Goal: Task Accomplishment & Management: Use online tool/utility

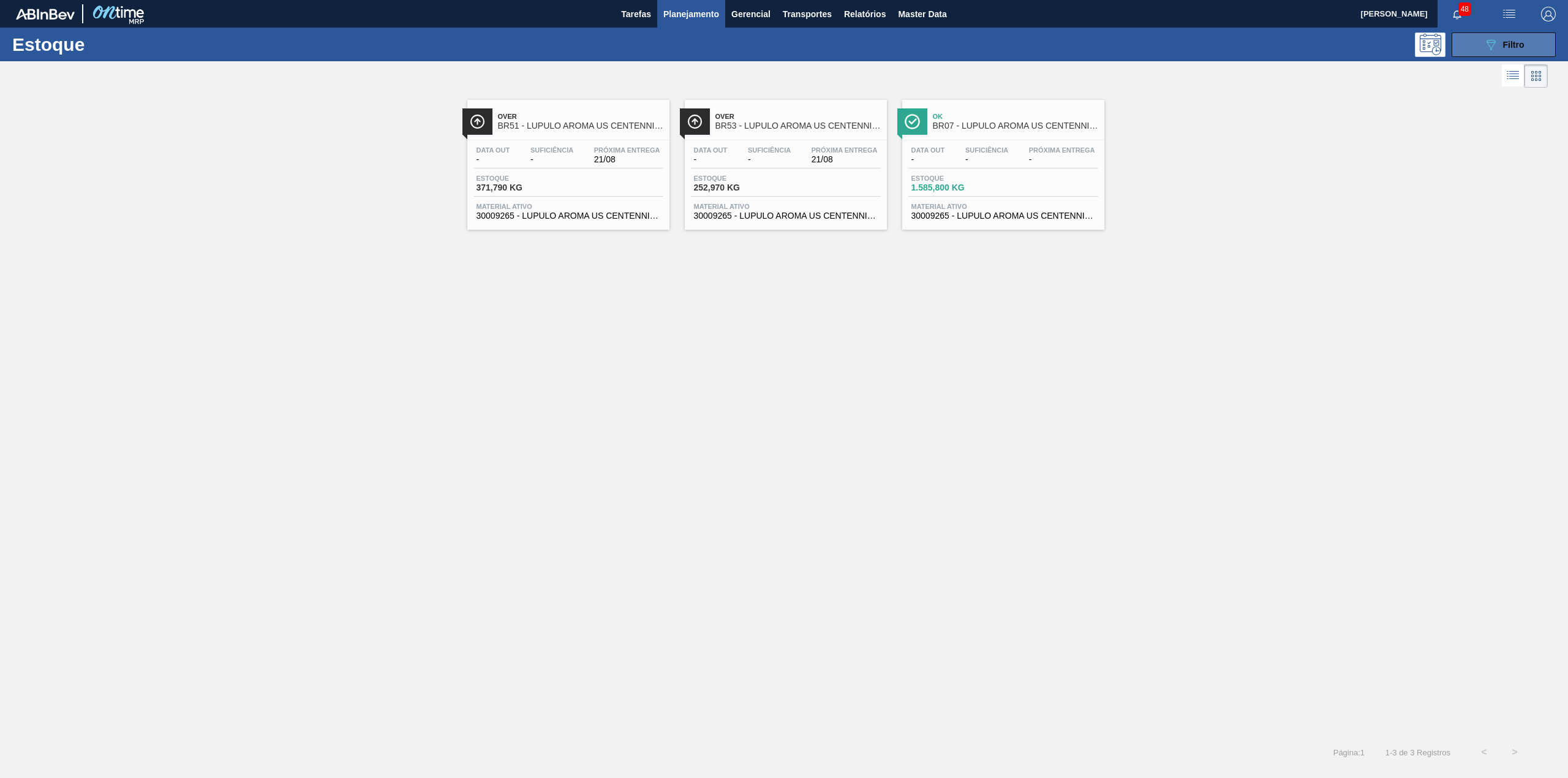
click at [1494, 48] on icon "089F7B8B-B2A5-4AFE-B5C0-19BA573D28AC" at bounding box center [1490, 44] width 15 height 15
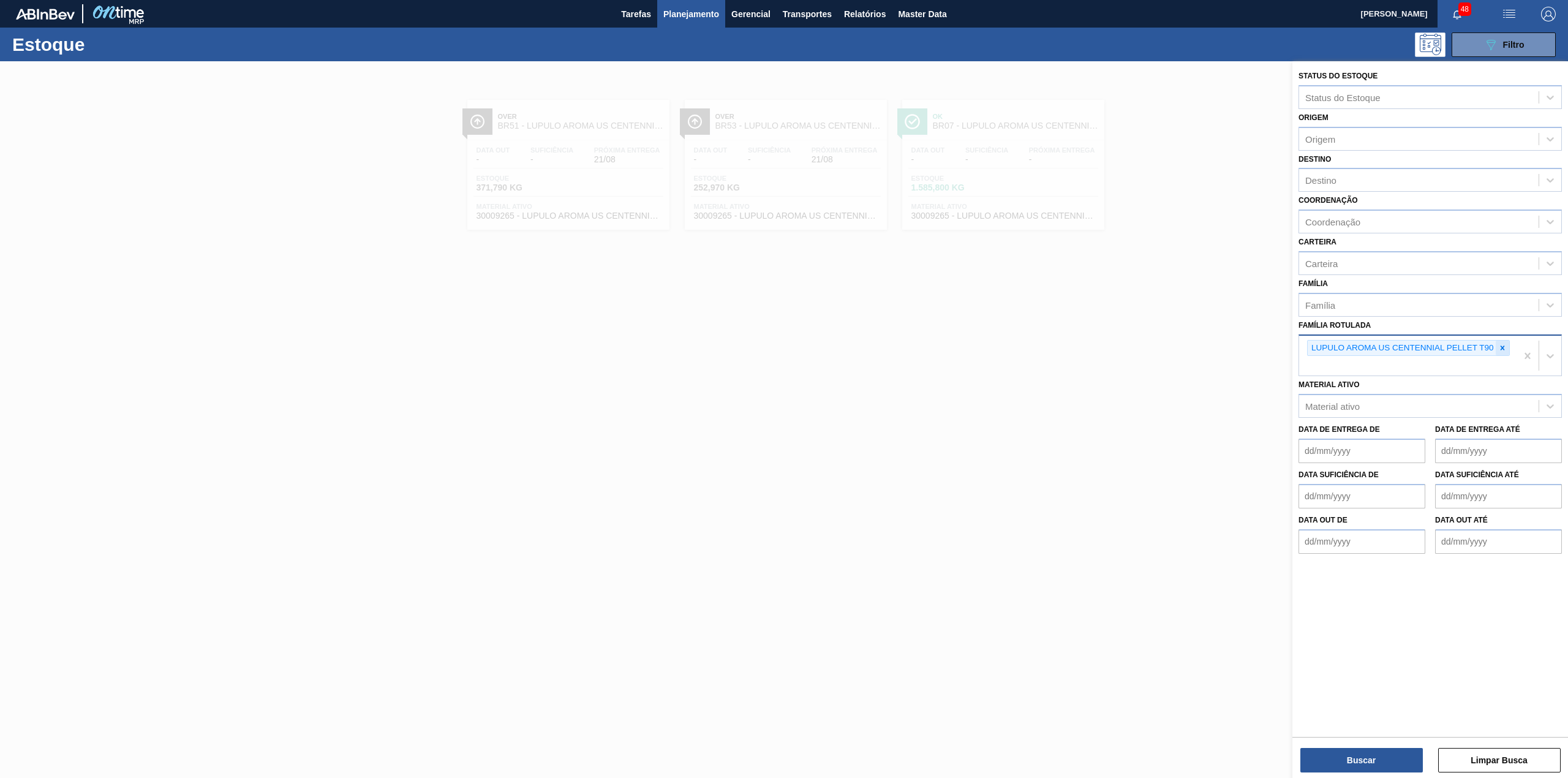
click at [1502, 341] on div at bounding box center [1502, 348] width 14 height 16
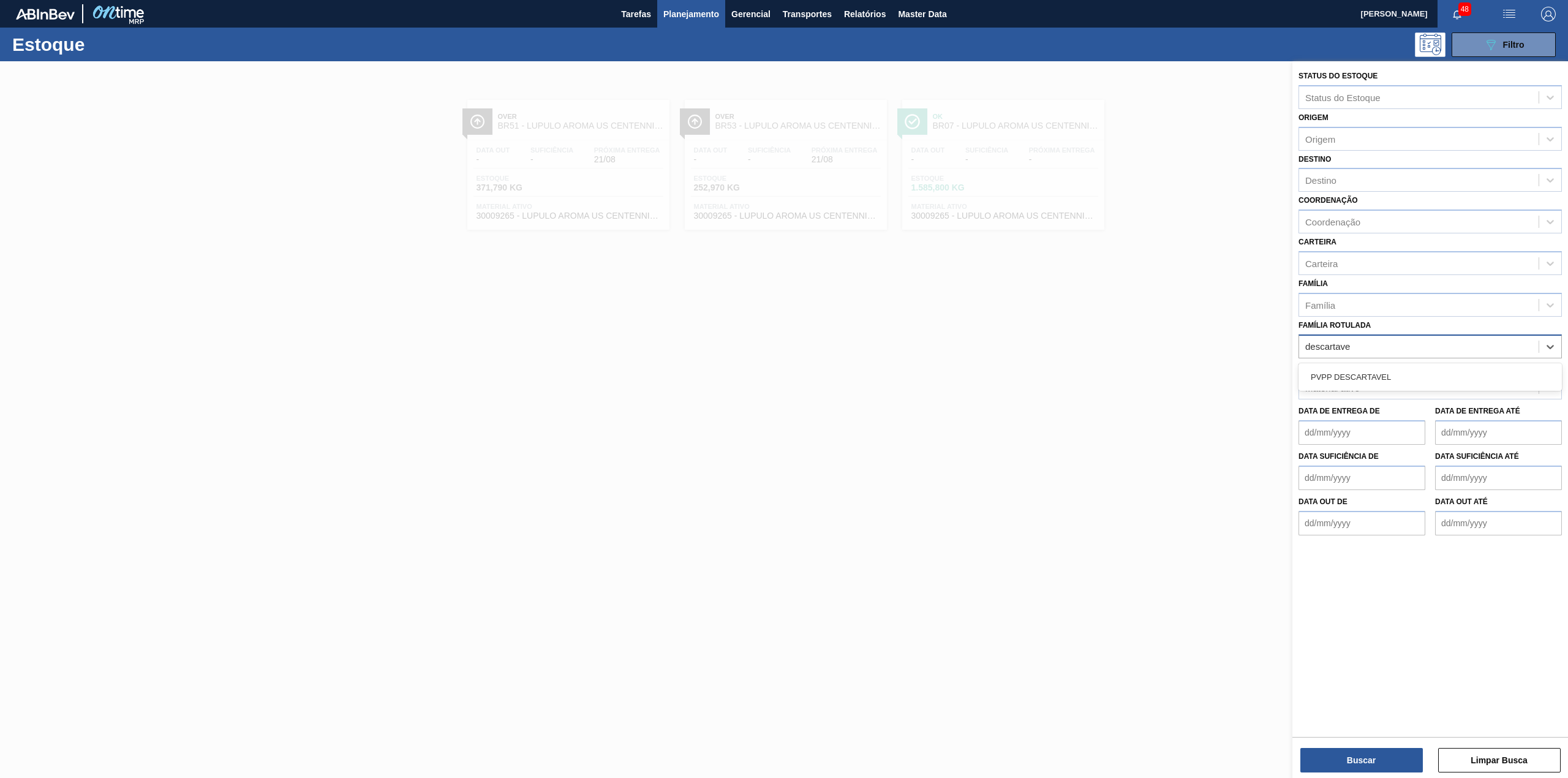
type Rotulada "descartavel"
click at [1448, 385] on div "PVPP DESCARTAVEL" at bounding box center [1430, 377] width 263 height 23
click at [1383, 762] on button "Buscar" at bounding box center [1361, 760] width 122 height 25
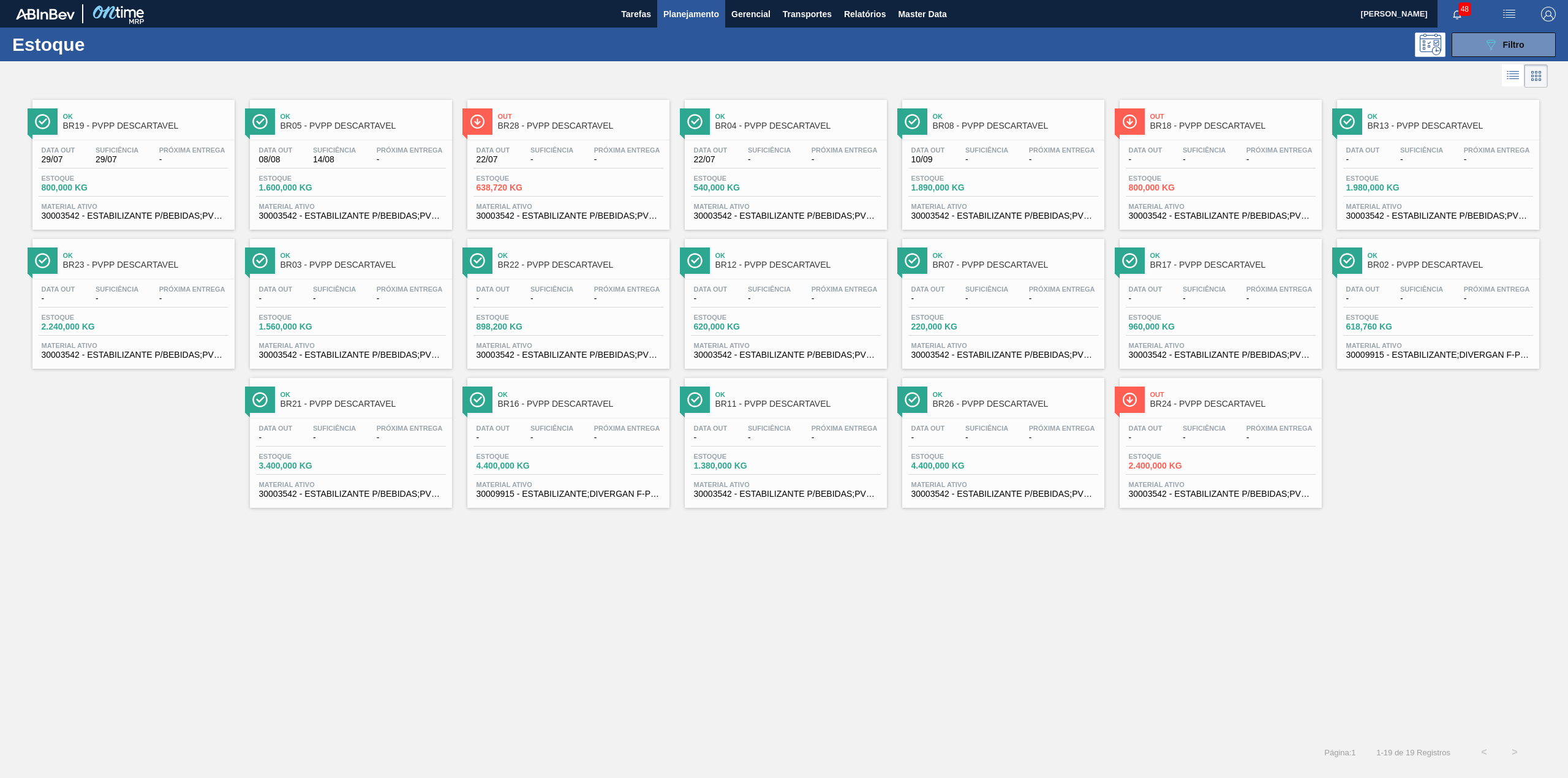
click at [689, 72] on div at bounding box center [773, 75] width 1547 height 29
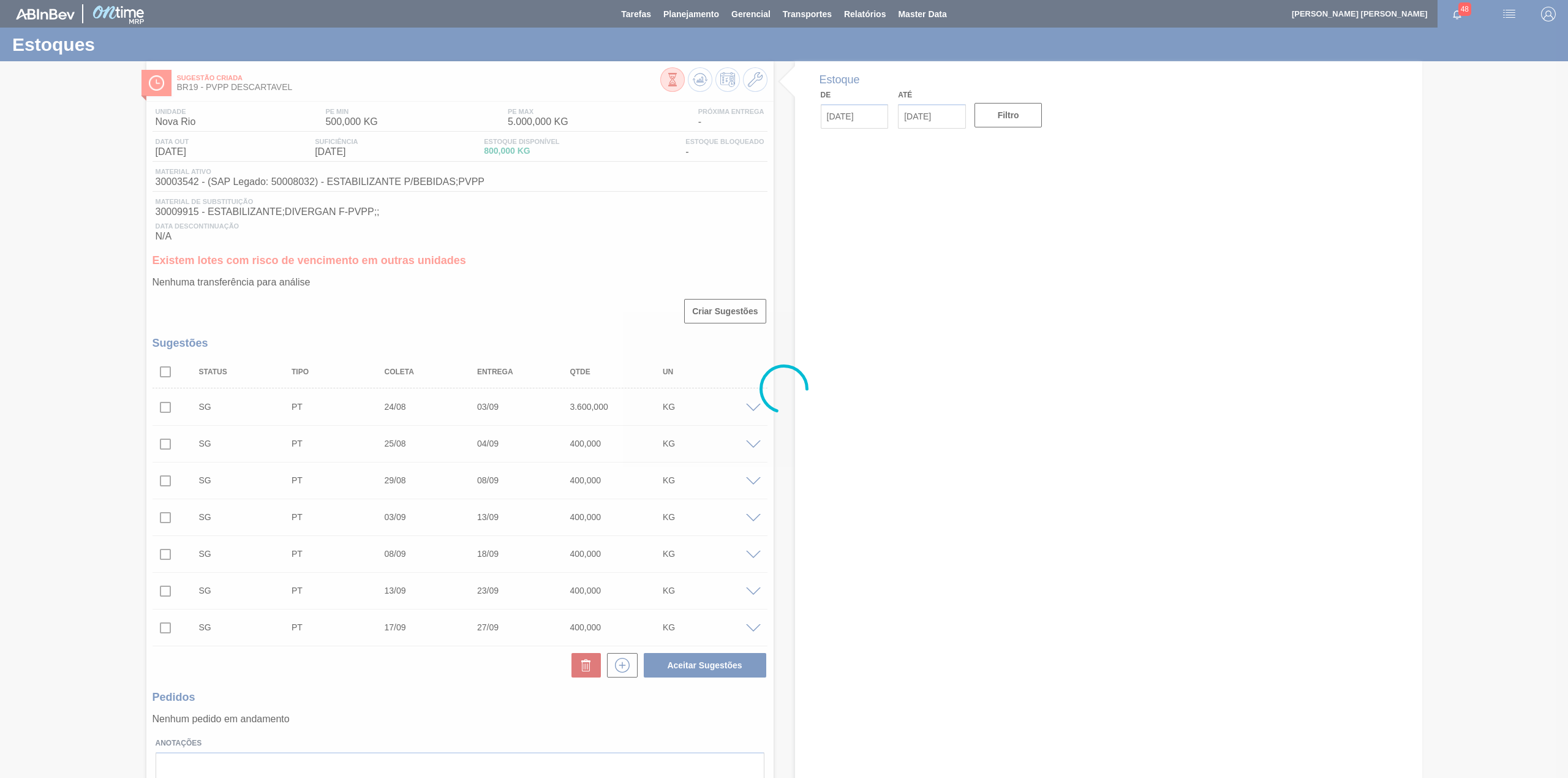
click at [170, 372] on input "checkbox" at bounding box center [166, 372] width 26 height 26
checkbox input "true"
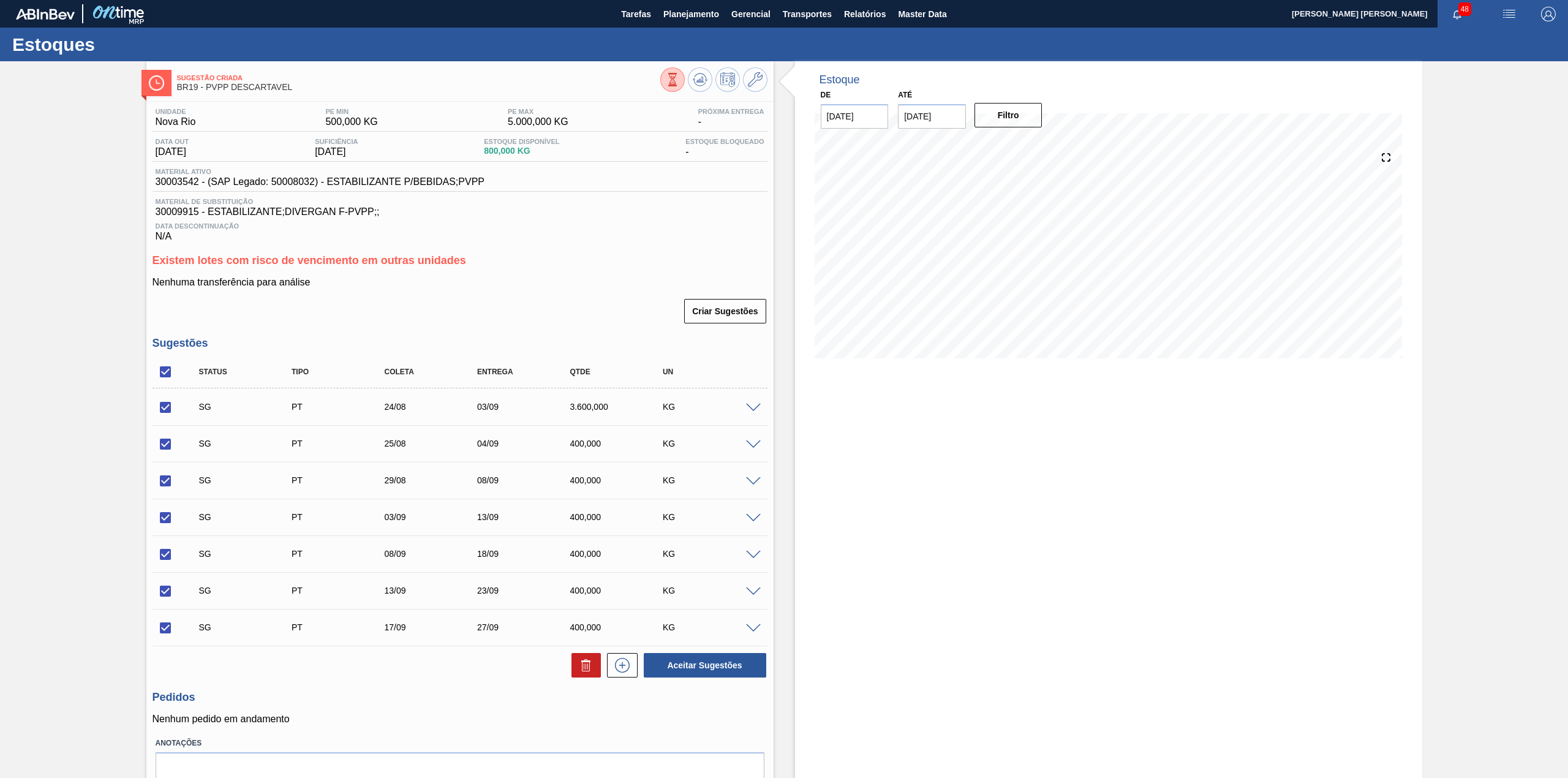
checkbox input "true"
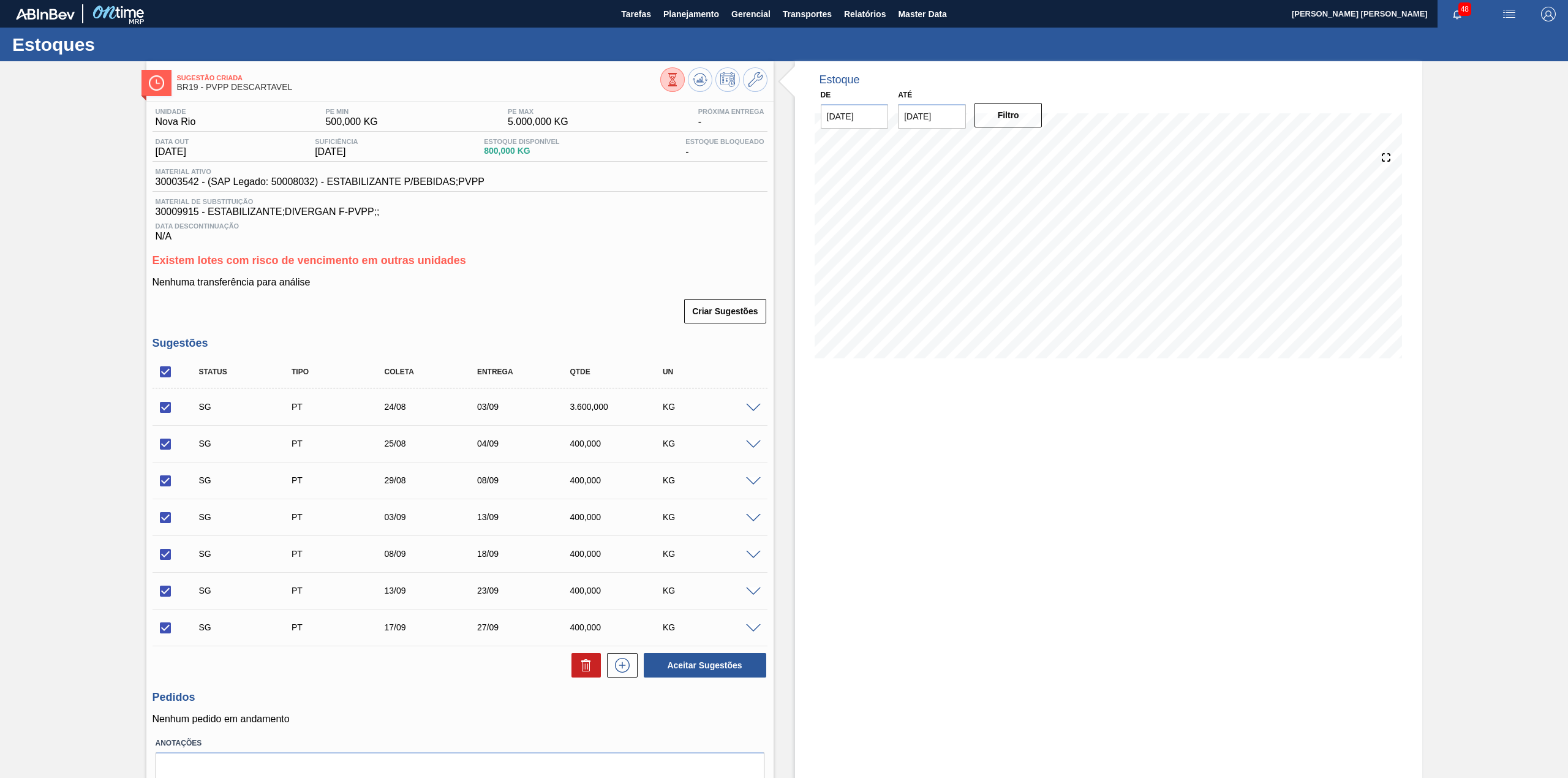
checkbox input "true"
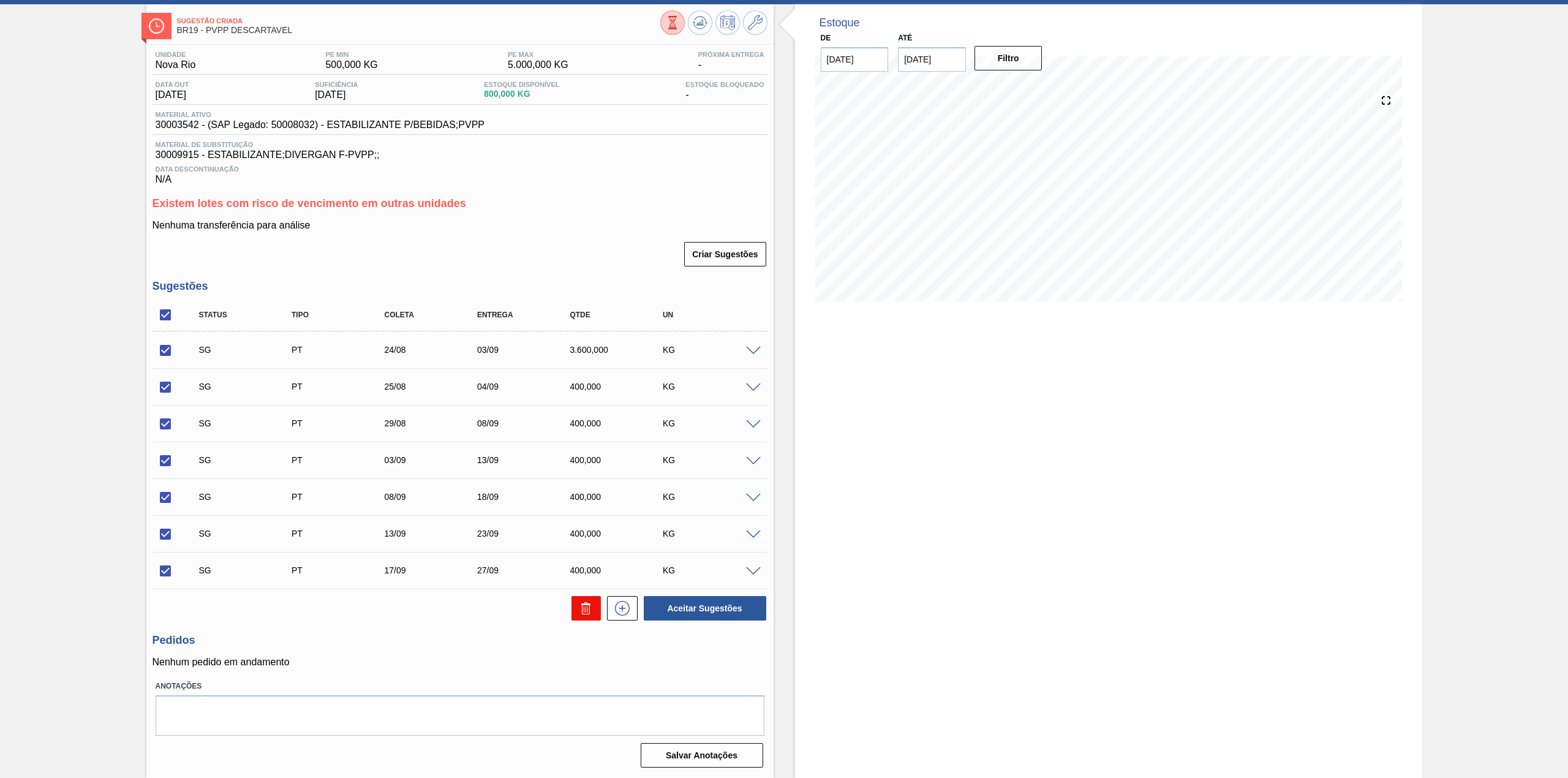
click at [587, 606] on icon at bounding box center [586, 608] width 15 height 15
checkbox input "false"
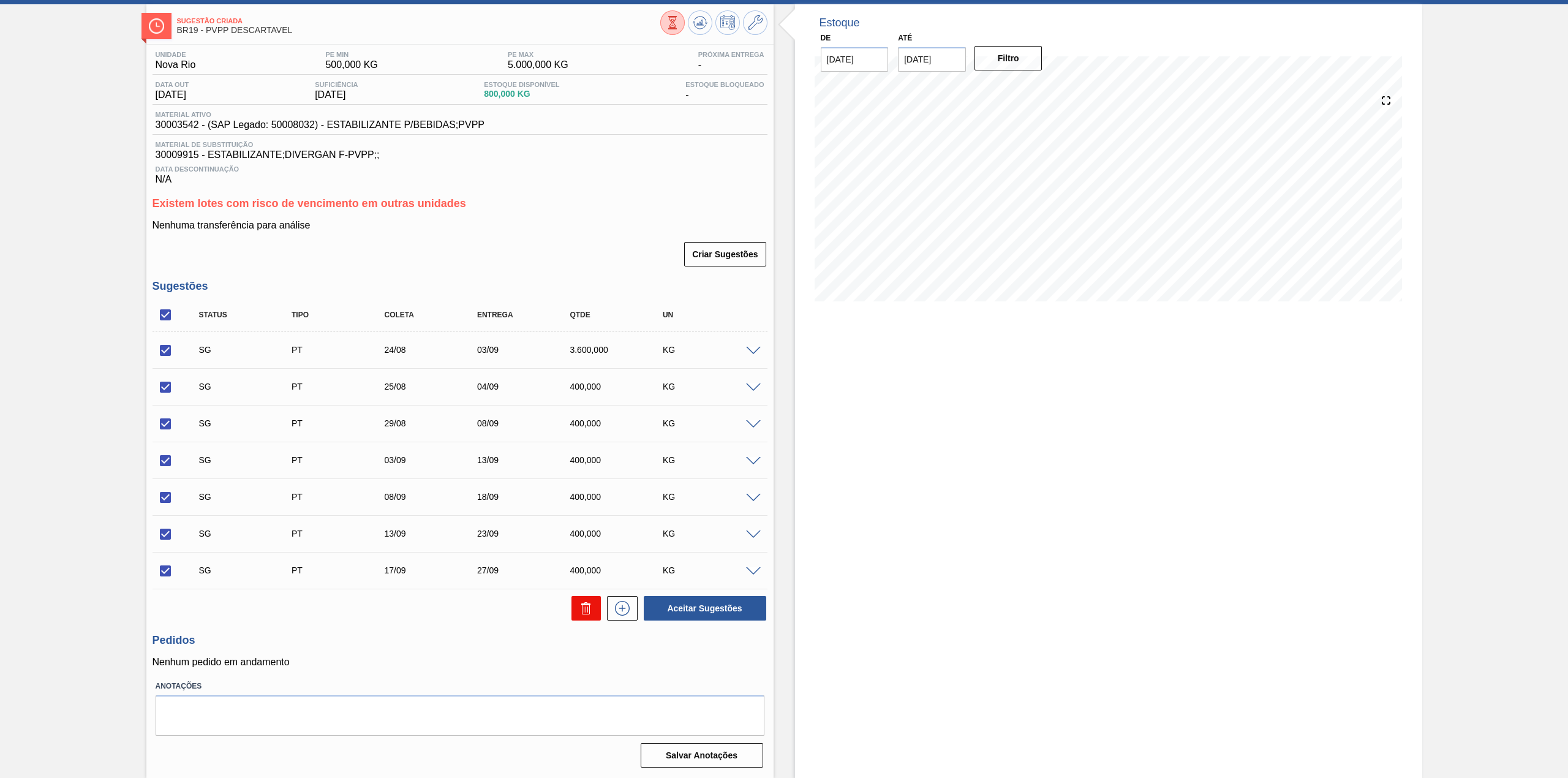
checkbox input "false"
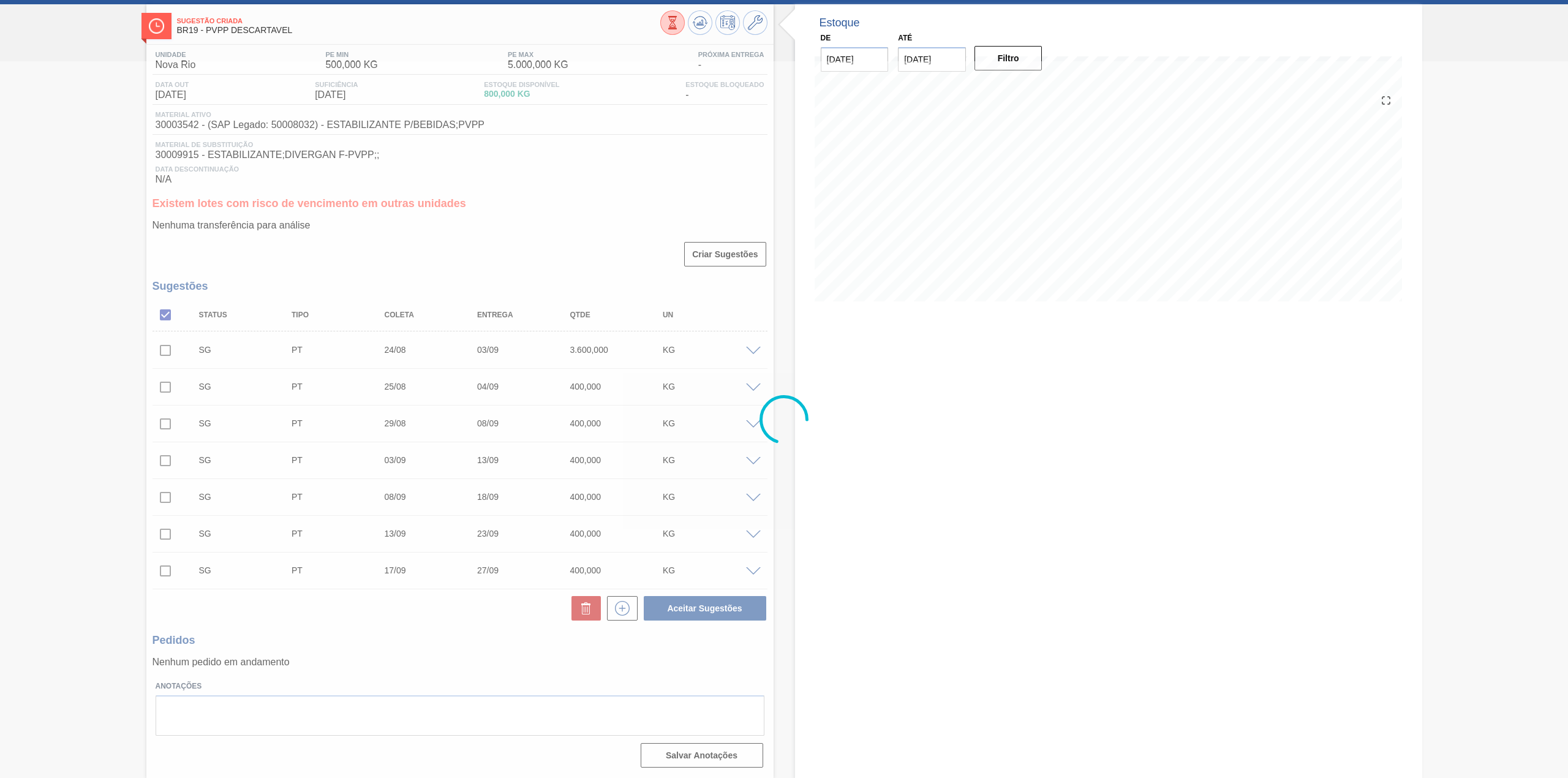
scroll to position [0, 0]
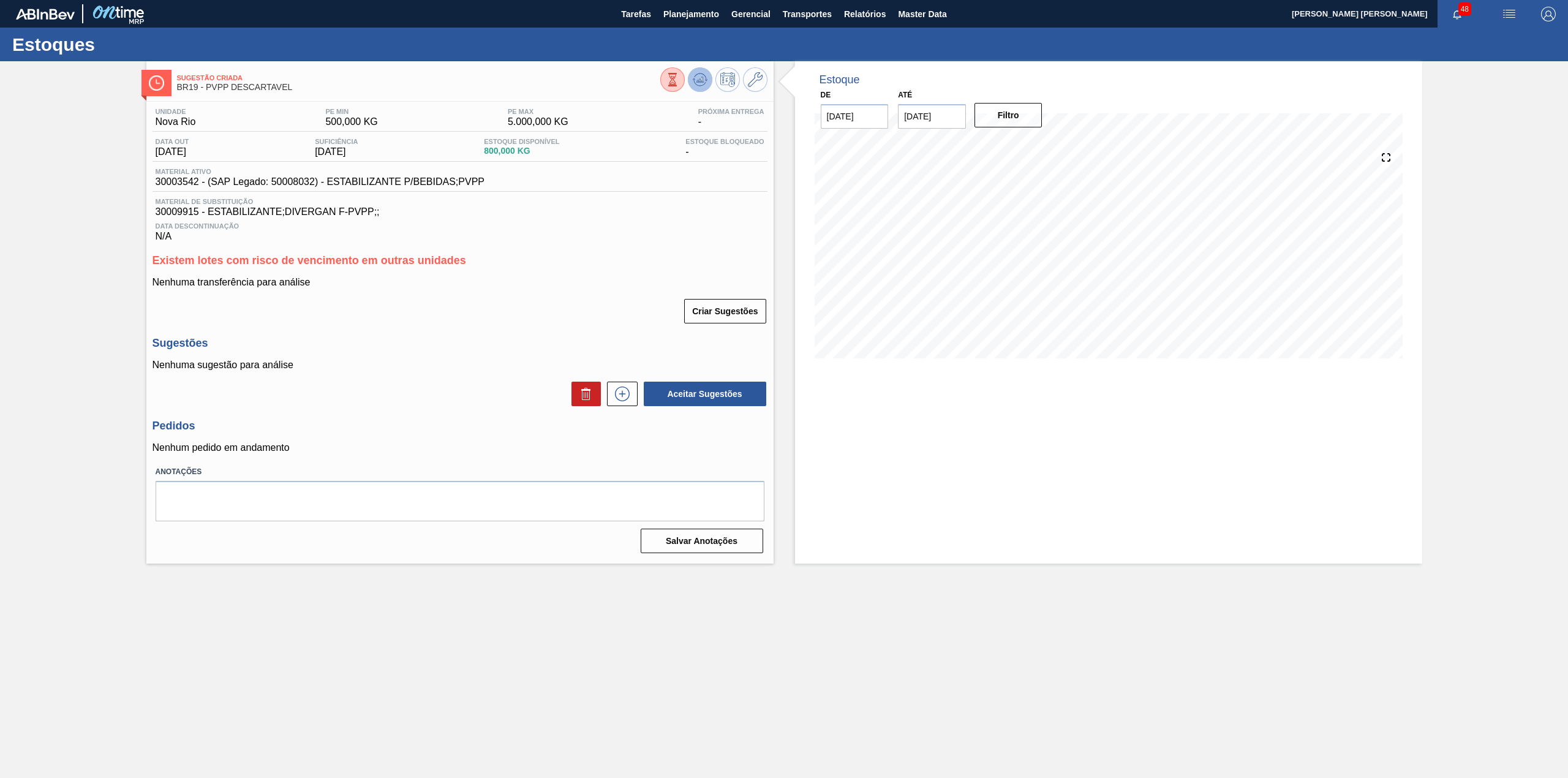
click at [696, 84] on icon at bounding box center [699, 83] width 12 height 6
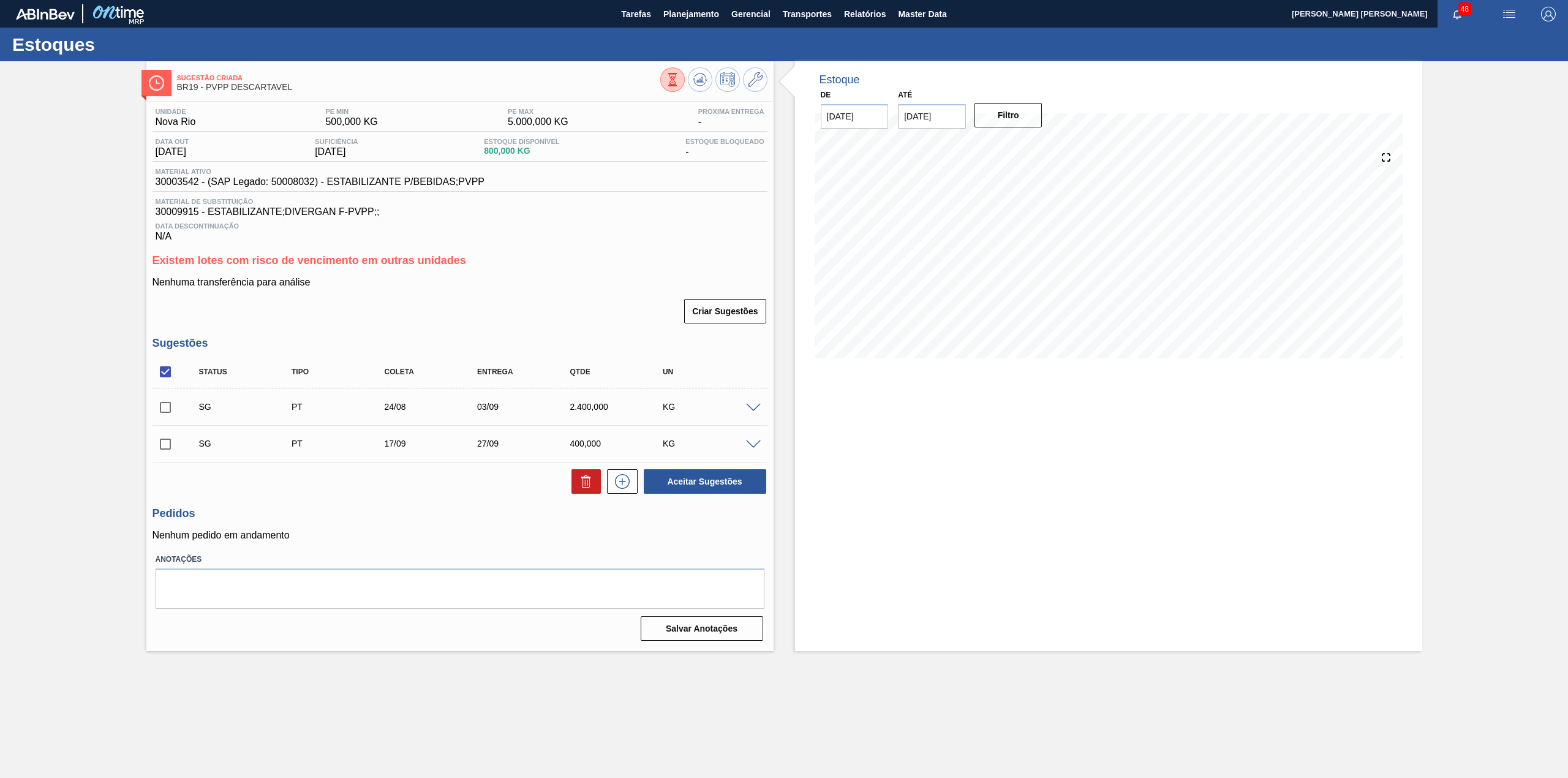
click at [667, 86] on span at bounding box center [672, 79] width 14 height 14
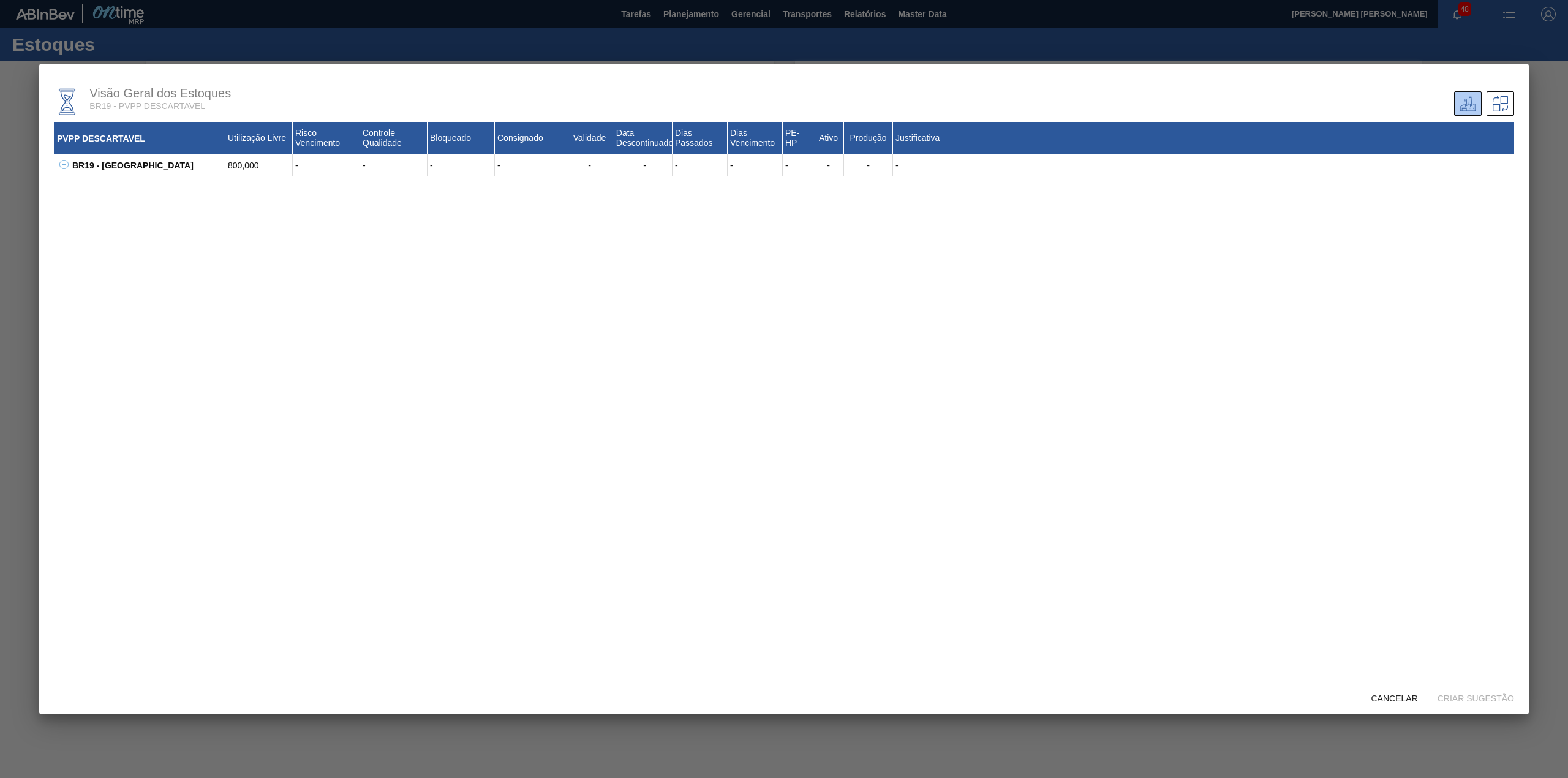
click at [71, 164] on div "BR19 - [GEOGRAPHIC_DATA]" at bounding box center [147, 165] width 156 height 22
click at [64, 164] on icon at bounding box center [64, 164] width 9 height 9
click at [76, 186] on icon at bounding box center [79, 187] width 9 height 9
drag, startPoint x: 1380, startPoint y: 707, endPoint x: 1380, endPoint y: 699, distance: 8.0
click at [1380, 702] on div "Cancelar" at bounding box center [1394, 697] width 66 height 23
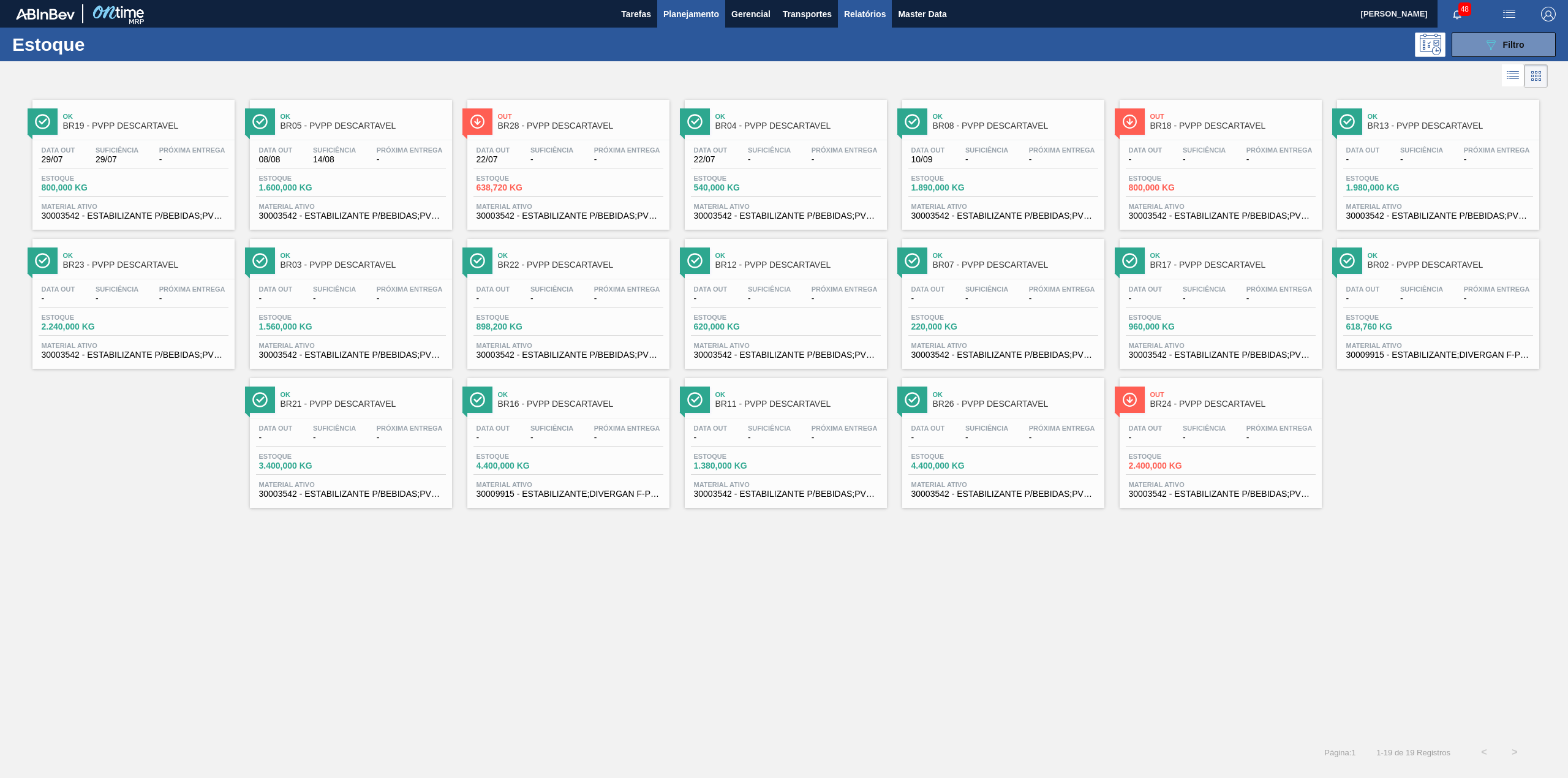
click at [872, 17] on span "Relatórios" at bounding box center [865, 14] width 42 height 15
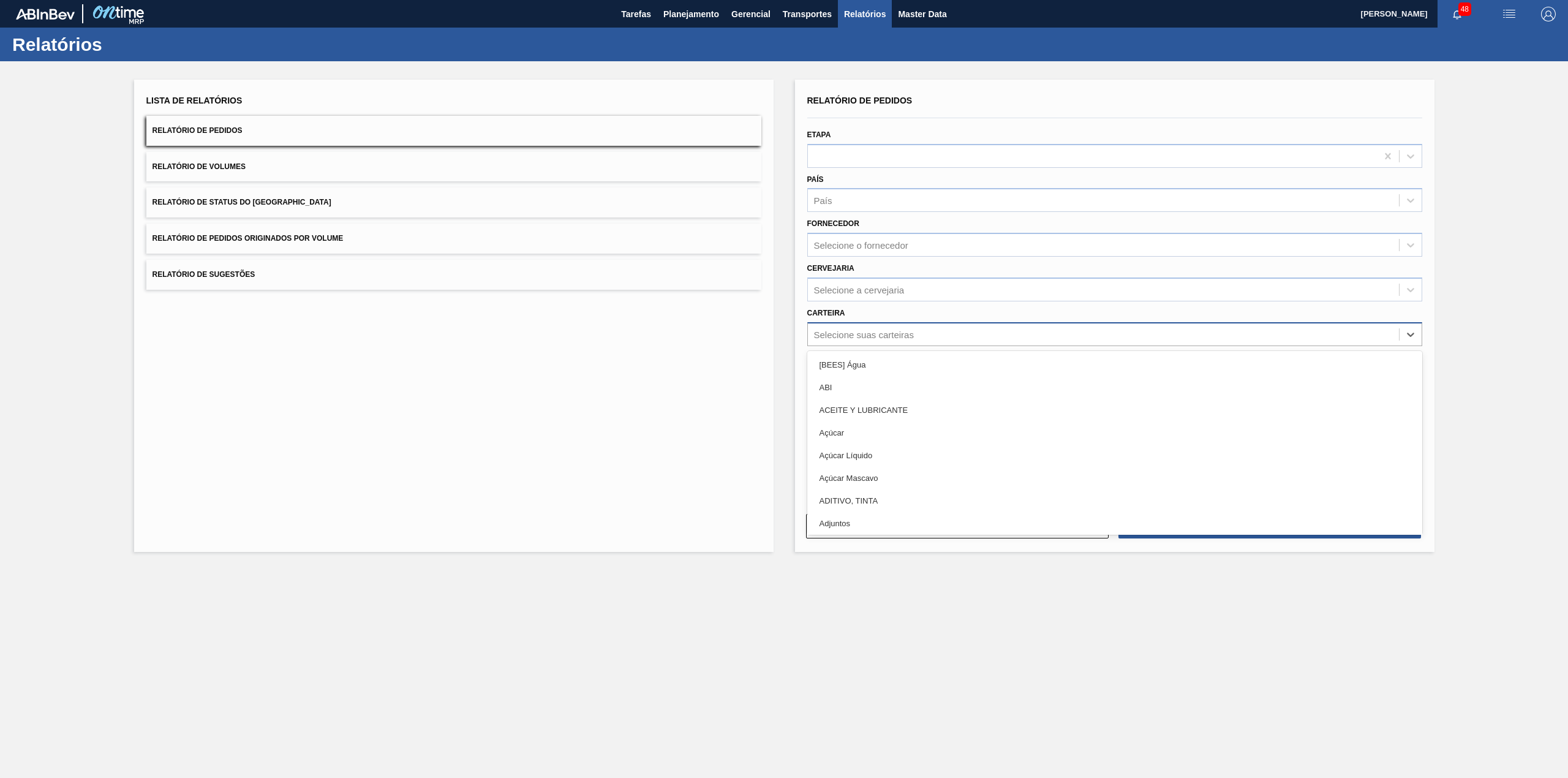
click at [895, 330] on div "Selecione suas carteiras" at bounding box center [864, 334] width 100 height 10
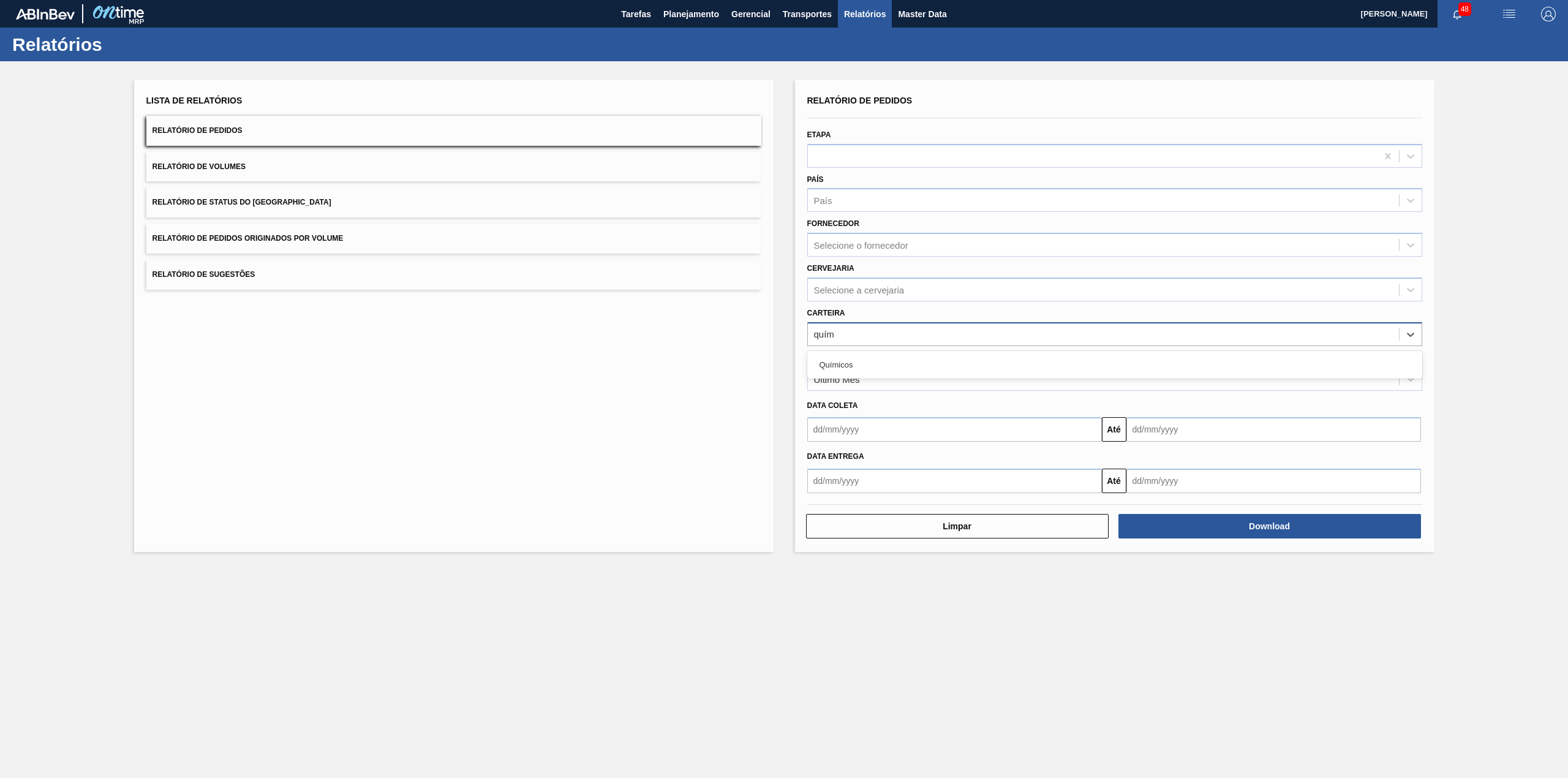
type input "quími"
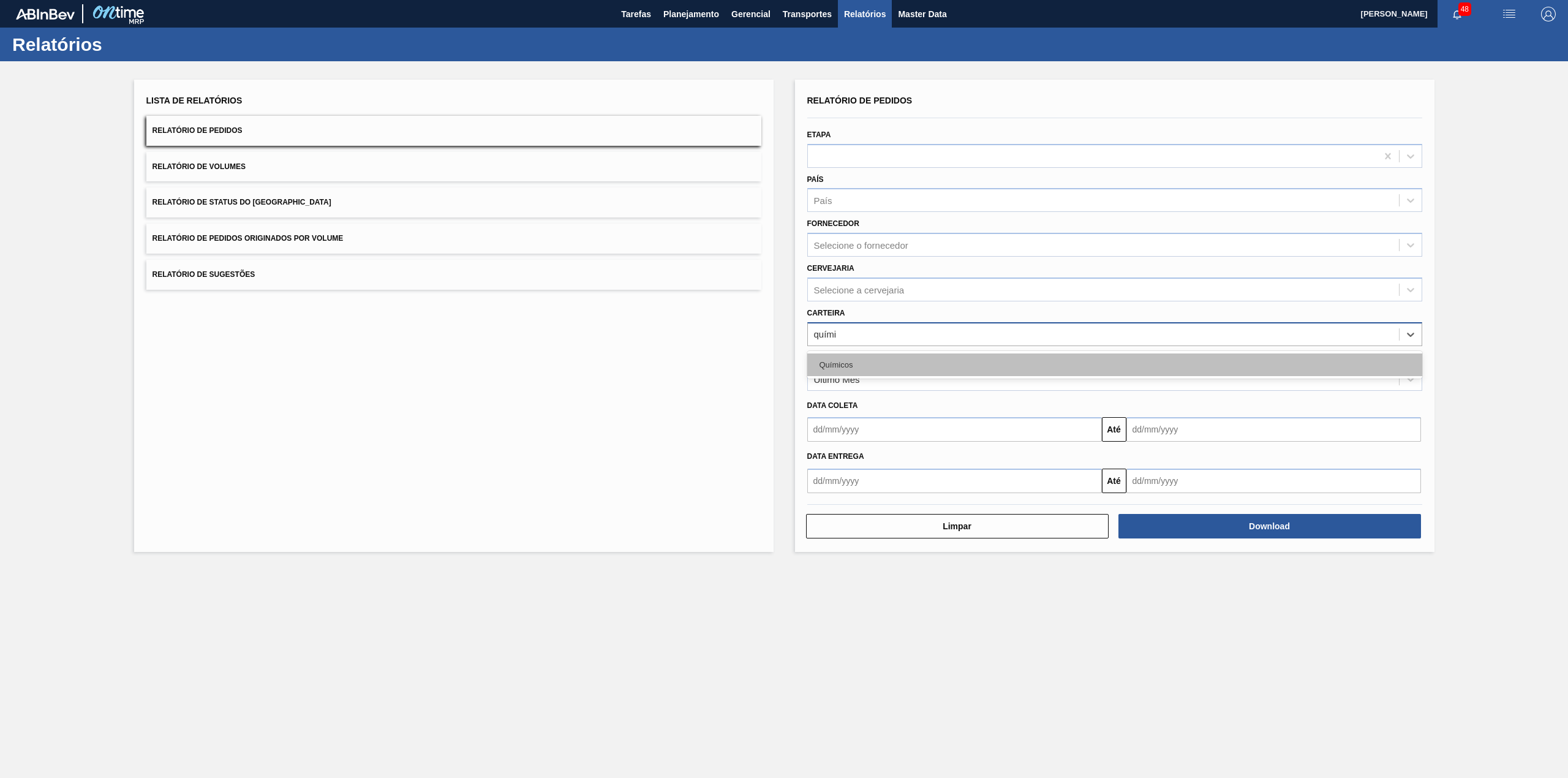
click at [906, 363] on div "Químicos" at bounding box center [1114, 365] width 615 height 23
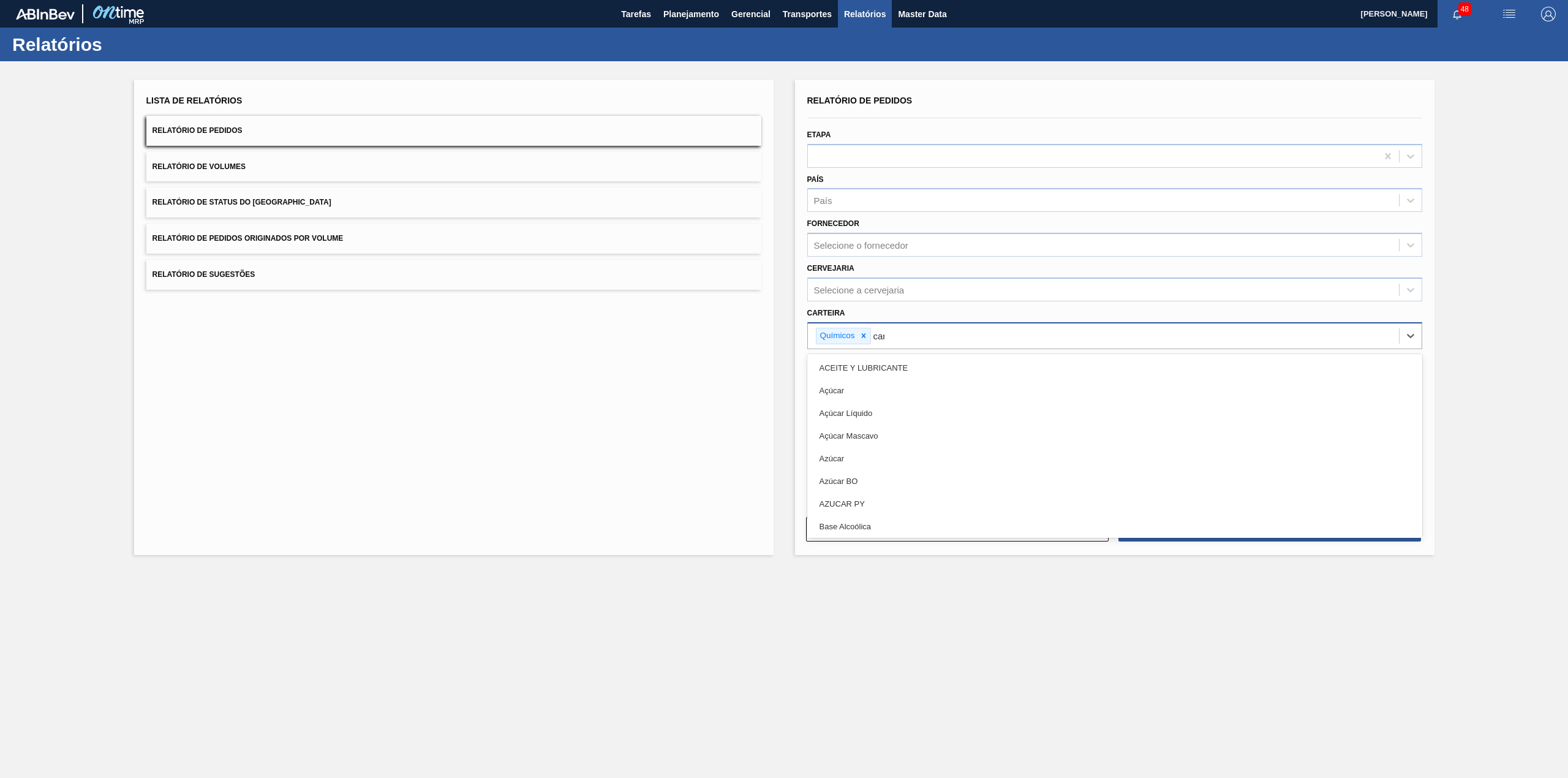
type input "carv"
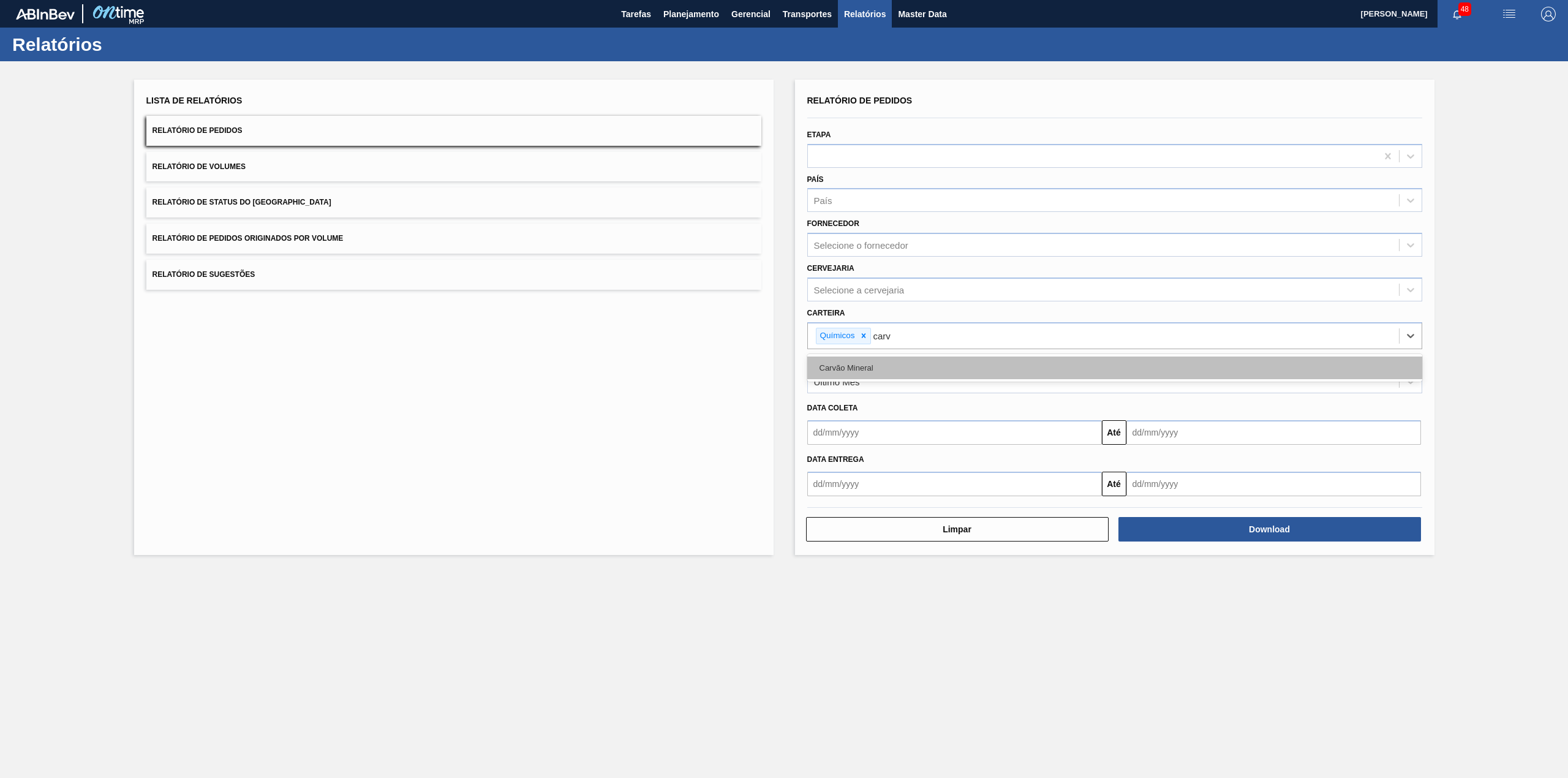
click at [880, 372] on div "Carvão Mineral" at bounding box center [1114, 367] width 615 height 23
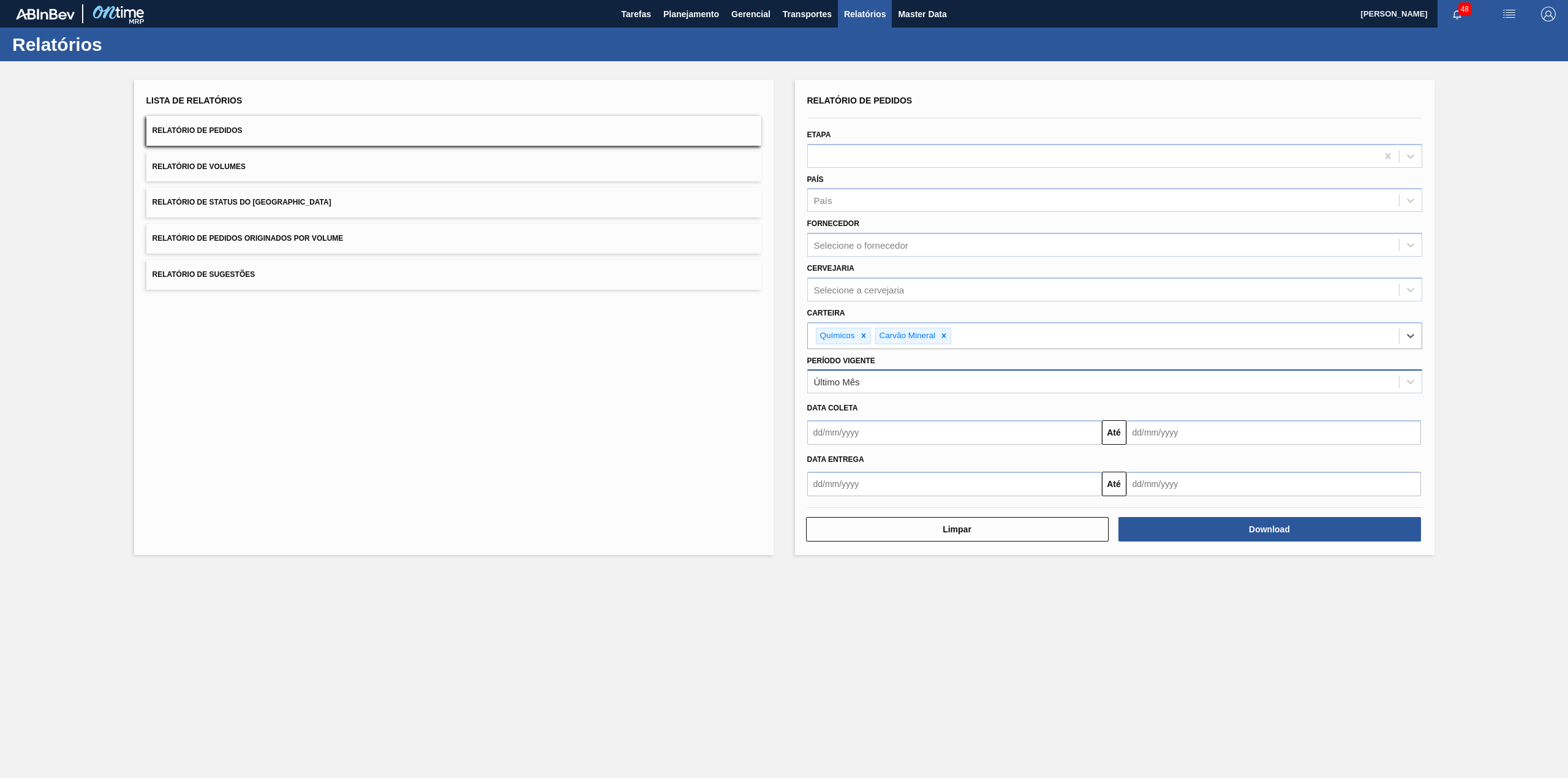
click at [902, 378] on div "Último Mês" at bounding box center [1103, 382] width 591 height 18
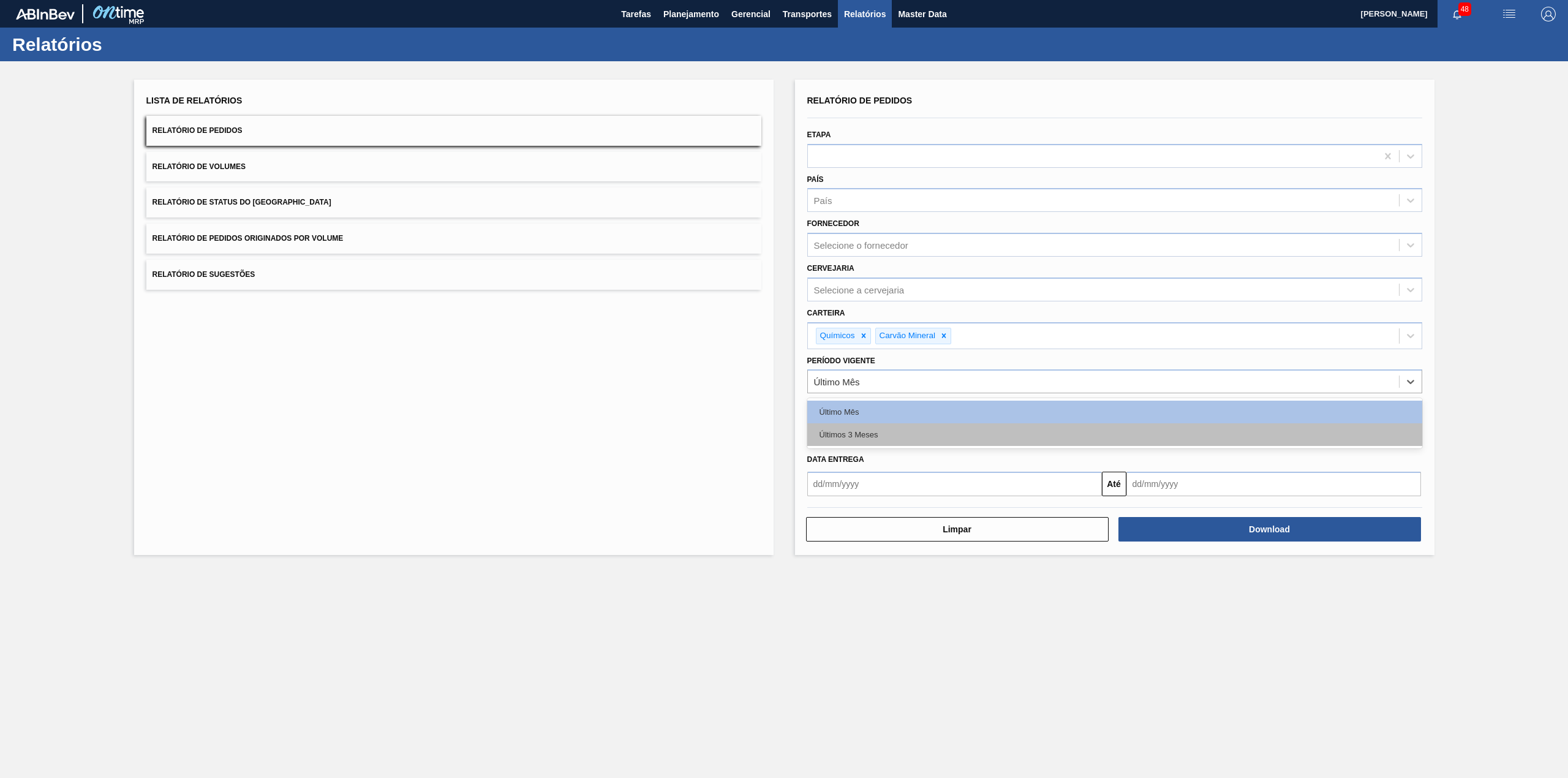
click at [890, 439] on div "Últimos 3 Meses" at bounding box center [1114, 434] width 615 height 23
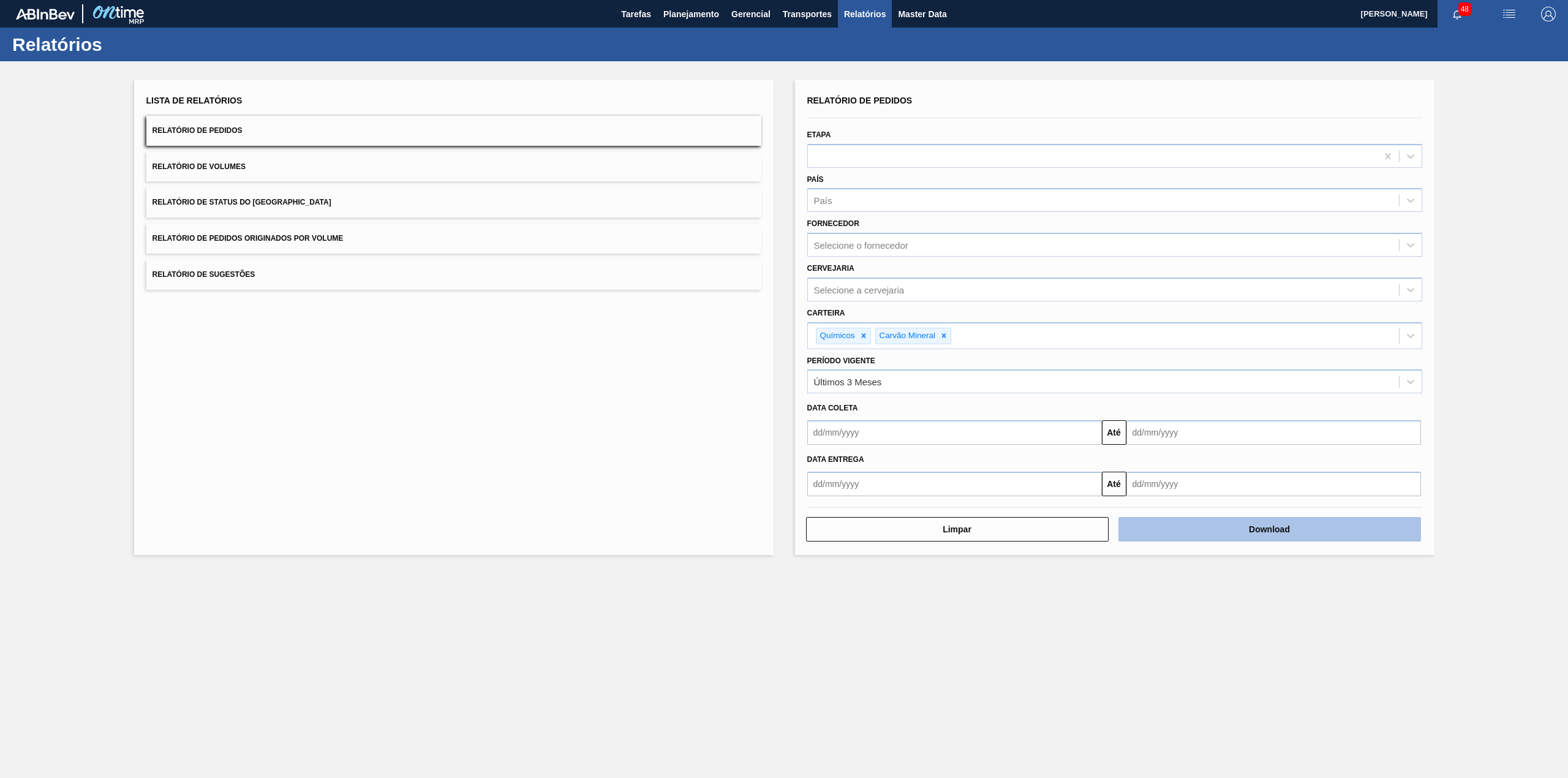
click at [1242, 533] on button "Download" at bounding box center [1270, 529] width 303 height 25
click at [390, 201] on button "Relatório de Status do Estoque" at bounding box center [454, 202] width 615 height 30
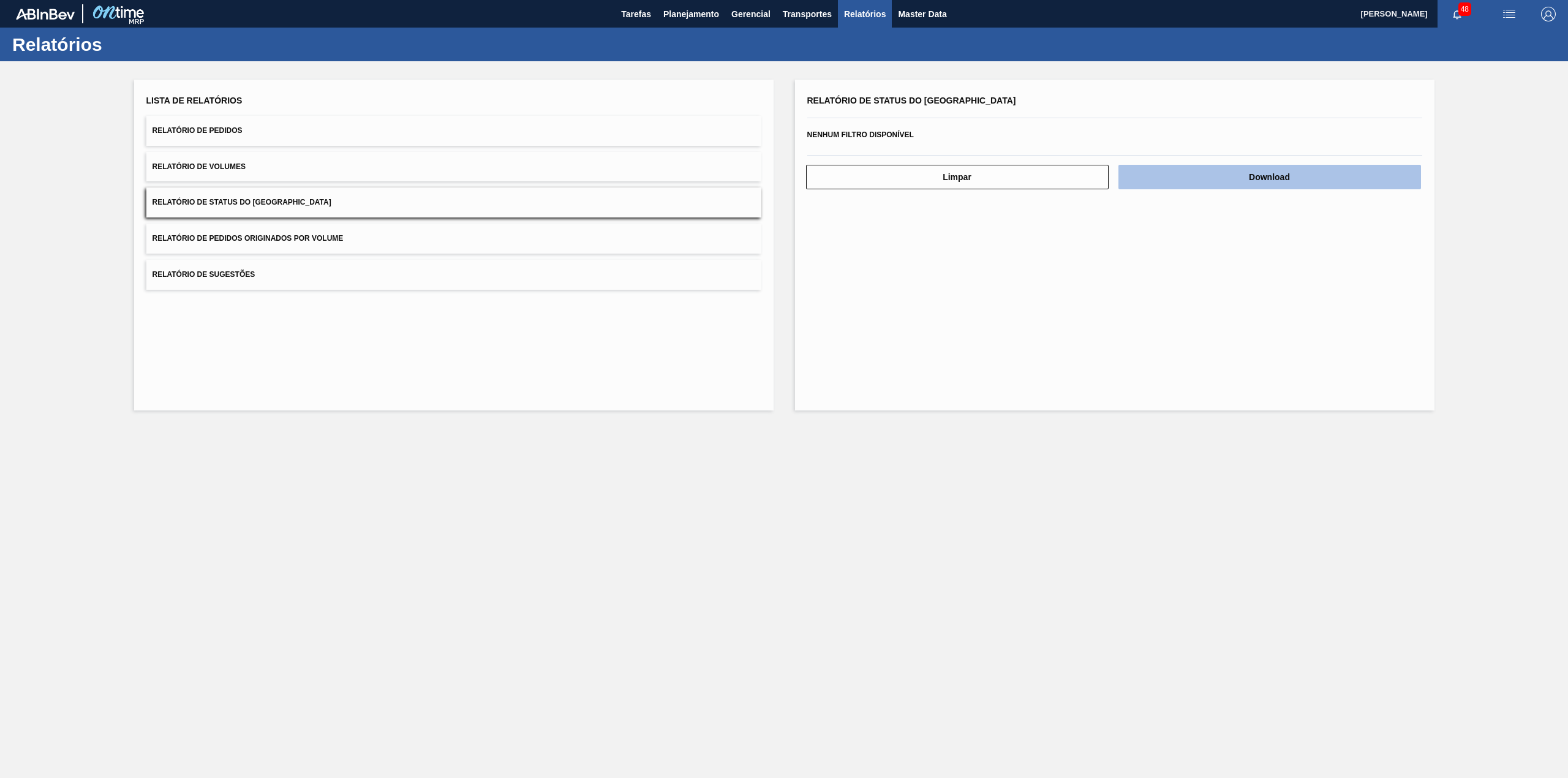
click at [1164, 175] on button "Download" at bounding box center [1270, 177] width 303 height 25
click at [675, 25] on button "Planejamento" at bounding box center [691, 14] width 68 height 27
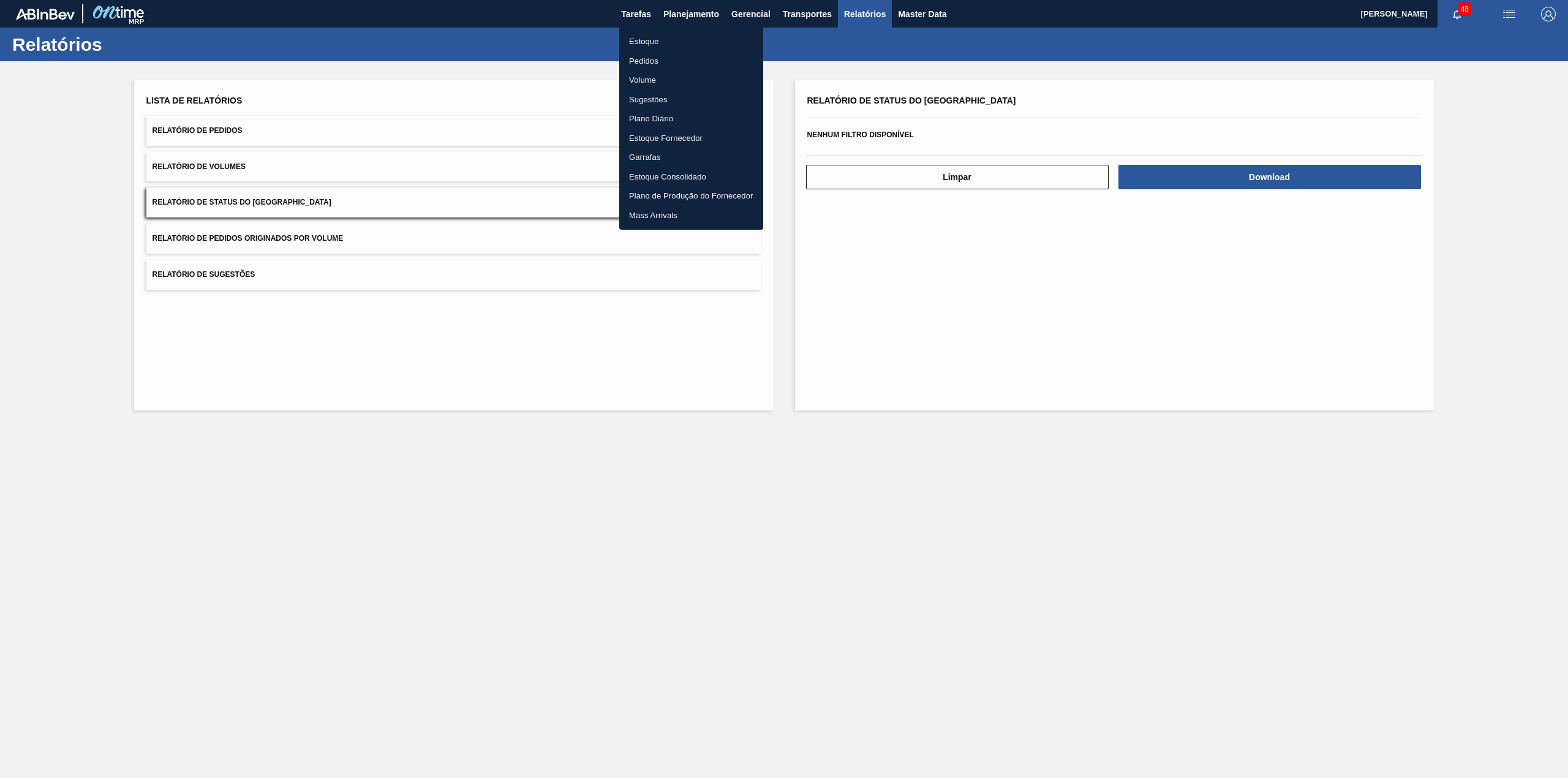
click at [652, 61] on li "Pedidos" at bounding box center [691, 61] width 144 height 19
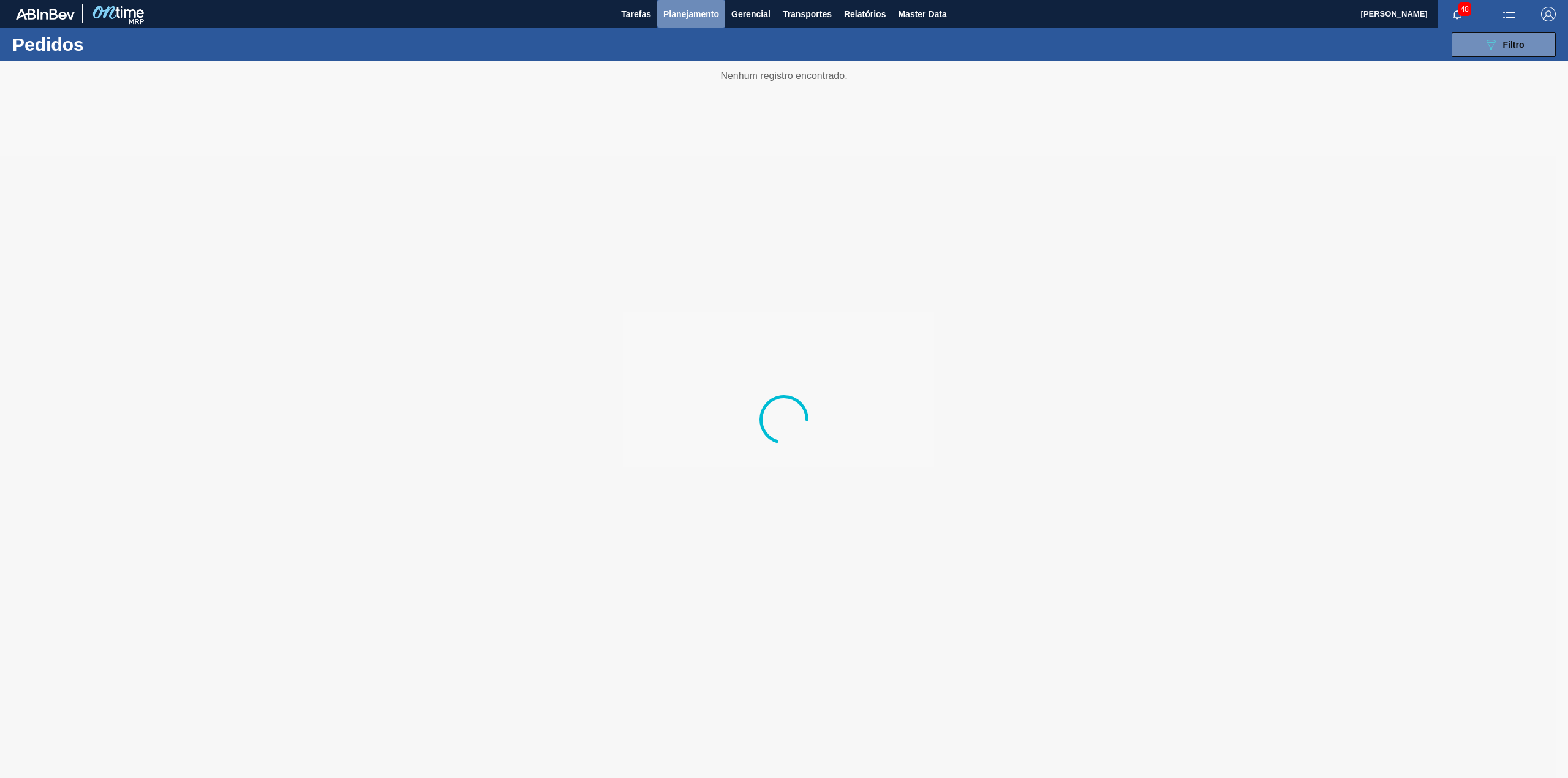
click at [682, 7] on span "Planejamento" at bounding box center [691, 14] width 56 height 15
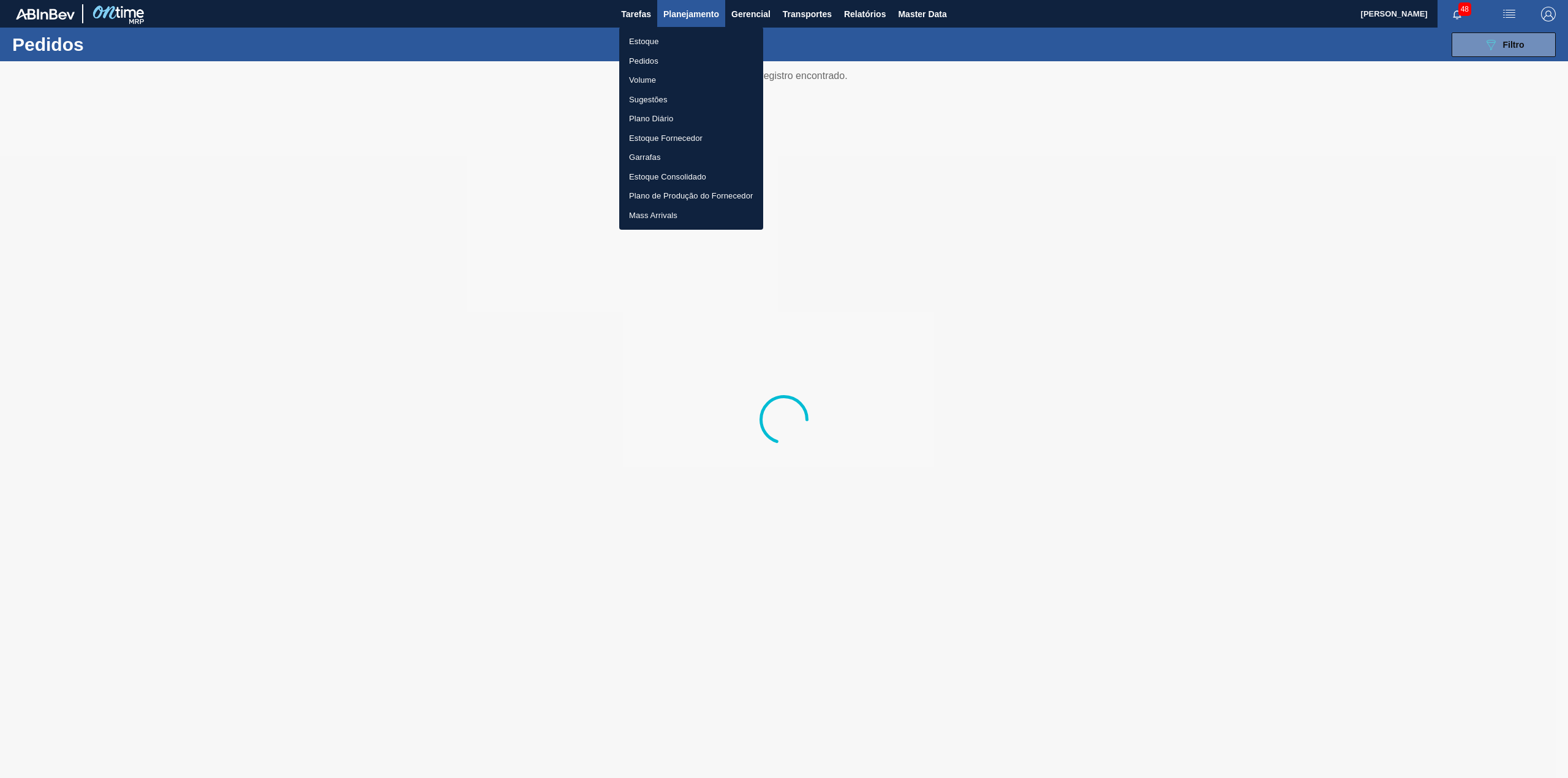
drag, startPoint x: 659, startPoint y: 45, endPoint x: 1466, endPoint y: 54, distance: 807.1
click at [660, 45] on li "Estoque" at bounding box center [691, 42] width 144 height 19
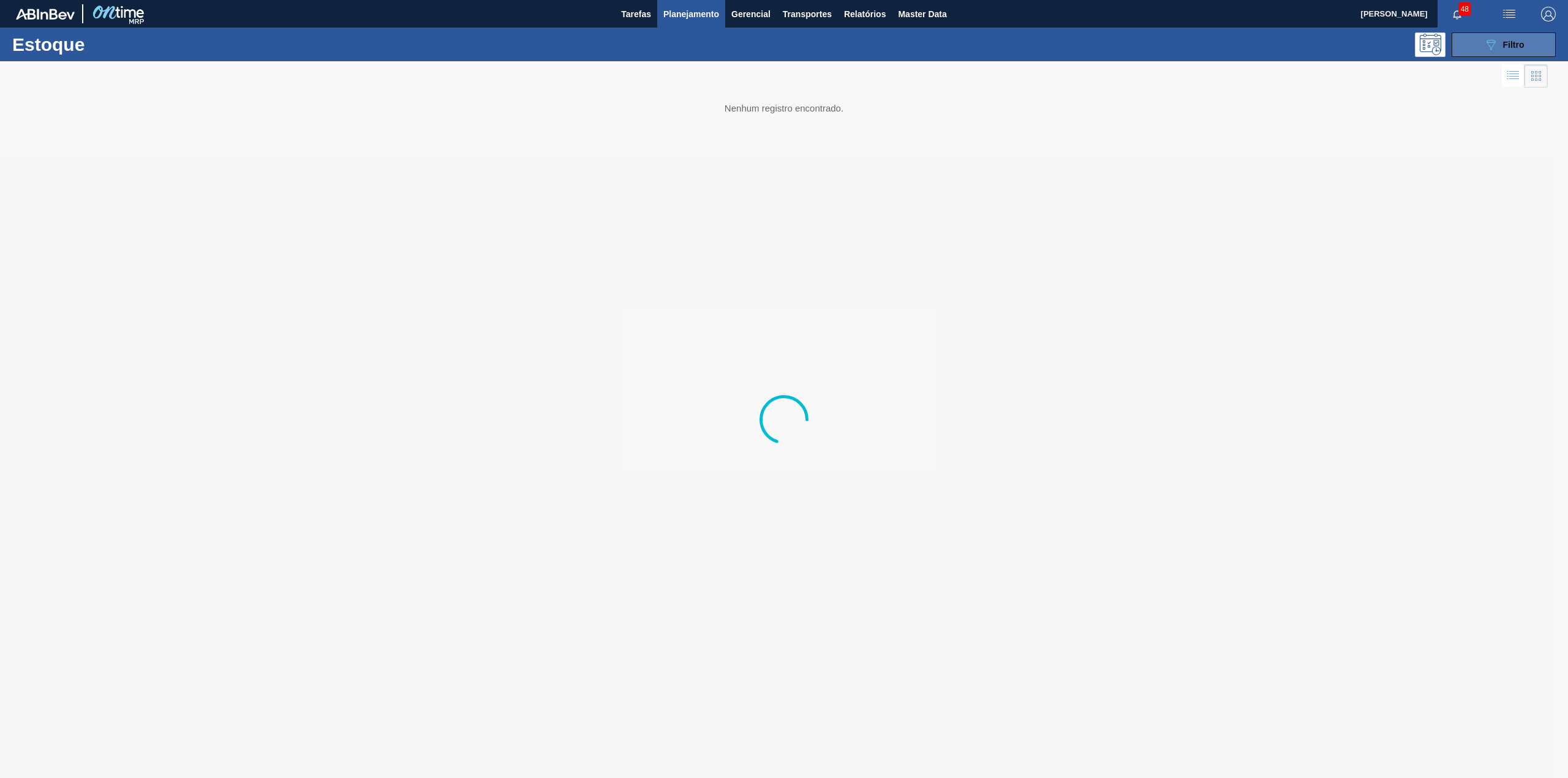
click at [1512, 45] on span "Filtro" at bounding box center [1513, 44] width 21 height 10
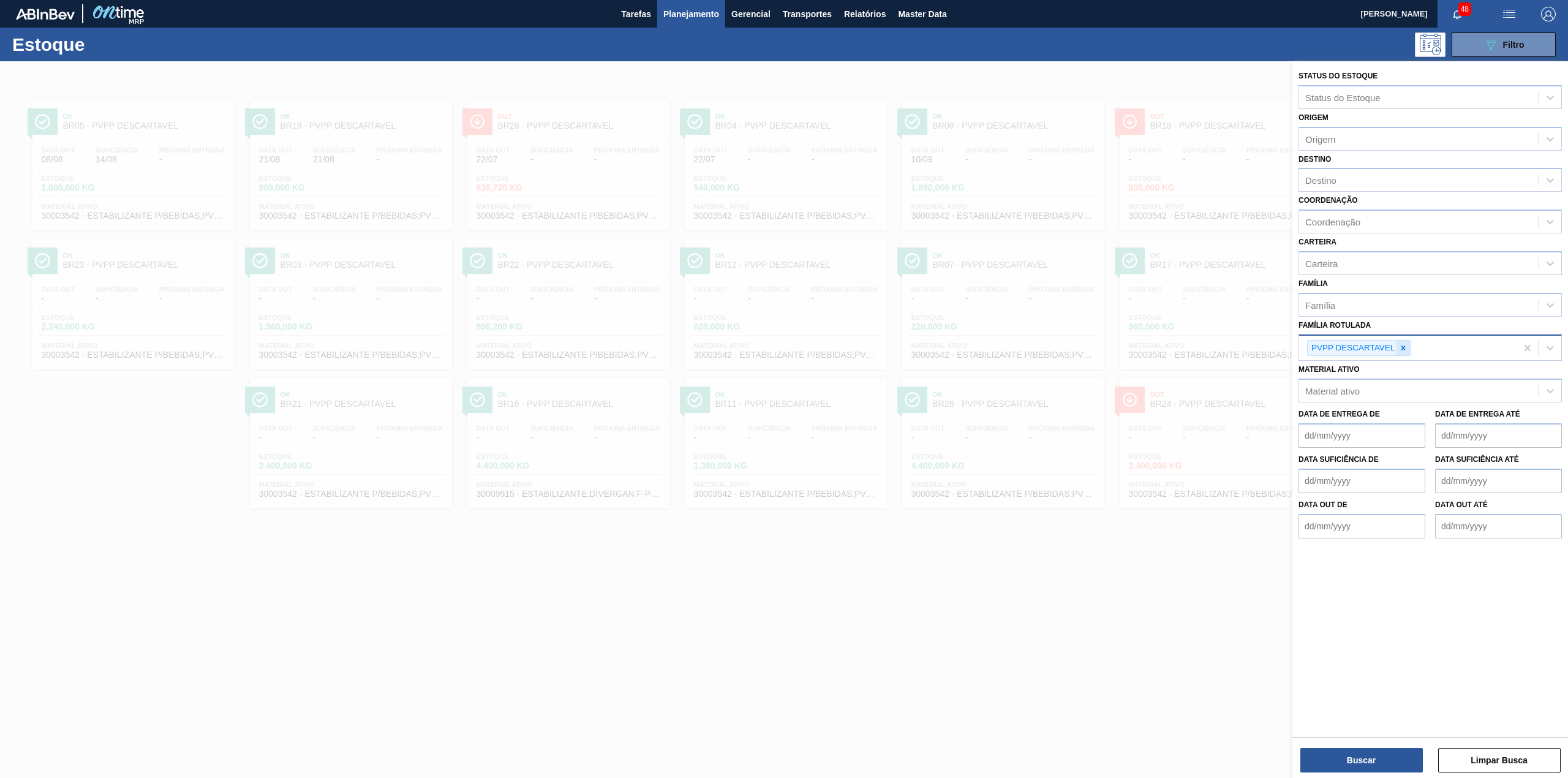
click at [1407, 346] on icon at bounding box center [1402, 348] width 8 height 8
type Rotulada "saaz us"
click at [1424, 368] on div "LÚPULO SAAZ US" at bounding box center [1430, 379] width 263 height 23
click at [1405, 351] on div at bounding box center [1403, 348] width 14 height 16
click at [1334, 760] on button "Buscar" at bounding box center [1361, 760] width 122 height 25
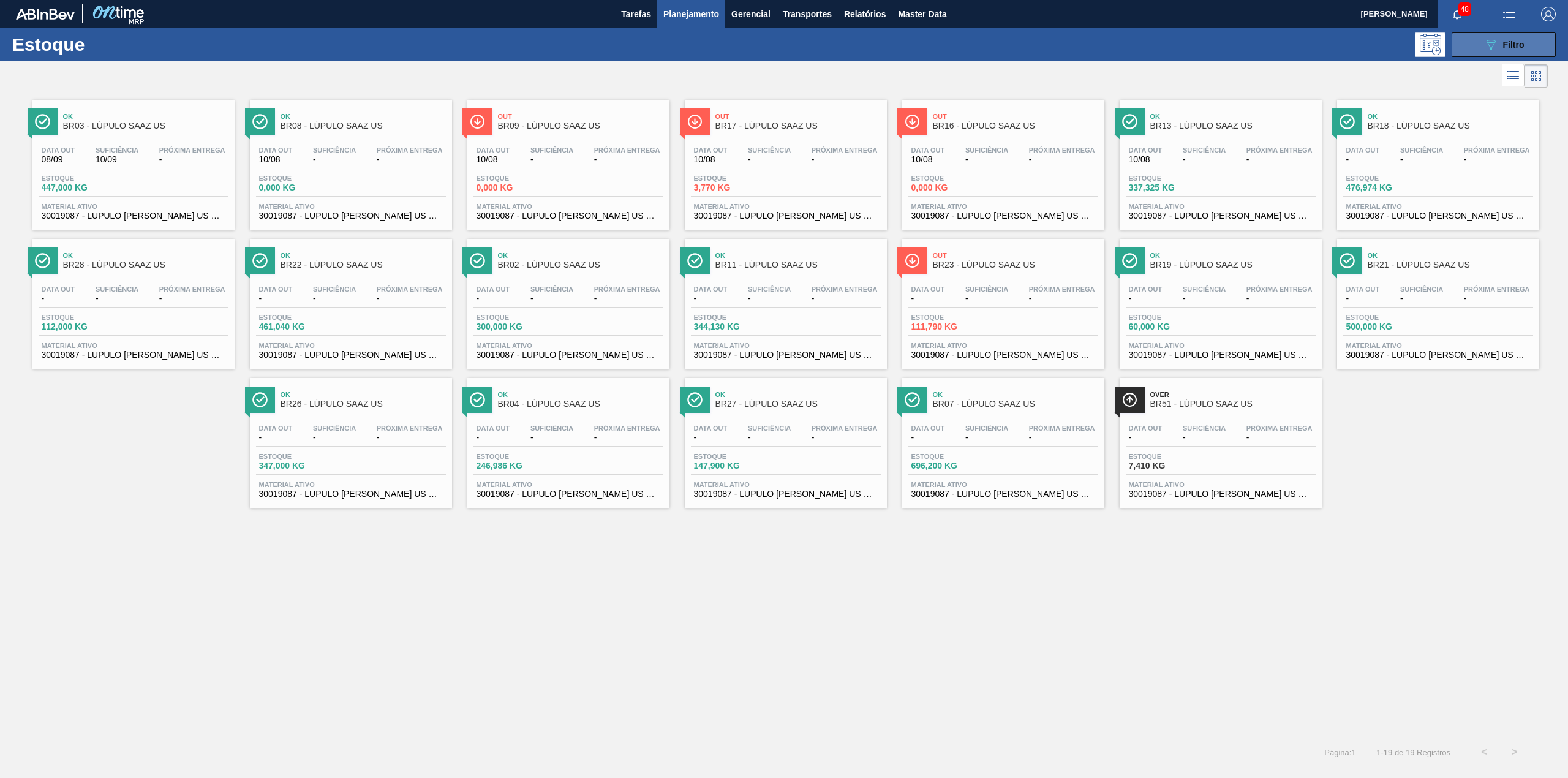
click at [1475, 51] on button "089F7B8B-B2A5-4AFE-B5C0-19BA573D28AC Filtro" at bounding box center [1503, 45] width 104 height 25
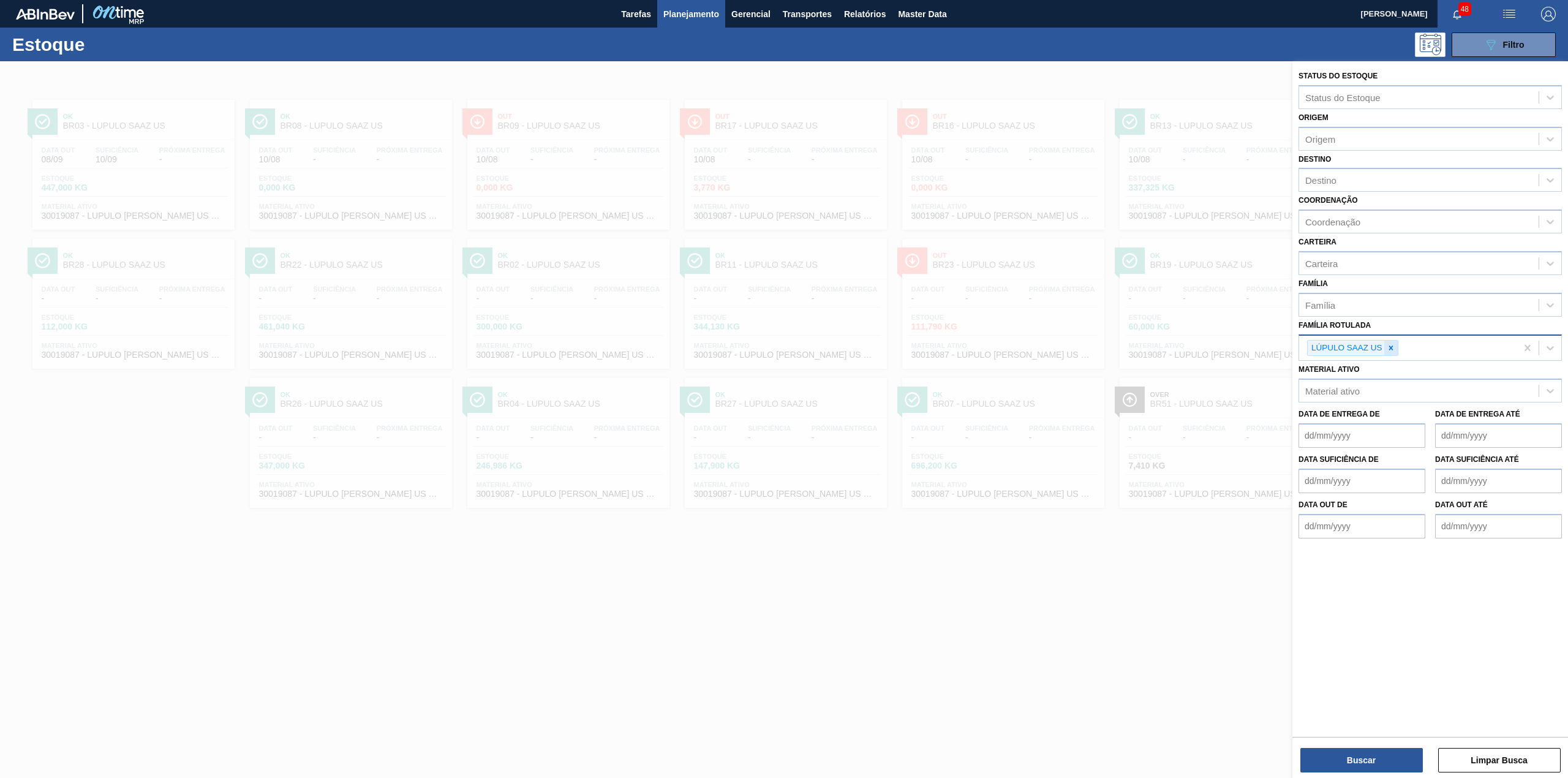
click at [1394, 350] on icon at bounding box center [1391, 348] width 8 height 8
paste Rotulada "30003637"
type Rotulada "30003637"
click at [1400, 329] on div "Família Rotulada option LÚPULO SAAZ US, deselected. Use Up and Down to choose o…" at bounding box center [1430, 337] width 263 height 42
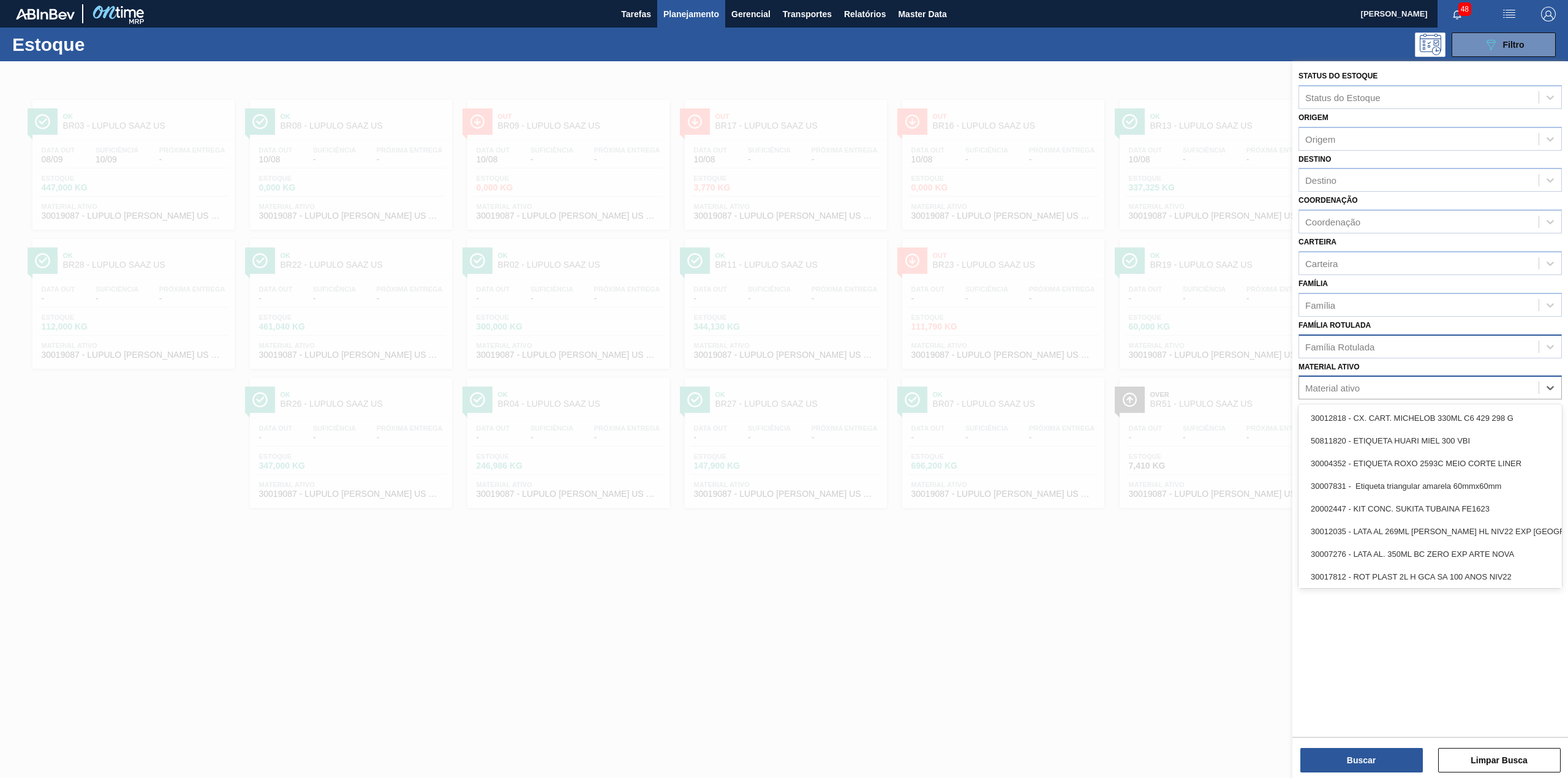
click at [1350, 383] on div "Material ativo" at bounding box center [1332, 388] width 55 height 10
paste ativo "30003637"
type ativo "30003637"
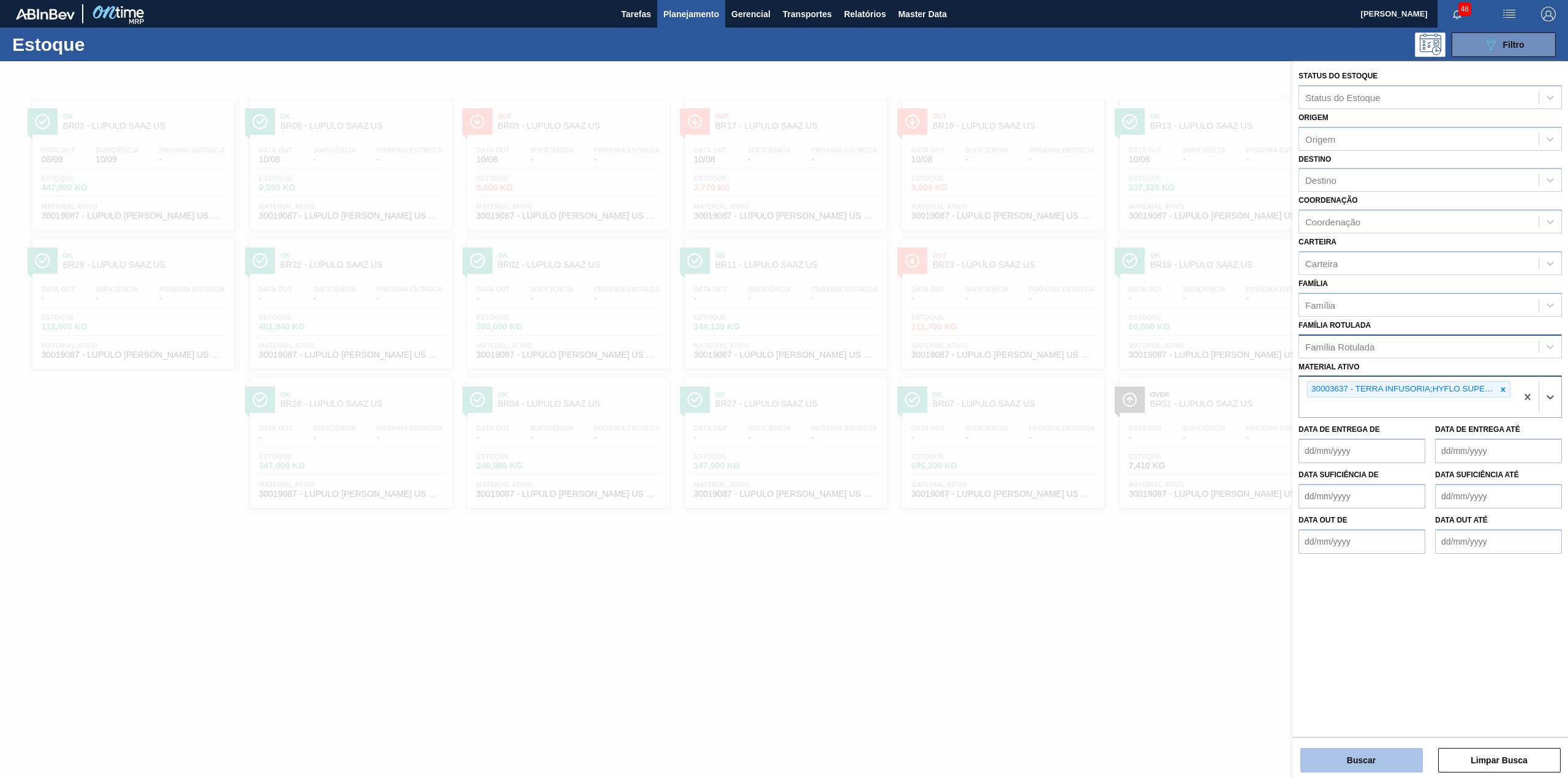
click at [1411, 765] on button "Buscar" at bounding box center [1361, 760] width 122 height 25
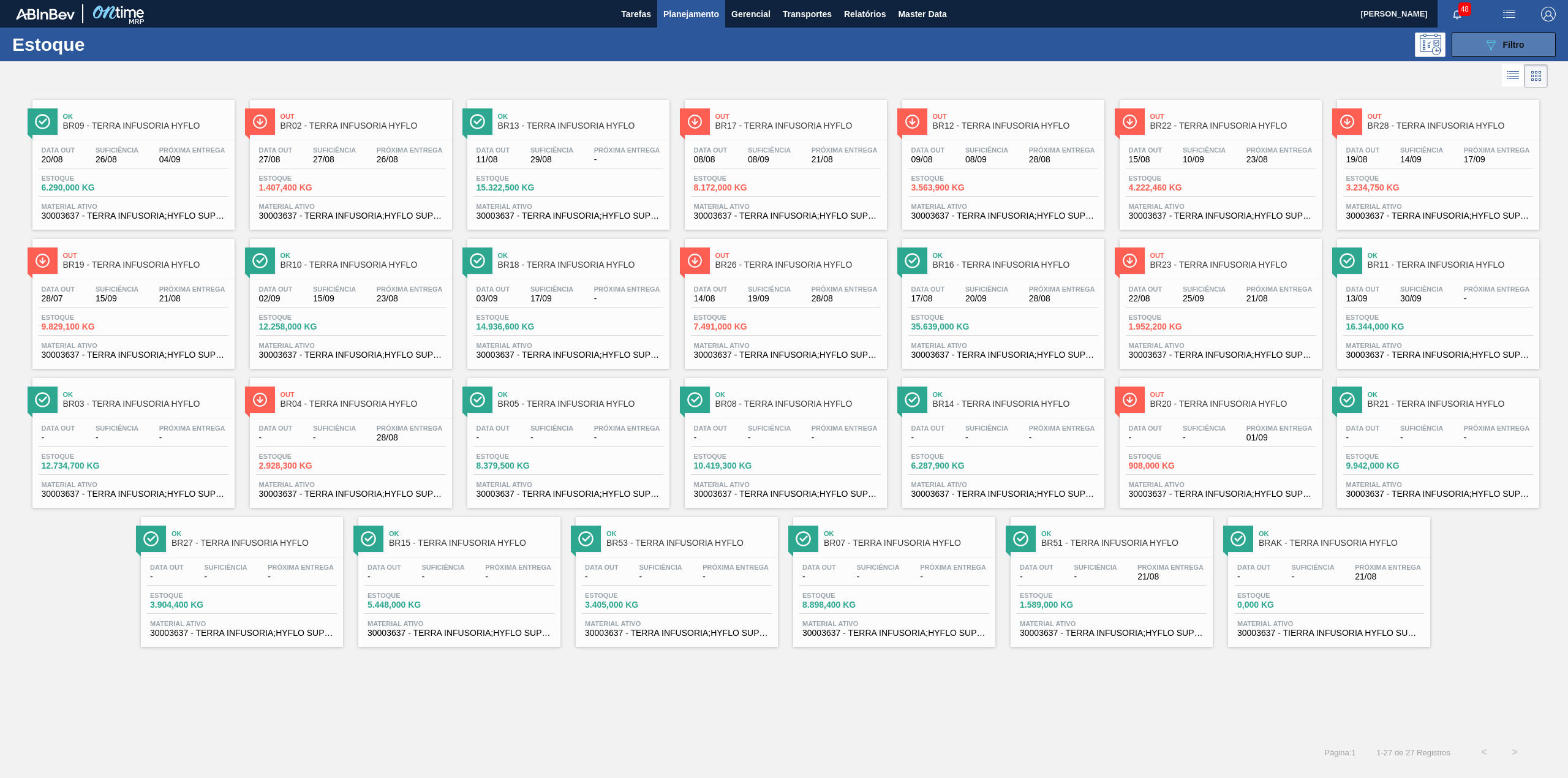
click at [1489, 48] on icon "089F7B8B-B2A5-4AFE-B5C0-19BA573D28AC" at bounding box center [1490, 44] width 15 height 15
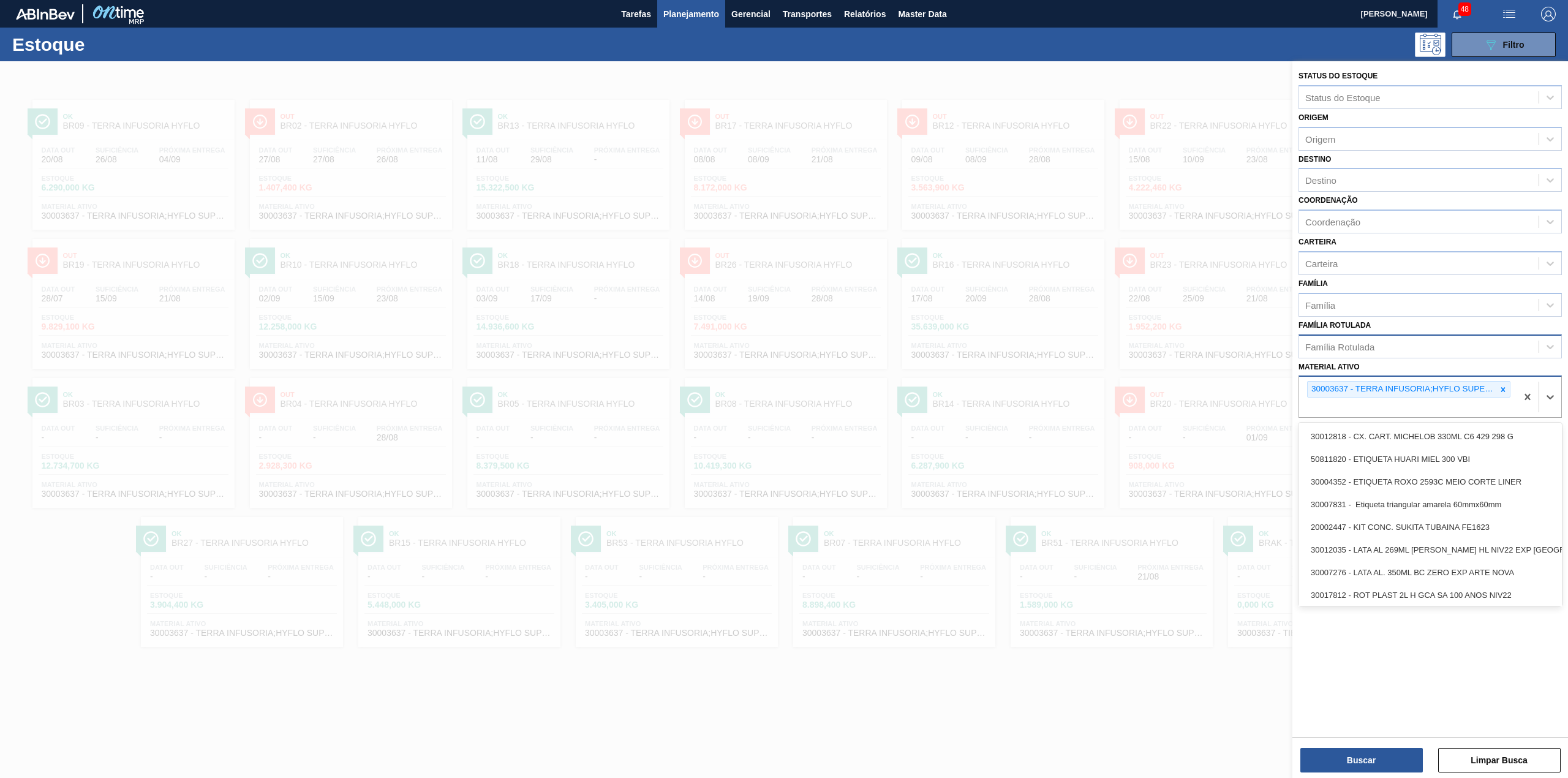
click at [1510, 393] on div "30003637 - TERRA INFUSORIA;HYFLO SUPER CEL" at bounding box center [1408, 389] width 203 height 16
click at [1504, 391] on icon at bounding box center [1502, 389] width 8 height 8
paste ativo "30009305"
type ativo "30009305"
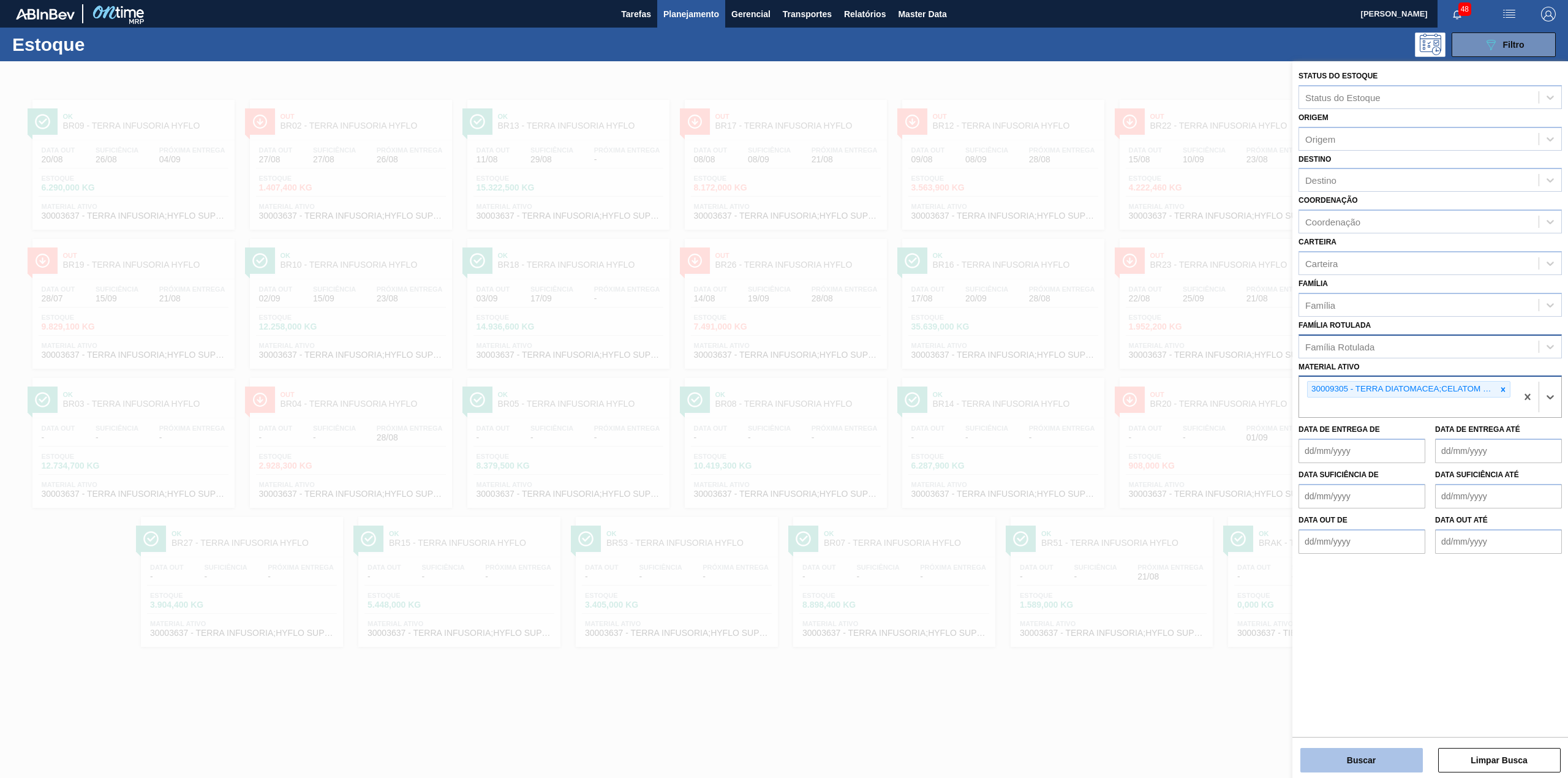
click at [1383, 760] on button "Buscar" at bounding box center [1361, 760] width 122 height 25
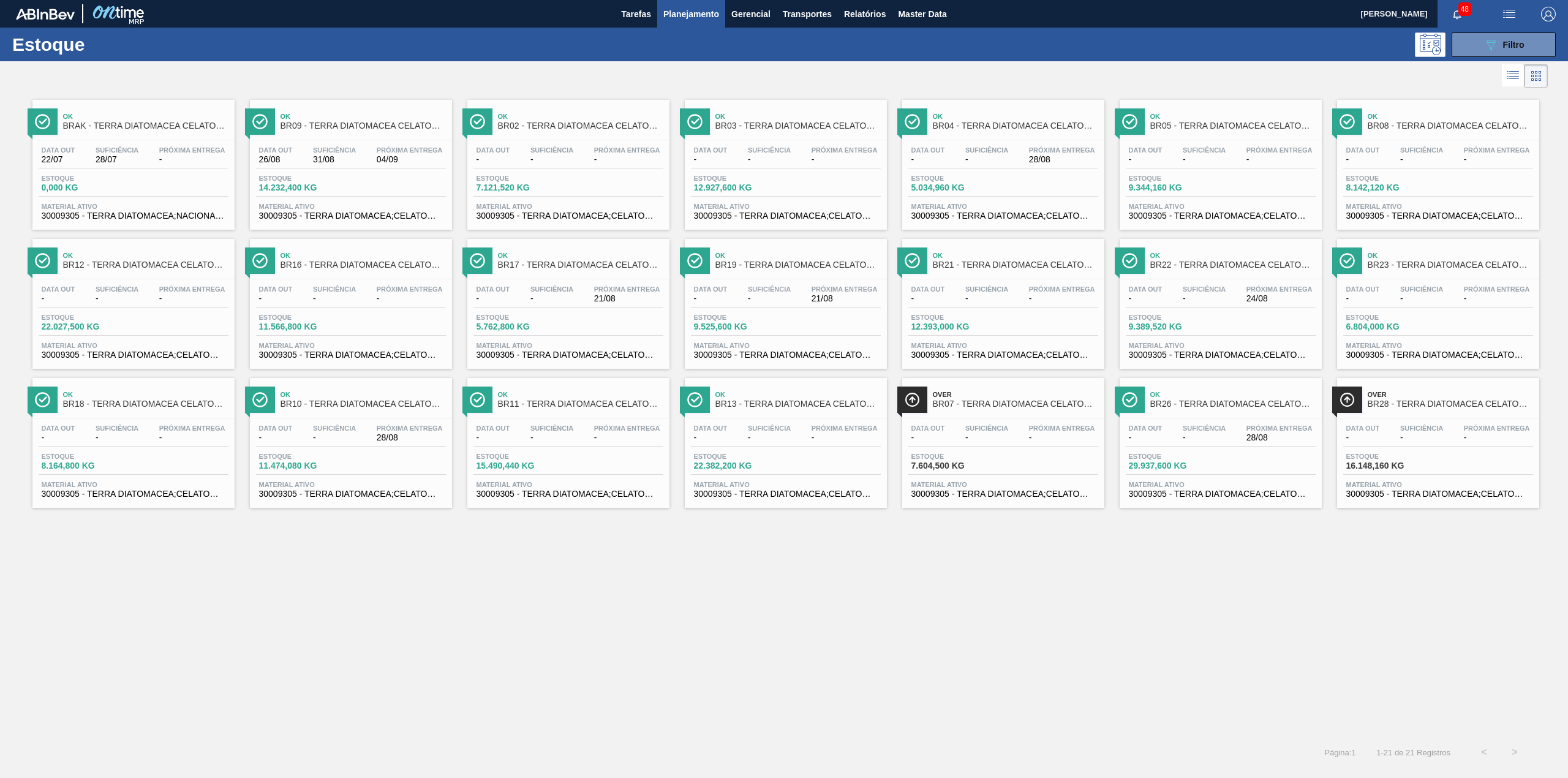
drag, startPoint x: 1474, startPoint y: 42, endPoint x: 1455, endPoint y: 198, distance: 157.2
click at [1474, 42] on button "089F7B8B-B2A5-4AFE-B5C0-19BA573D28AC Filtro" at bounding box center [1503, 45] width 104 height 25
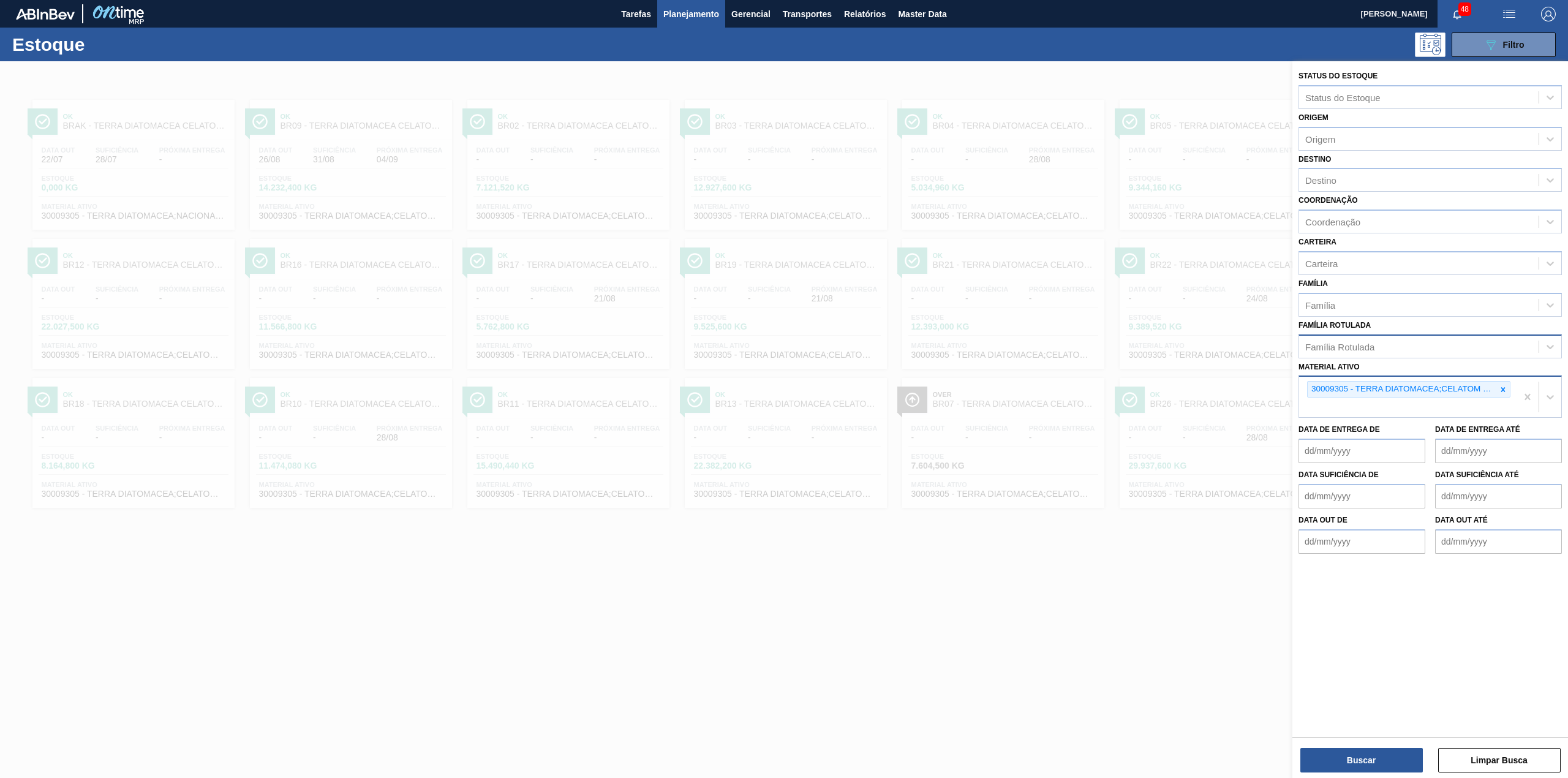
click at [1506, 383] on div at bounding box center [1502, 389] width 14 height 16
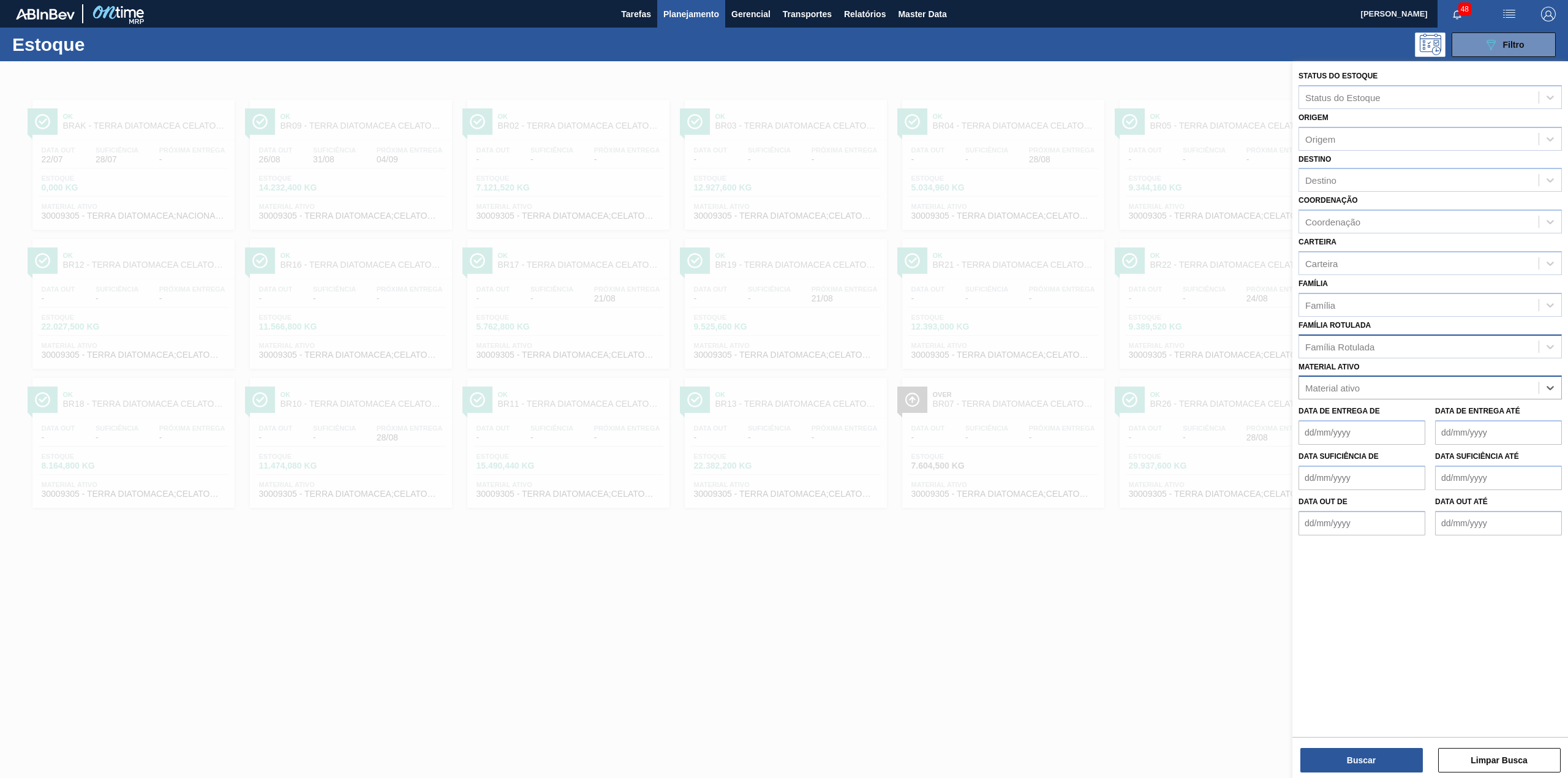
paste ativo "30029274"
type ativo "30029274"
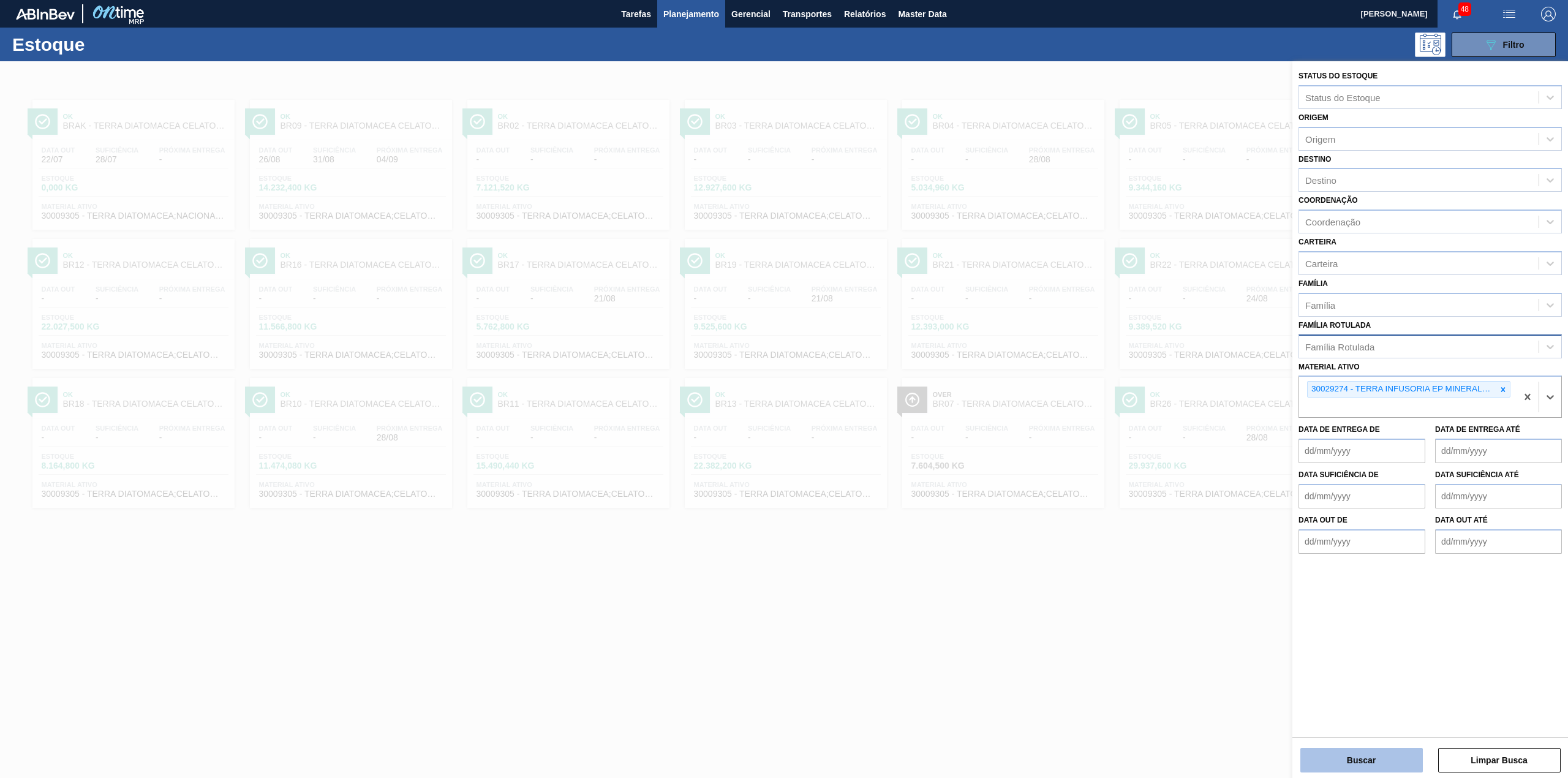
click at [1404, 764] on button "Buscar" at bounding box center [1361, 760] width 122 height 25
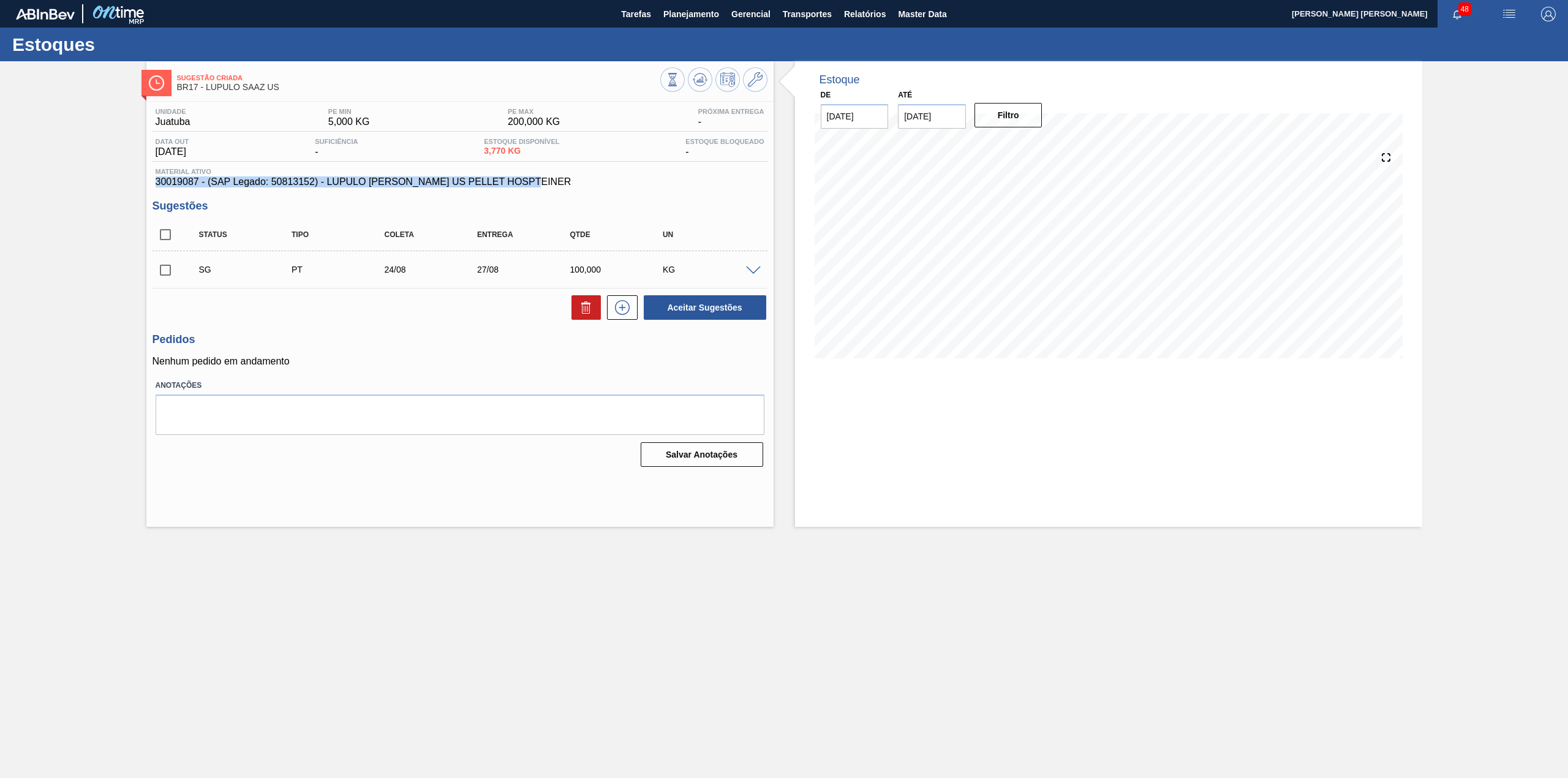
drag, startPoint x: 557, startPoint y: 186, endPoint x: 152, endPoint y: 181, distance: 405.0
click at [153, 181] on div "Material ativo 30019087 - (SAP Legado: 50813152) - LUPULO [PERSON_NAME] US PELL…" at bounding box center [460, 177] width 615 height 19
copy span "30019087 - (SAP Legado: 50813152) - LUPULO [PERSON_NAME] US PELLET HOSPTEINER"
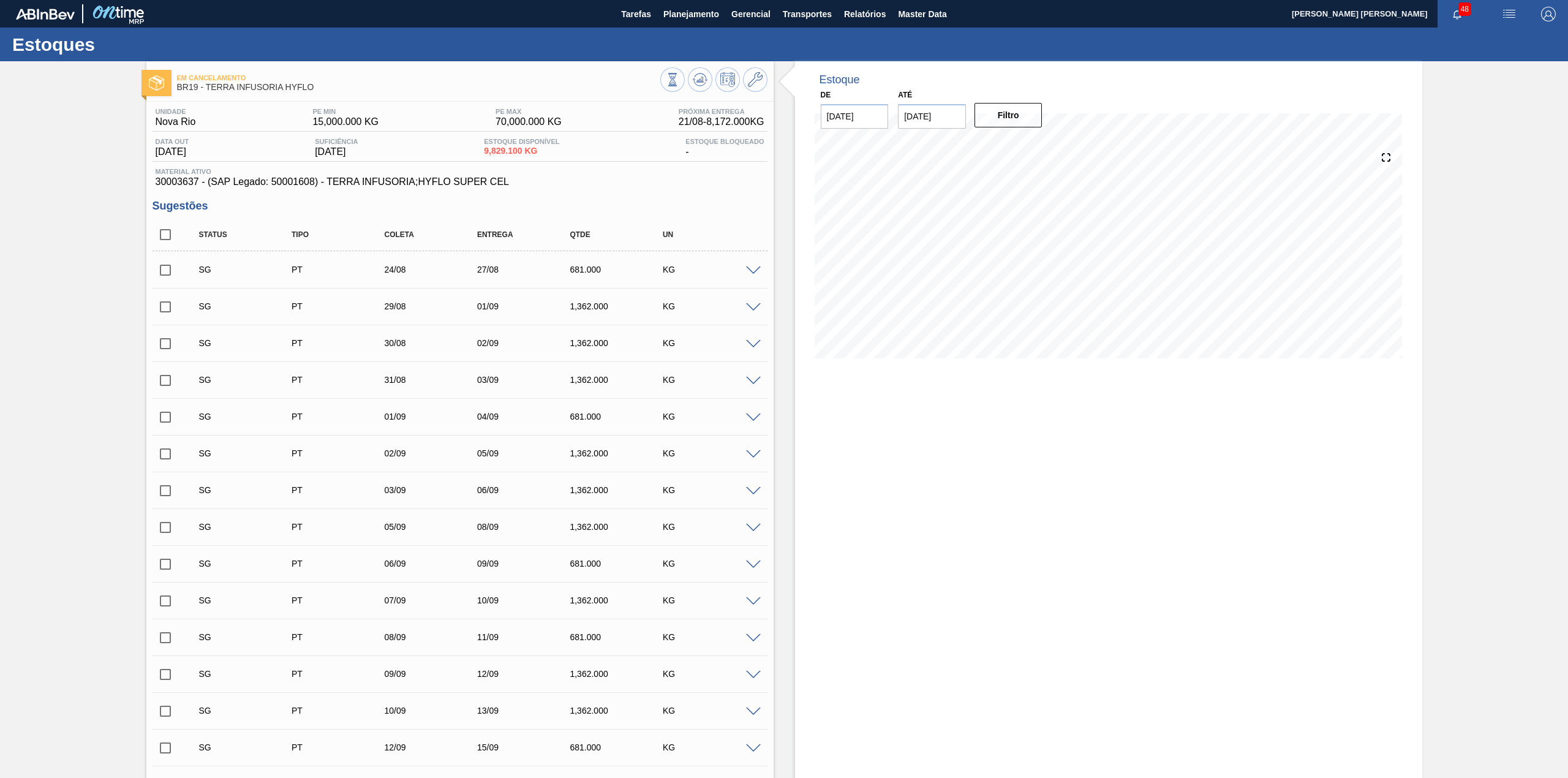
click at [155, 239] on input "checkbox" at bounding box center [166, 235] width 26 height 26
checkbox input "true"
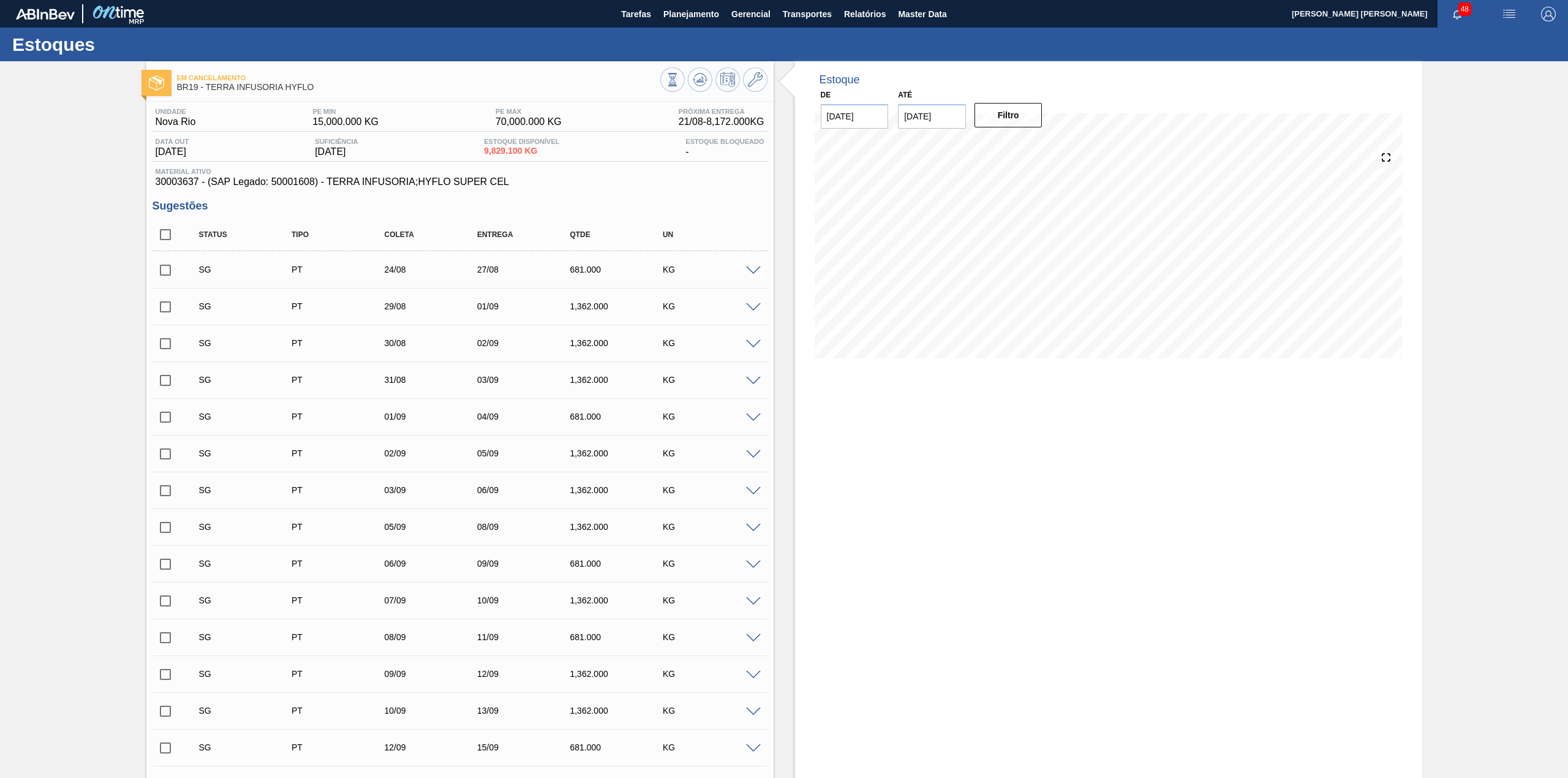
checkbox input "true"
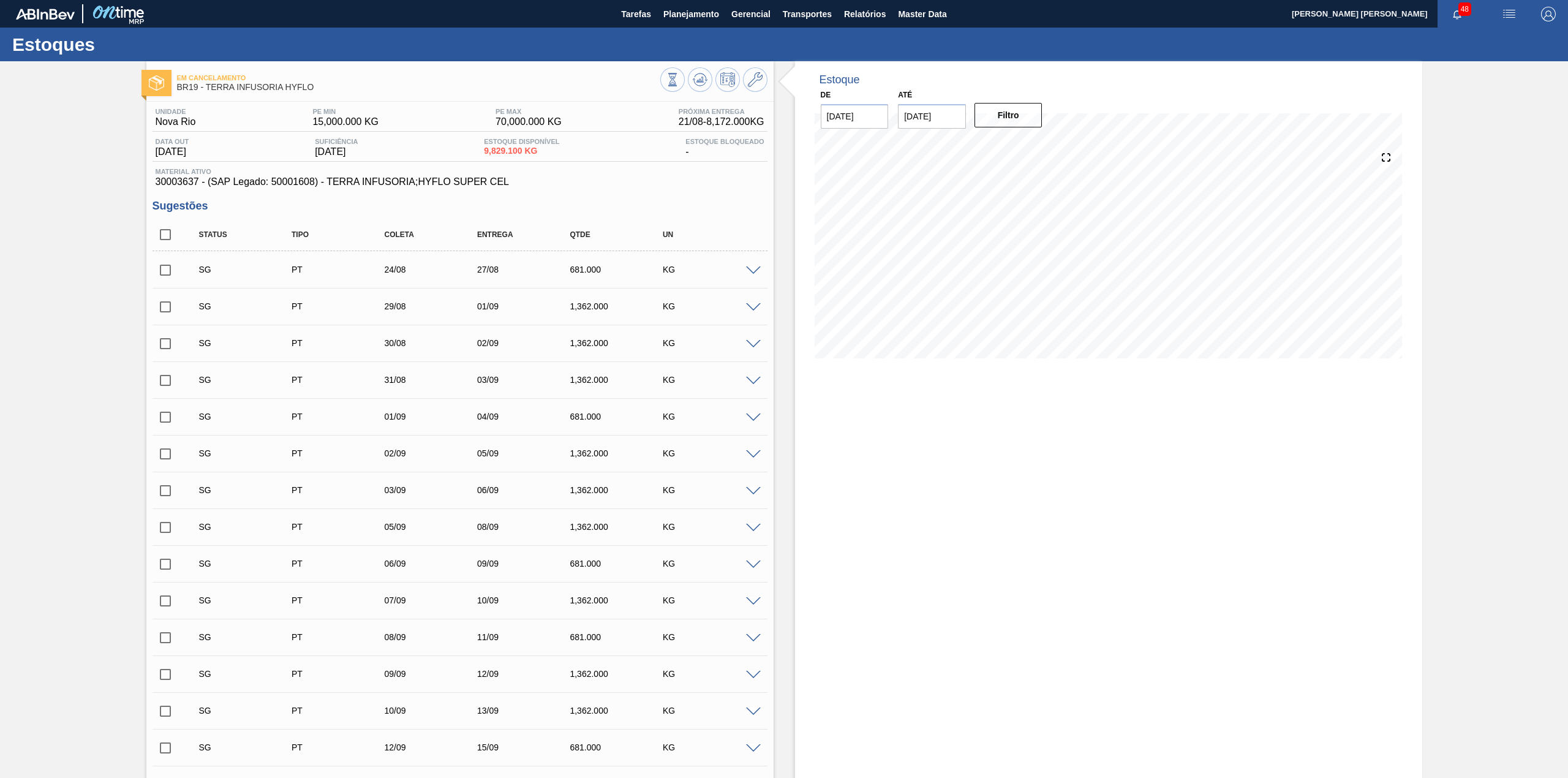
checkbox input "true"
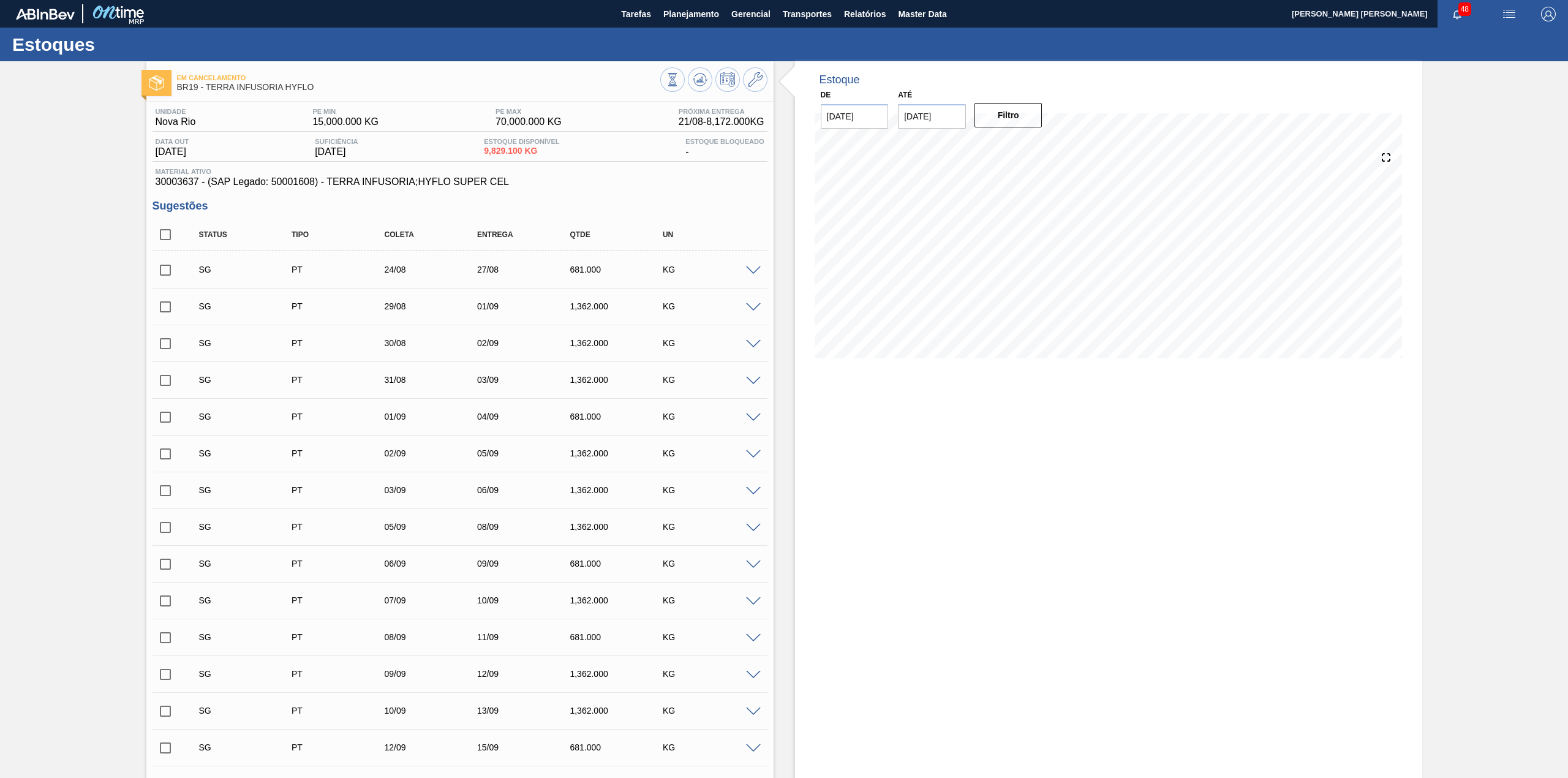
checkbox input "true"
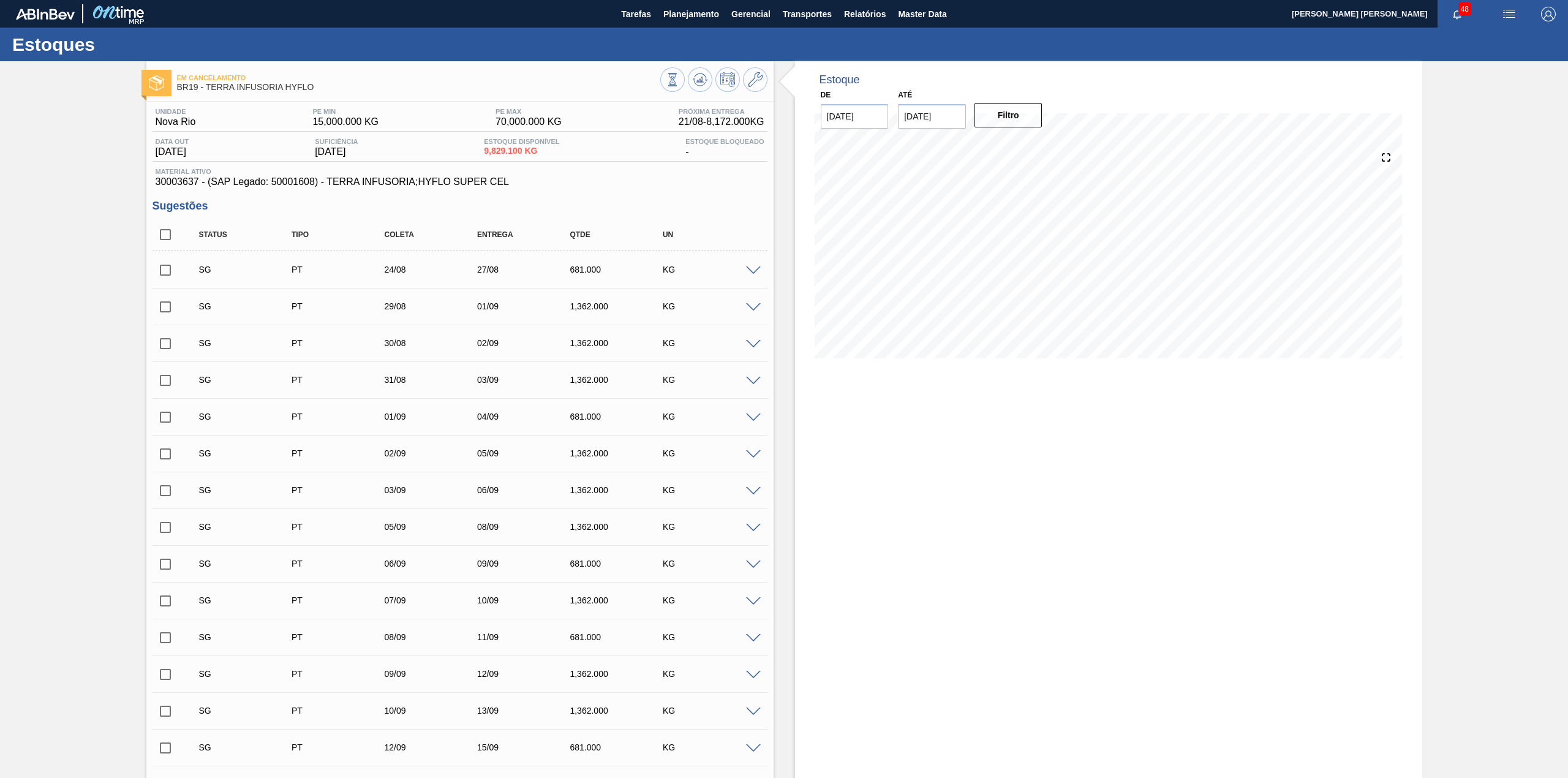
checkbox input "true"
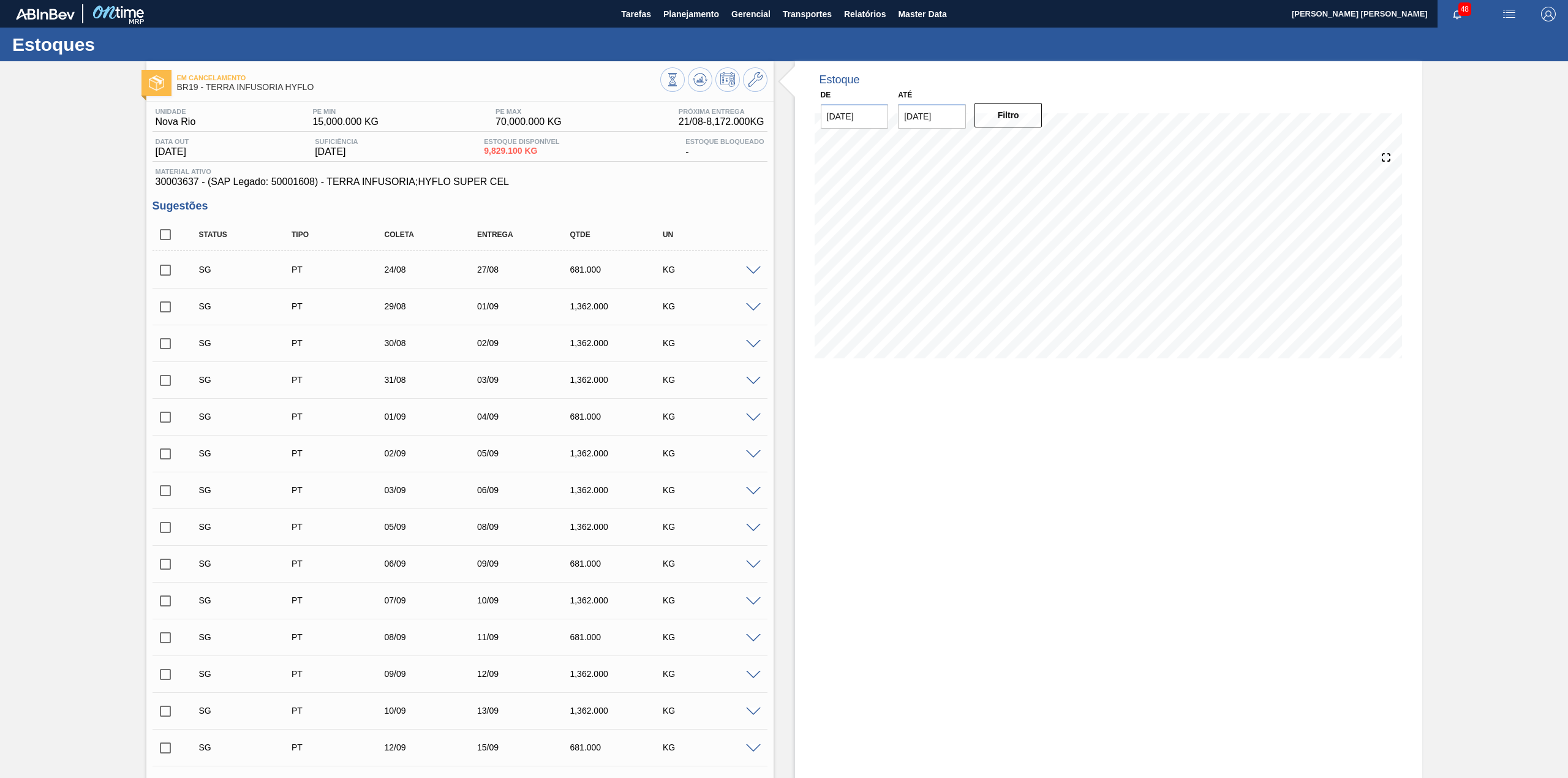
checkbox input "true"
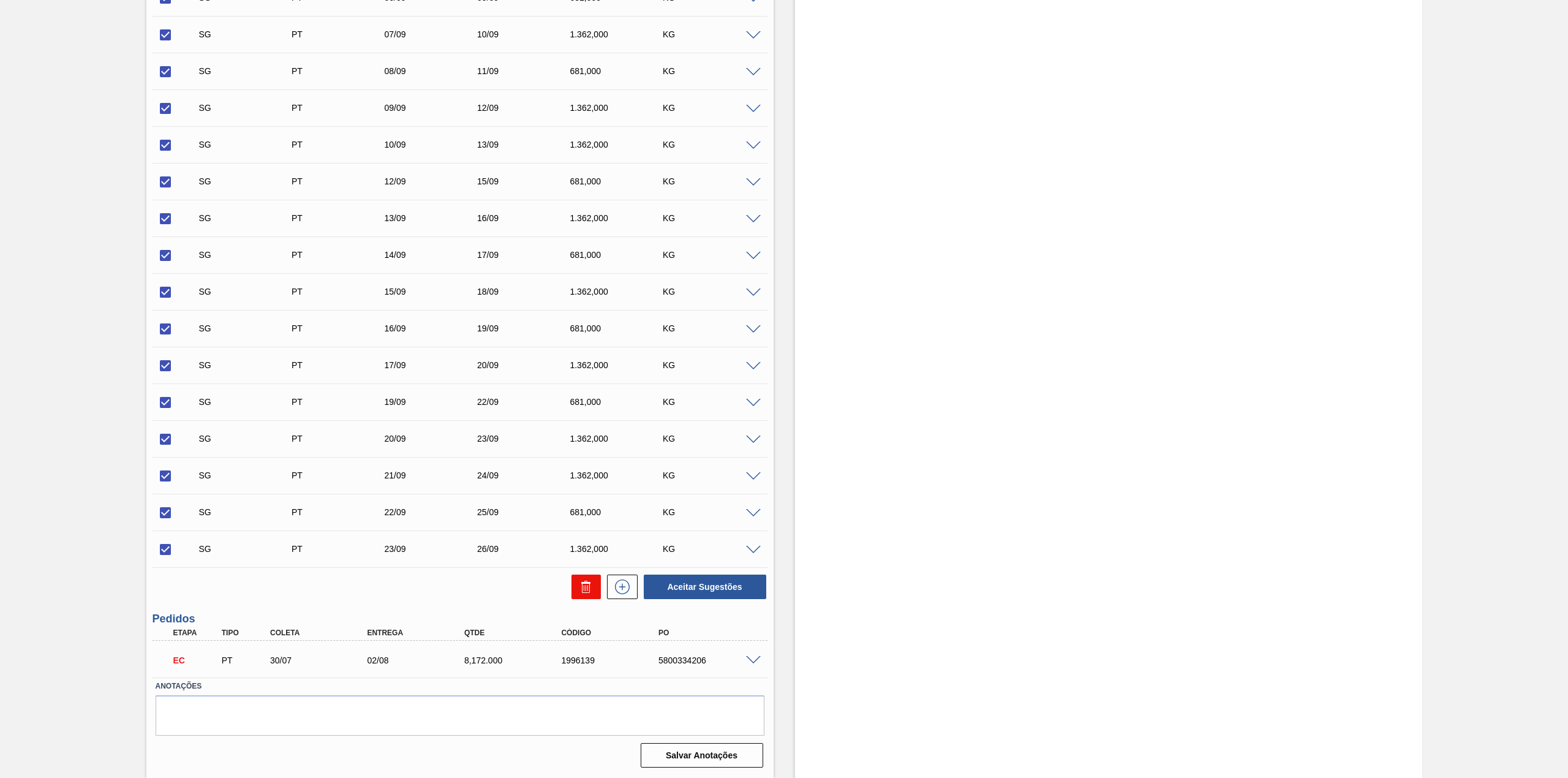
click at [584, 580] on icon at bounding box center [586, 586] width 15 height 15
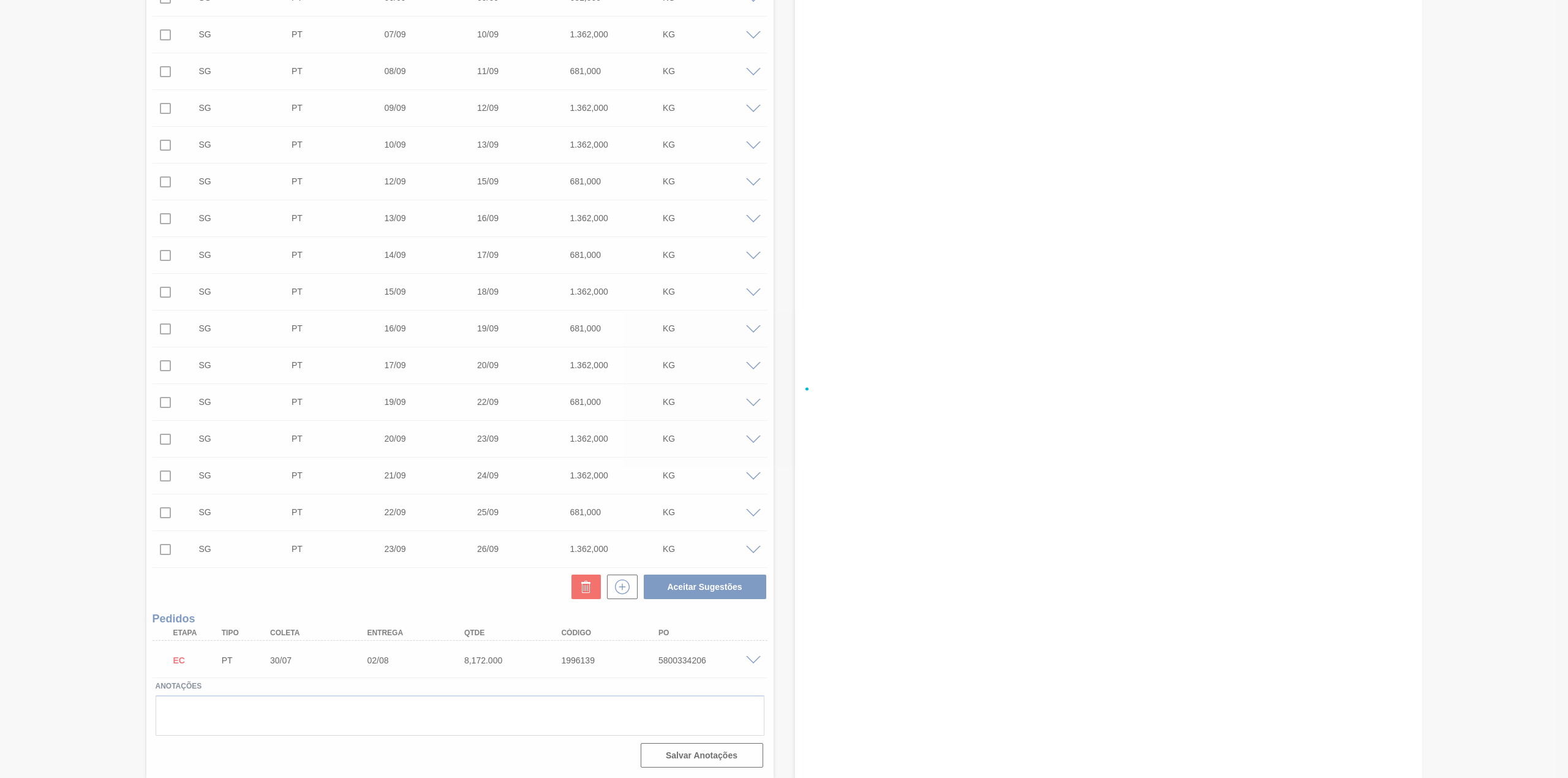
checkbox input "false"
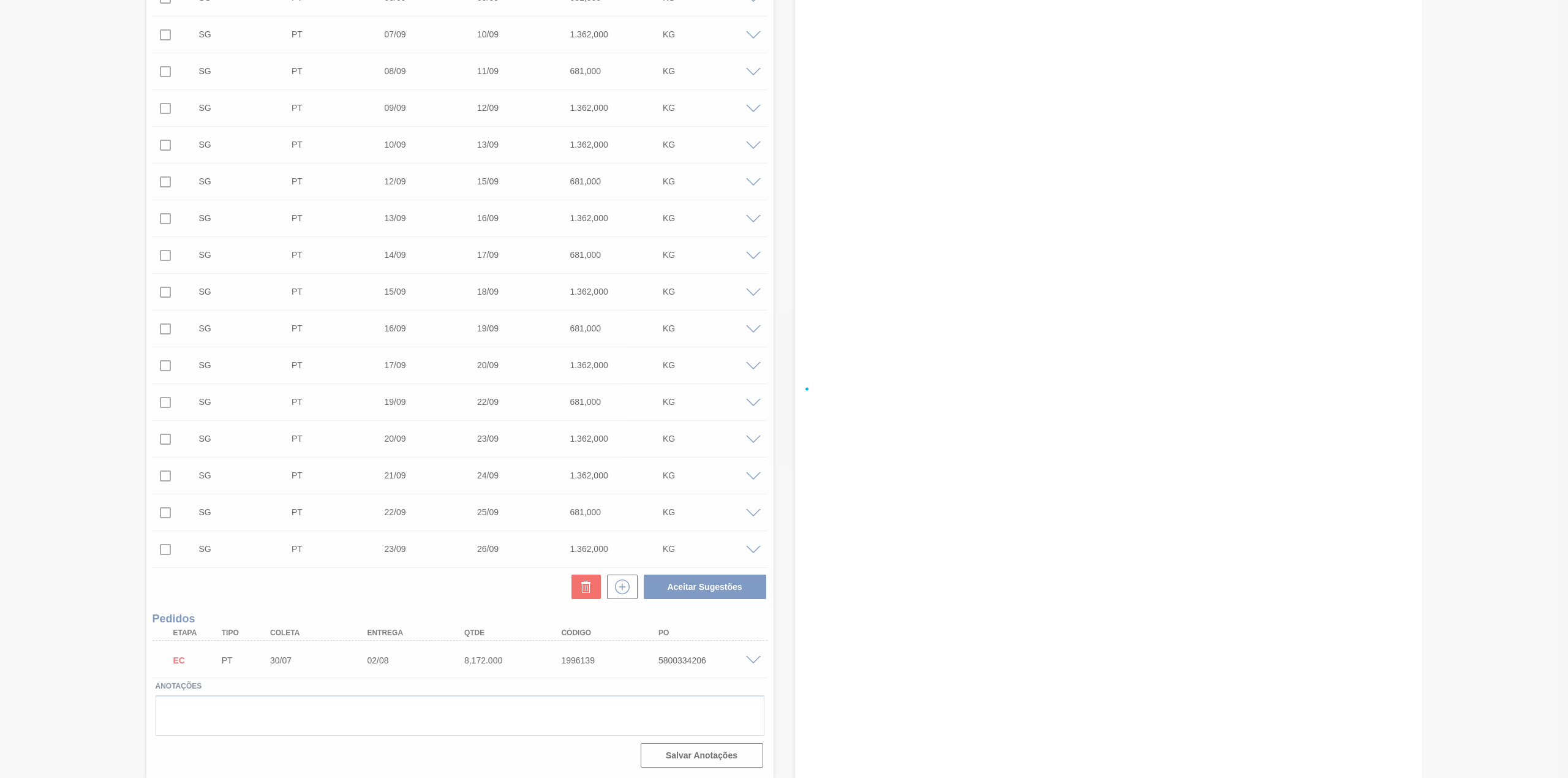
checkbox input "false"
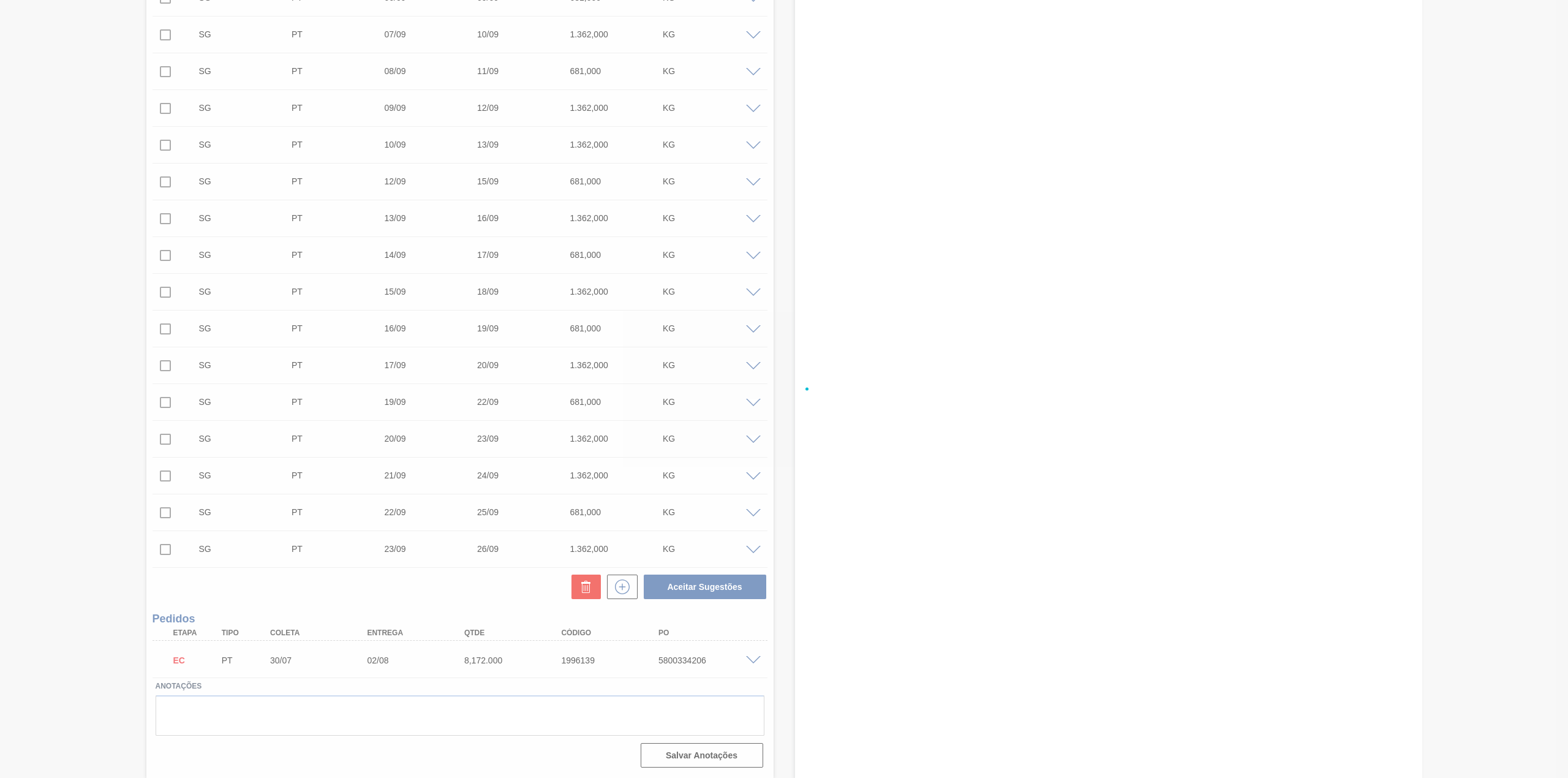
checkbox input "false"
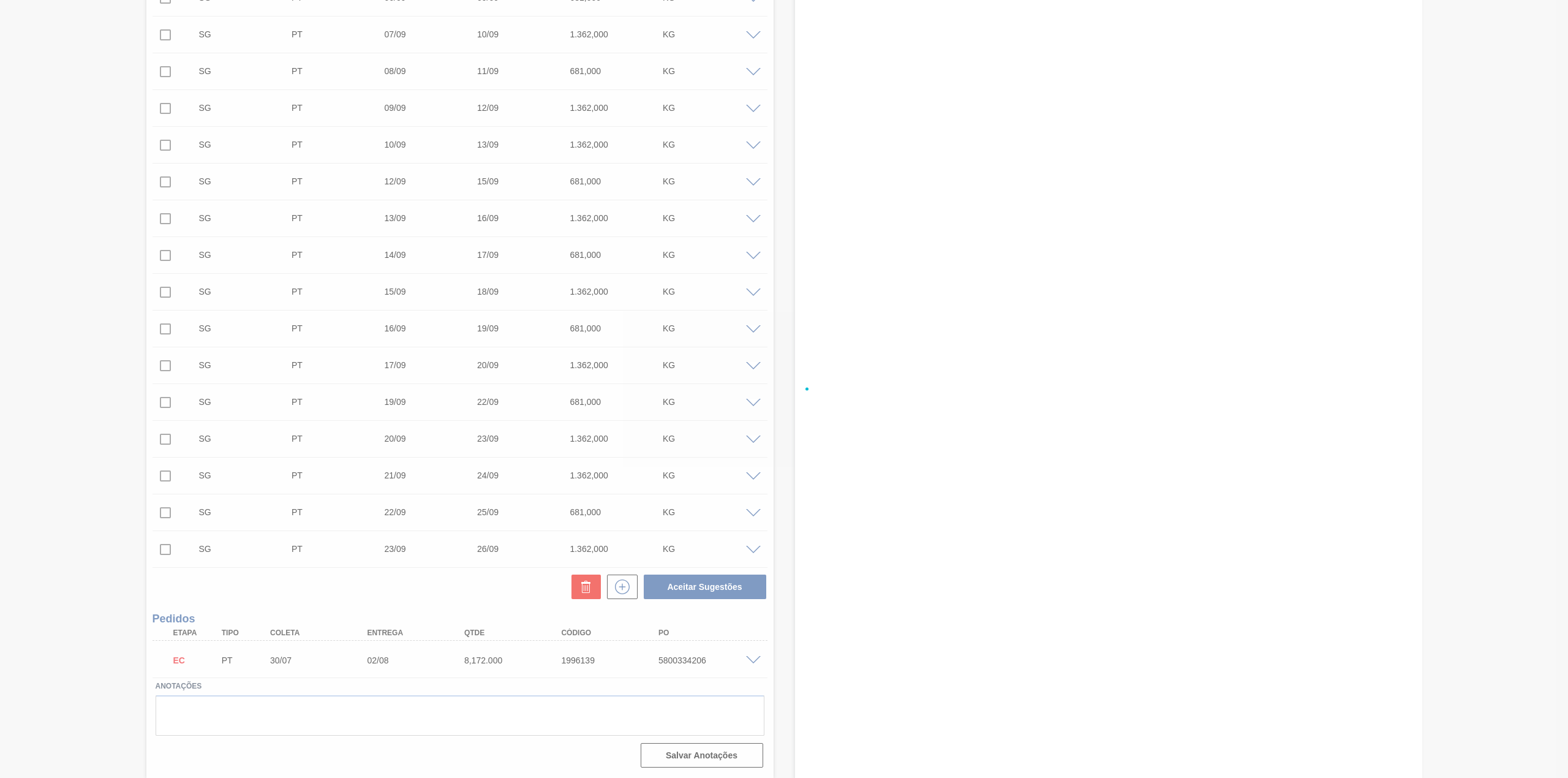
checkbox input "false"
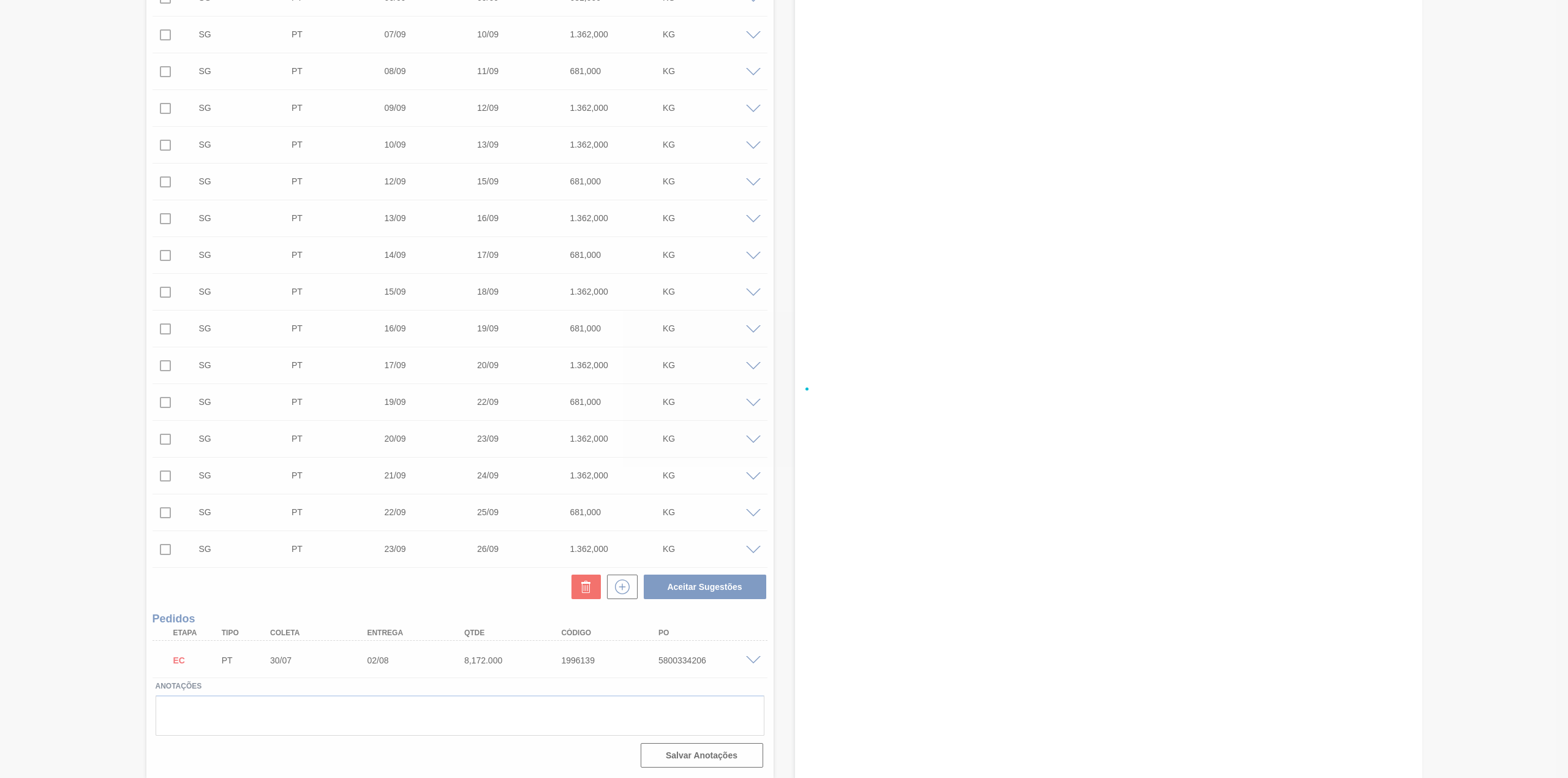
checkbox input "false"
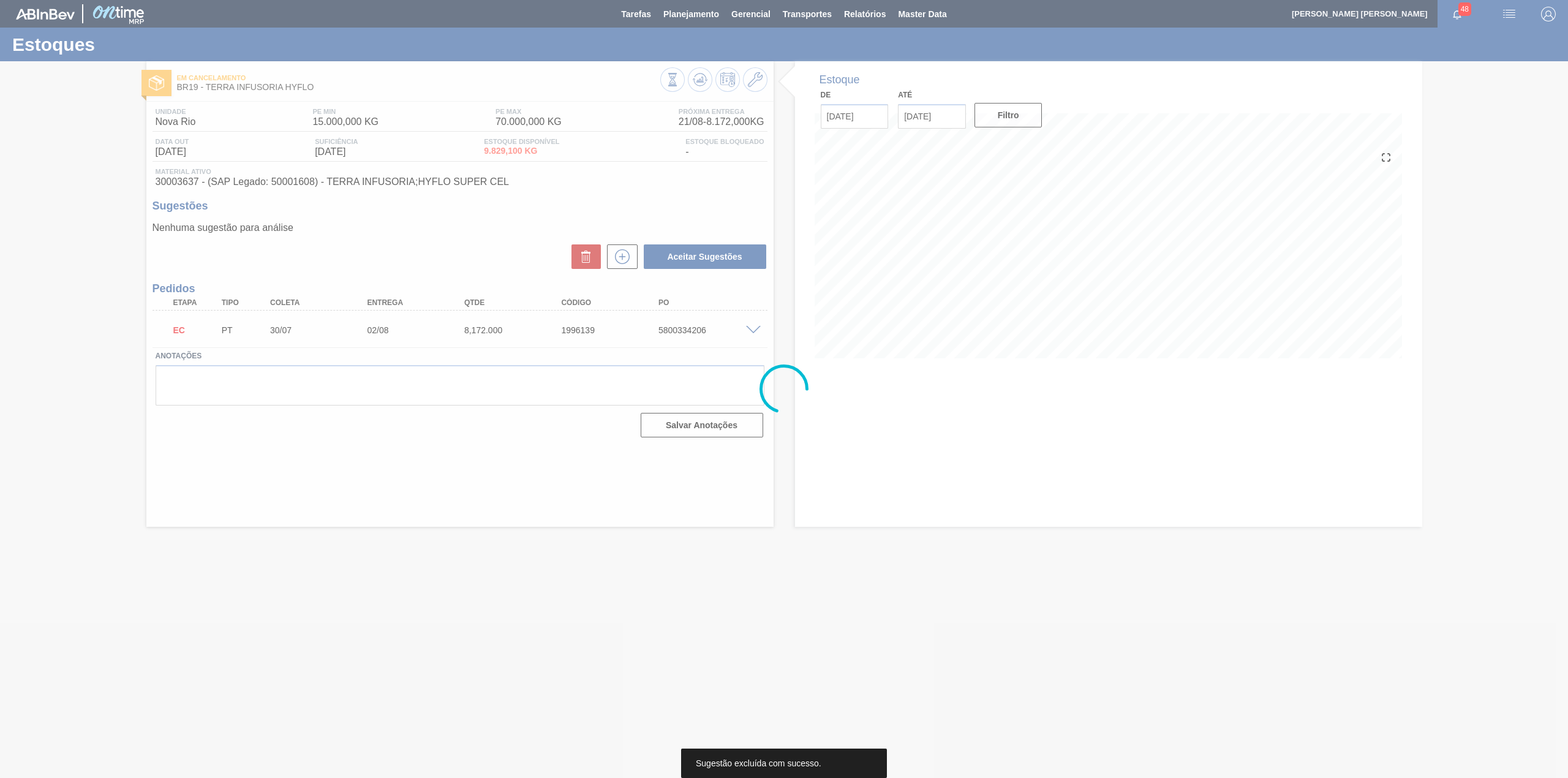
scroll to position [0, 0]
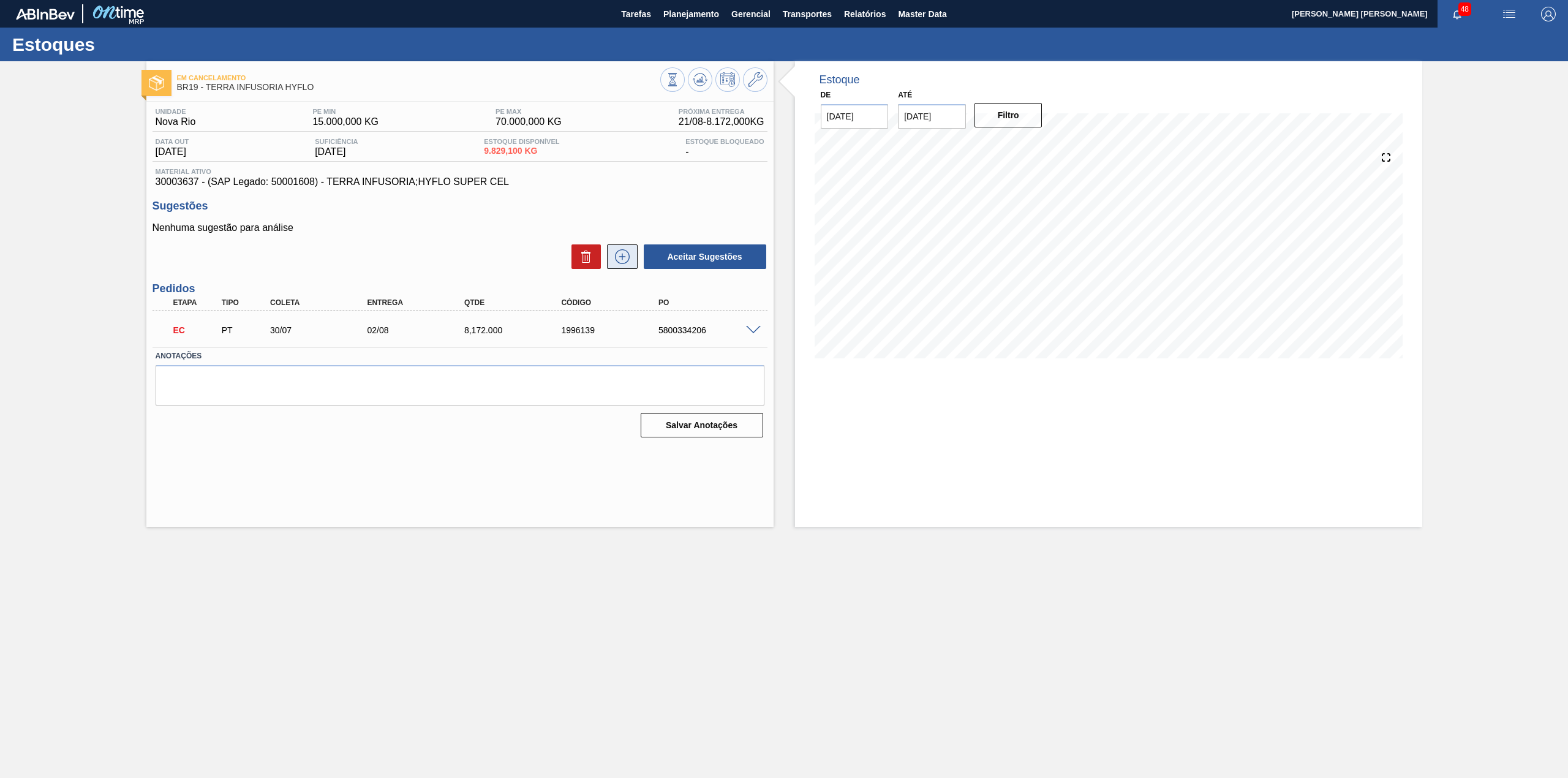
click at [613, 263] on icon at bounding box center [622, 257] width 19 height 15
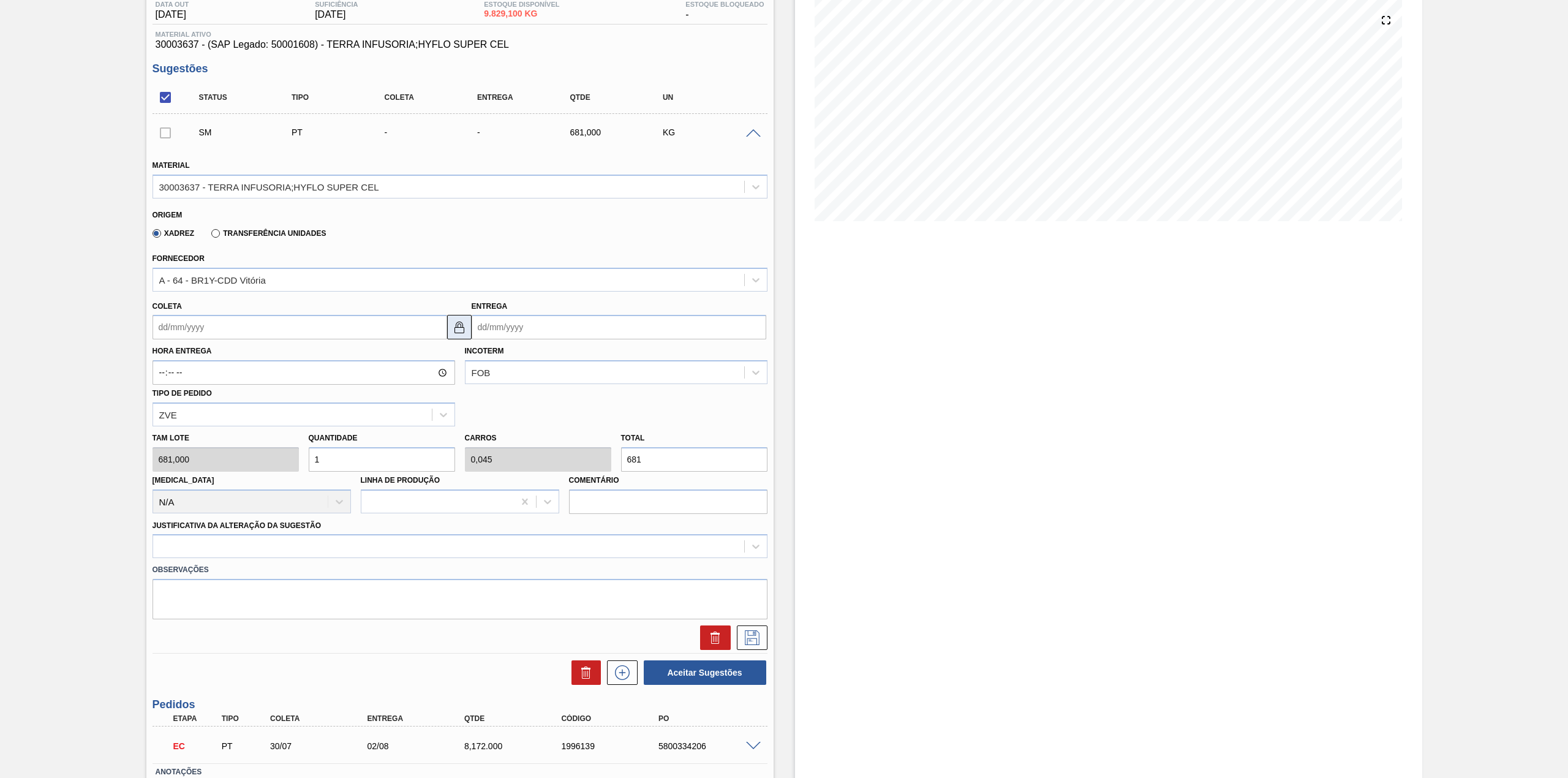
scroll to position [163, 0]
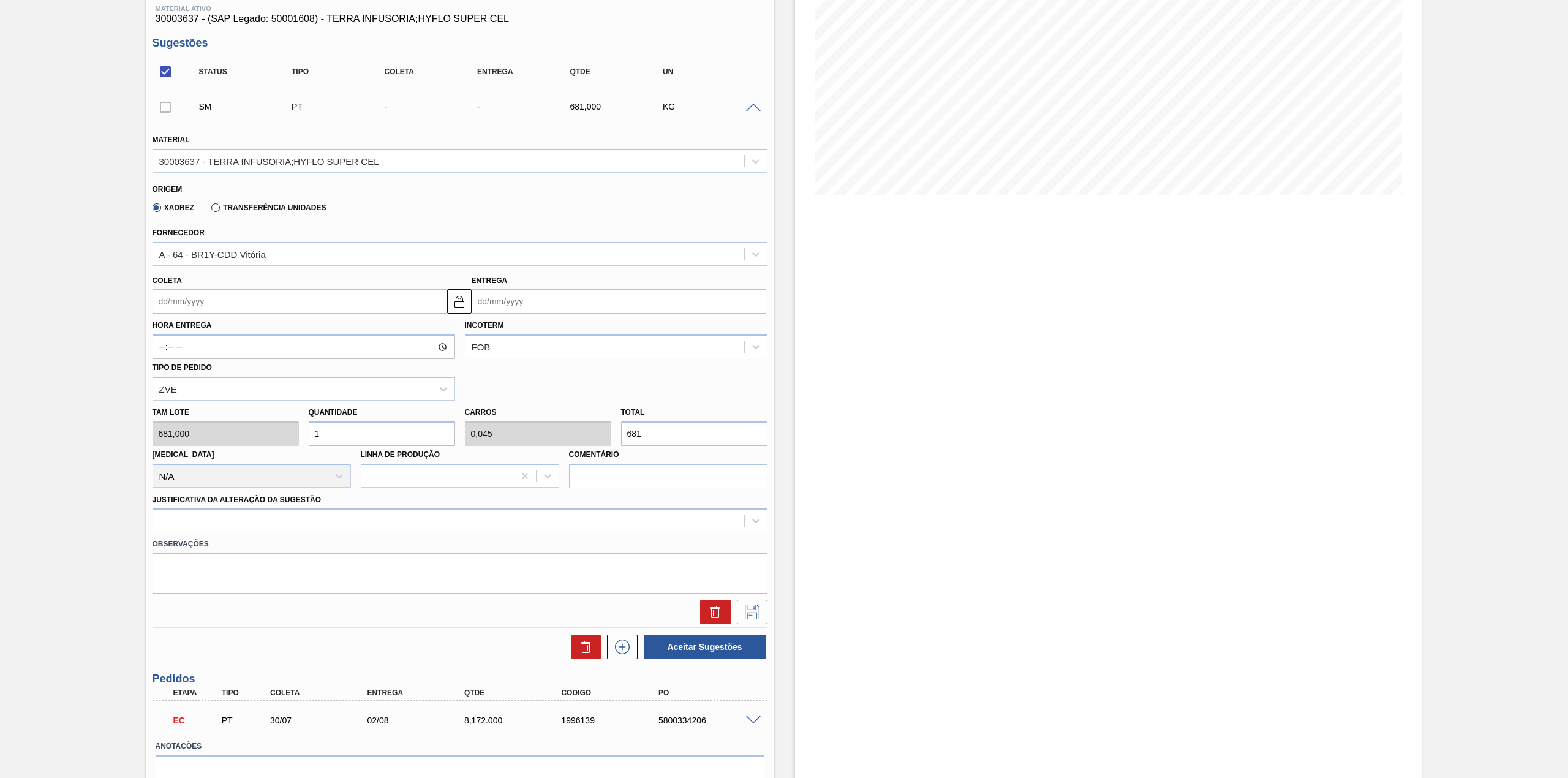
drag, startPoint x: 253, startPoint y: 294, endPoint x: 250, endPoint y: 306, distance: 12.4
click at [253, 295] on input "Coleta" at bounding box center [300, 302] width 294 height 25
click at [185, 331] on div "agosto 2025" at bounding box center [227, 330] width 147 height 10
click at [186, 449] on div "25" at bounding box center [186, 449] width 16 height 16
type input "[DATE]"
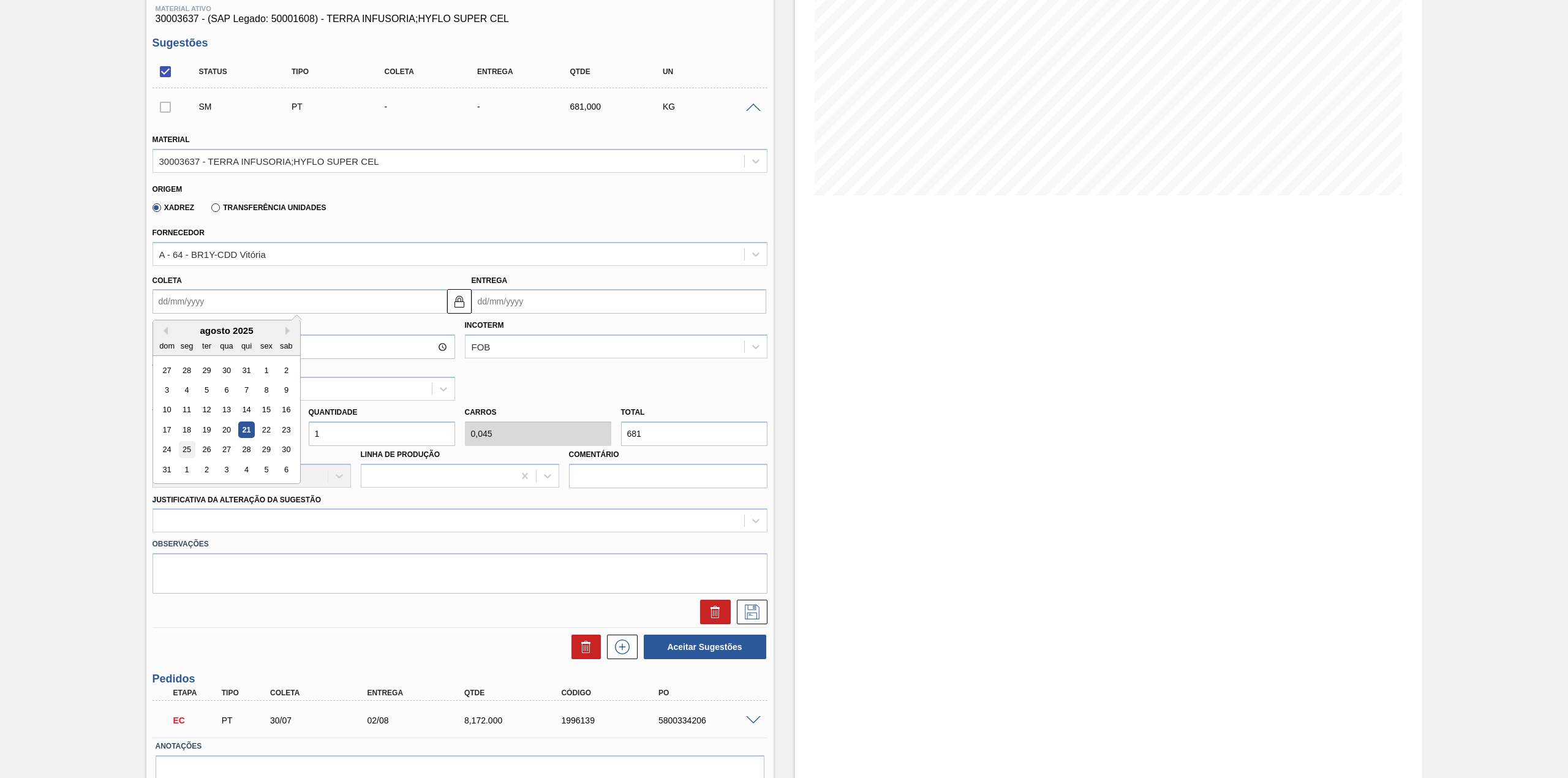
type input "[DATE]"
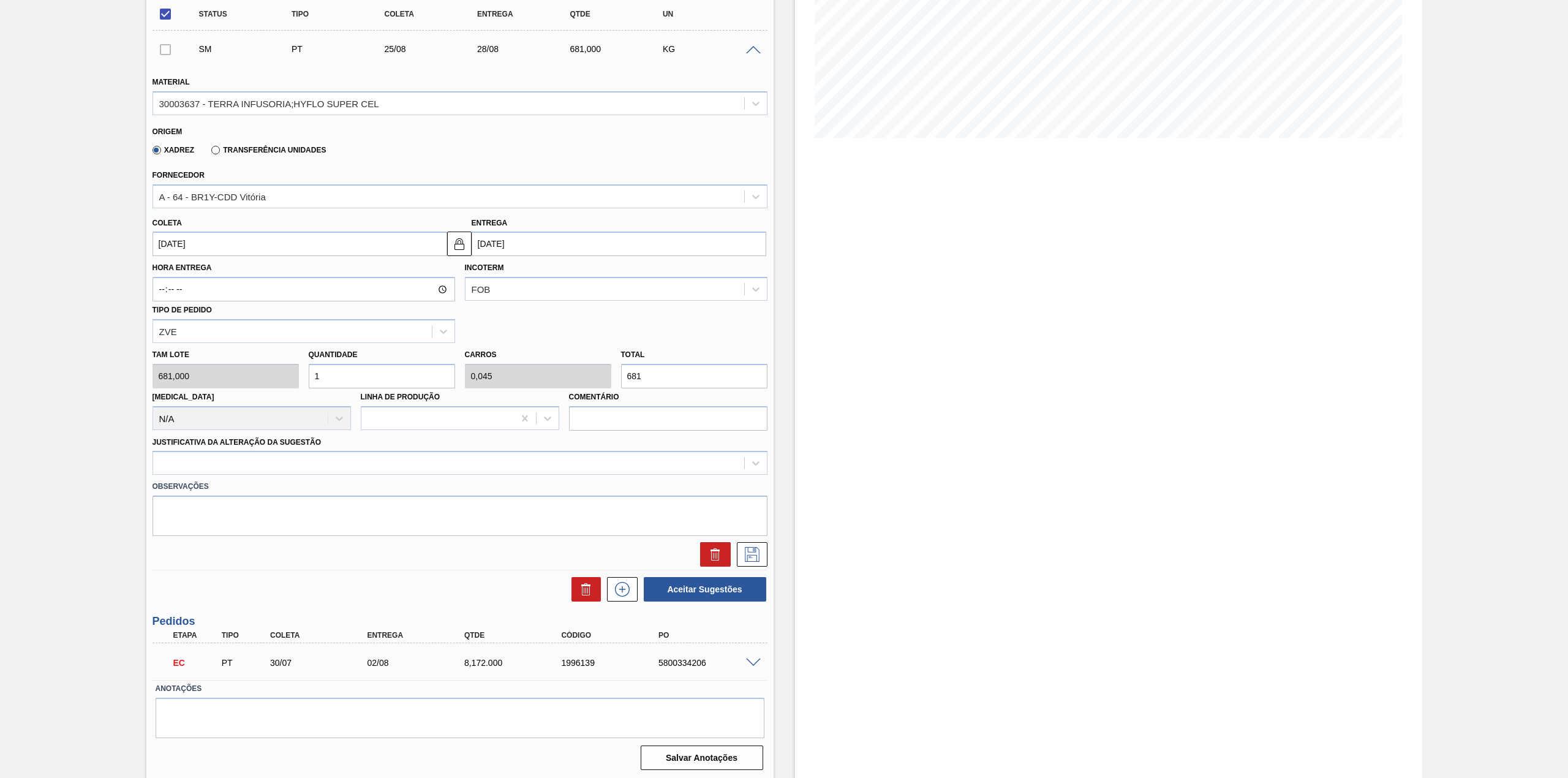
scroll to position [222, 0]
click at [348, 378] on input "1" at bounding box center [381, 375] width 146 height 25
type input "12"
type input "0,545"
type input "8.172"
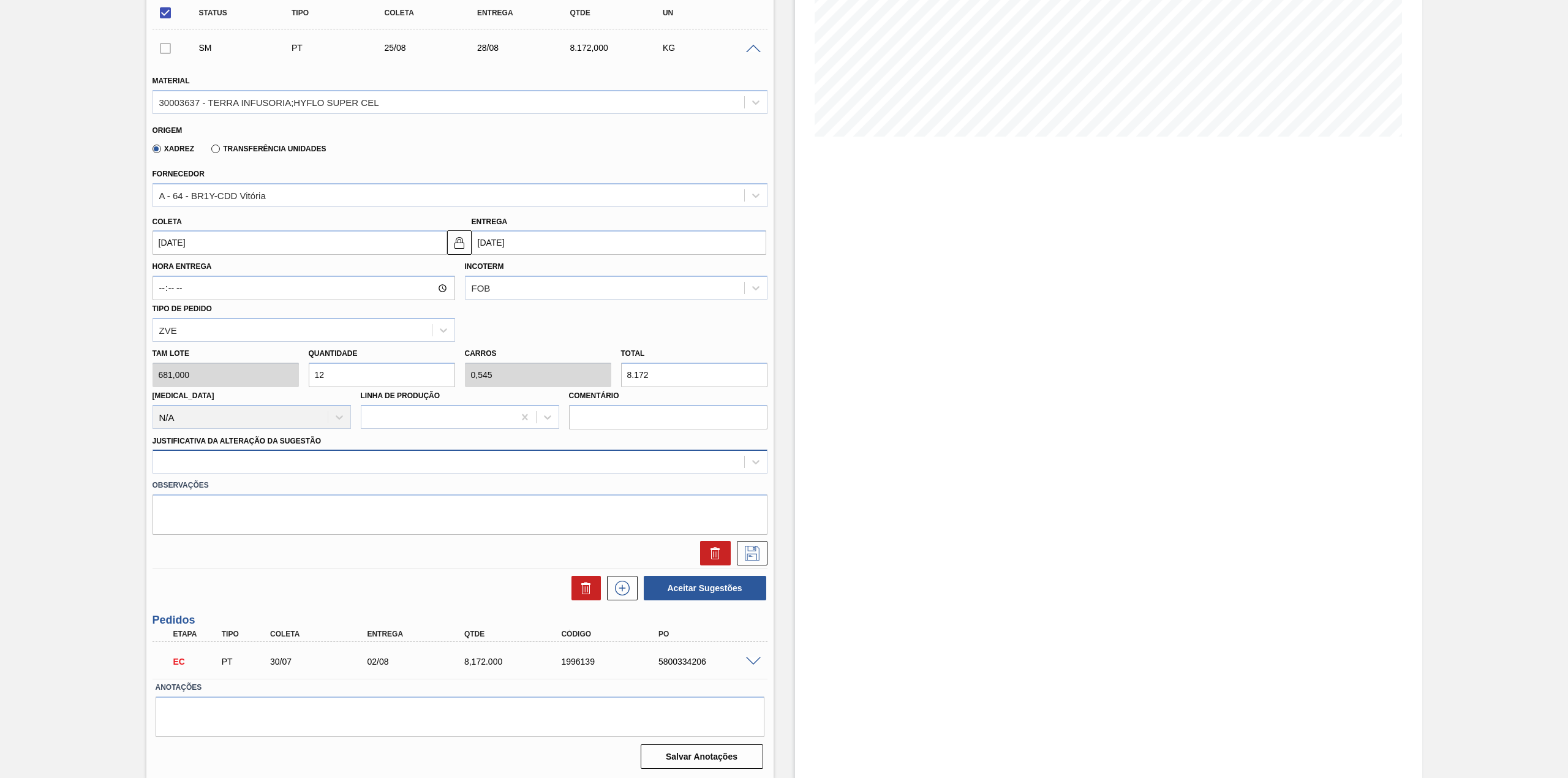
type input "12"
click at [339, 464] on div at bounding box center [448, 461] width 591 height 18
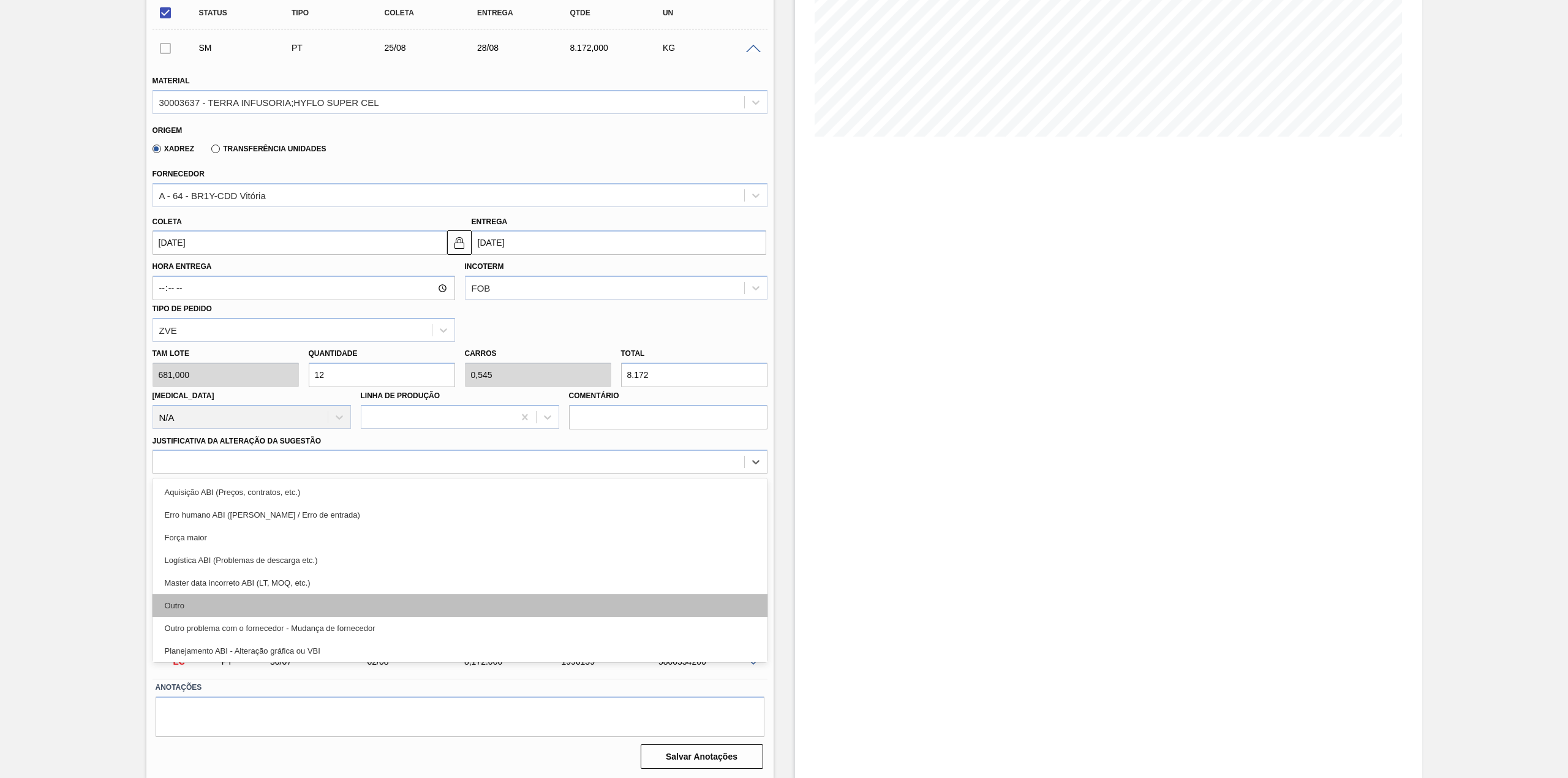
click at [287, 601] on div "Outro" at bounding box center [460, 605] width 615 height 23
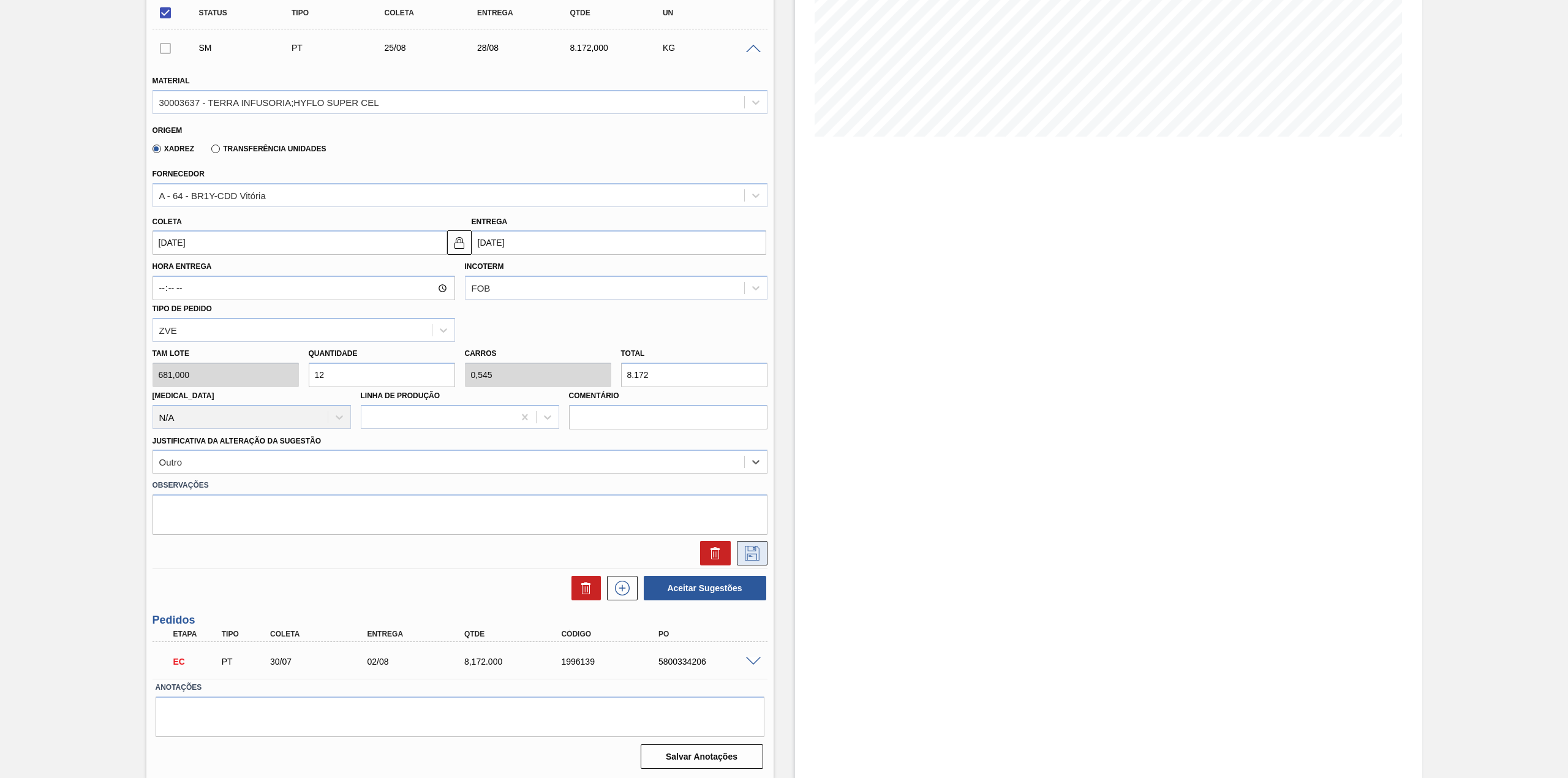
click at [742, 562] on button at bounding box center [752, 553] width 31 height 25
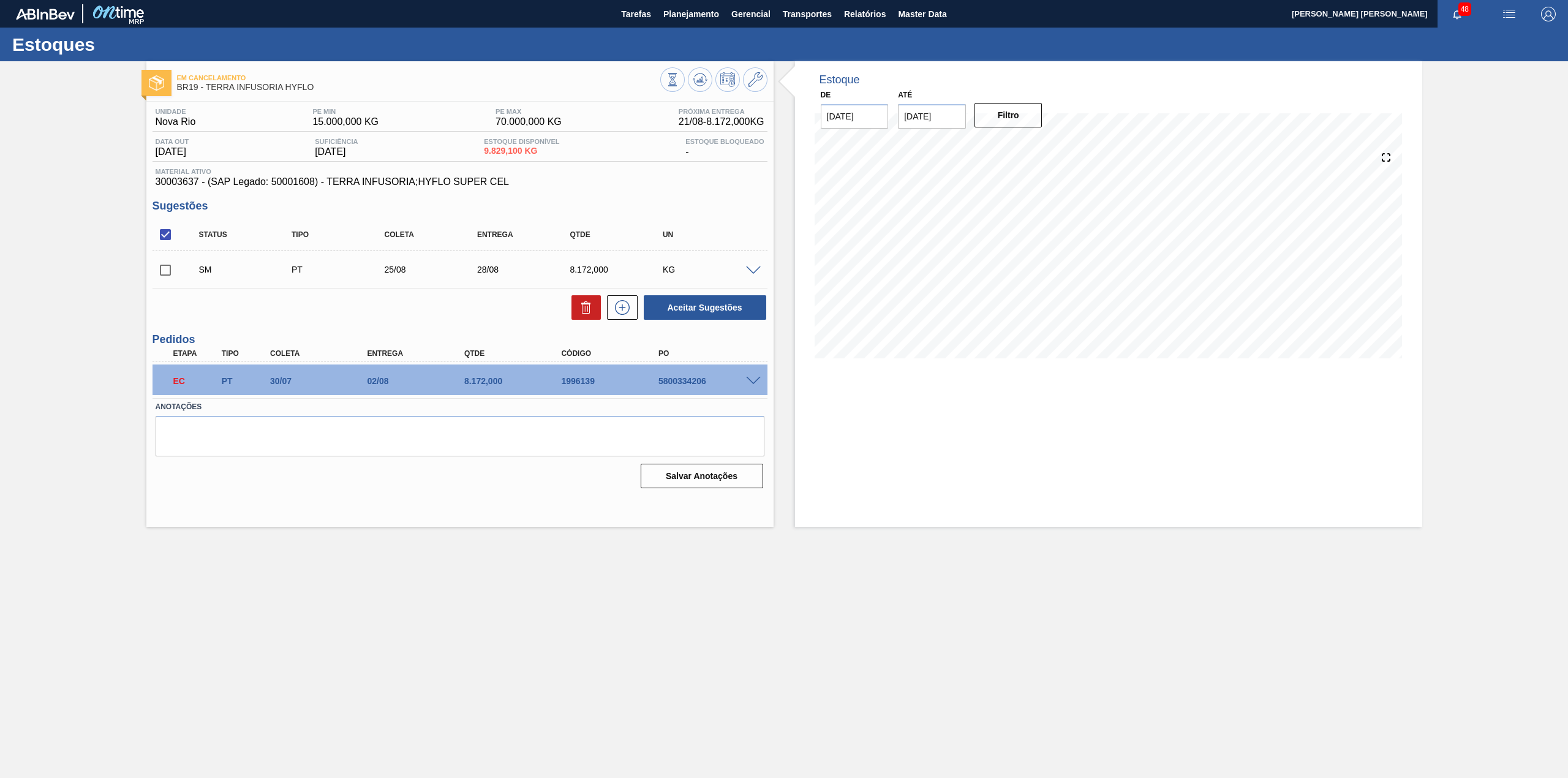
scroll to position [0, 0]
click at [162, 279] on input "checkbox" at bounding box center [166, 270] width 26 height 26
checkbox input "true"
click at [684, 309] on button "Aceitar Sugestões" at bounding box center [704, 307] width 122 height 25
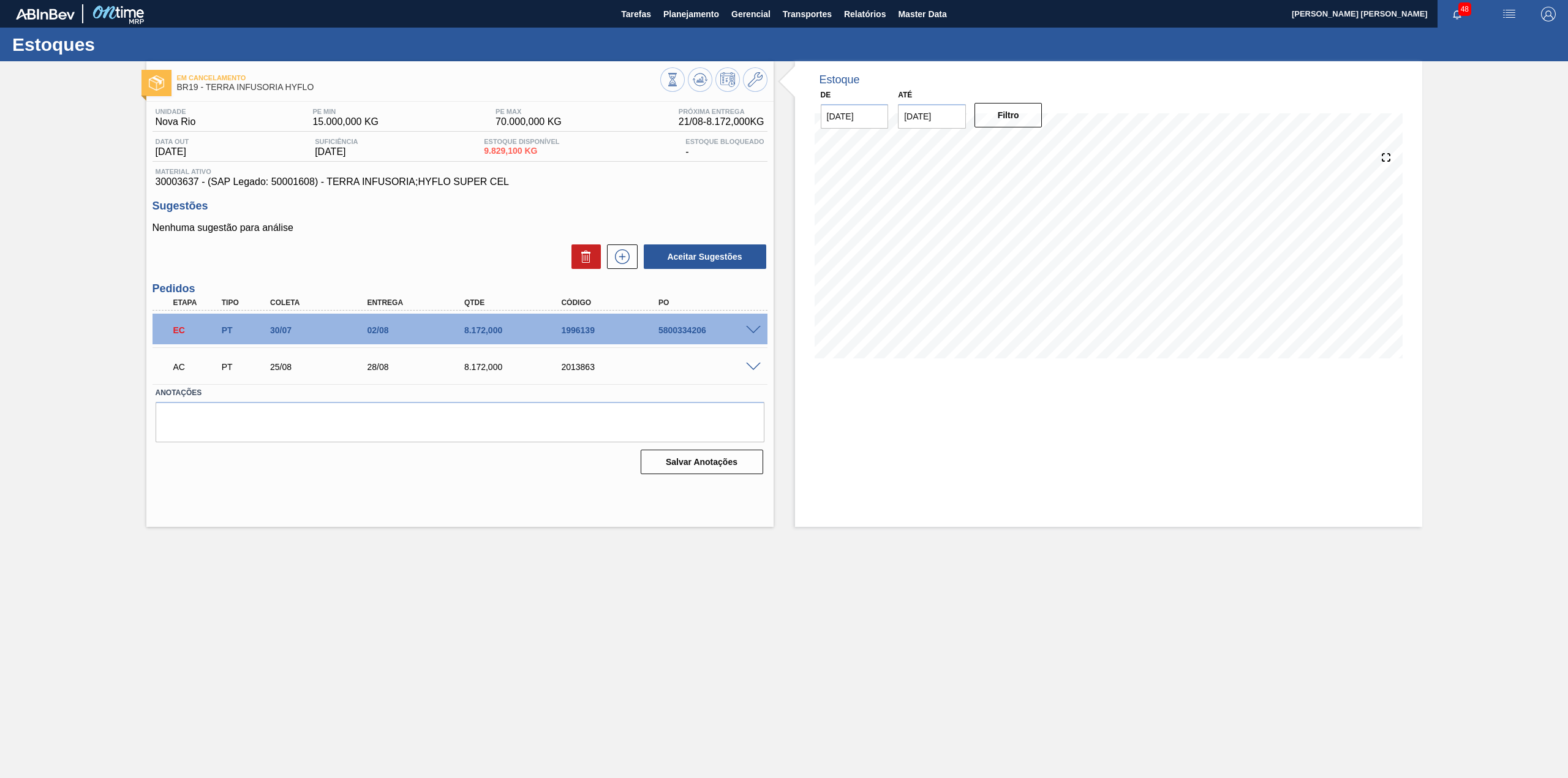
click at [751, 365] on span at bounding box center [753, 367] width 15 height 9
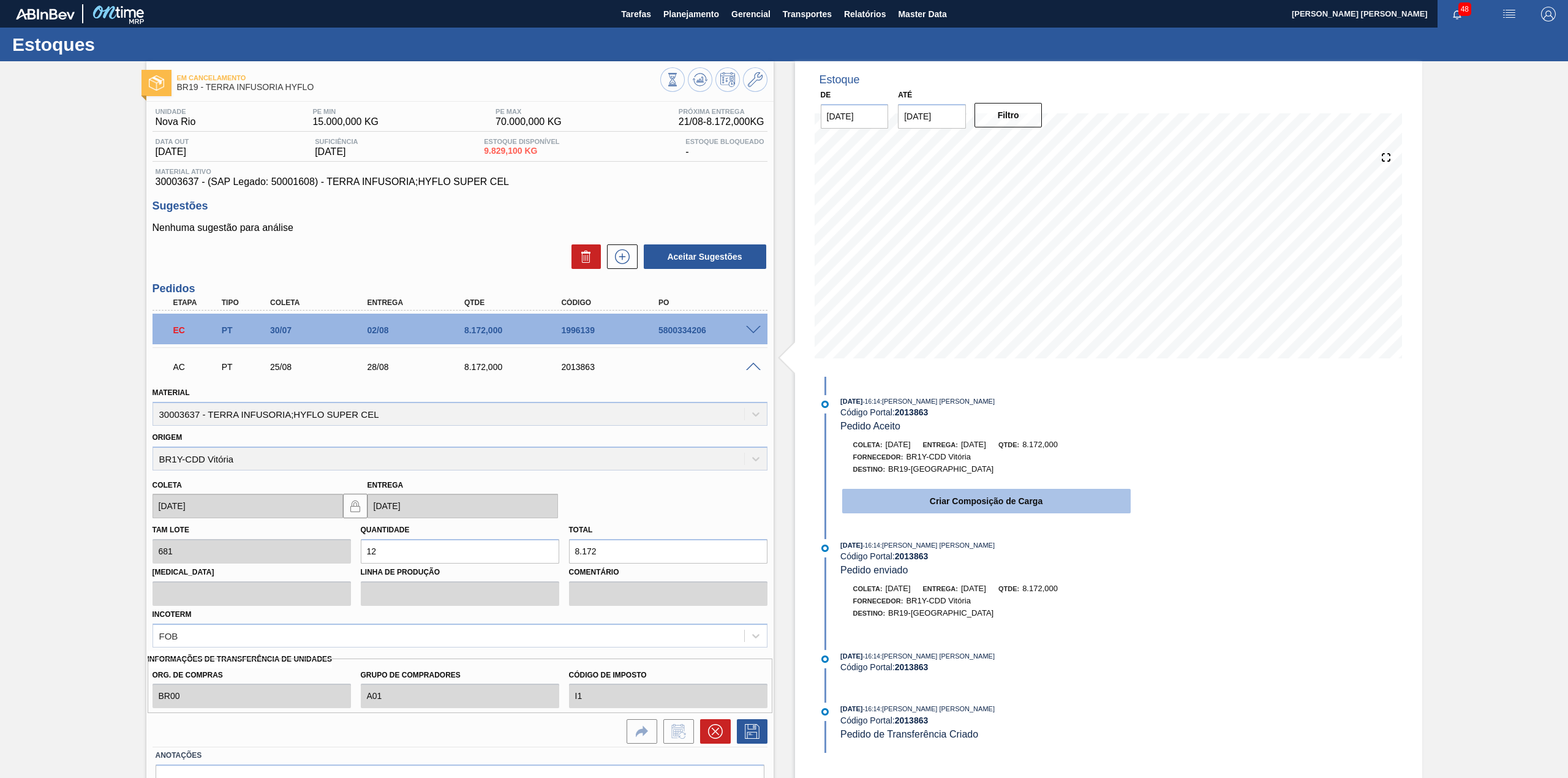
click at [908, 507] on button "Criar Composição de Carga" at bounding box center [986, 501] width 289 height 25
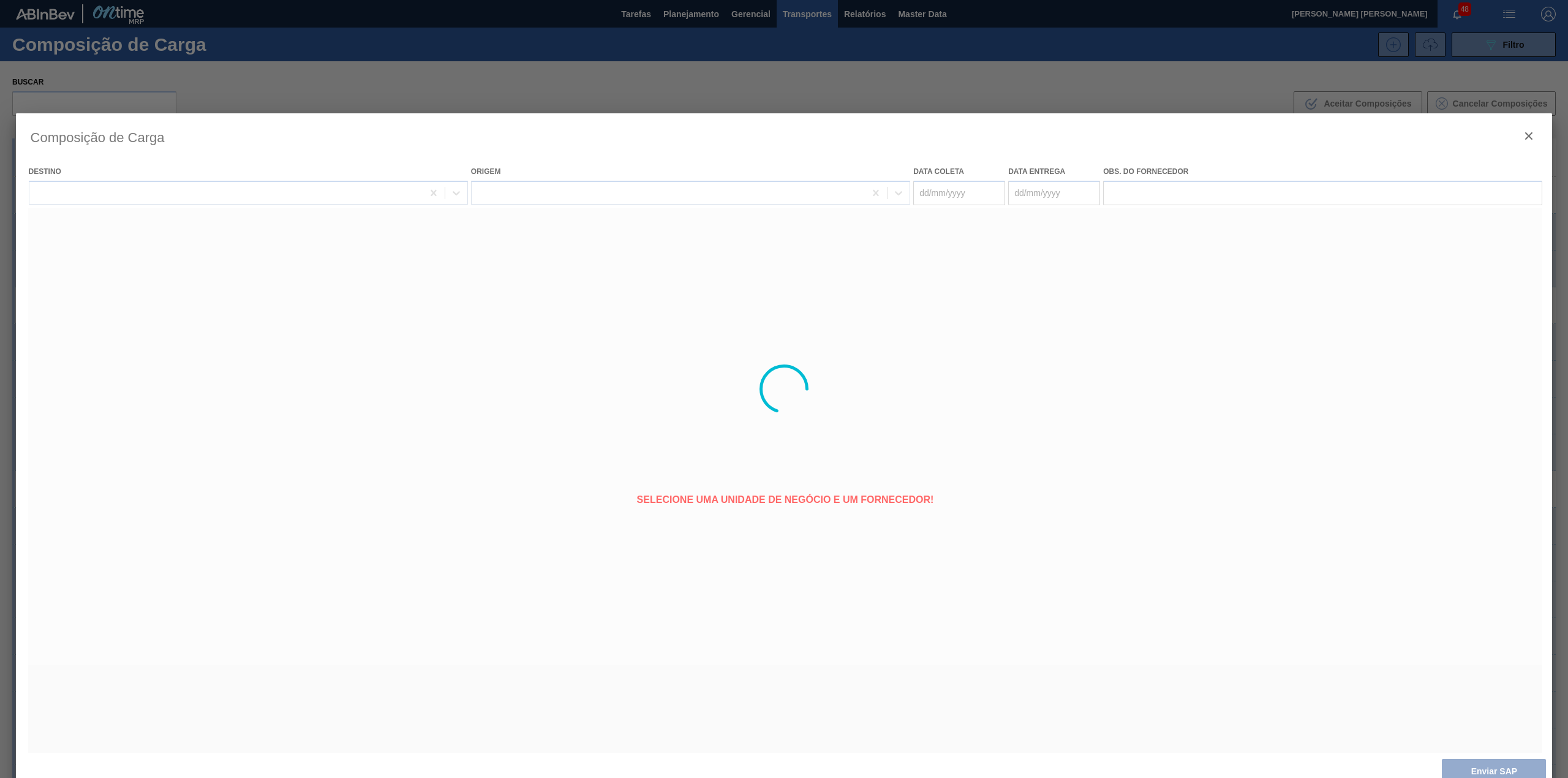
type coleta "[DATE]"
type entrega "[DATE]"
click at [1470, 762] on button "Enviar SAP" at bounding box center [1493, 772] width 104 height 25
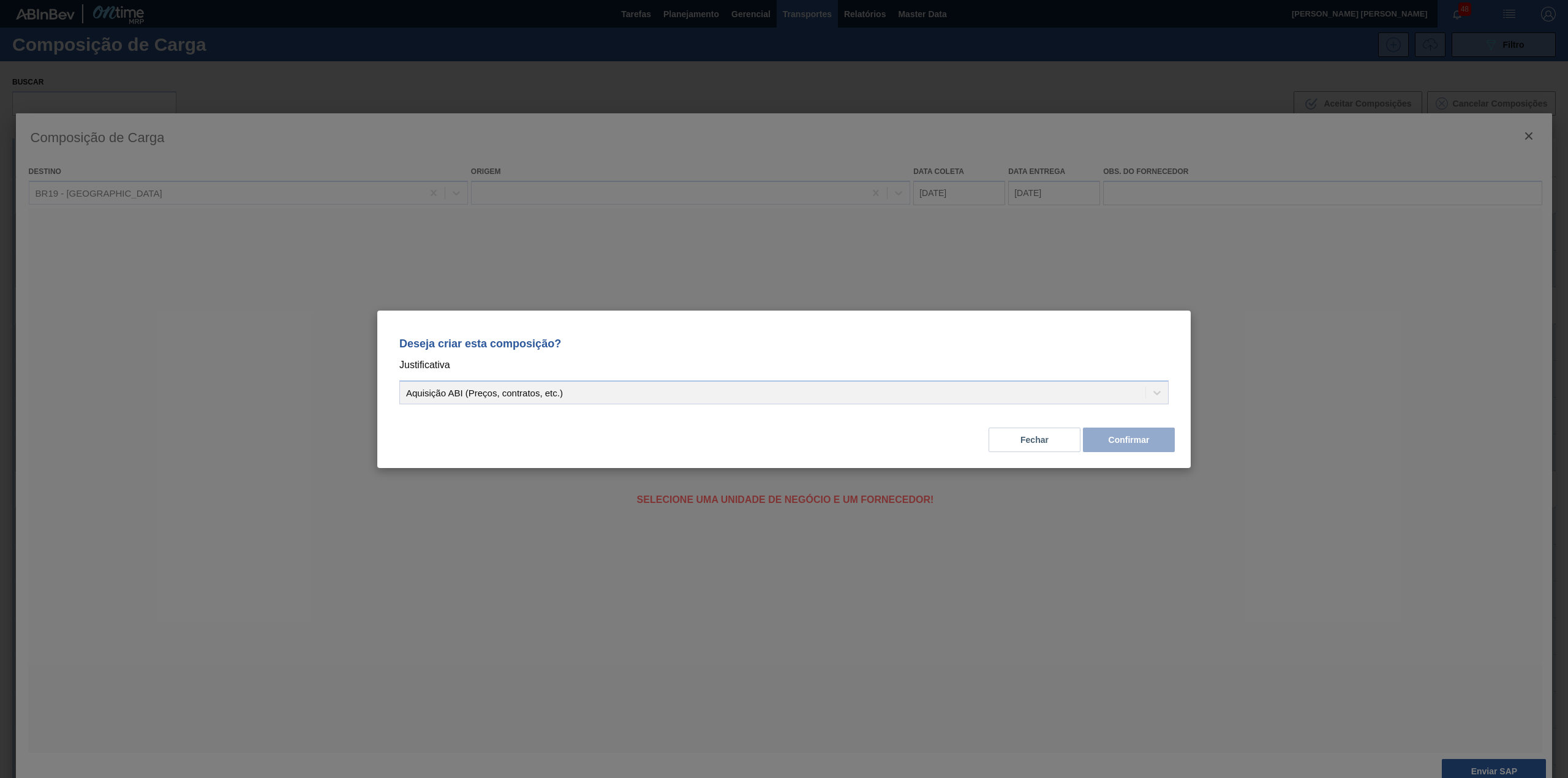
drag, startPoint x: 652, startPoint y: 372, endPoint x: 640, endPoint y: 378, distance: 13.4
click at [647, 375] on div "Deseja criar esta composição? Justificativa Aquisição ABI (Preços, contratos, e…" at bounding box center [784, 368] width 784 height 86
click at [620, 391] on div "Aquisição ABI (Preços, contratos, etc.)" at bounding box center [784, 392] width 769 height 24
click at [572, 397] on div "Aquisição ABI (Preços, contratos, etc.)" at bounding box center [784, 392] width 769 height 24
click at [981, 403] on div "Aquisição ABI (Preços, contratos, etc.)" at bounding box center [784, 392] width 769 height 24
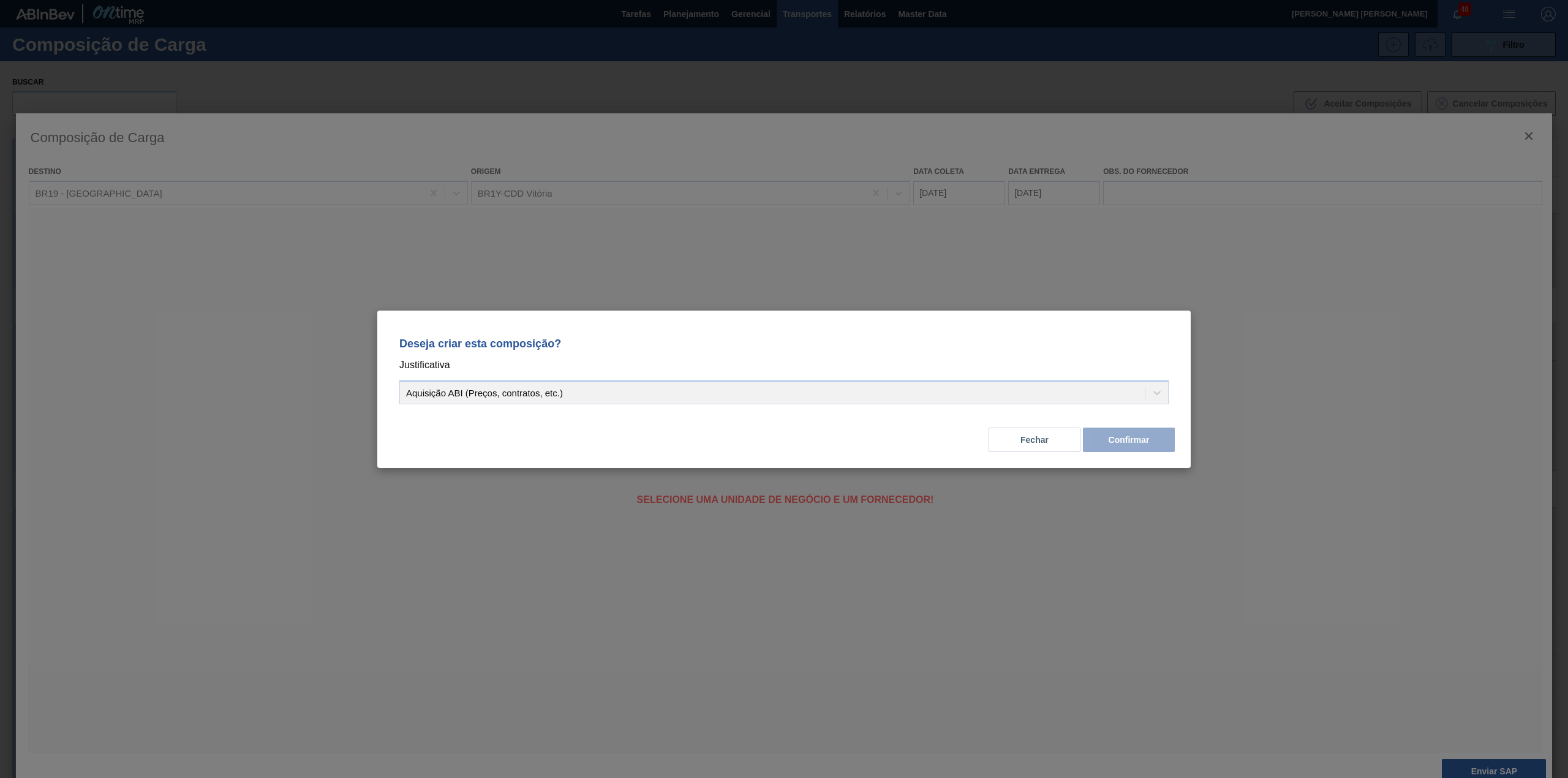
click at [1005, 469] on div "Deseja criar esta composição? Justificativa Aquisição ABI (Preços, contratos, e…" at bounding box center [784, 389] width 1568 height 778
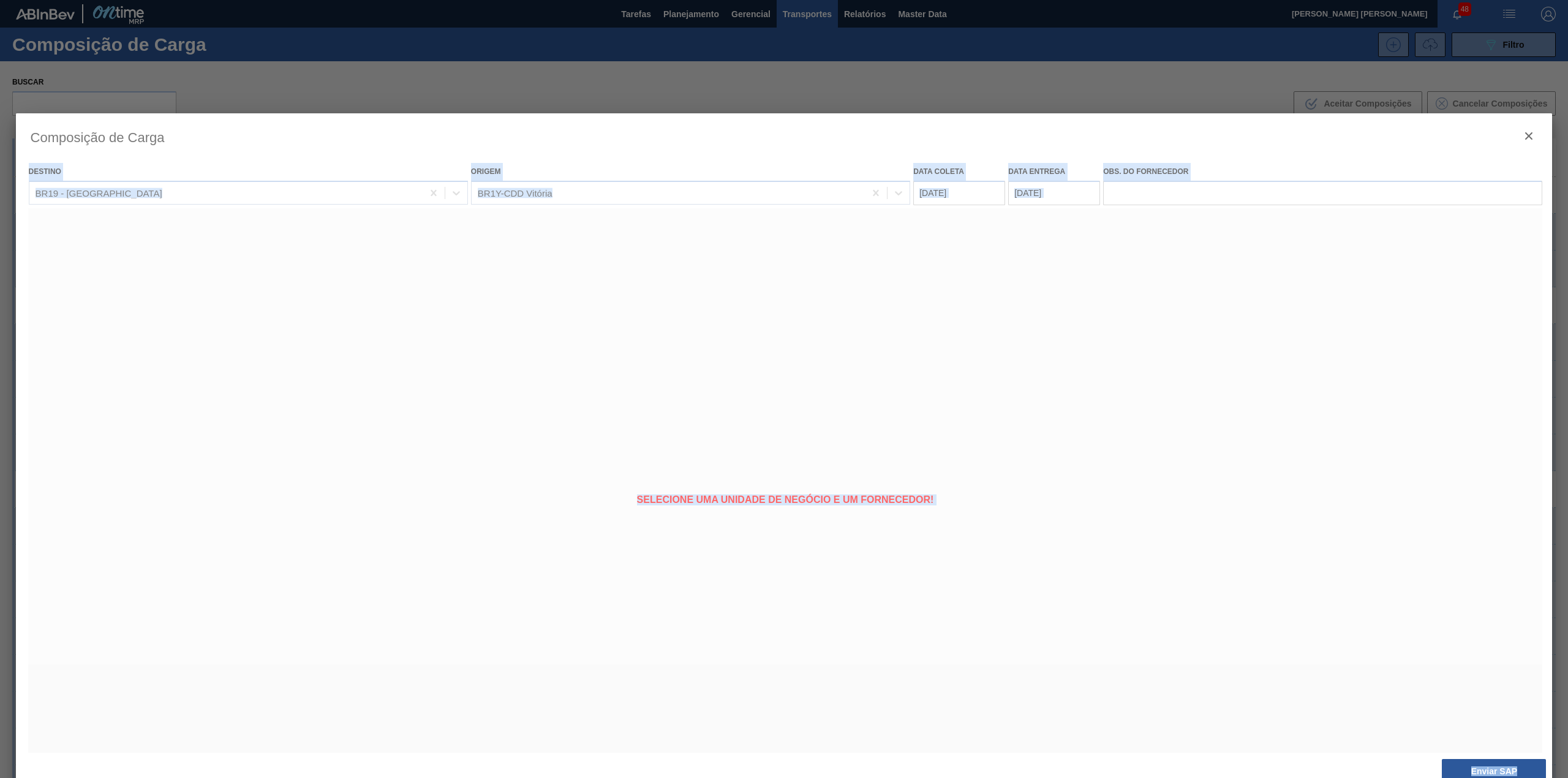
drag, startPoint x: 645, startPoint y: 138, endPoint x: 644, endPoint y: 88, distance: 50.0
click at [640, 89] on div "Composição de Carga Destino BR19 - Nova Rio Origem BR1Y-CDD Vitória Data coleta…" at bounding box center [784, 389] width 1568 height 778
click at [795, 474] on div at bounding box center [784, 389] width 1536 height 551
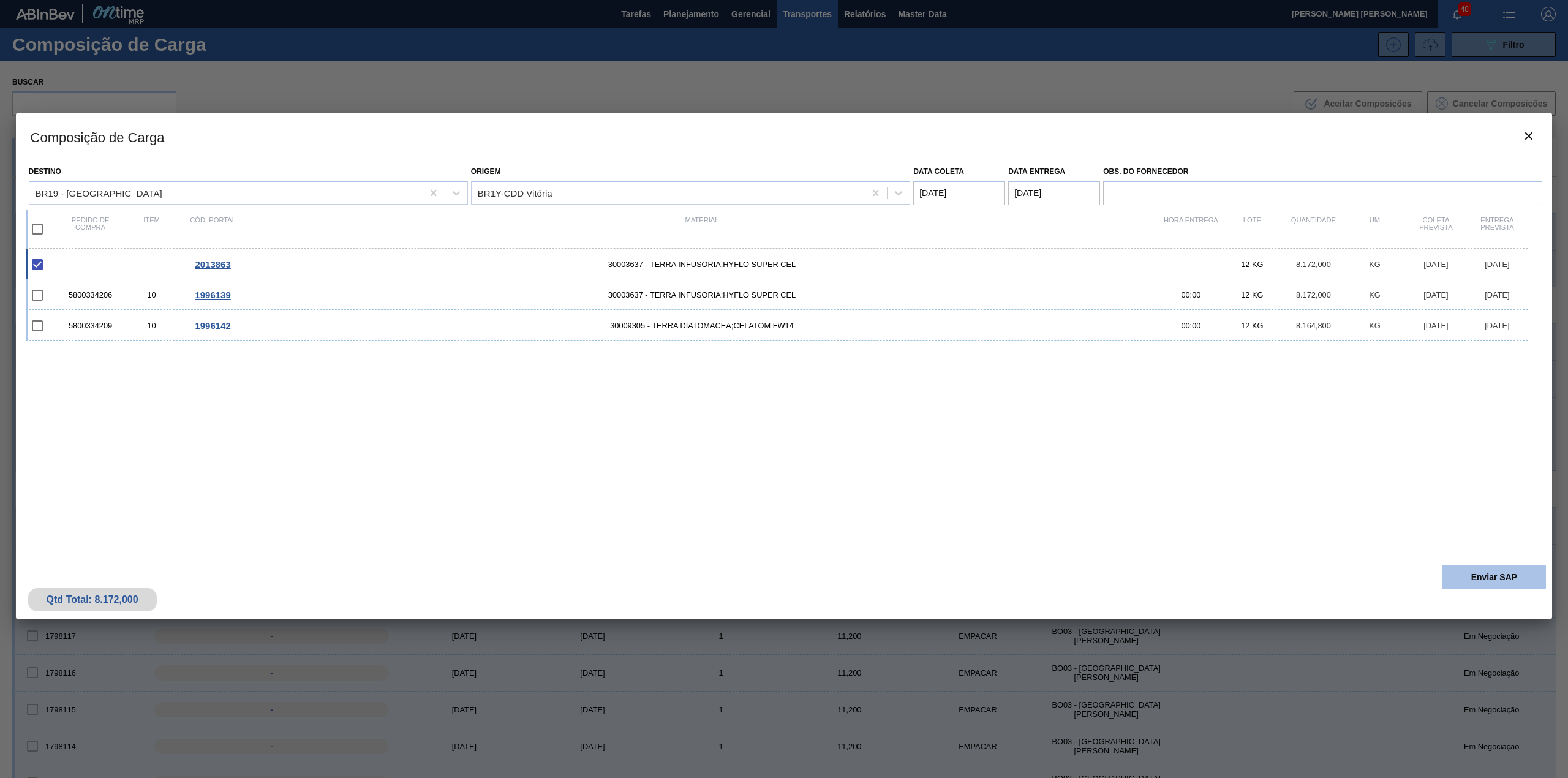
click at [1510, 581] on button "Enviar SAP" at bounding box center [1493, 577] width 104 height 25
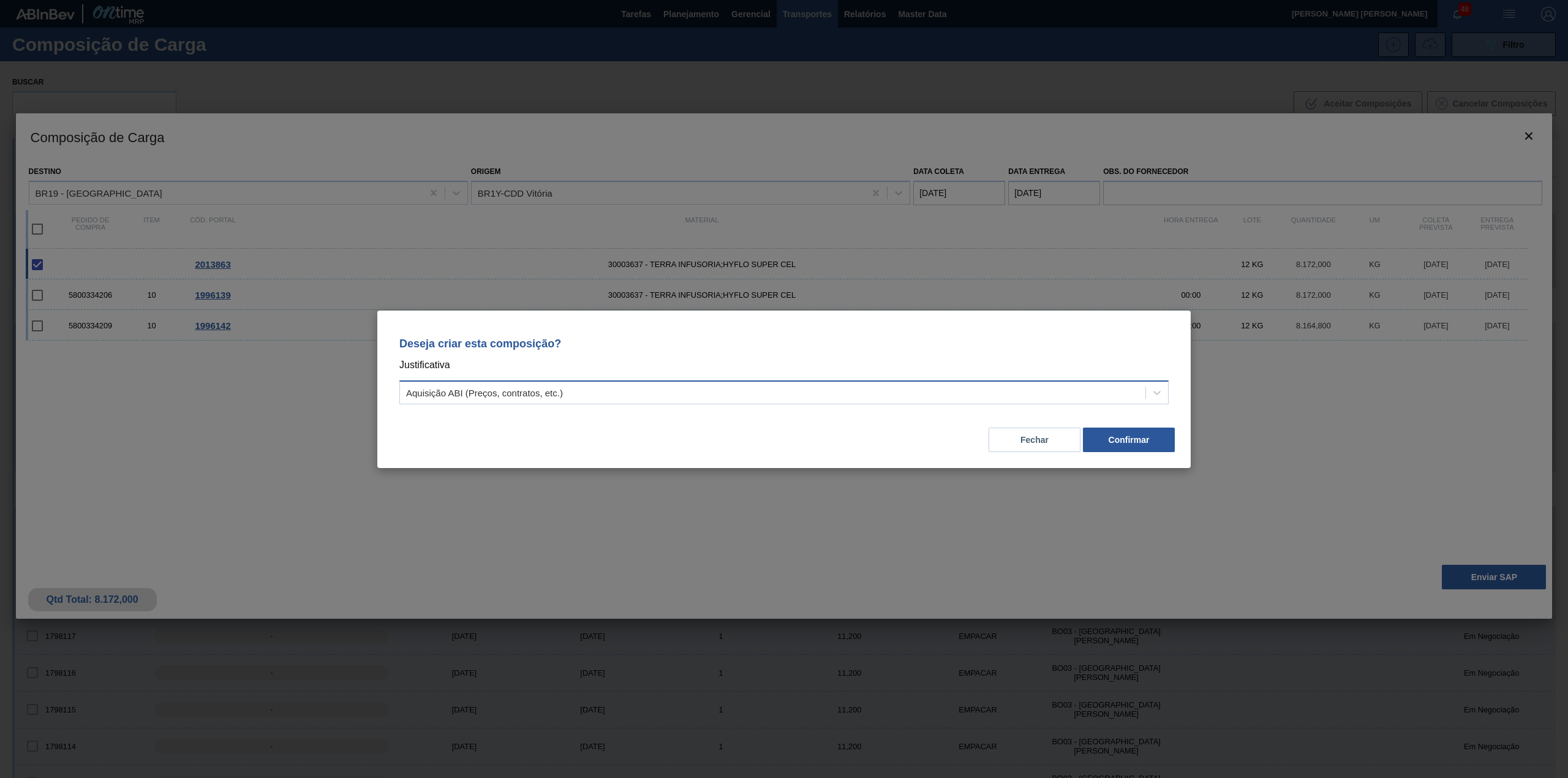
click at [544, 385] on div "Aquisição ABI (Preços, contratos, etc.)" at bounding box center [772, 392] width 745 height 18
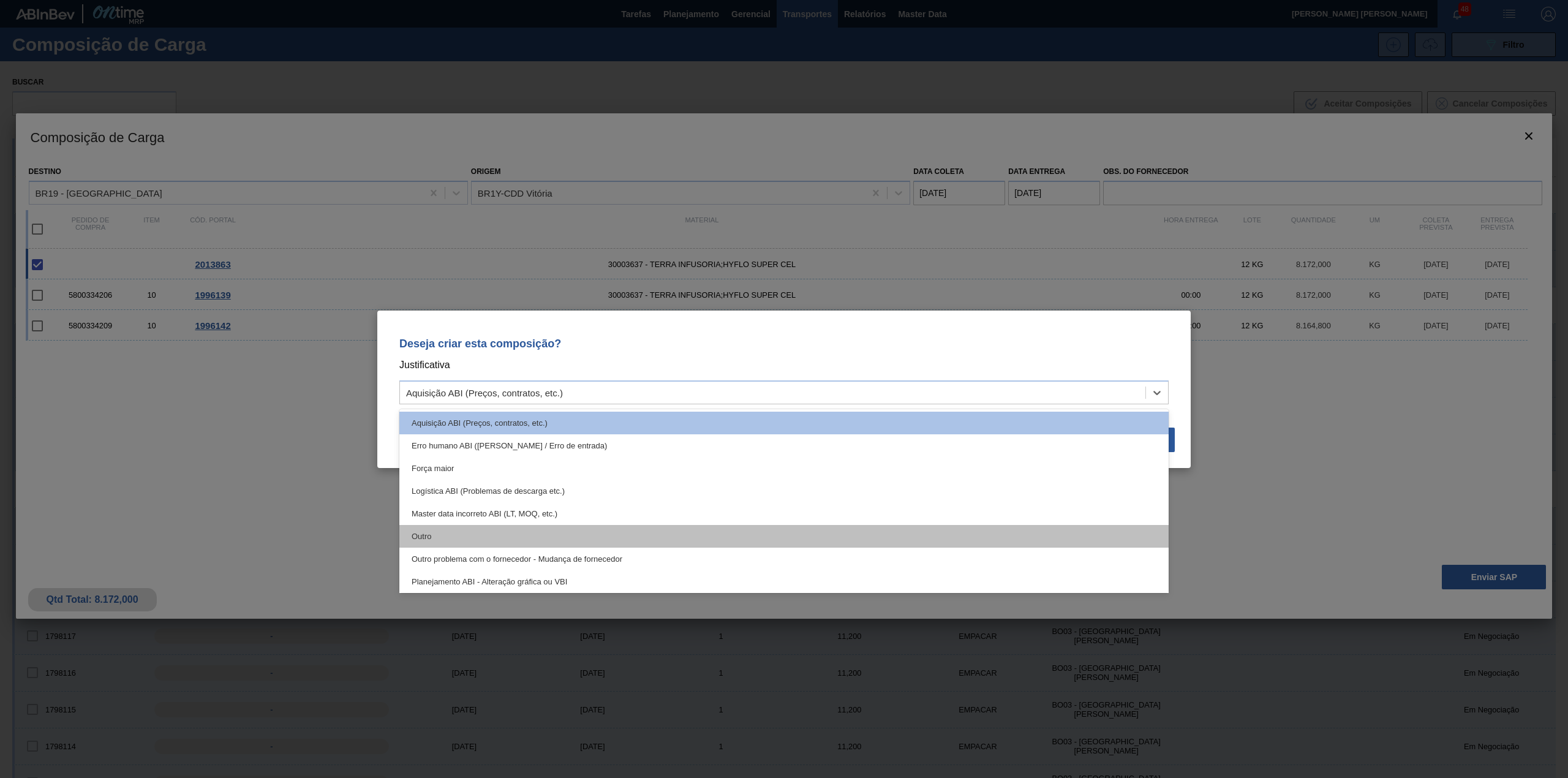
click at [463, 530] on div "Outro" at bounding box center [784, 536] width 769 height 23
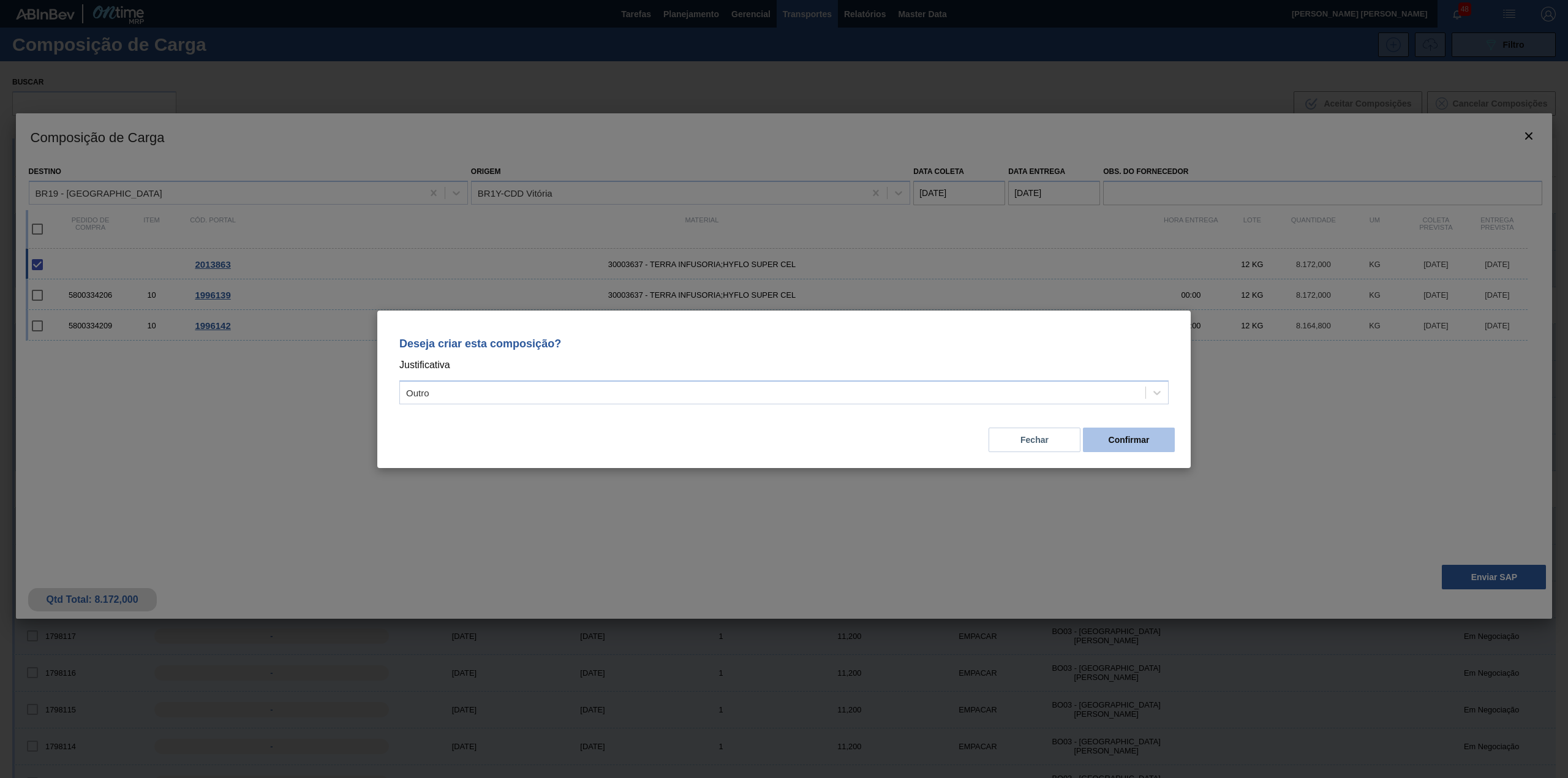
click at [1122, 443] on button "Confirmar" at bounding box center [1128, 440] width 92 height 25
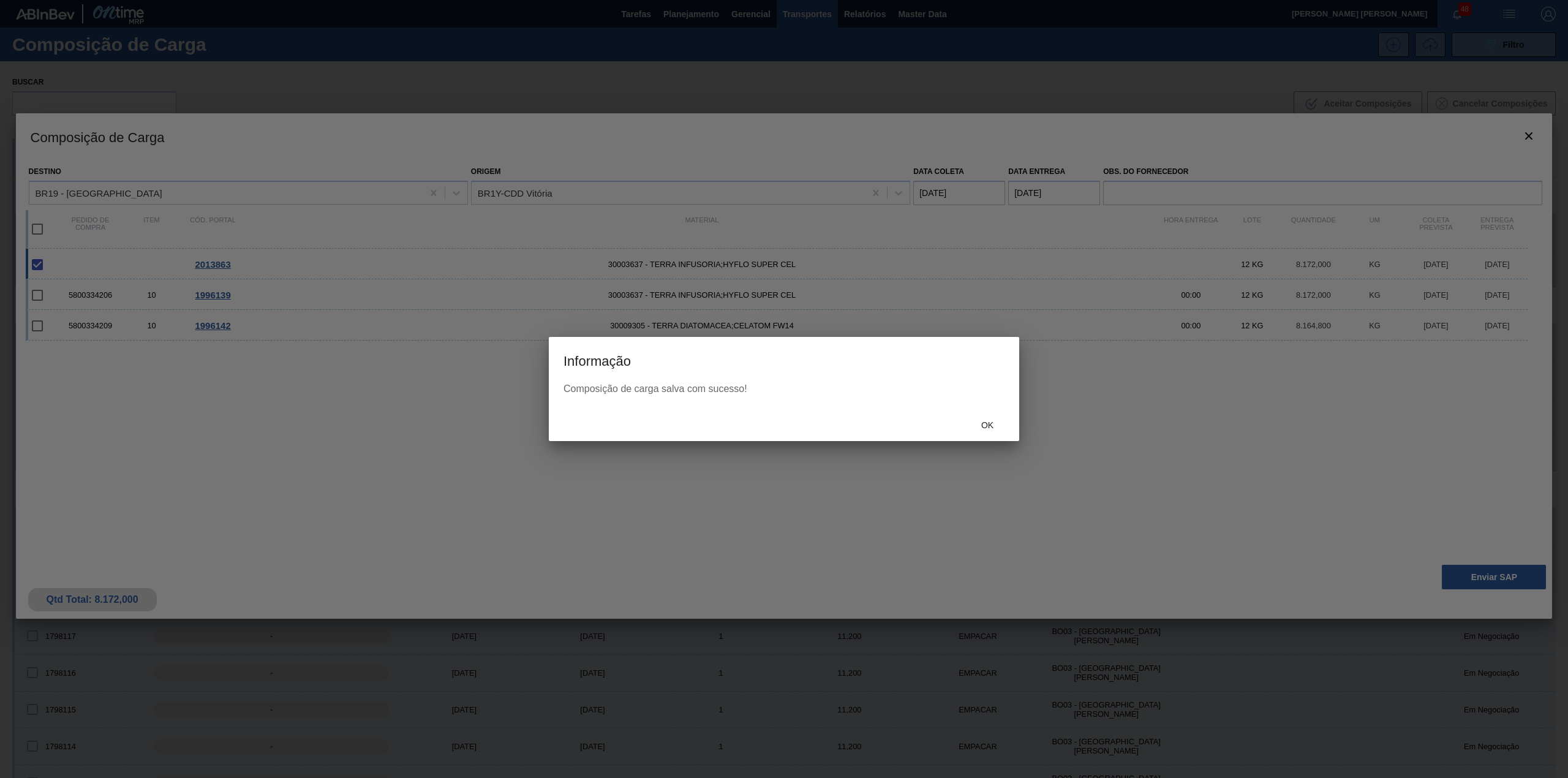
click at [1005, 429] on div "Ok" at bounding box center [987, 425] width 54 height 23
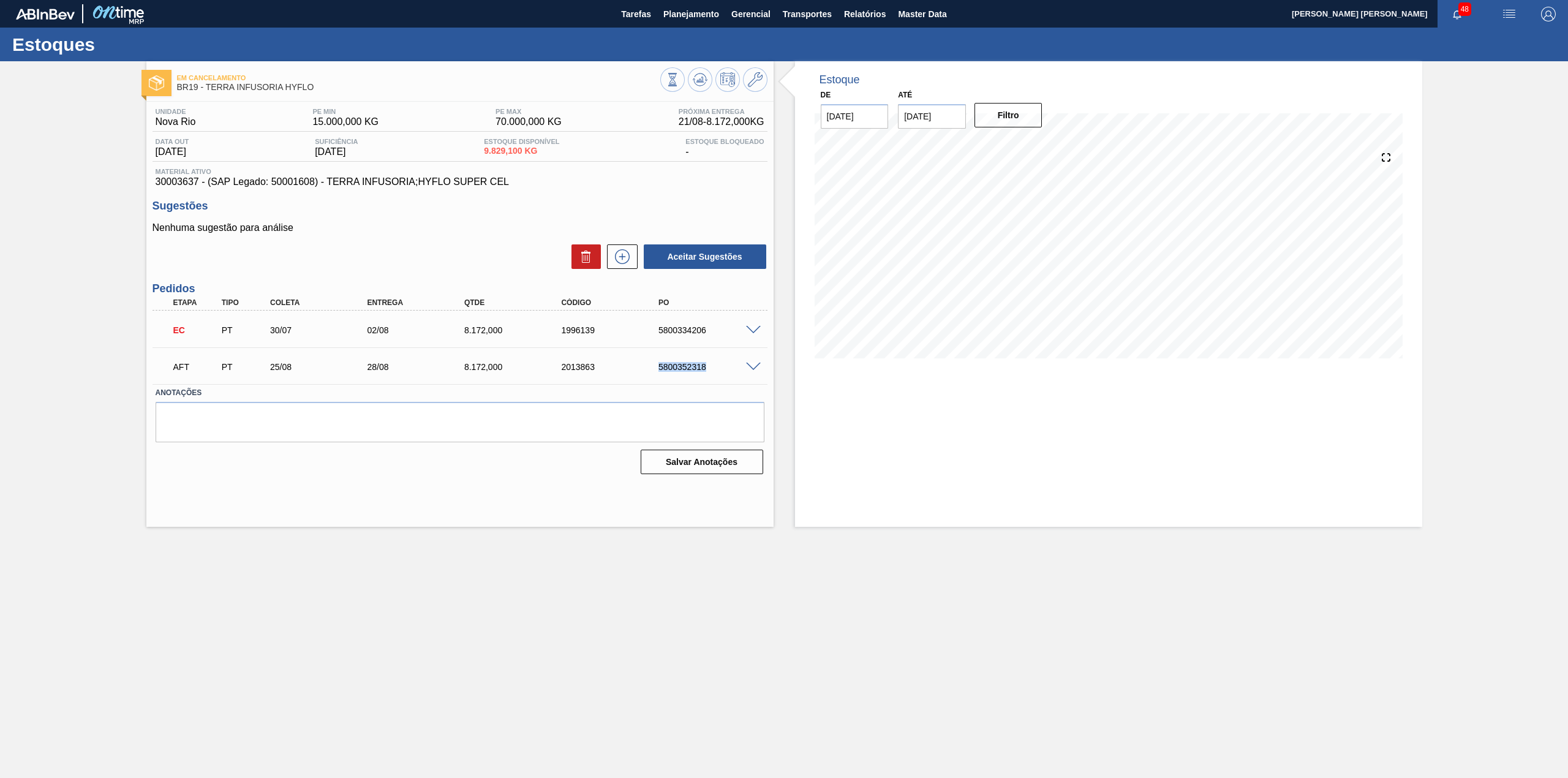
drag, startPoint x: 658, startPoint y: 369, endPoint x: 712, endPoint y: 370, distance: 54.0
click at [712, 370] on div "5800352318" at bounding box center [710, 367] width 111 height 10
copy div "5800352318"
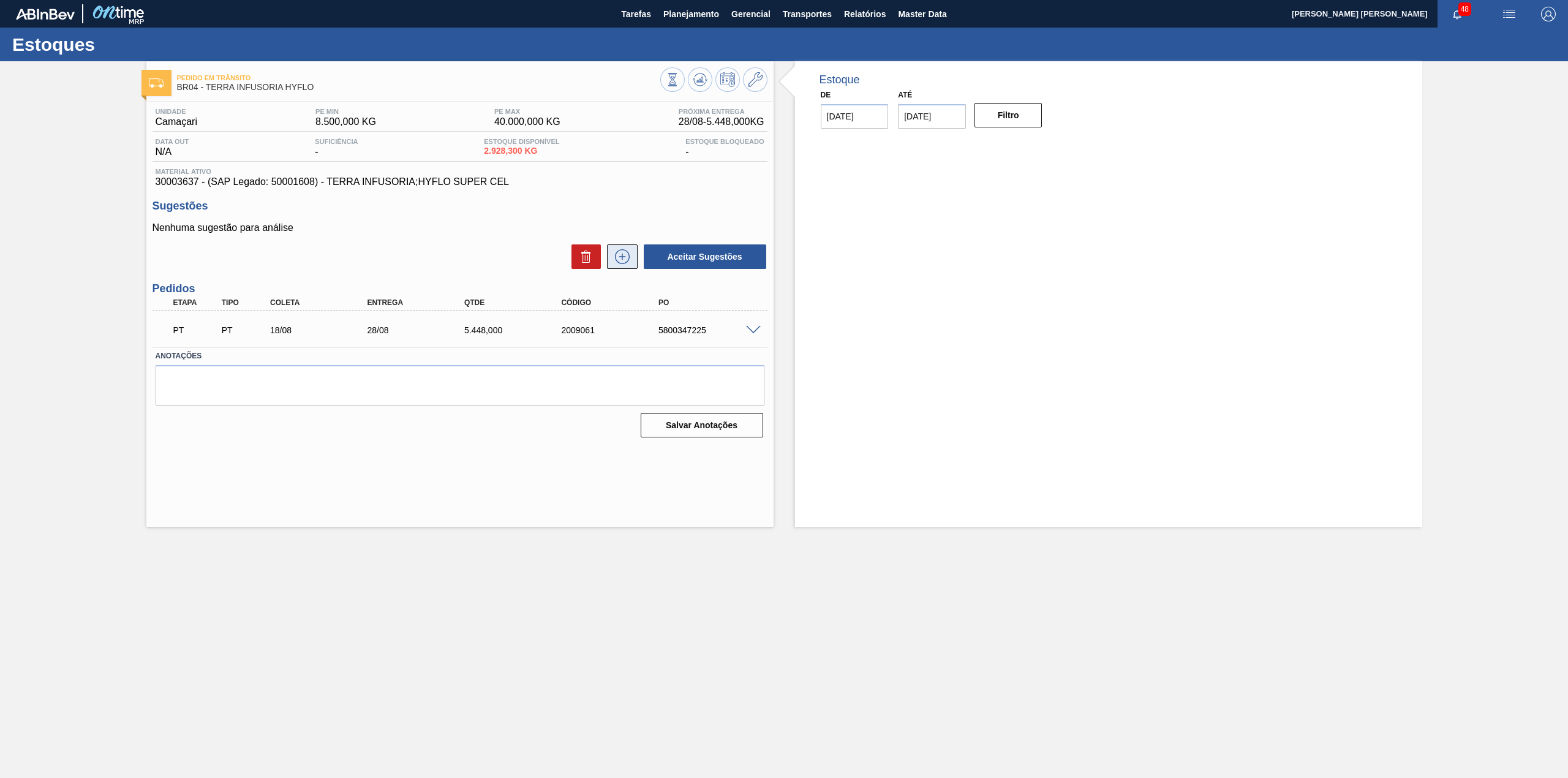
click at [633, 267] on button at bounding box center [622, 257] width 31 height 25
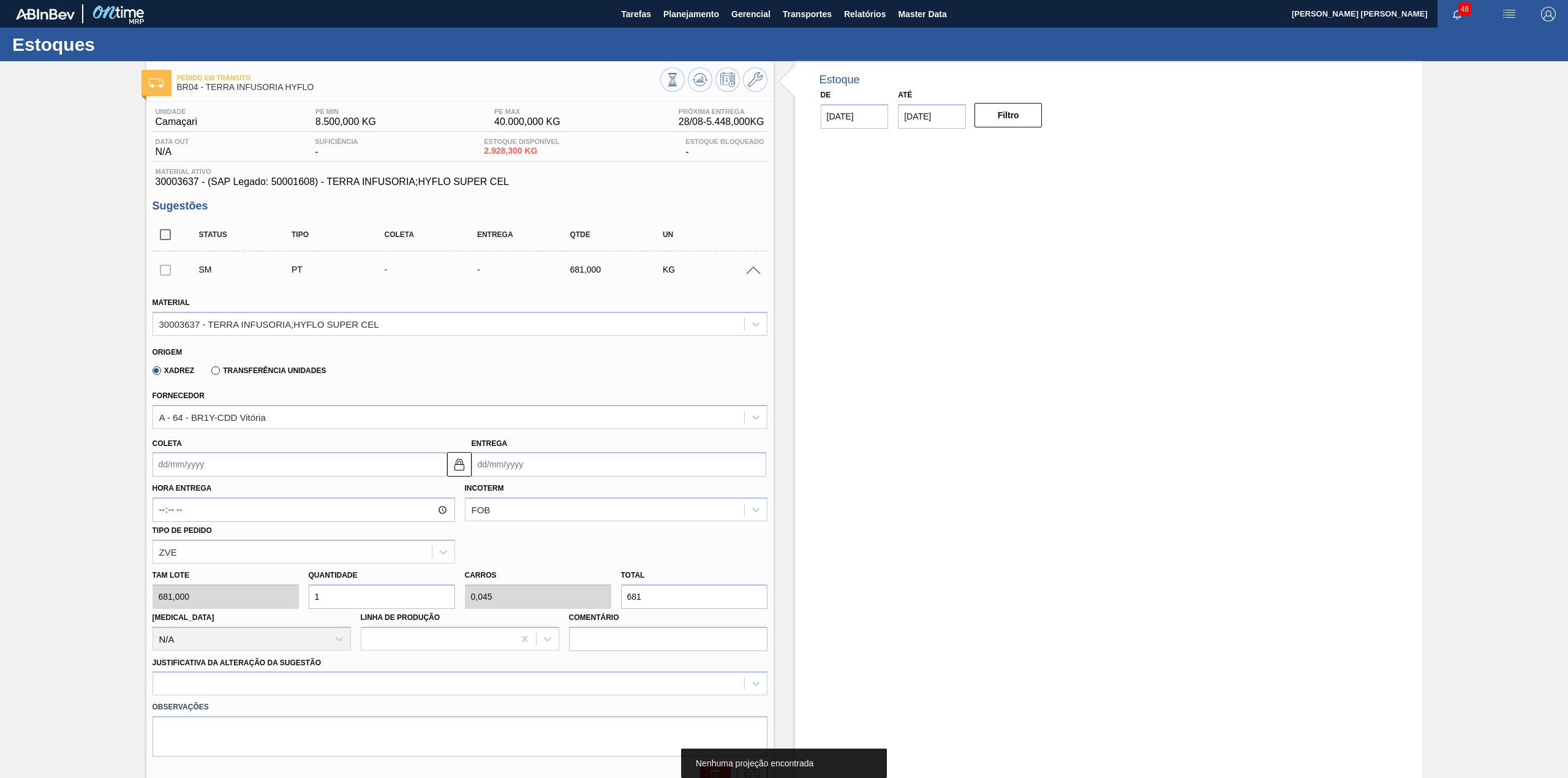
click at [256, 466] on input "Coleta" at bounding box center [300, 464] width 294 height 25
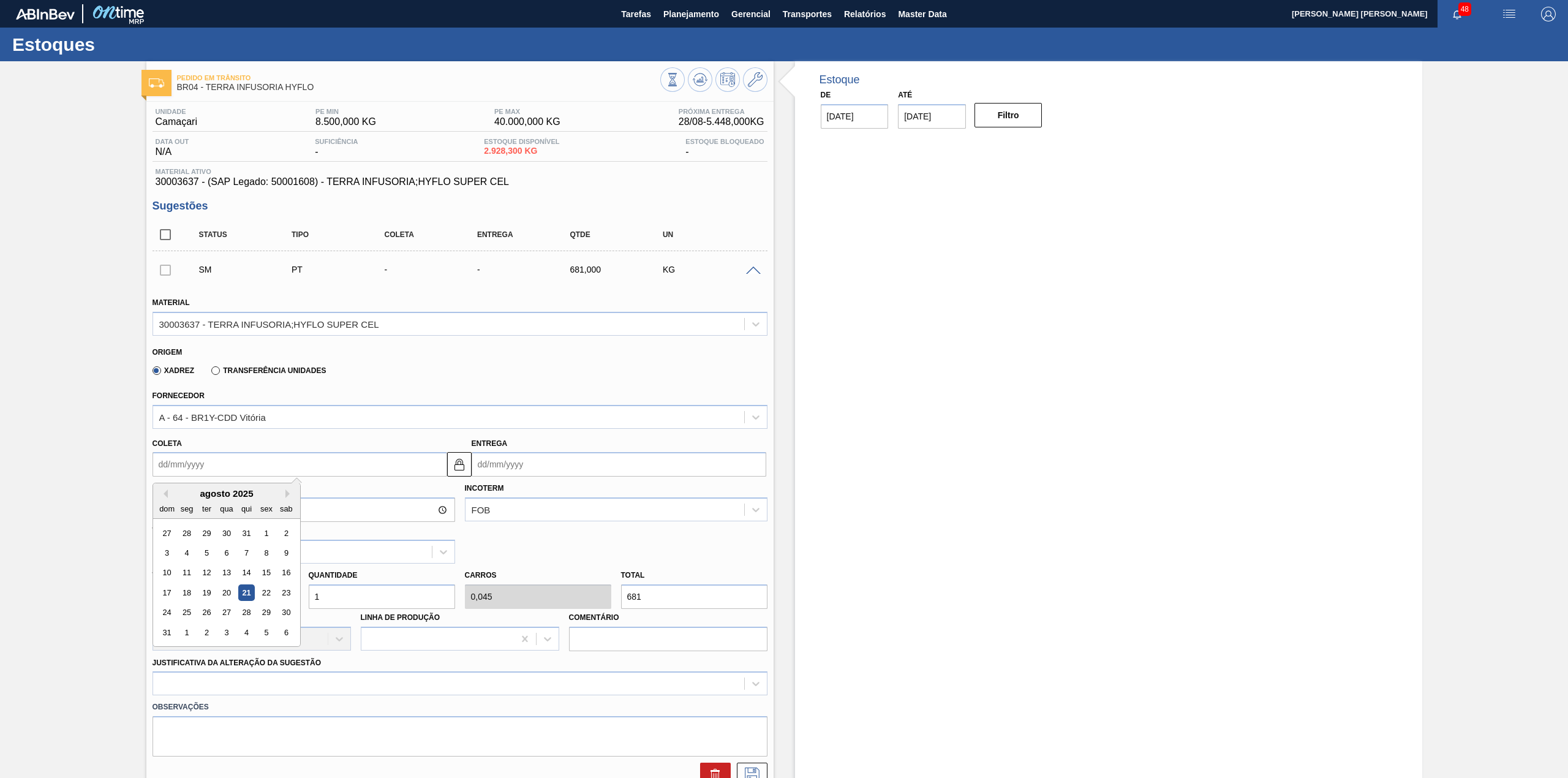
click at [194, 491] on div "agosto 2025" at bounding box center [227, 493] width 147 height 10
click at [186, 615] on div "25" at bounding box center [186, 612] width 16 height 16
type input "[DATE]"
click at [350, 594] on input "1" at bounding box center [381, 597] width 146 height 25
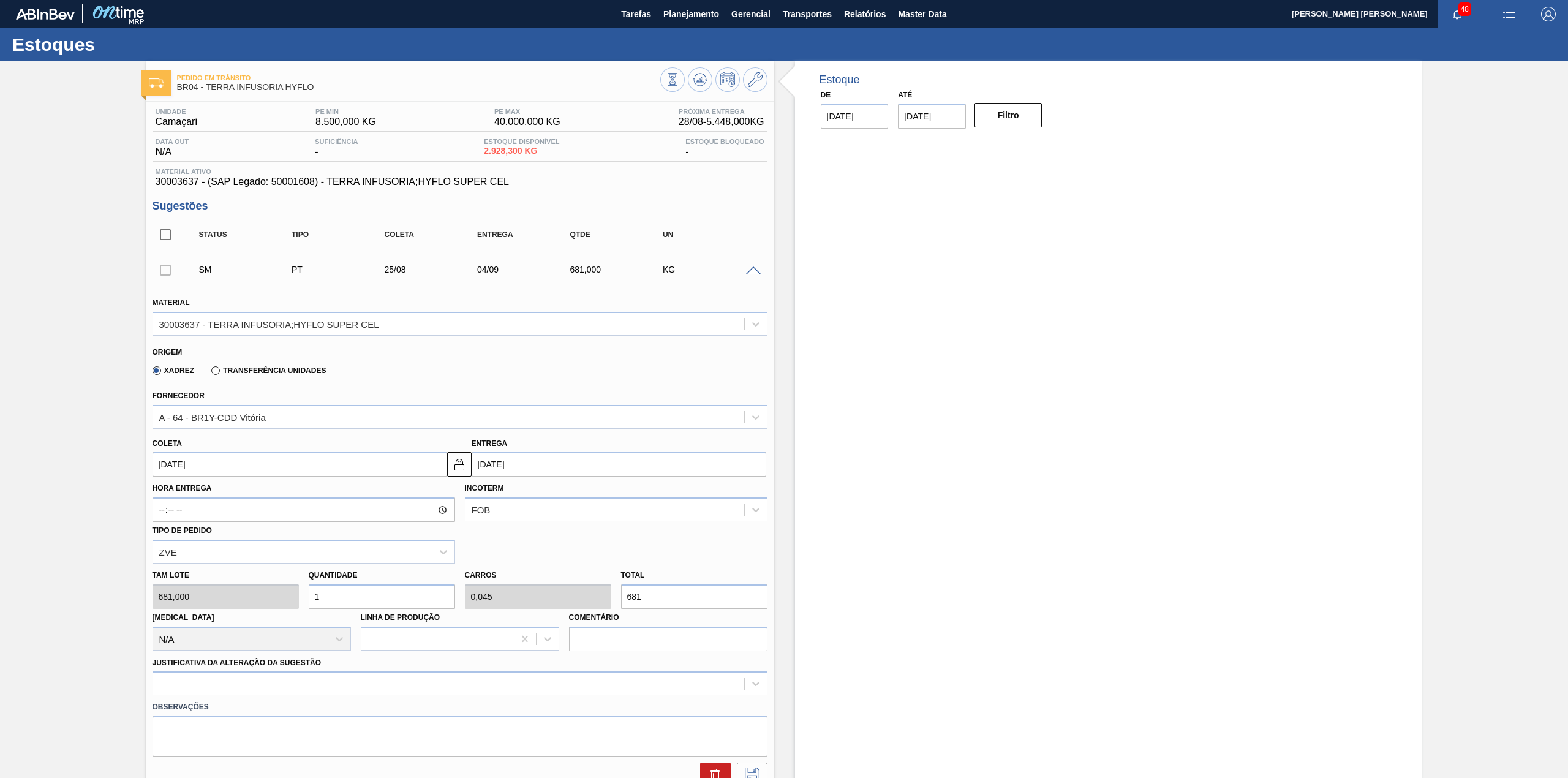
type input "0"
type input "6"
type input "0,272"
type input "4.086"
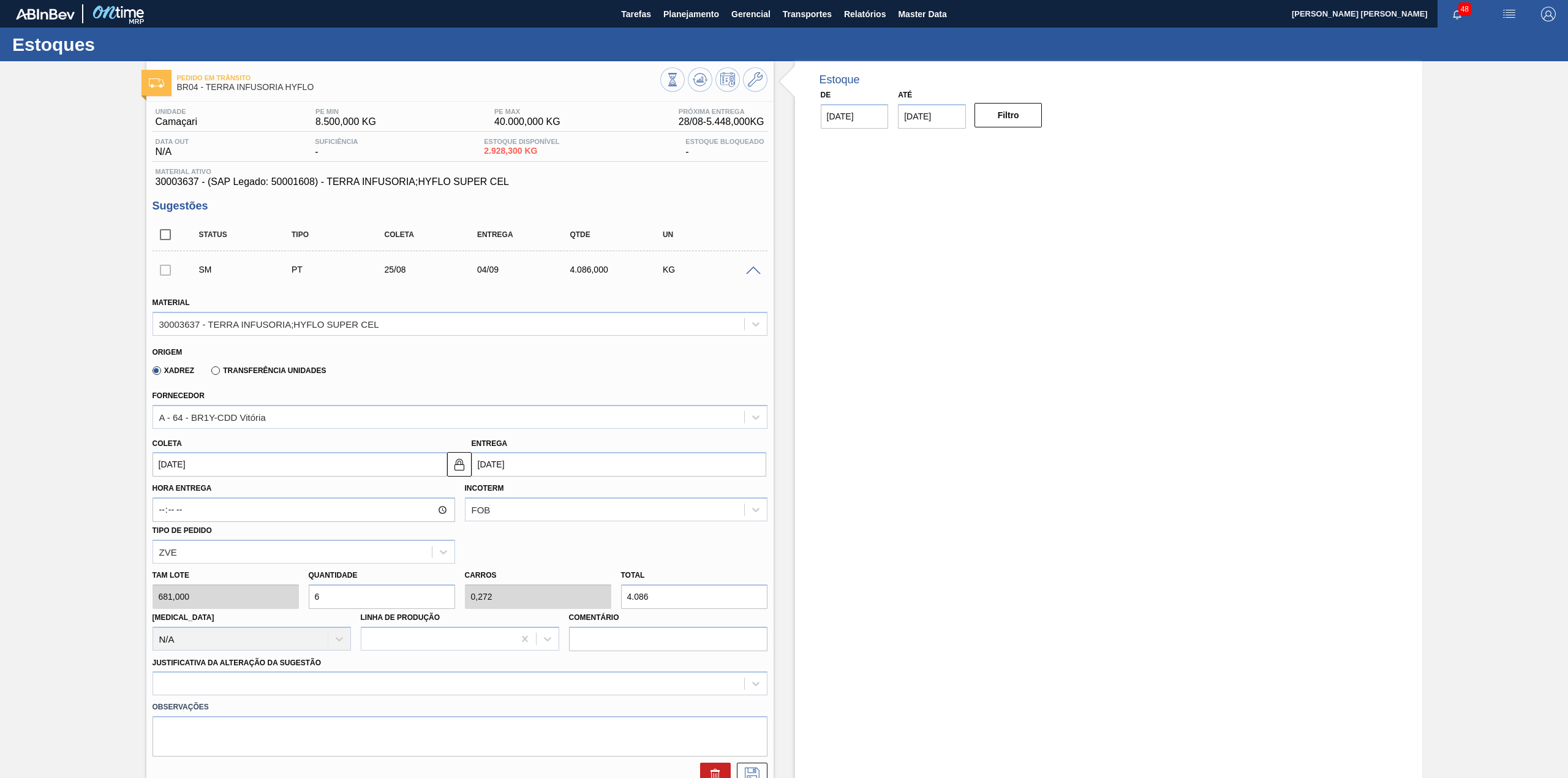
type input "6"
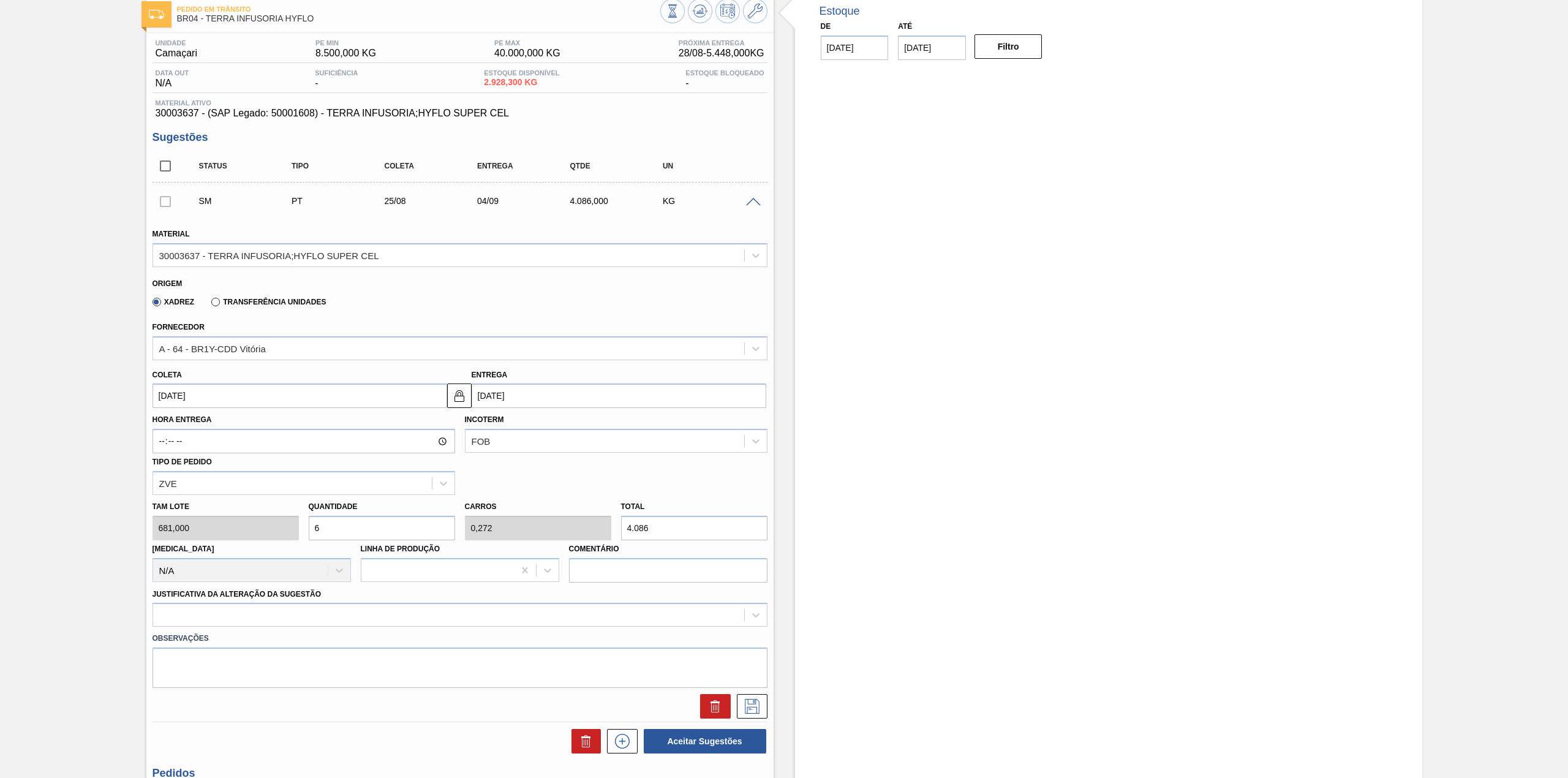
scroll to position [163, 0]
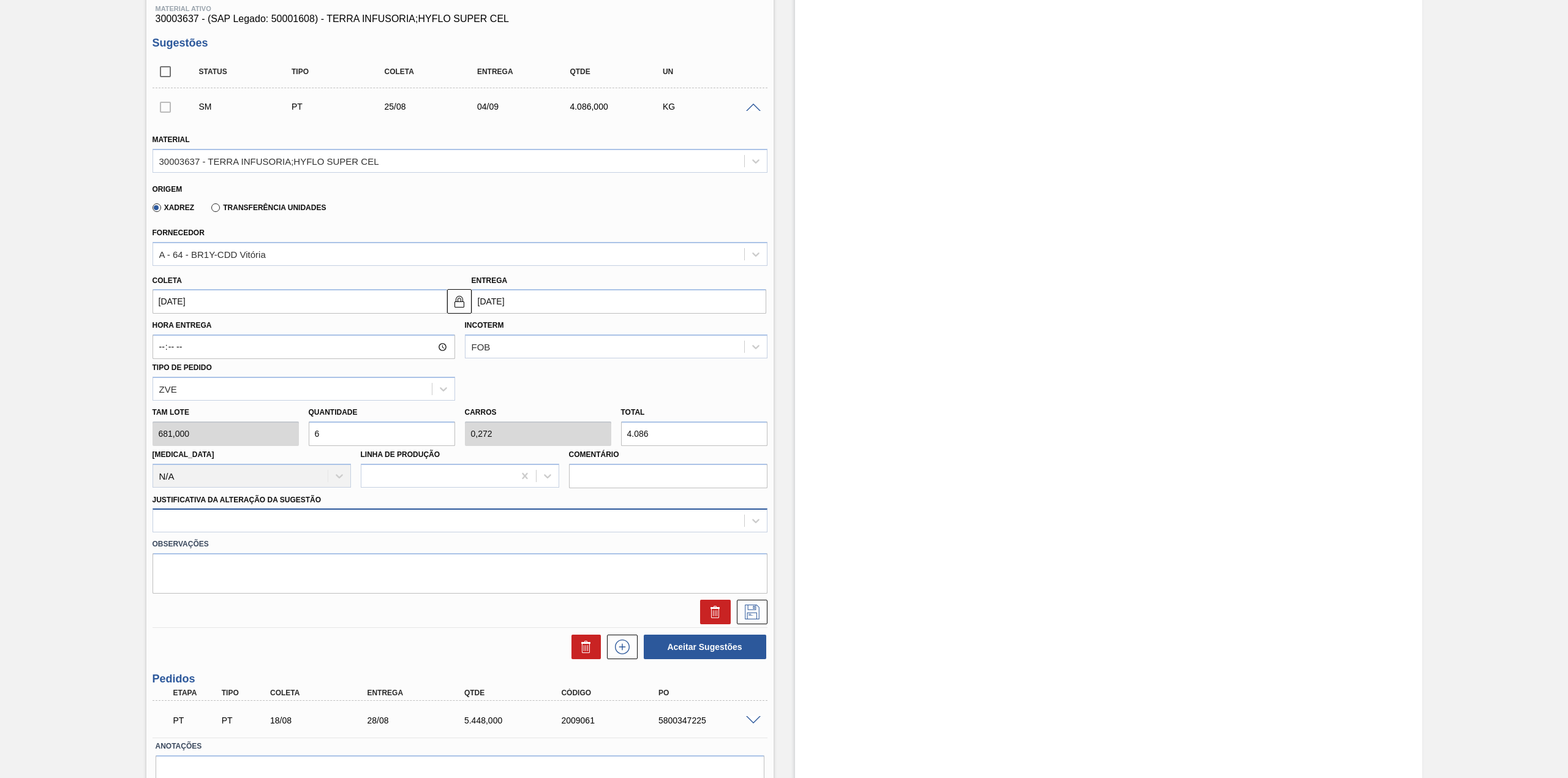
click at [368, 523] on div at bounding box center [448, 521] width 591 height 18
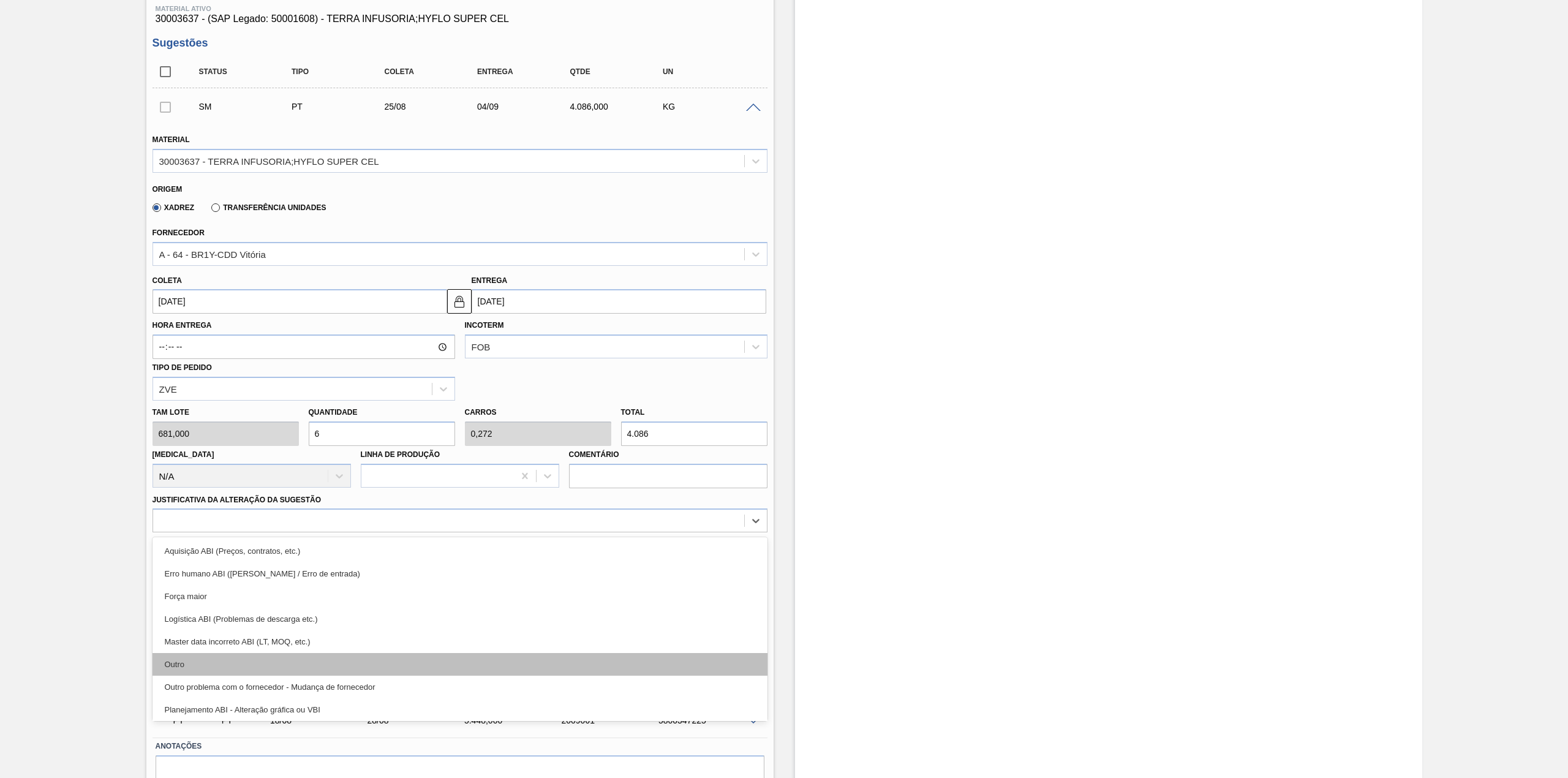
click at [213, 655] on div "Outro" at bounding box center [460, 664] width 615 height 23
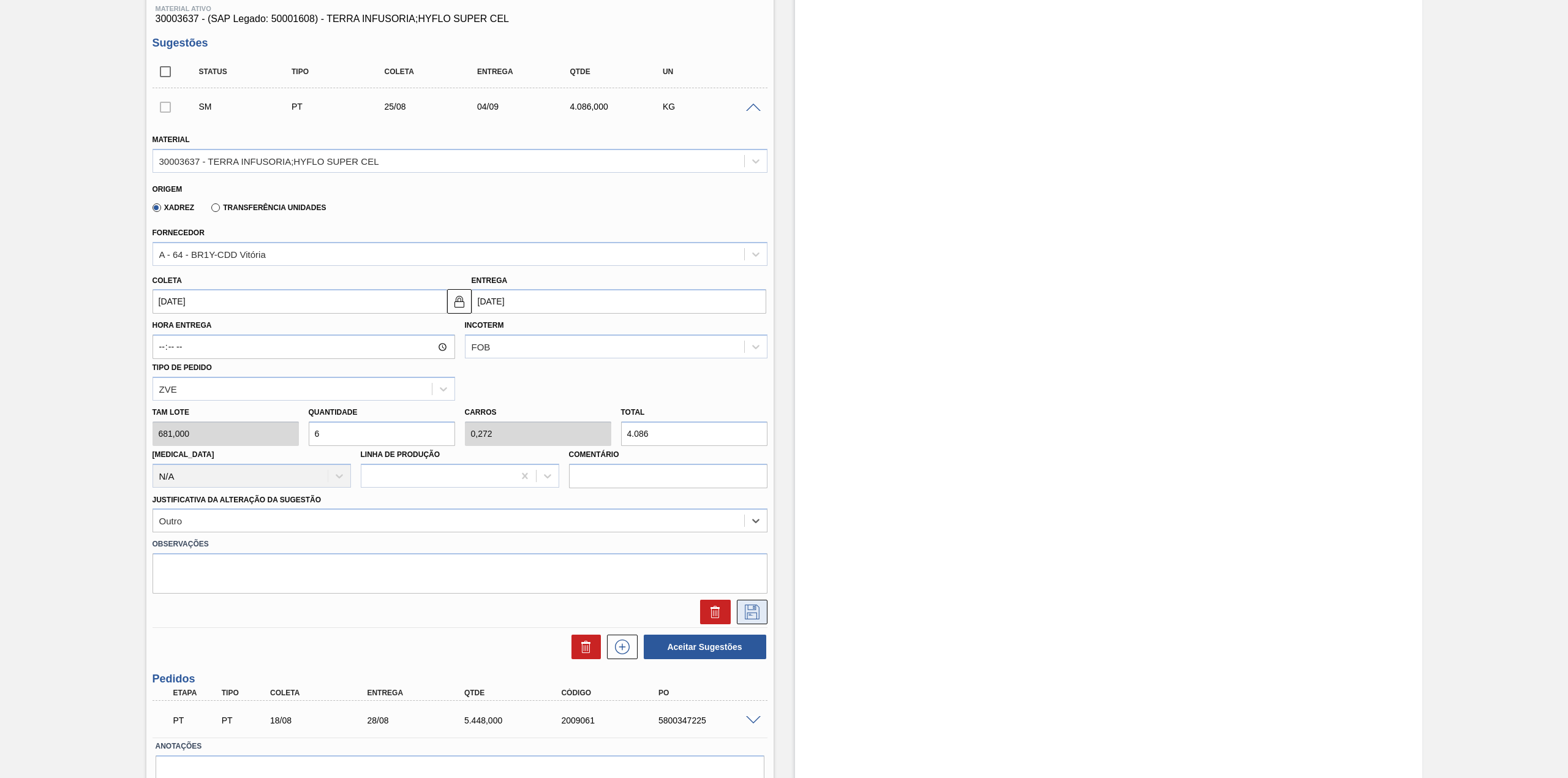
click at [762, 606] on button at bounding box center [752, 612] width 31 height 25
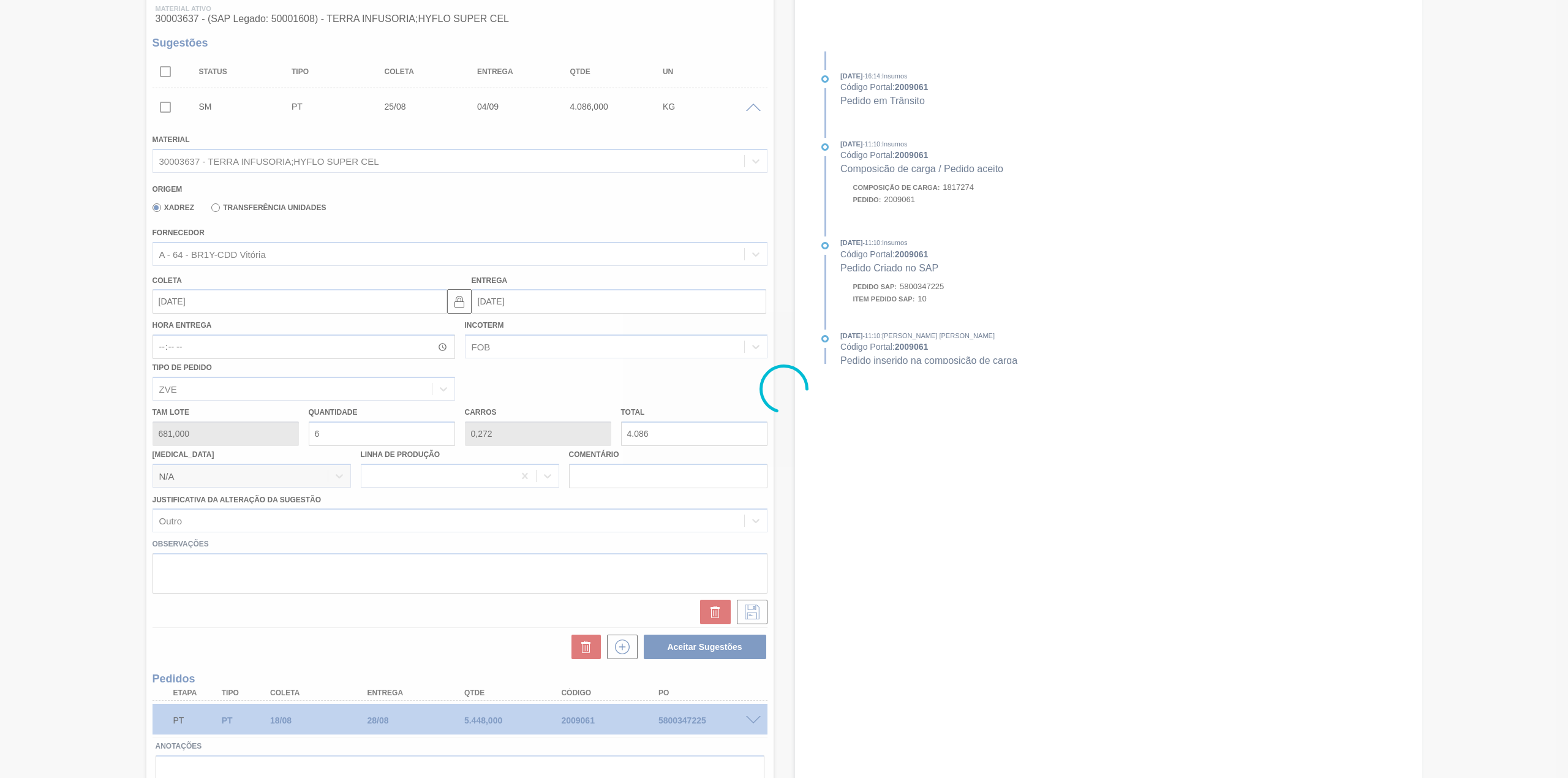
scroll to position [0, 0]
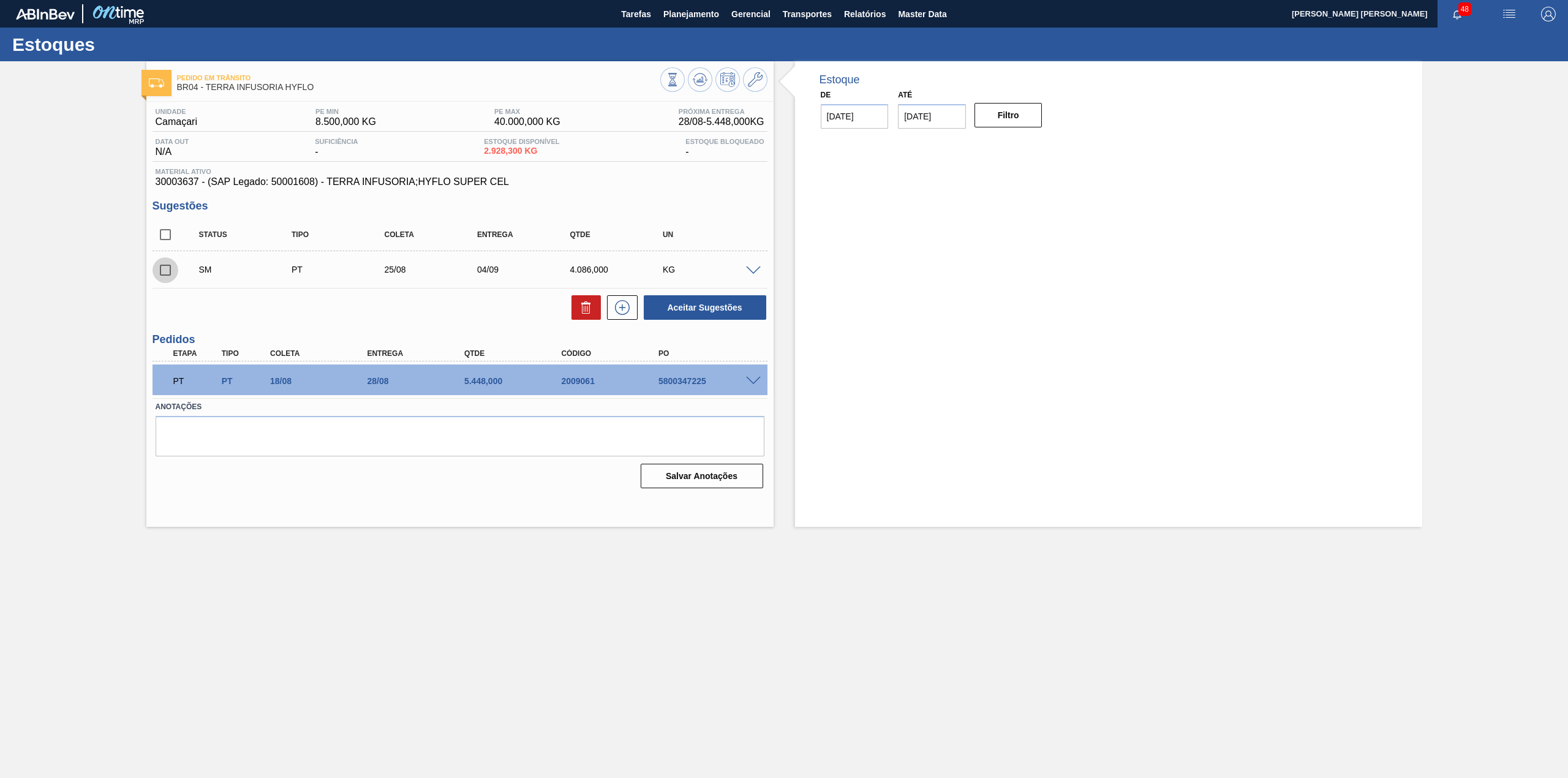
click at [173, 272] on input "checkbox" at bounding box center [166, 270] width 26 height 26
click at [719, 318] on button "Aceitar Sugestões" at bounding box center [704, 307] width 122 height 25
checkbox input "false"
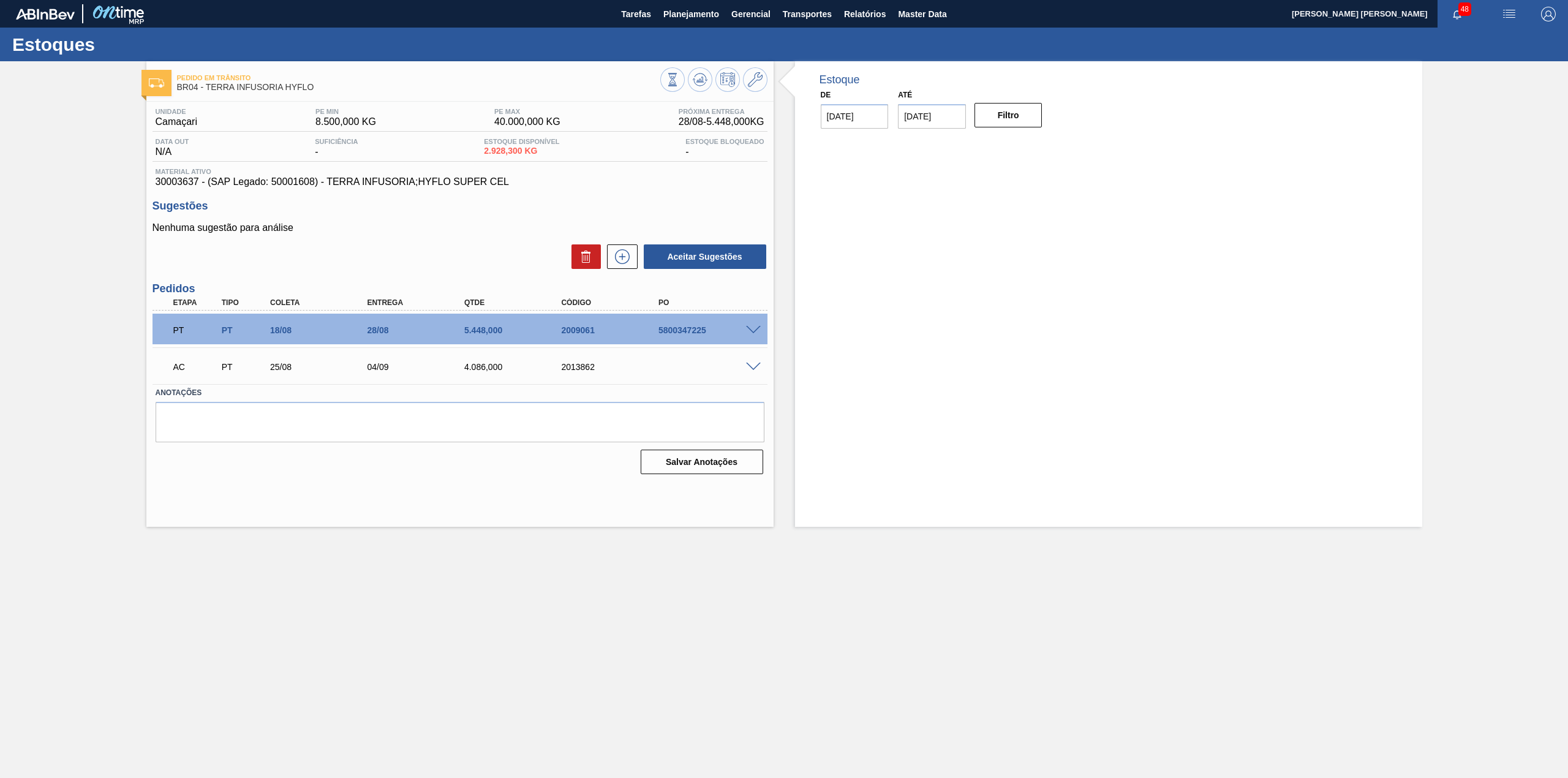
click at [749, 370] on span at bounding box center [753, 367] width 15 height 9
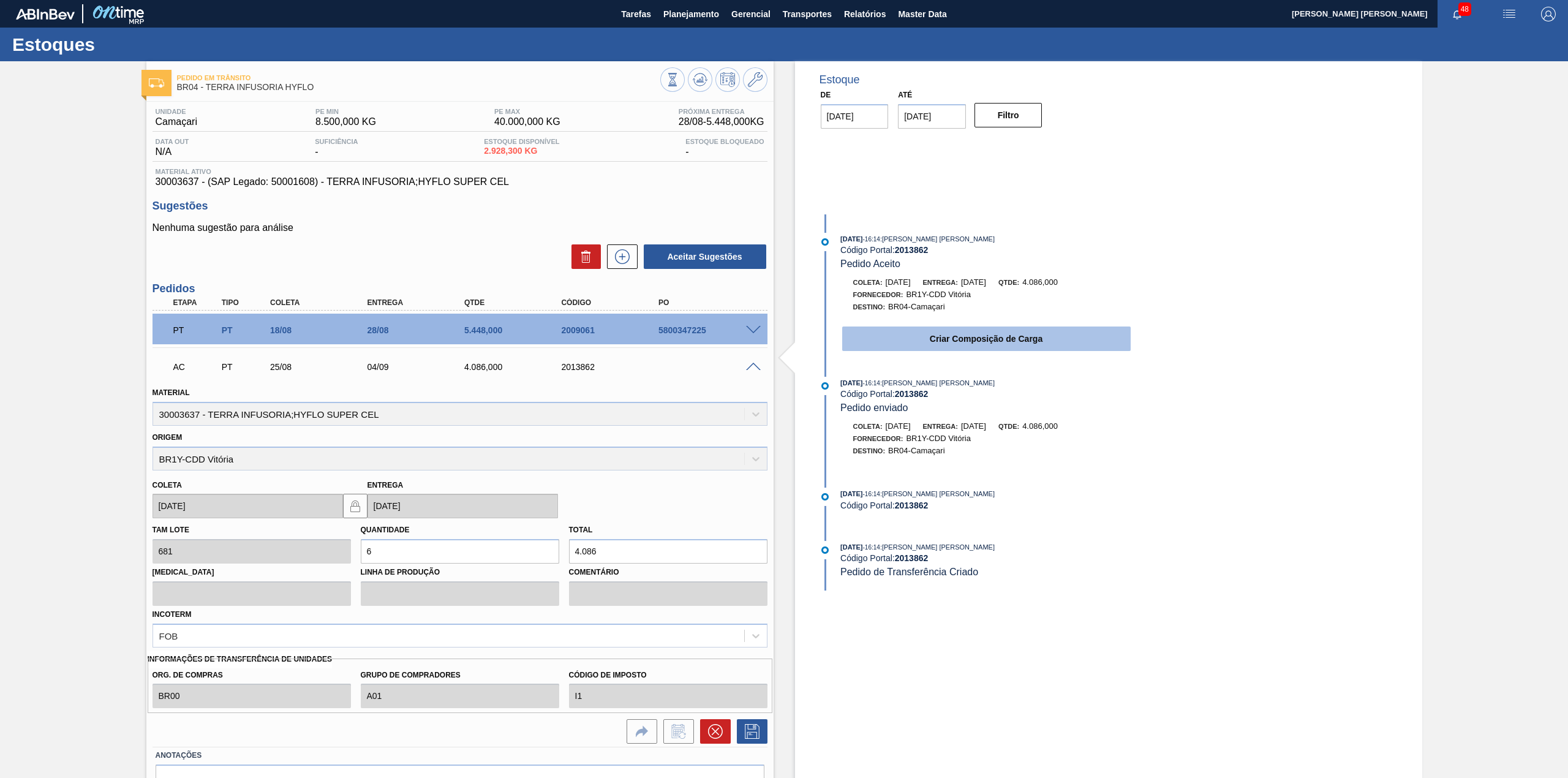
click at [942, 341] on button "Criar Composição de Carga" at bounding box center [986, 339] width 289 height 25
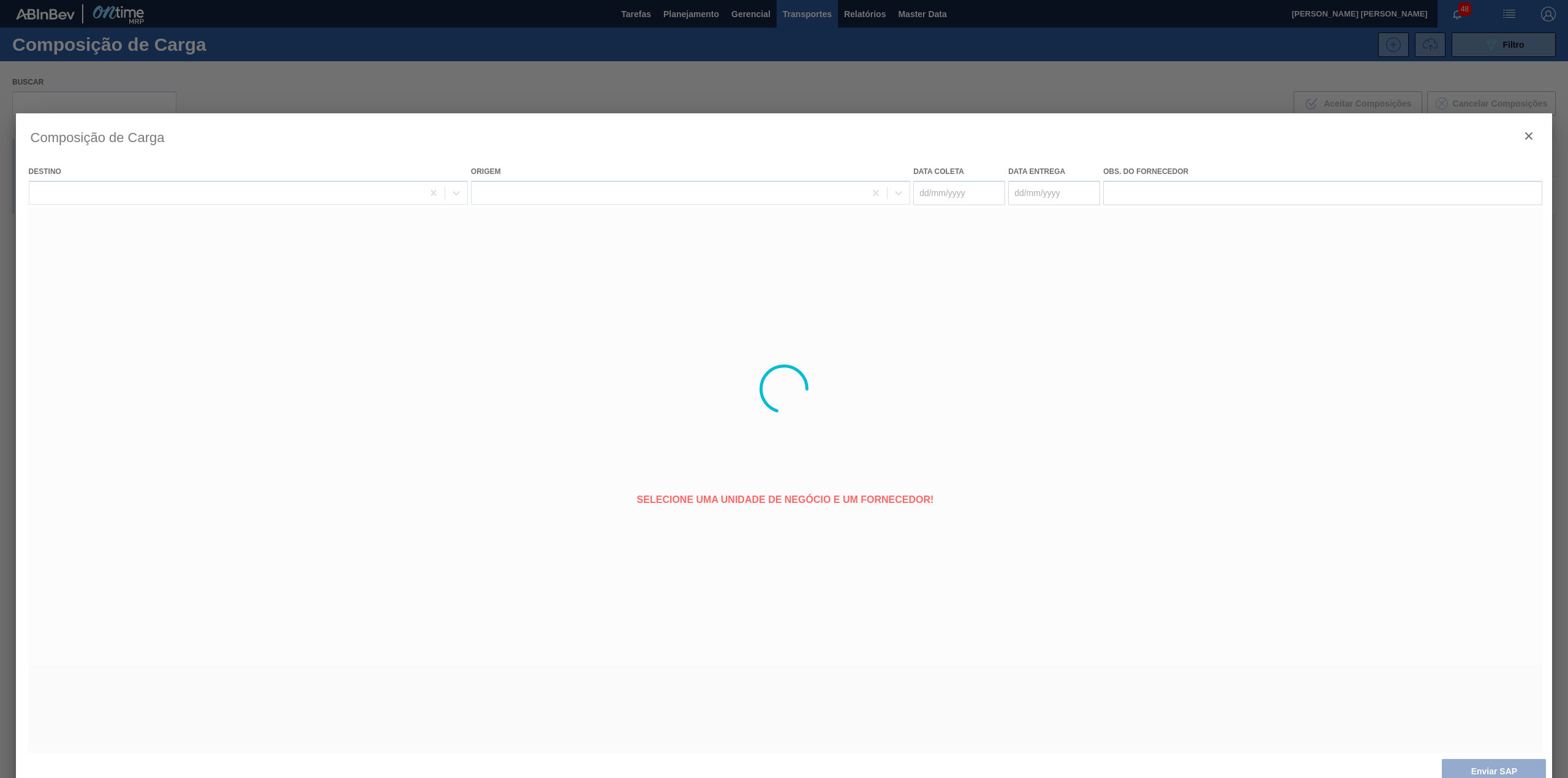
type coleta "[DATE]"
type entrega "[DATE]"
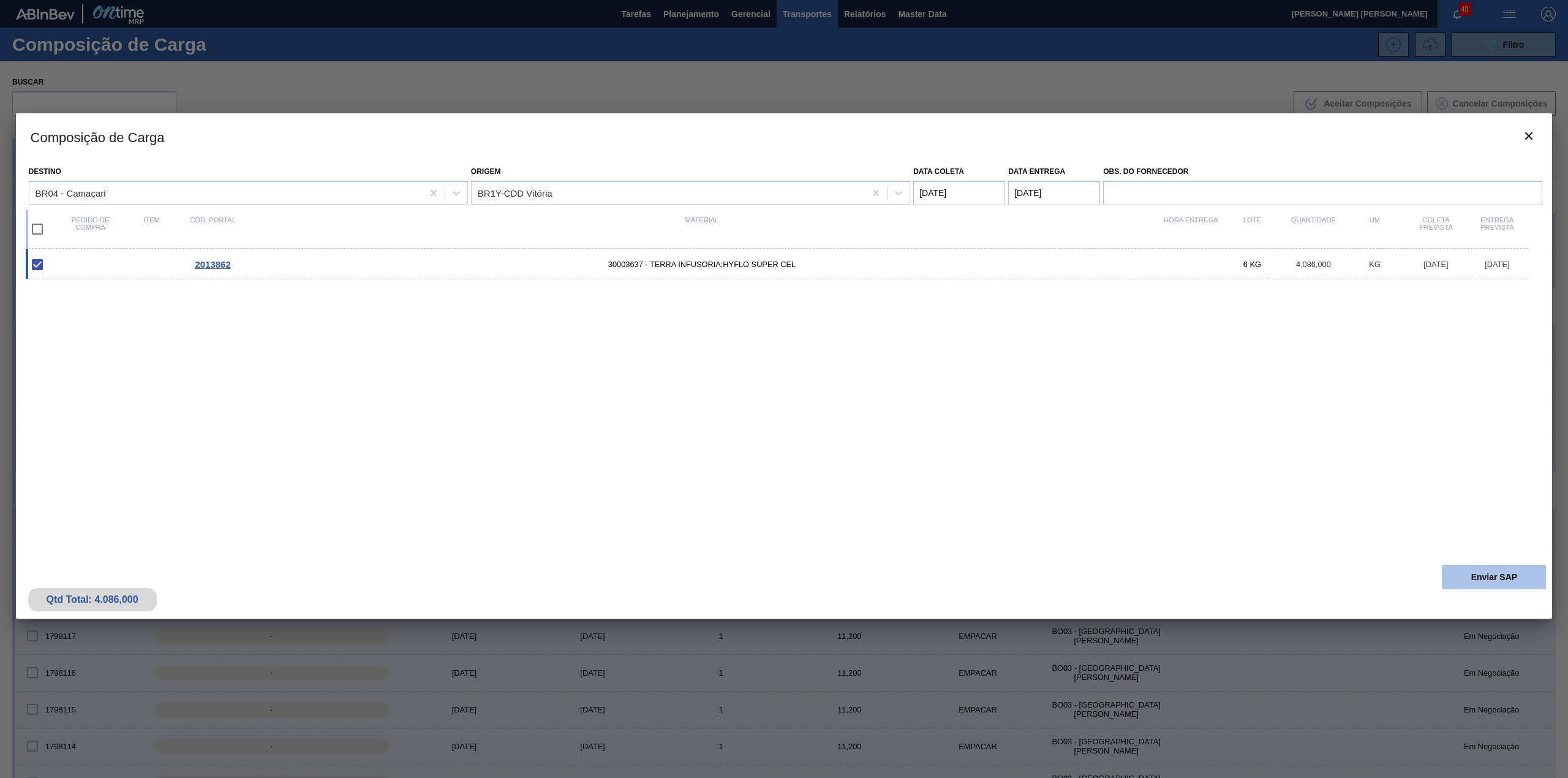
click at [1487, 580] on button "Enviar SAP" at bounding box center [1493, 577] width 104 height 25
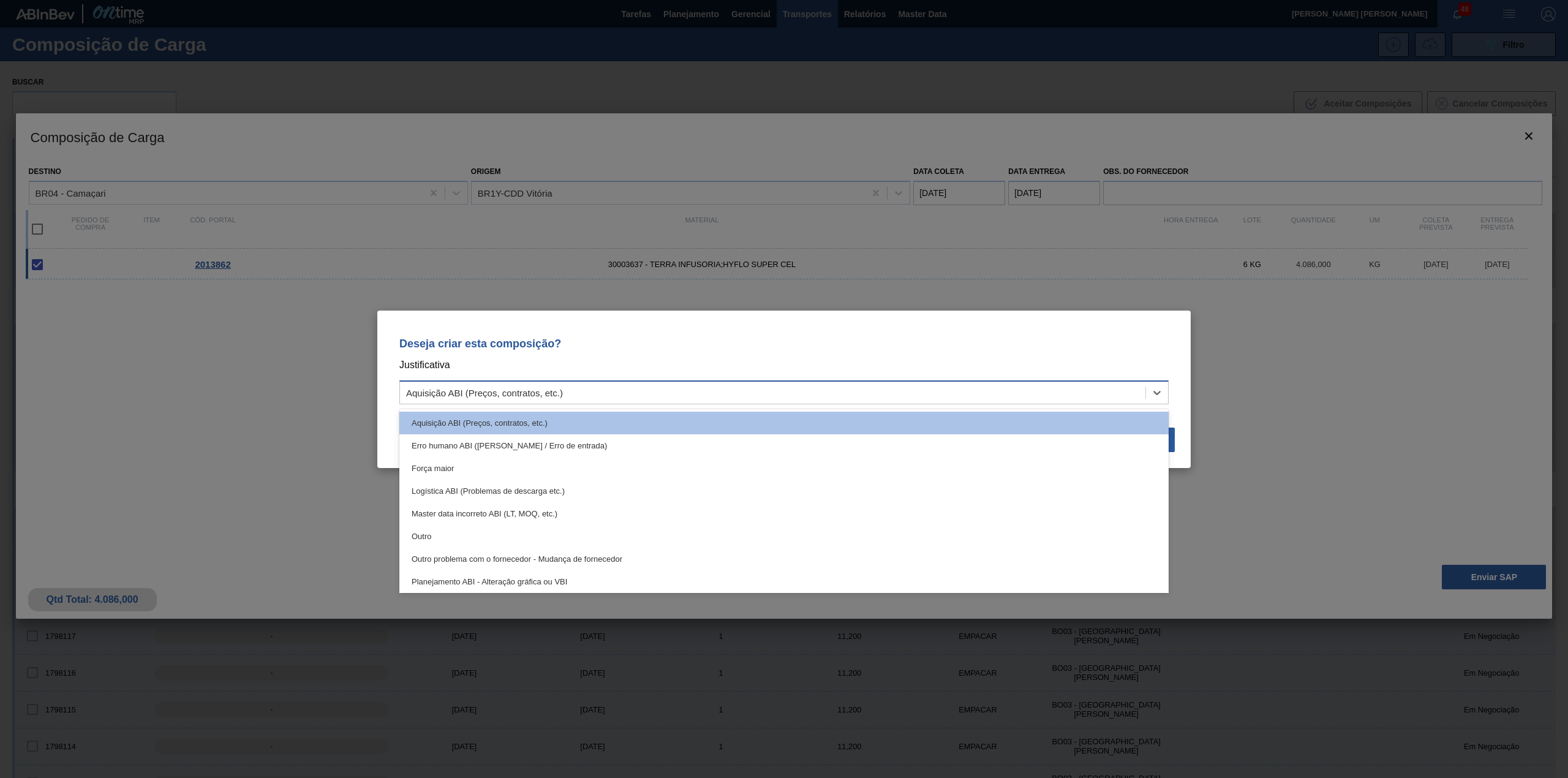
click at [518, 393] on div "Aquisição ABI (Preços, contratos, etc.)" at bounding box center [484, 393] width 157 height 10
click at [491, 533] on div "Outro" at bounding box center [784, 536] width 769 height 23
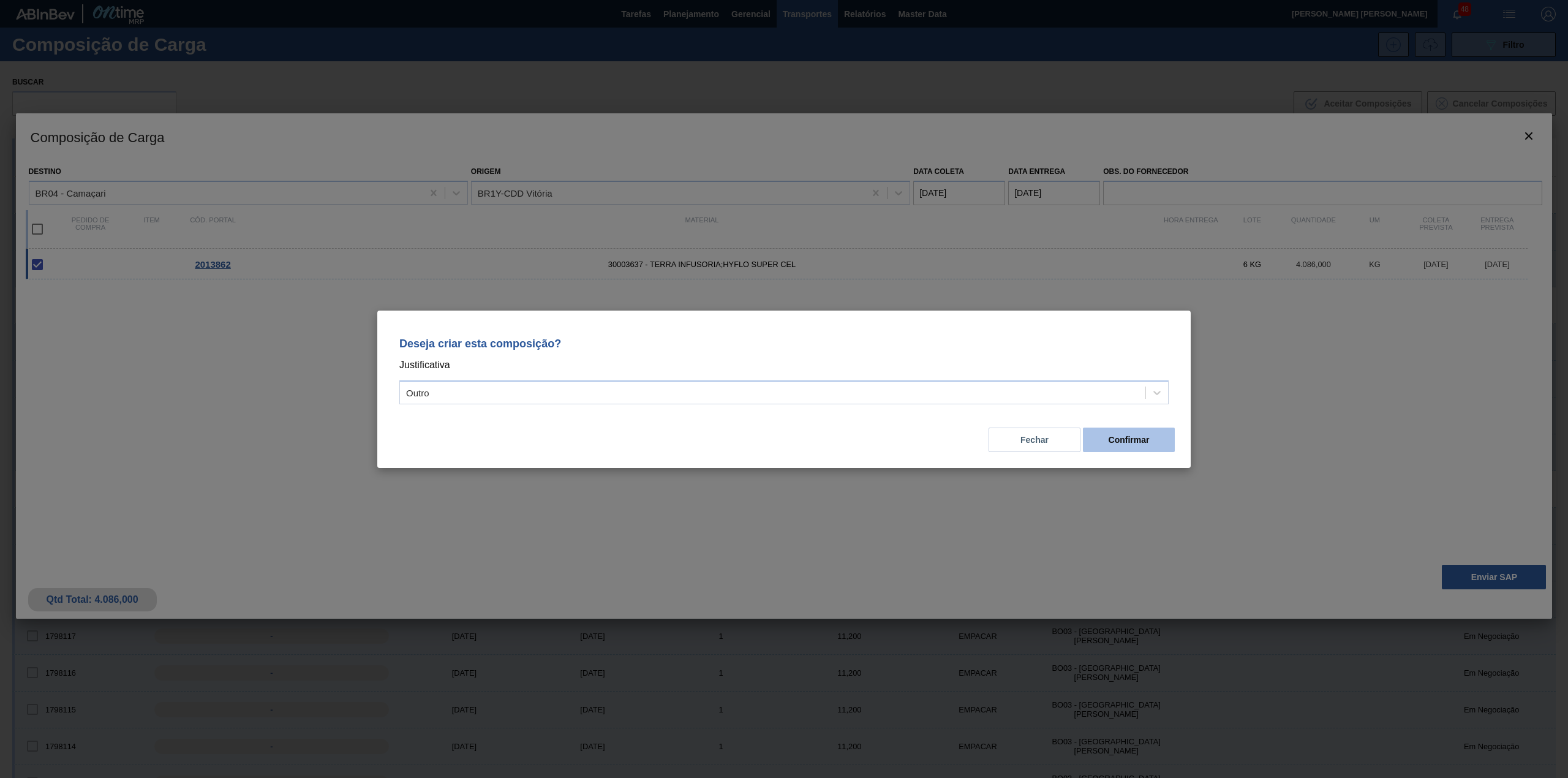
click at [1153, 436] on button "Confirmar" at bounding box center [1128, 440] width 92 height 25
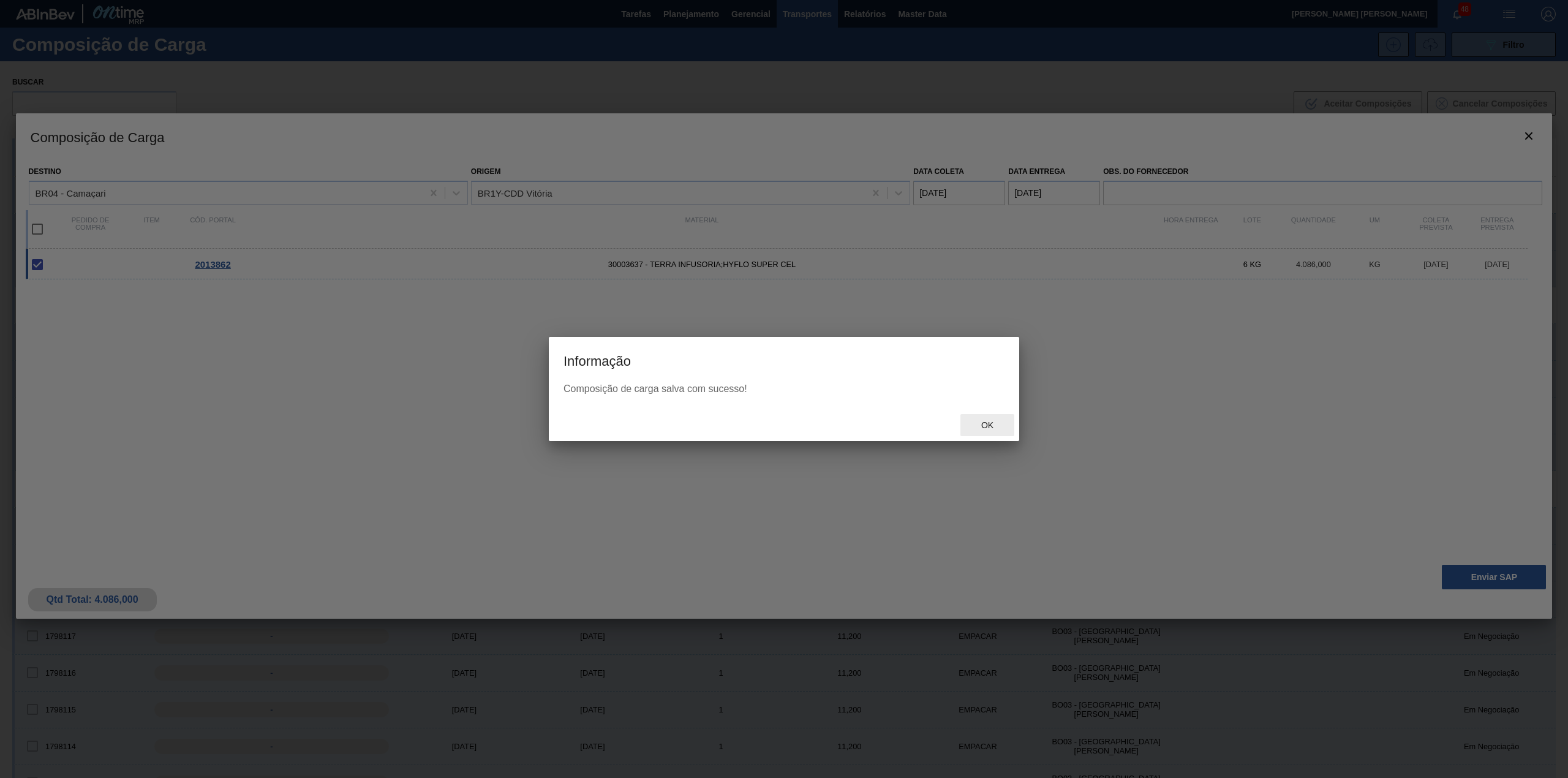
click at [999, 432] on div "Ok" at bounding box center [987, 425] width 54 height 23
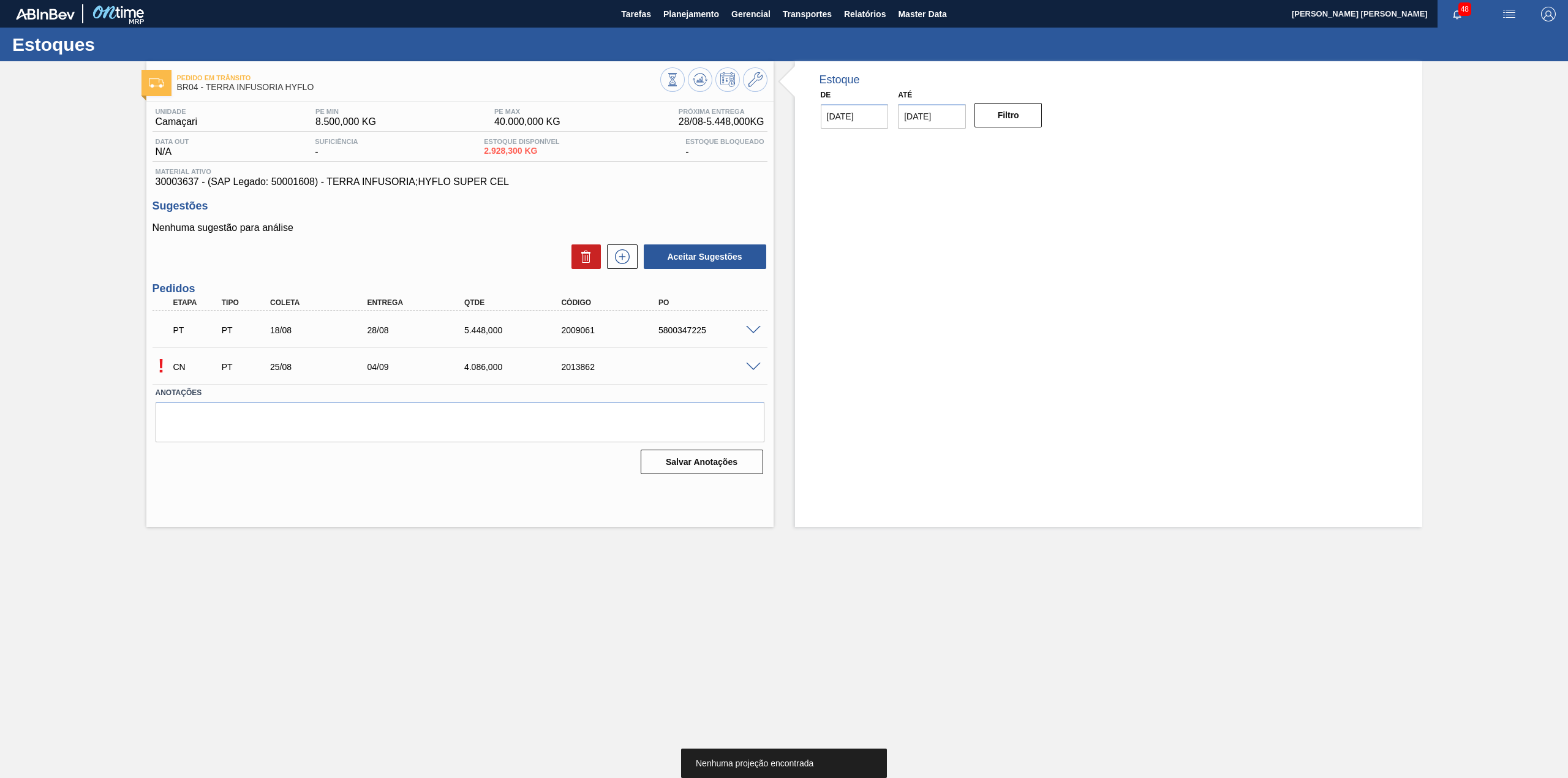
click at [751, 373] on div "! CN PT 25/08 04/09 4.086,000 2013862" at bounding box center [460, 365] width 615 height 31
click at [750, 370] on span at bounding box center [753, 367] width 15 height 9
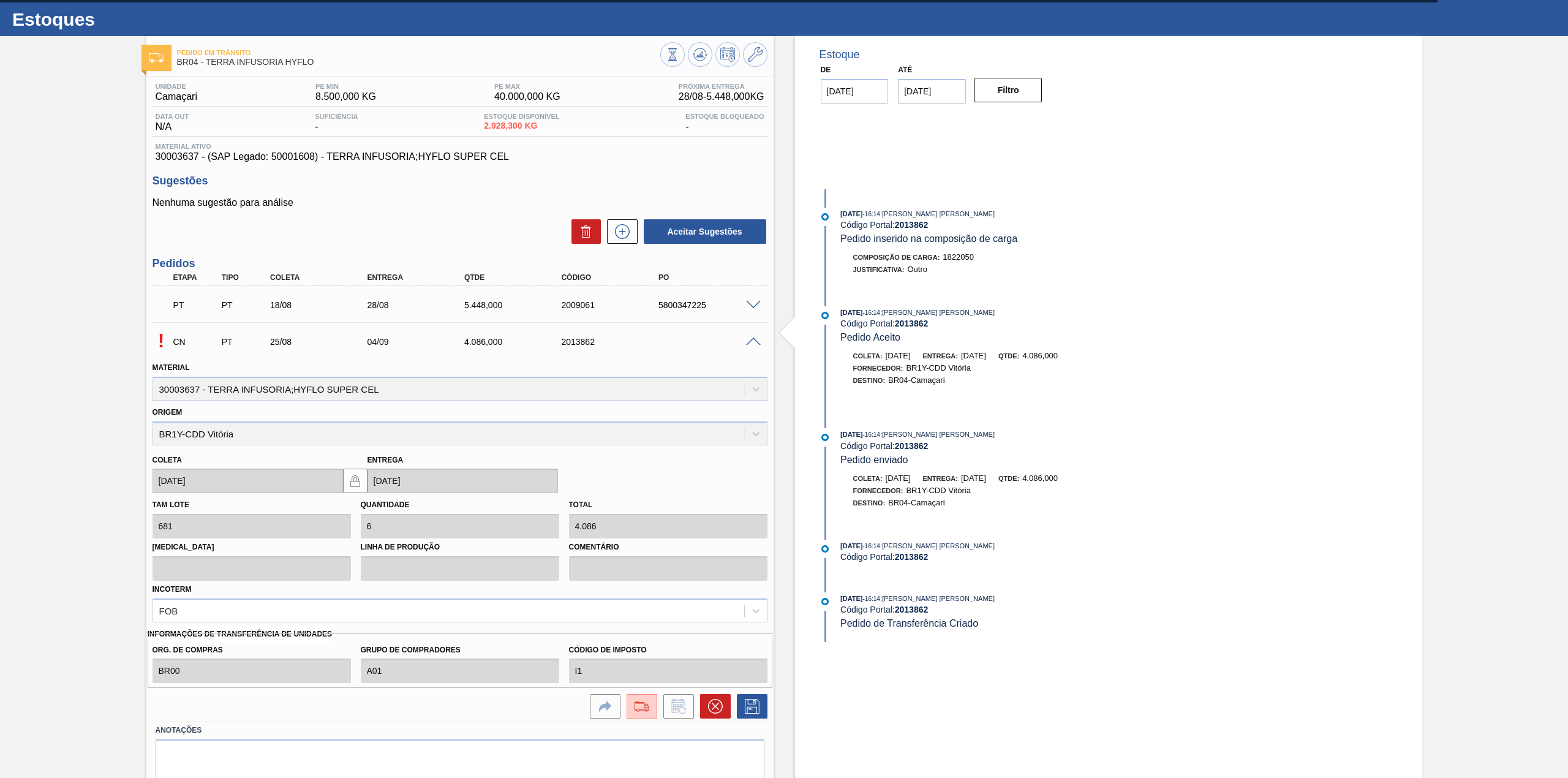
scroll to position [69, 0]
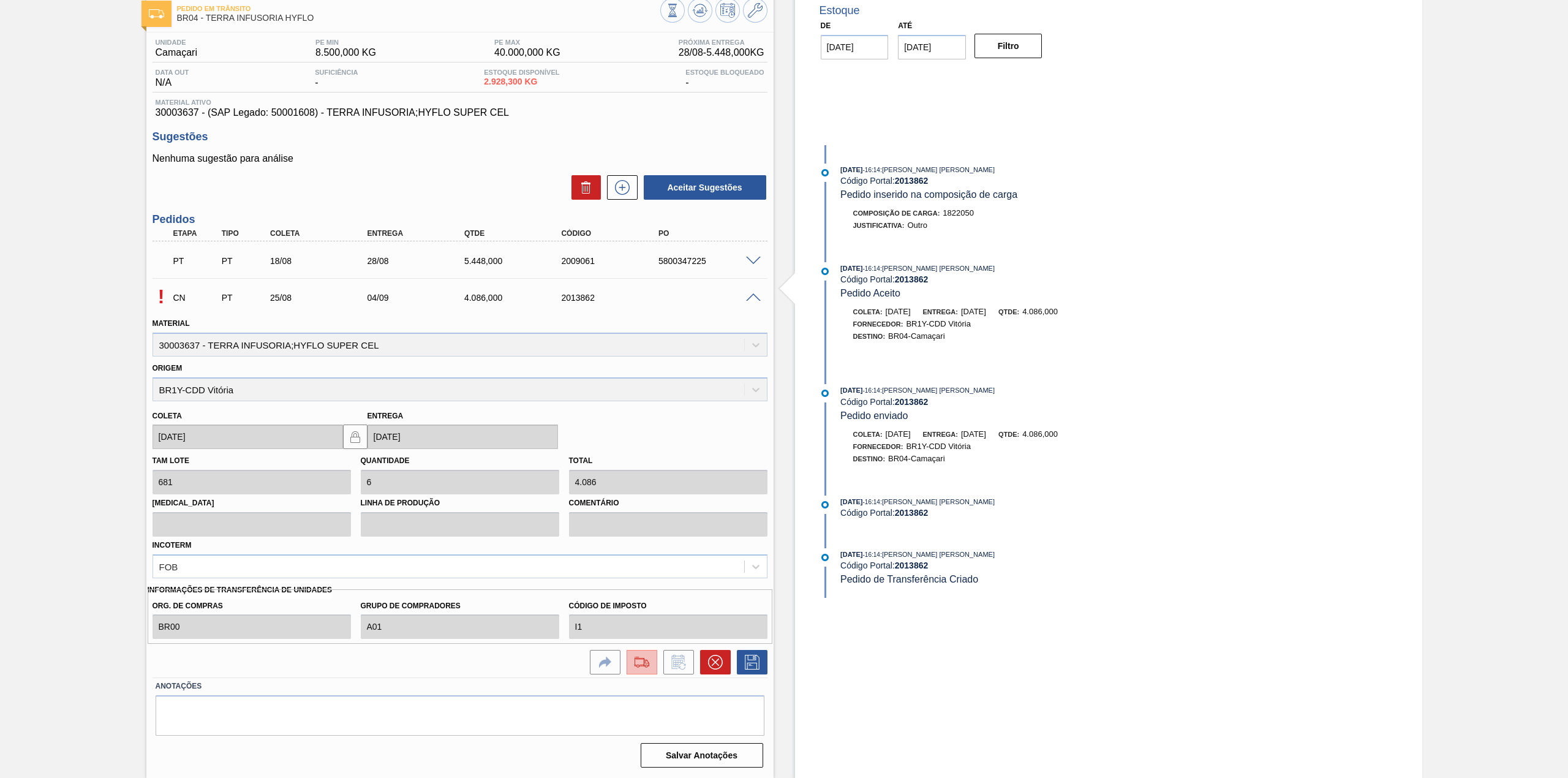
click at [636, 662] on img at bounding box center [642, 662] width 19 height 15
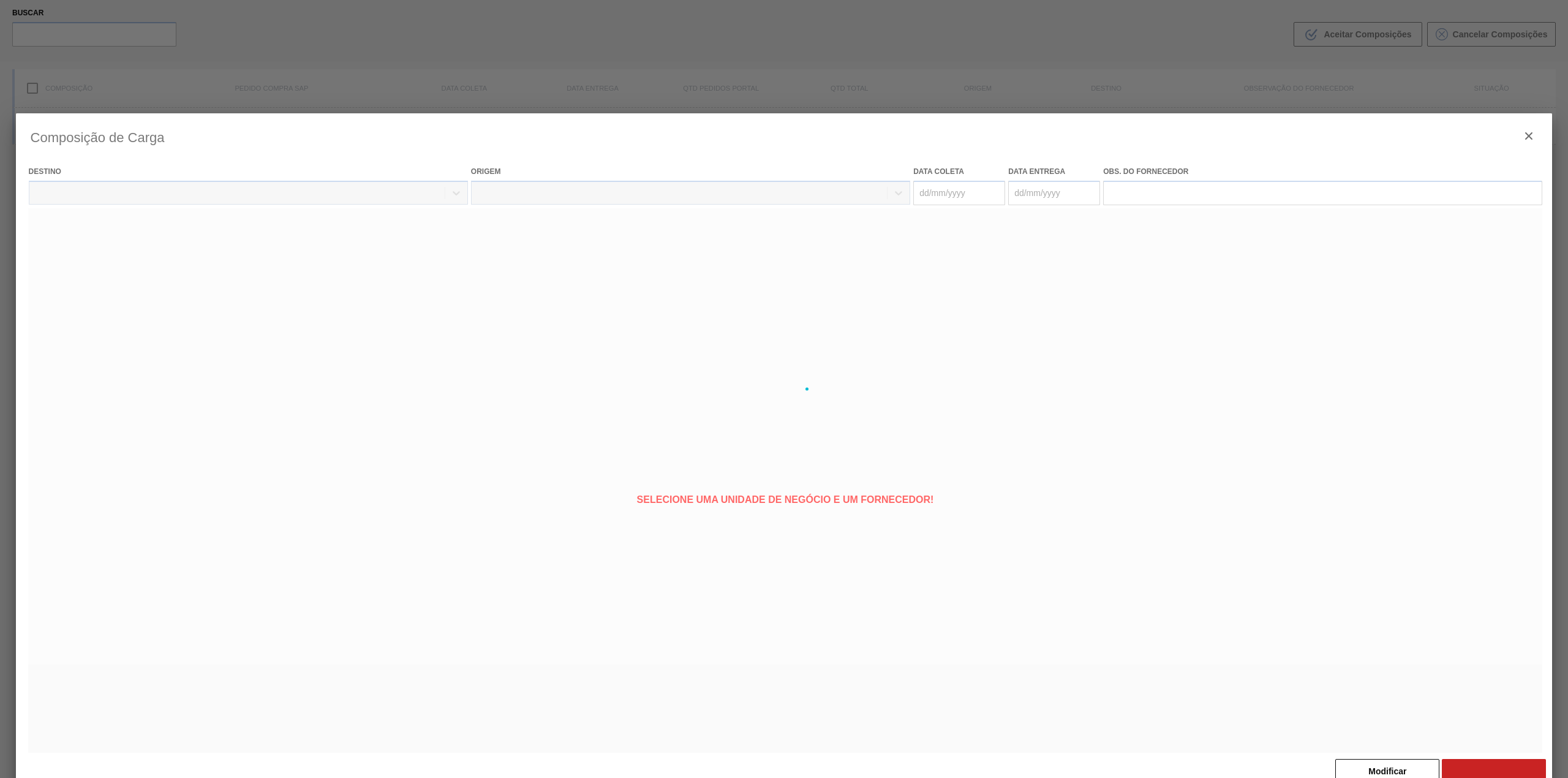
type coleta "[DATE]"
type entrega "[DATE]"
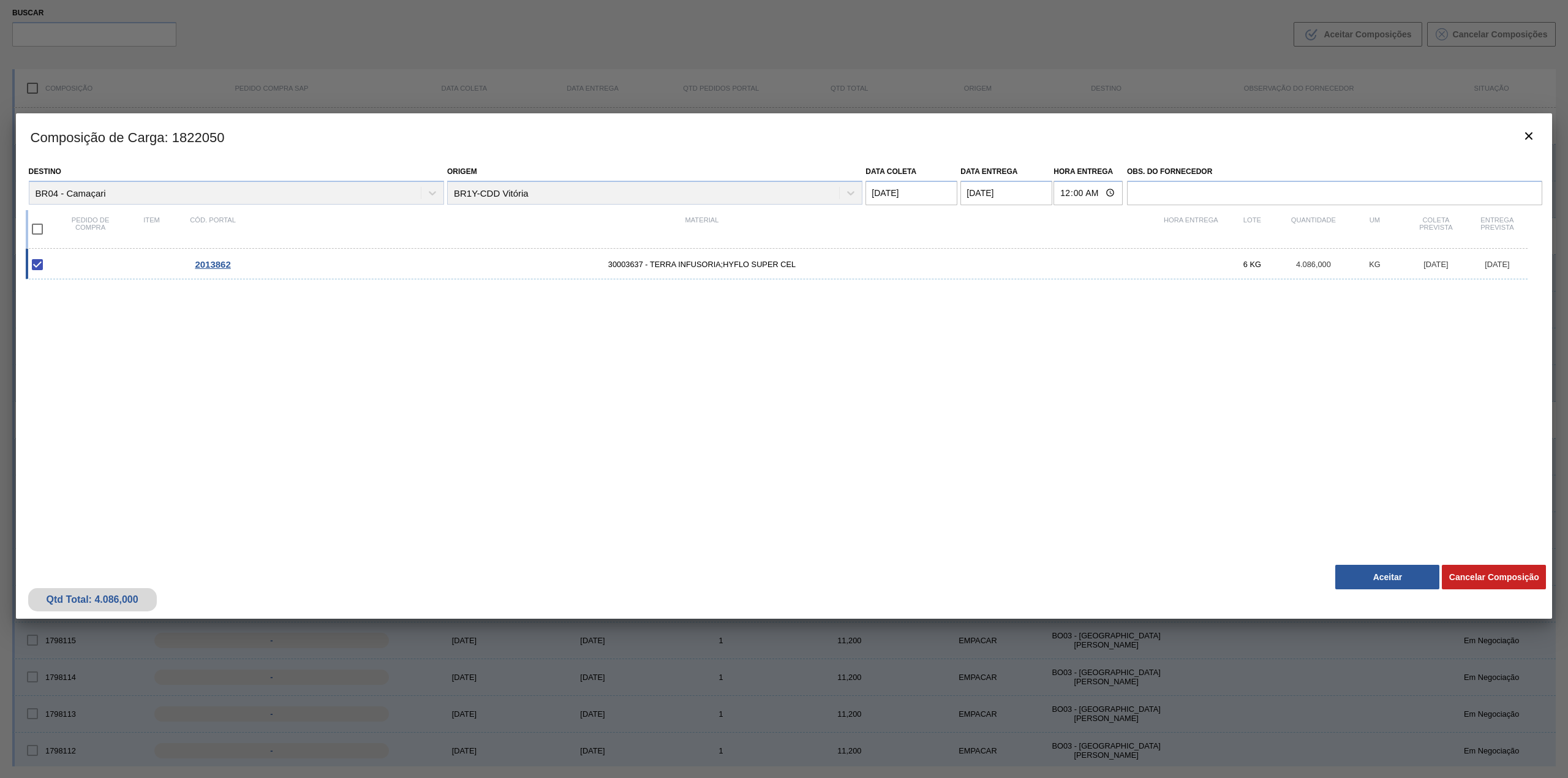
click at [1372, 576] on button "Aceitar" at bounding box center [1387, 577] width 104 height 25
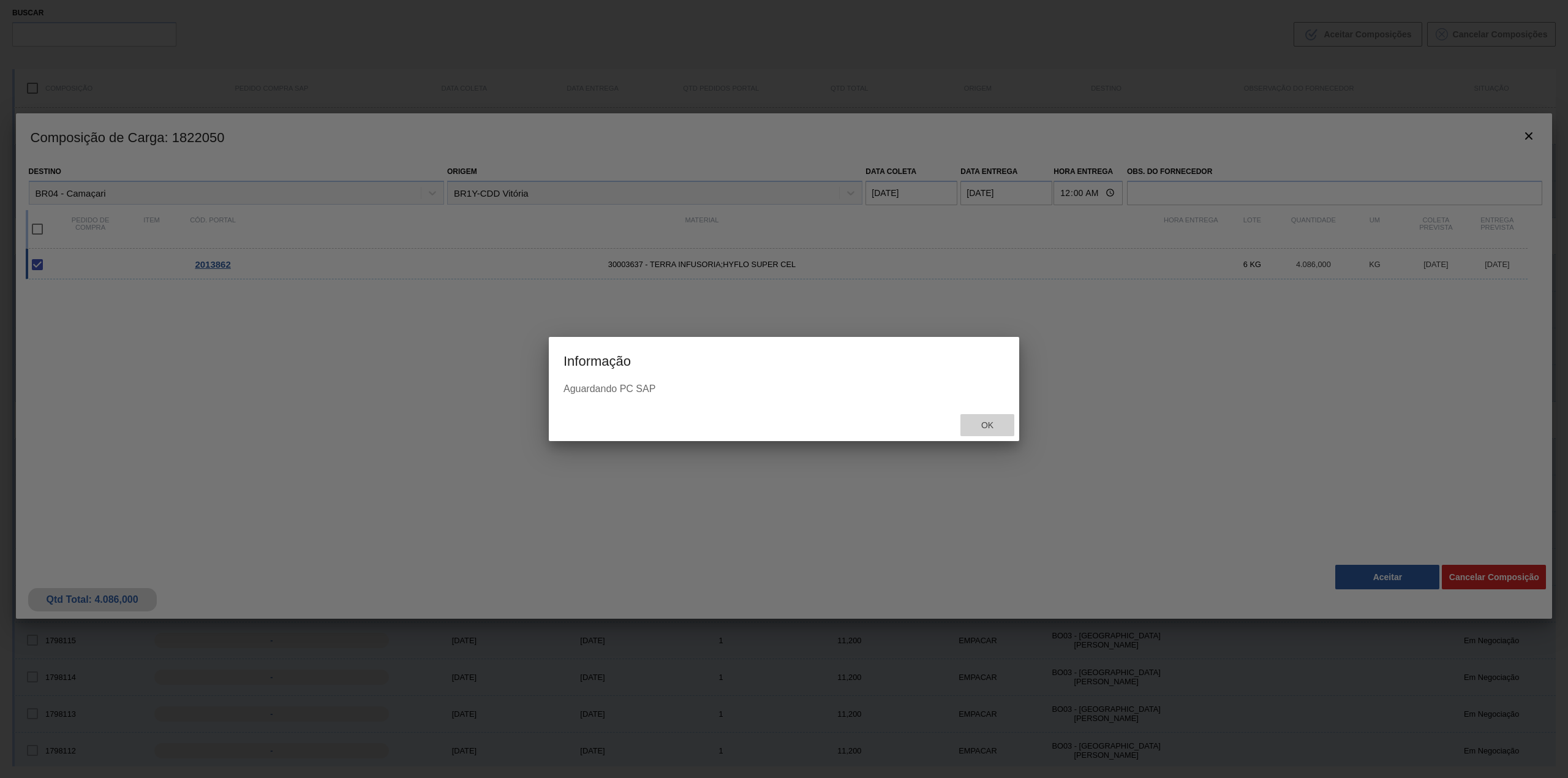
click at [994, 428] on span "Ok" at bounding box center [987, 424] width 32 height 10
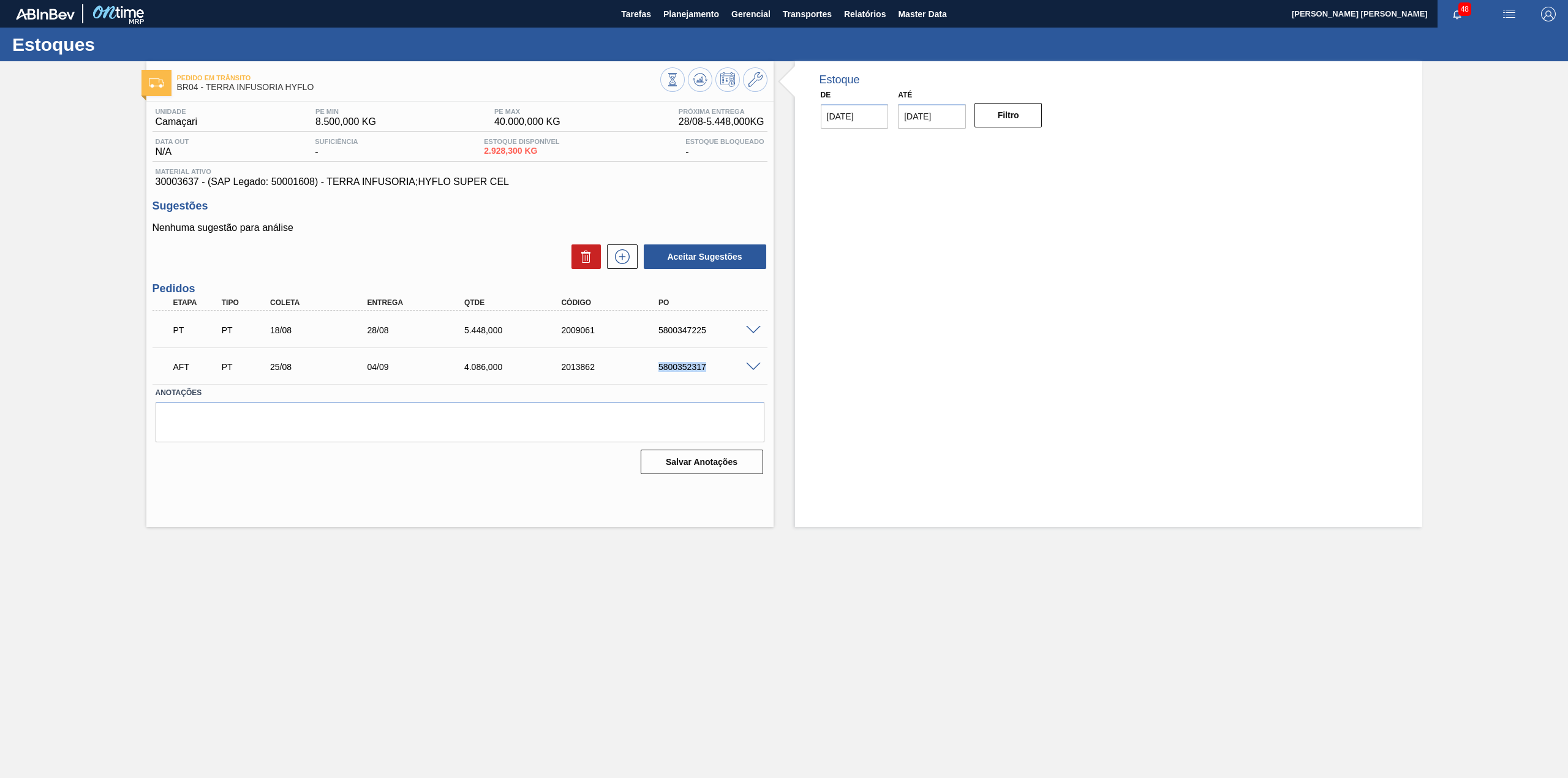
drag, startPoint x: 654, startPoint y: 370, endPoint x: 715, endPoint y: 373, distance: 61.1
click at [715, 373] on div "AFT PT 25/08 04/09 4.086,000 2013862 5800352317" at bounding box center [456, 366] width 582 height 25
copy div "5800352317"
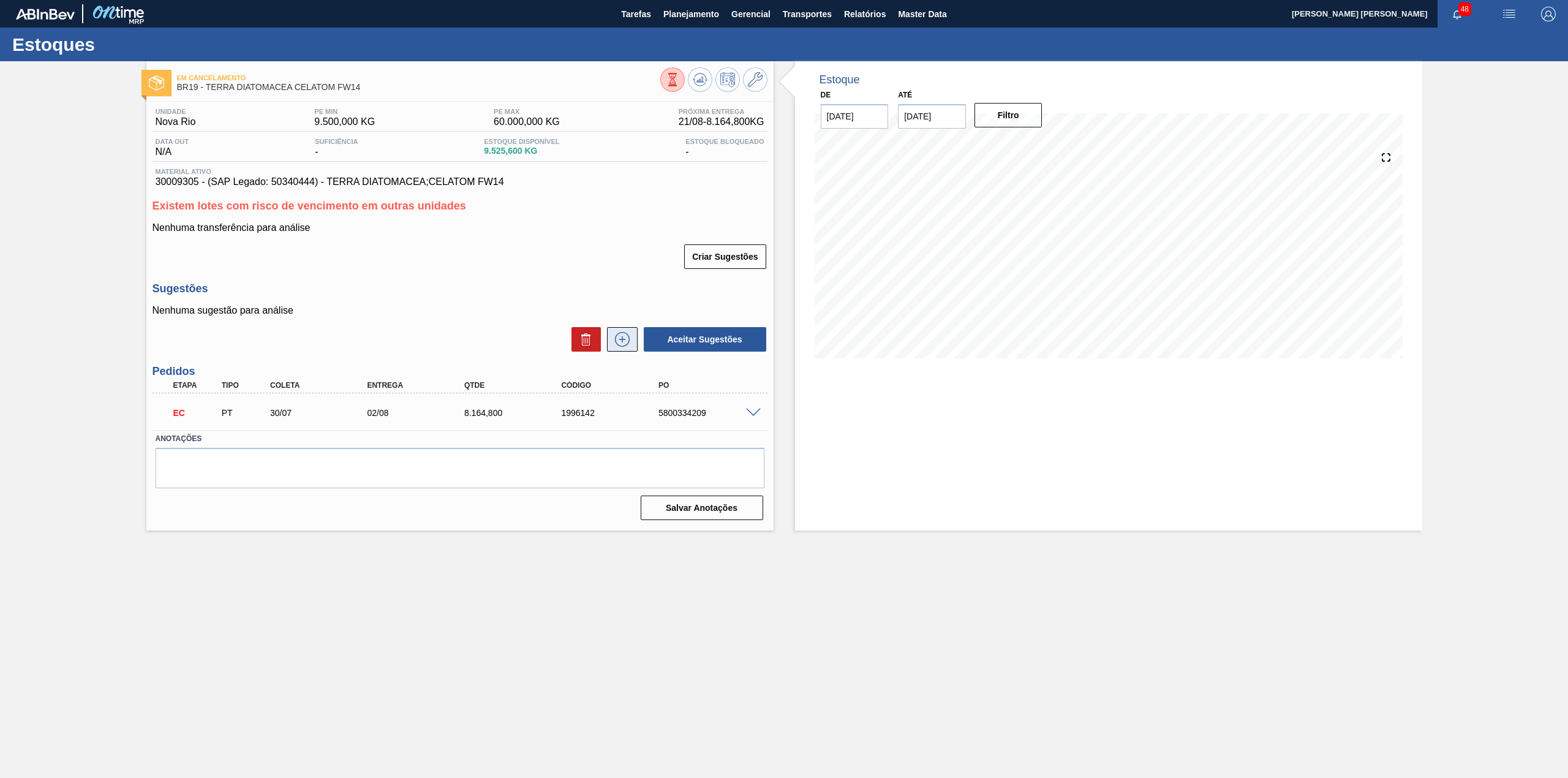
click at [623, 346] on icon at bounding box center [622, 339] width 19 height 15
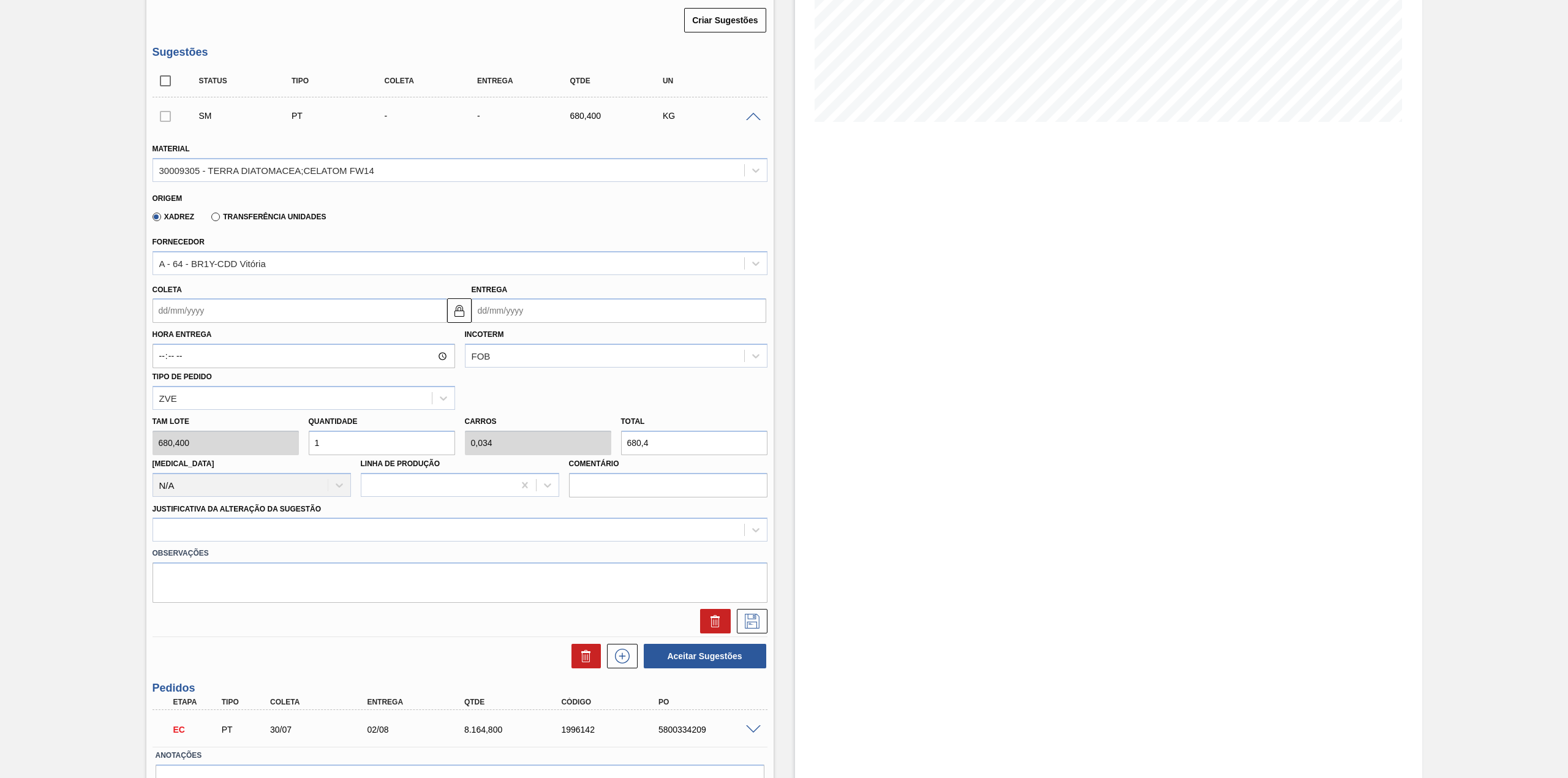
scroll to position [245, 0]
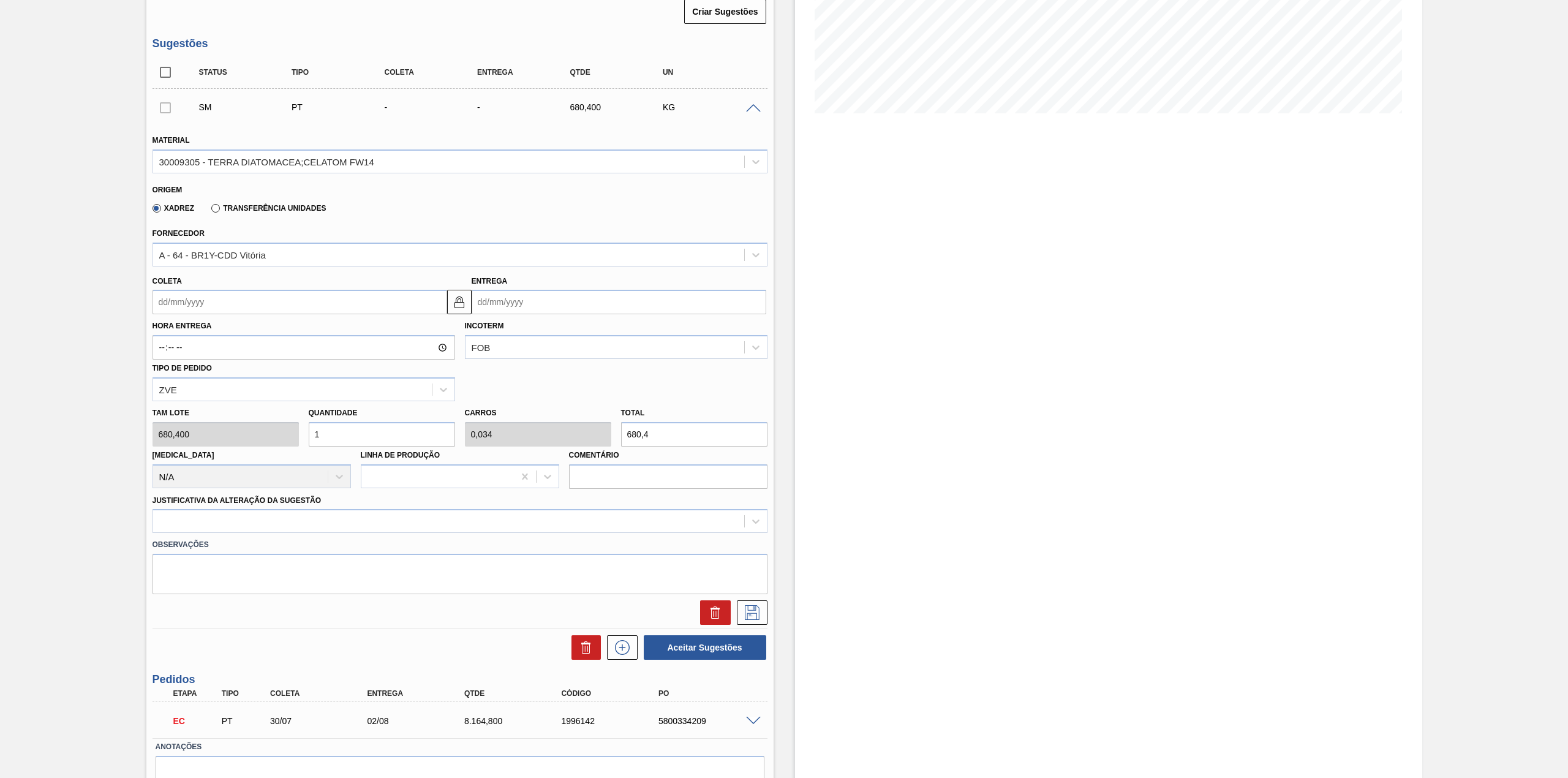
click at [250, 300] on input "Coleta" at bounding box center [300, 302] width 294 height 25
click at [184, 333] on div "agosto 2025" at bounding box center [227, 331] width 147 height 10
click at [184, 454] on div "25" at bounding box center [186, 450] width 16 height 16
type input "25/08/2025"
type input "28/08/2025"
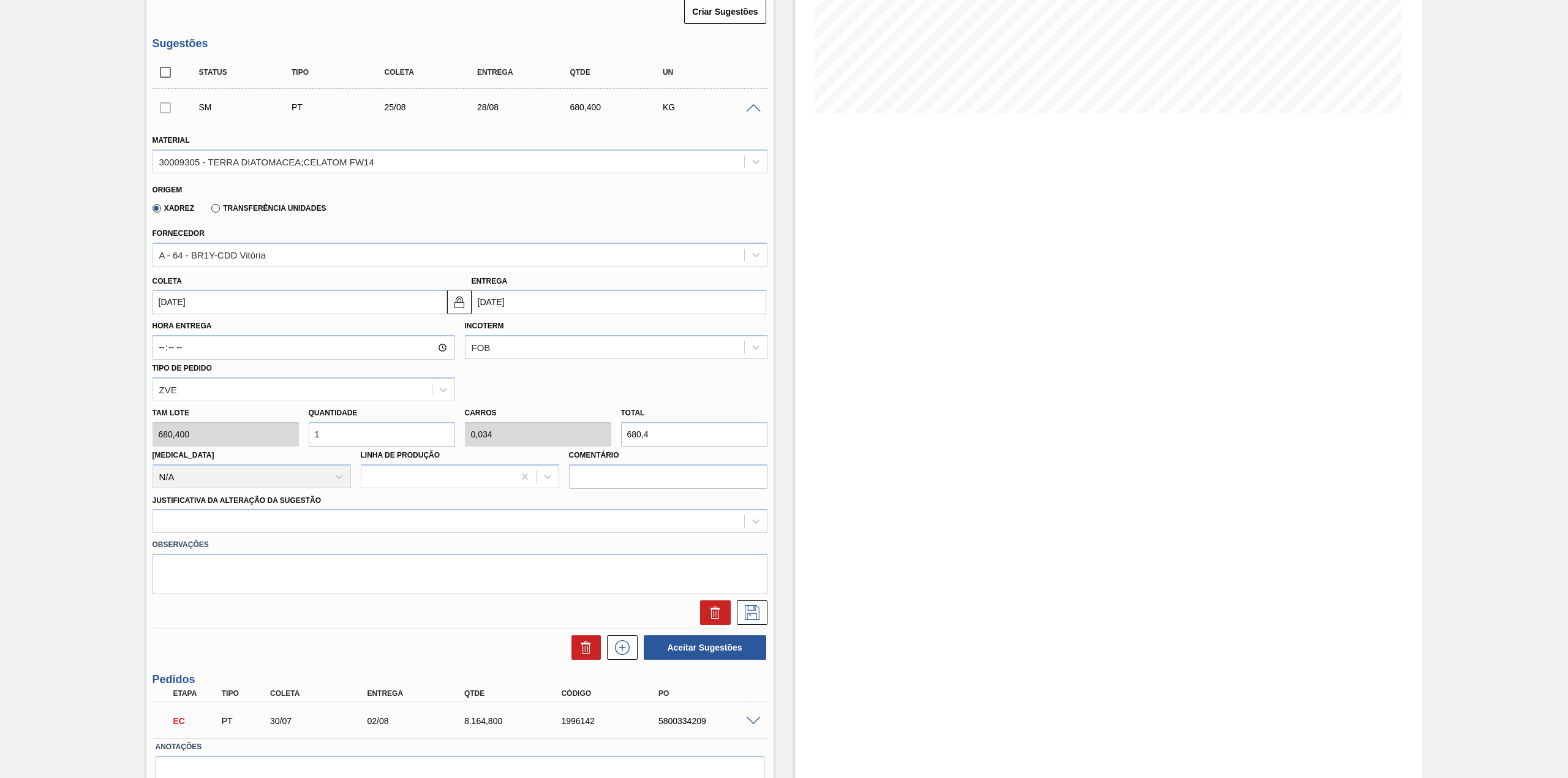
click at [339, 437] on input "1" at bounding box center [381, 434] width 146 height 25
type input "12"
type input "0,408"
type input "8.164,8"
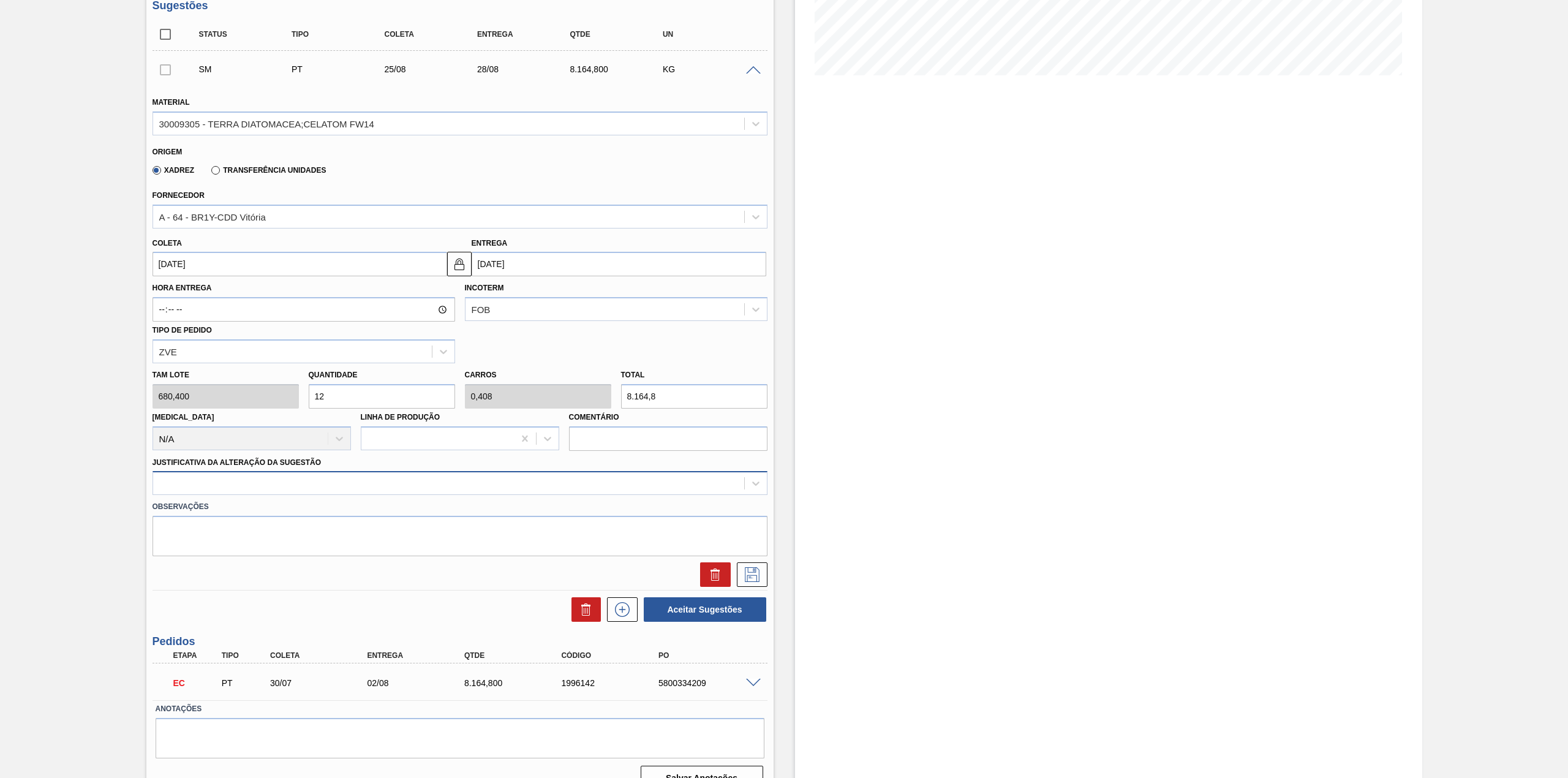
scroll to position [304, 0]
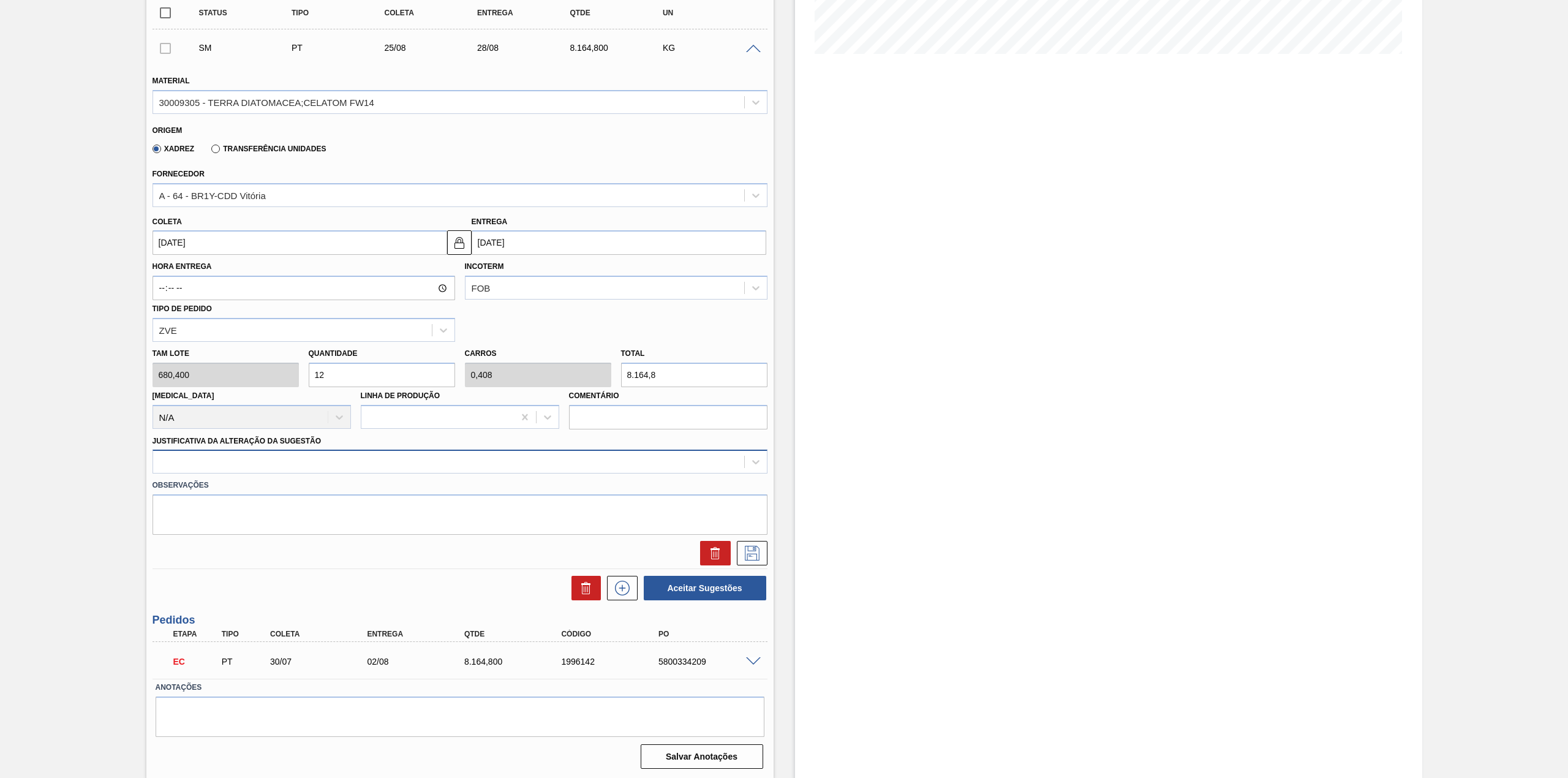
type input "12"
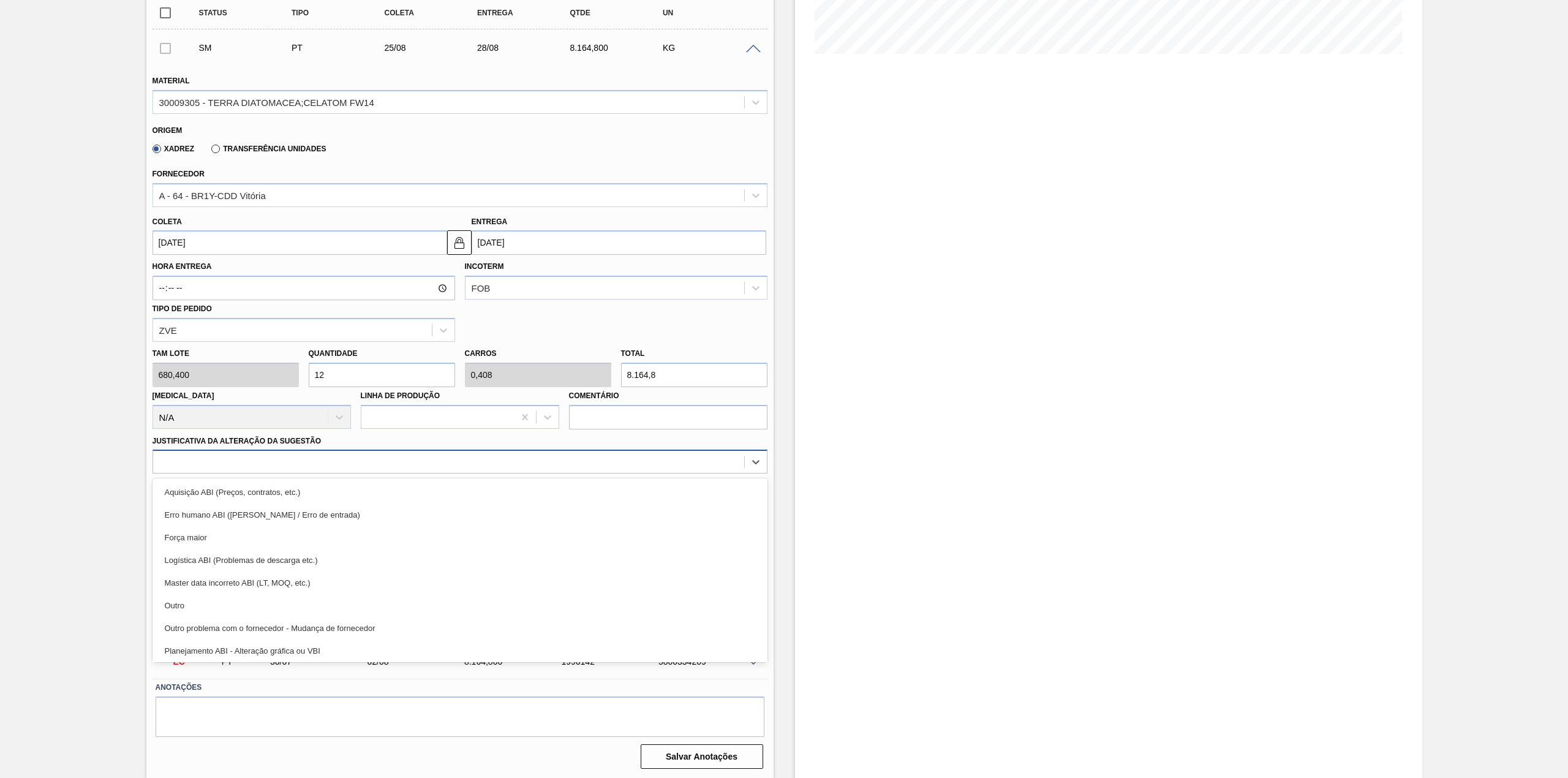
click at [306, 469] on div at bounding box center [448, 461] width 591 height 18
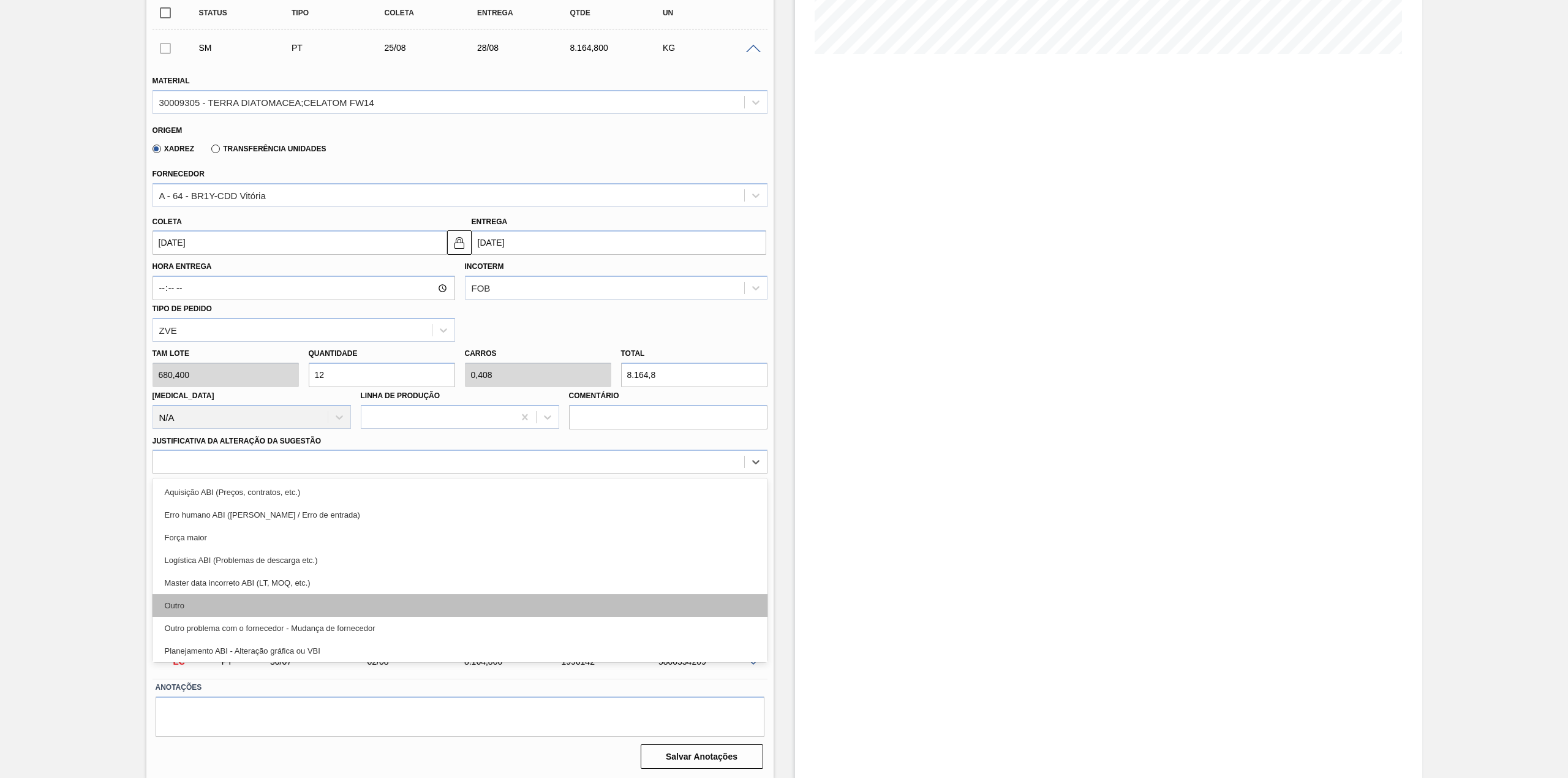
click at [229, 597] on div "Outro" at bounding box center [460, 605] width 615 height 23
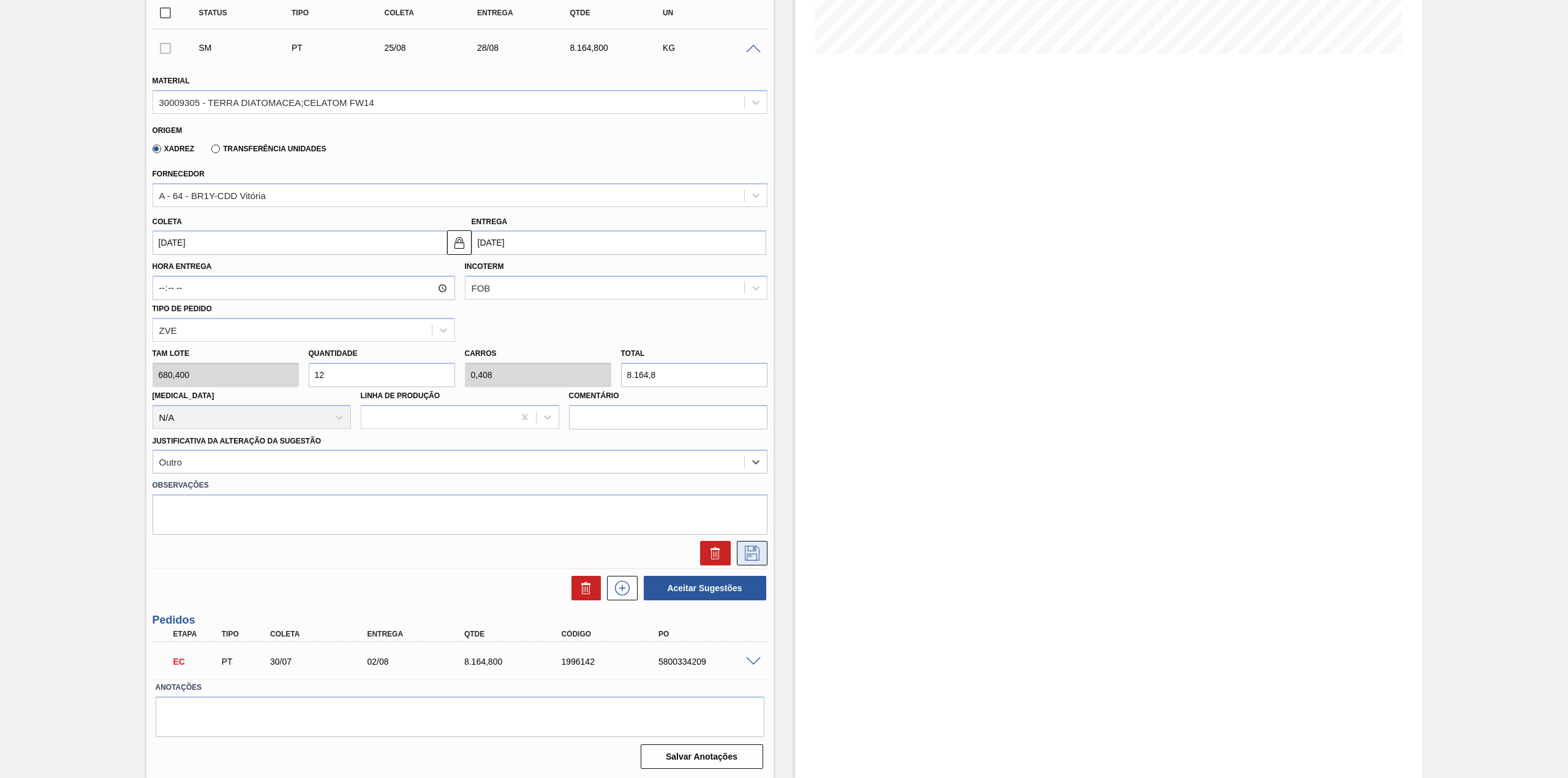
click at [762, 551] on button at bounding box center [752, 553] width 31 height 25
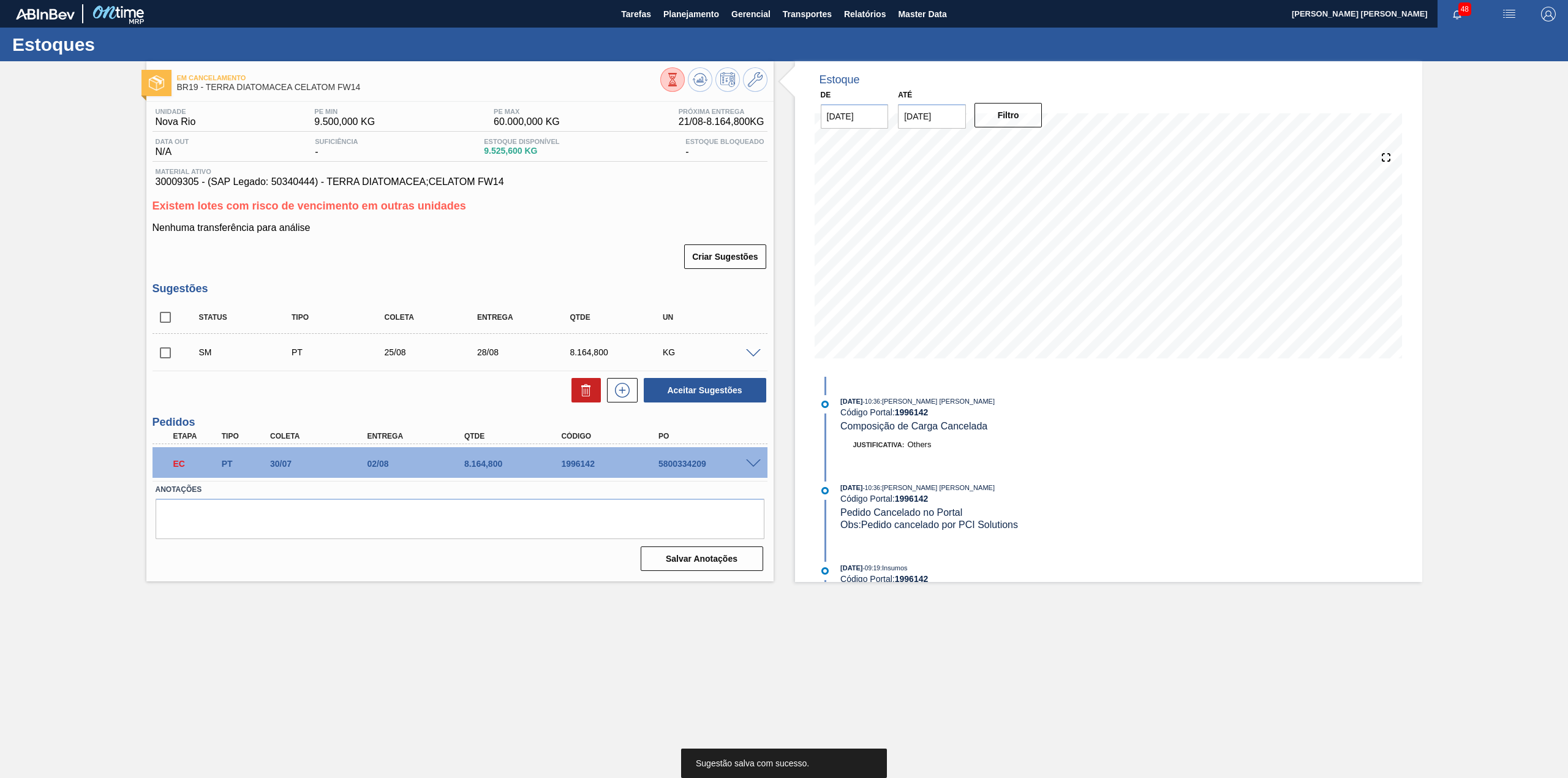
scroll to position [0, 0]
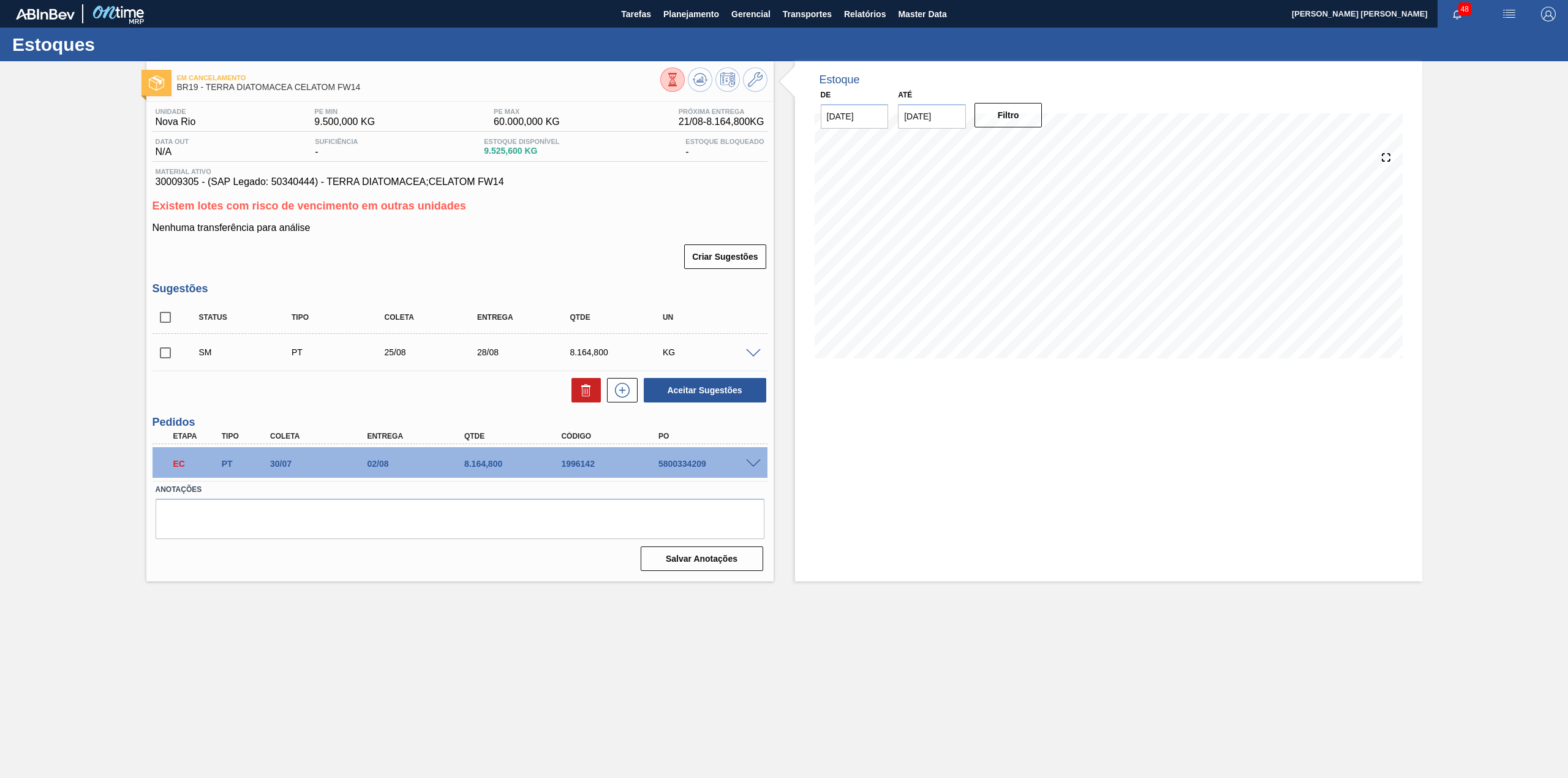
click at [165, 350] on input "checkbox" at bounding box center [166, 353] width 26 height 26
click at [696, 388] on button "Aceitar Sugestões" at bounding box center [704, 390] width 122 height 25
checkbox input "false"
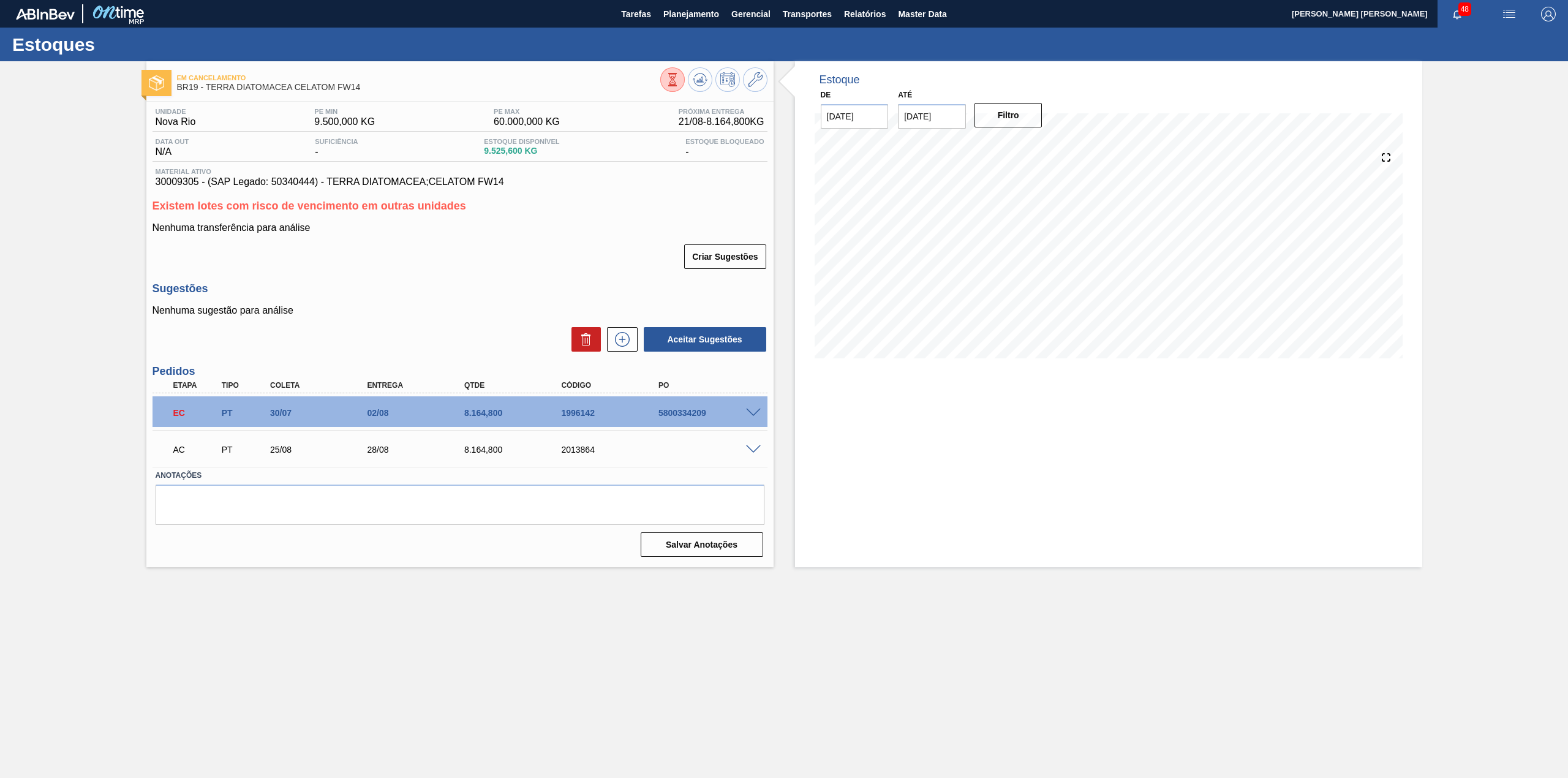
drag, startPoint x: 762, startPoint y: 447, endPoint x: 758, endPoint y: 453, distance: 7.2
click at [763, 448] on div at bounding box center [755, 448] width 25 height 9
click at [757, 453] on span at bounding box center [753, 450] width 15 height 9
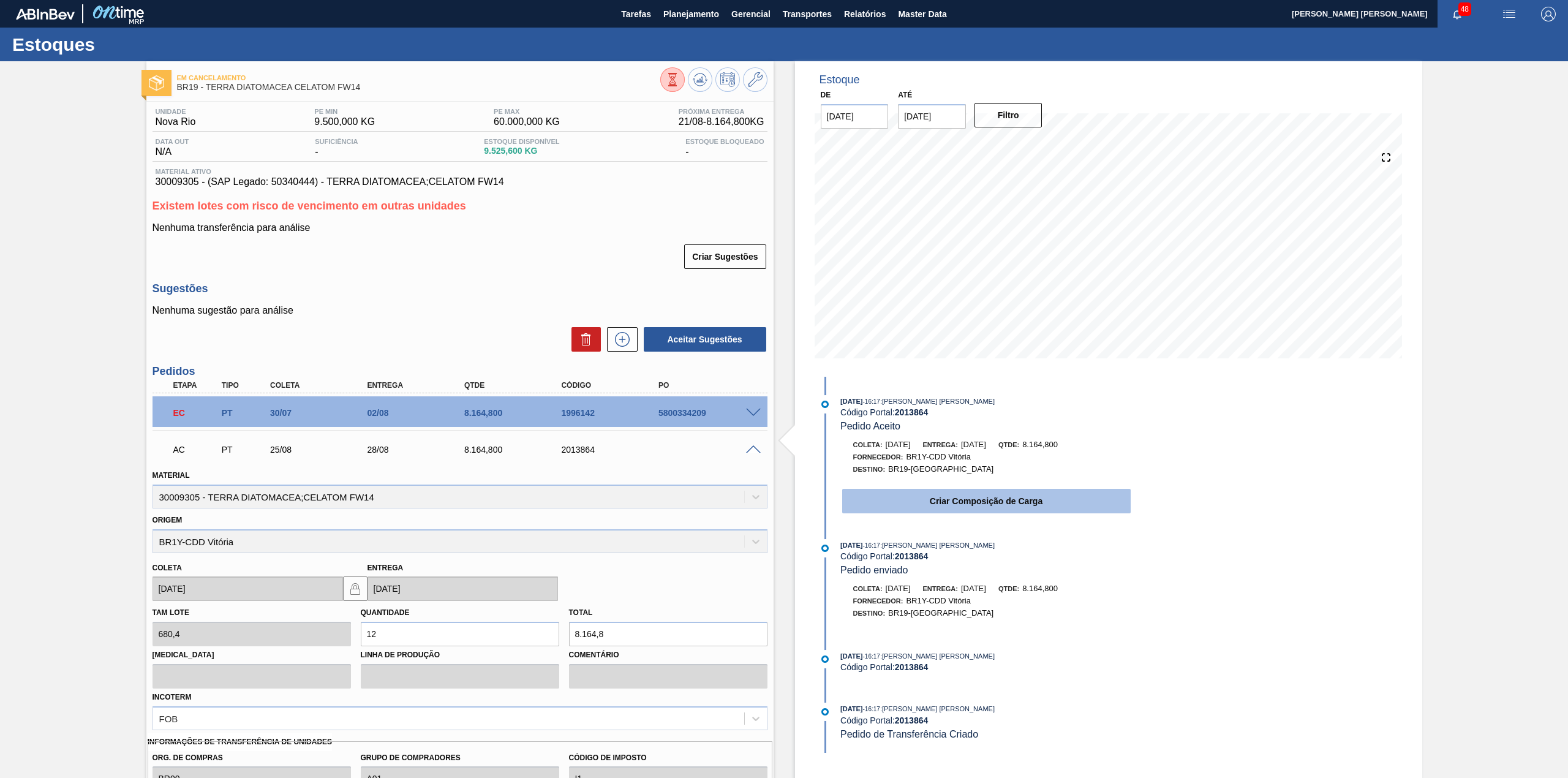
click at [971, 508] on button "Criar Composição de Carga" at bounding box center [986, 501] width 289 height 25
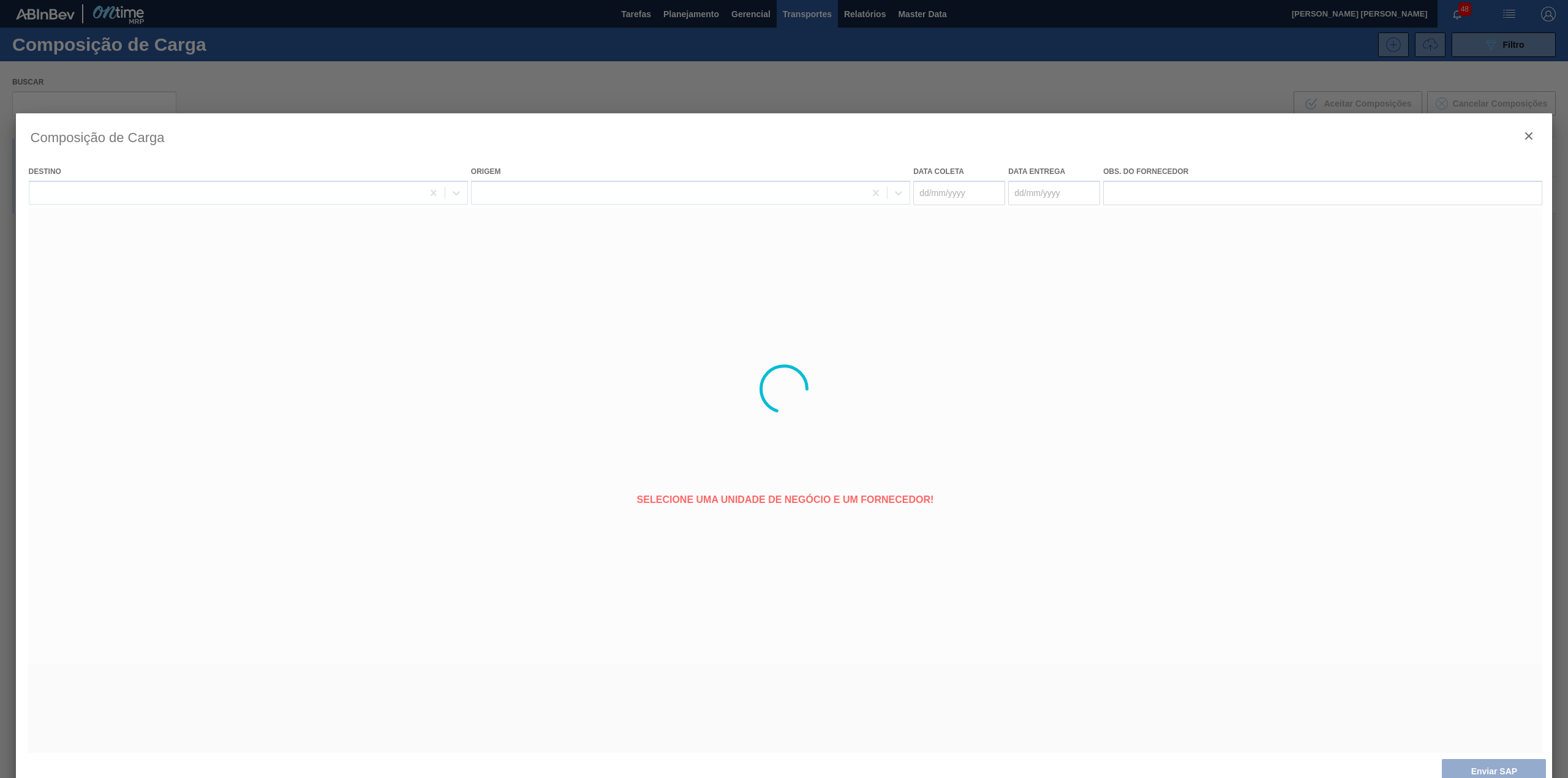
type coleta "[DATE]"
type entrega "28/08/2025"
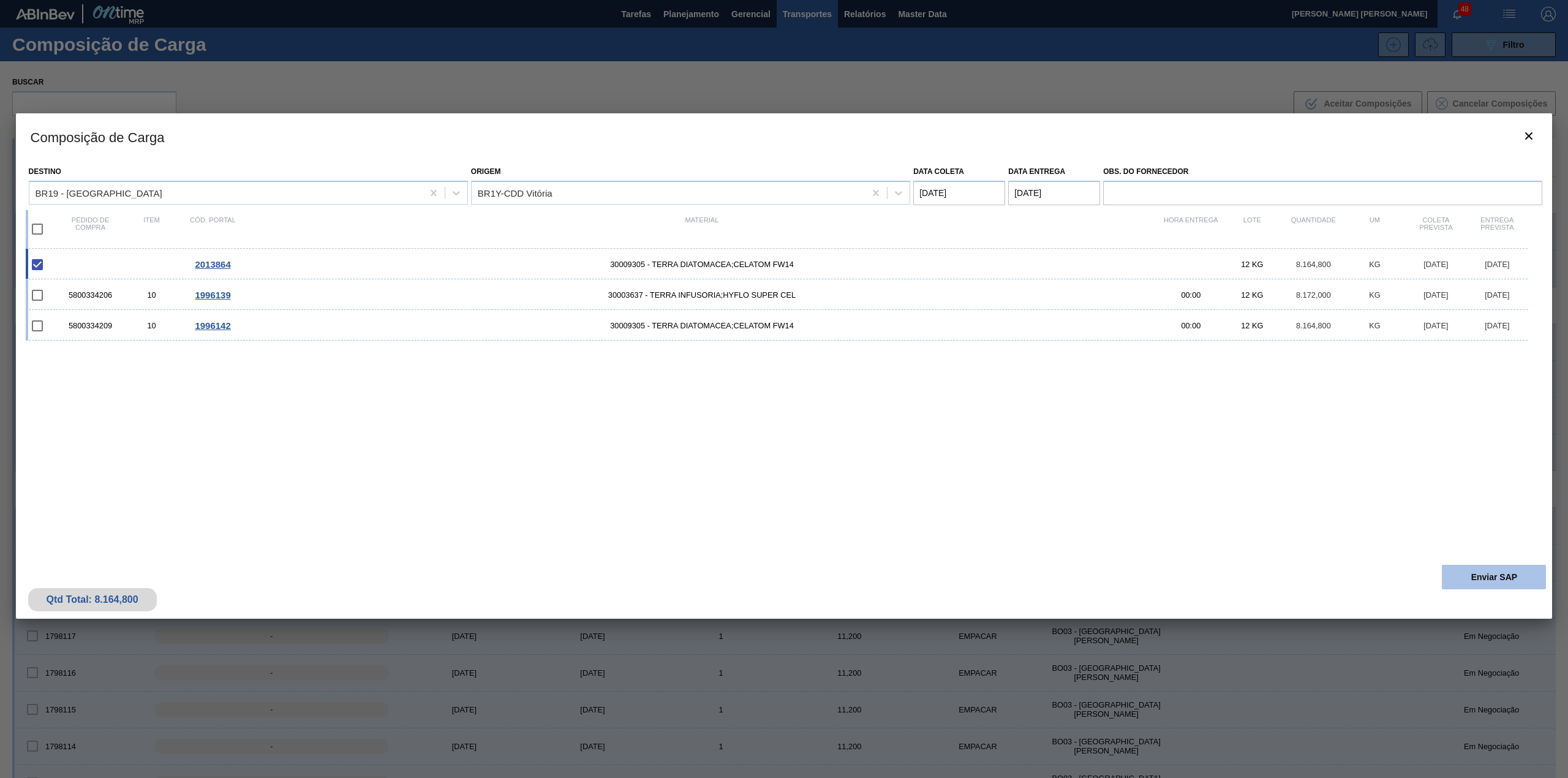
click at [1494, 589] on button "Enviar SAP" at bounding box center [1493, 577] width 104 height 25
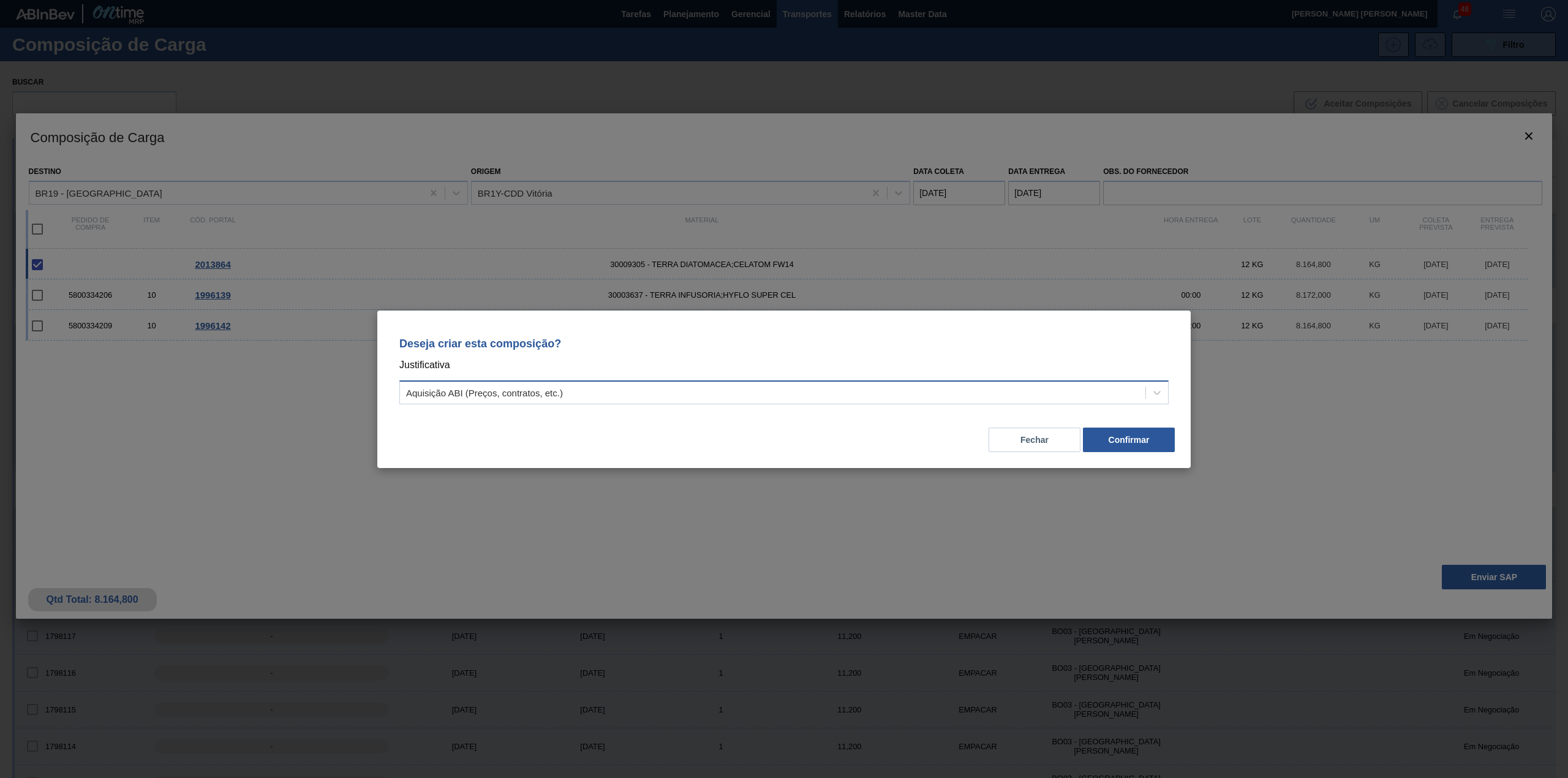
click at [750, 398] on div "Aquisição ABI (Preços, contratos, etc.)" at bounding box center [772, 392] width 745 height 18
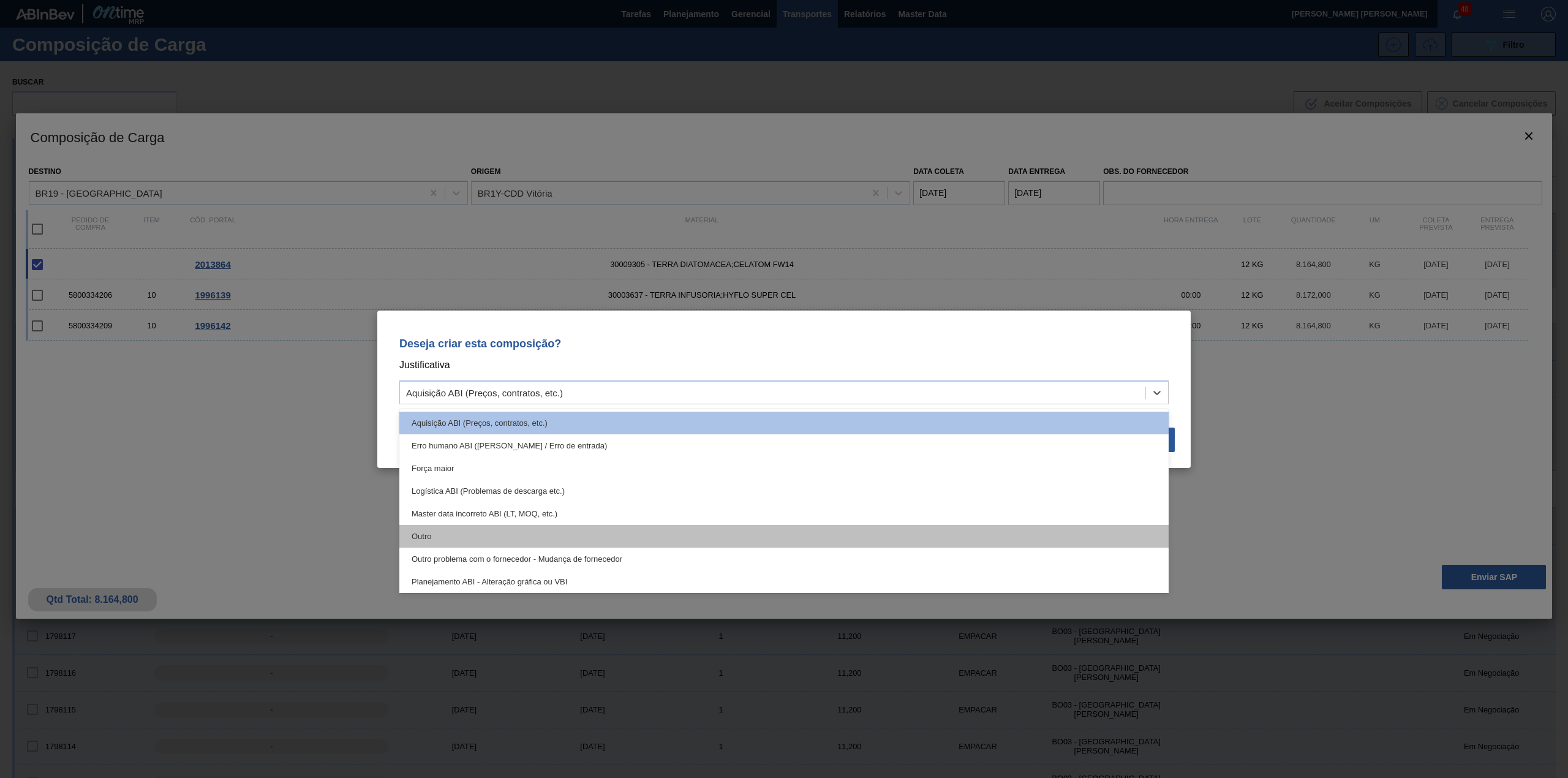
click at [552, 544] on div "Outro" at bounding box center [784, 536] width 769 height 23
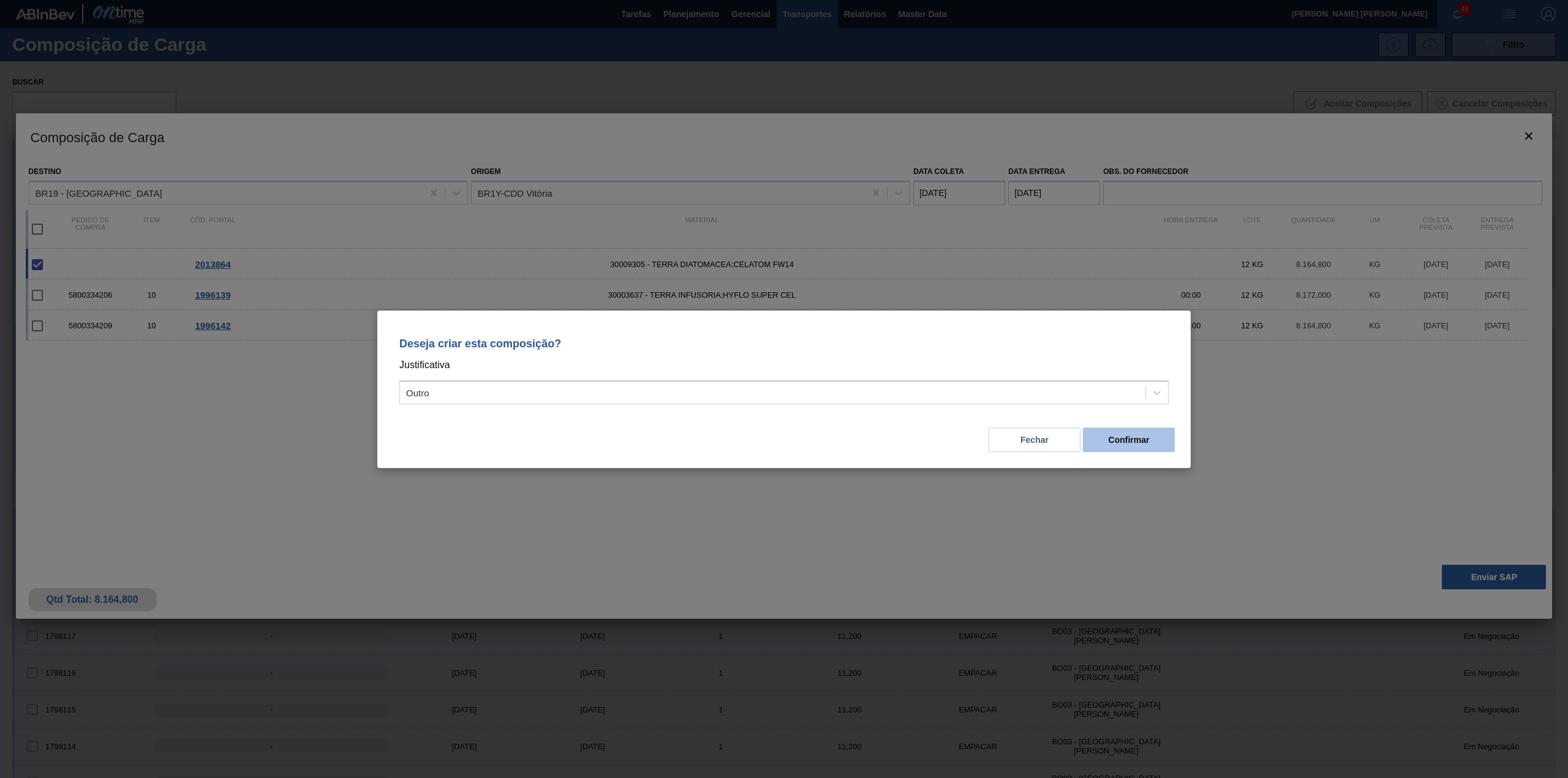
click at [1125, 449] on button "Confirmar" at bounding box center [1128, 440] width 92 height 25
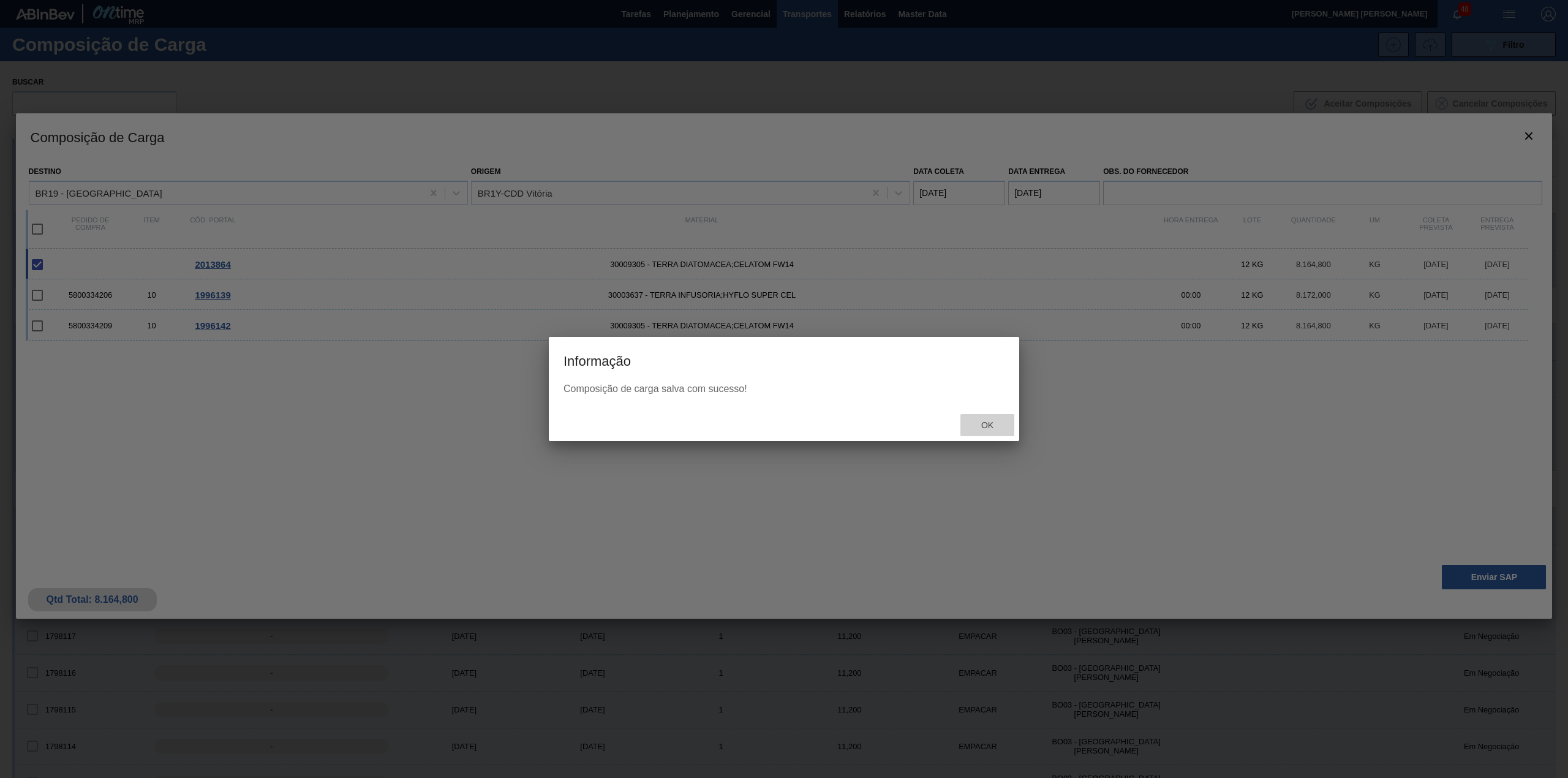
click at [976, 430] on span "Ok" at bounding box center [987, 424] width 32 height 10
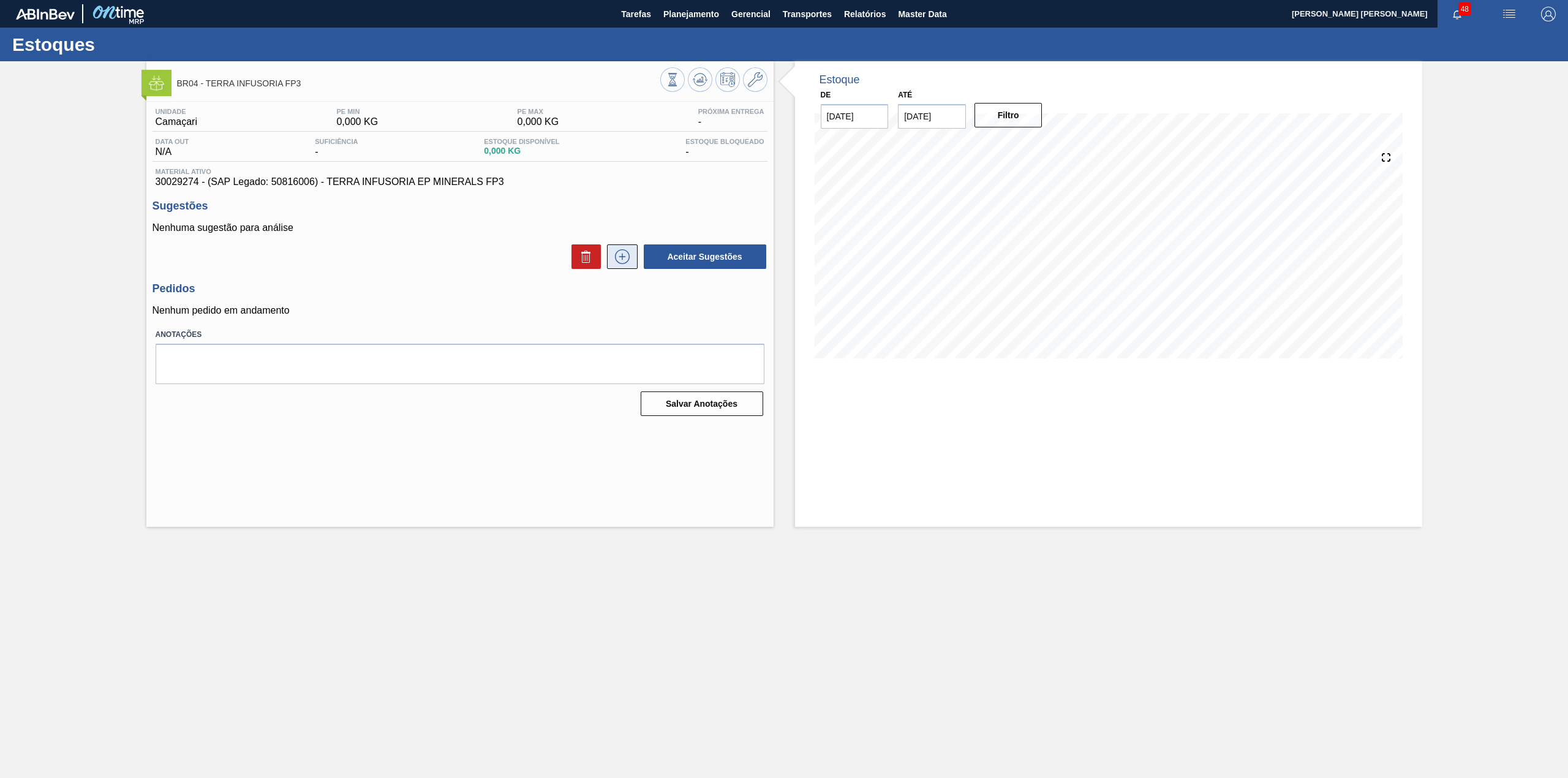
click at [621, 263] on icon at bounding box center [622, 257] width 19 height 15
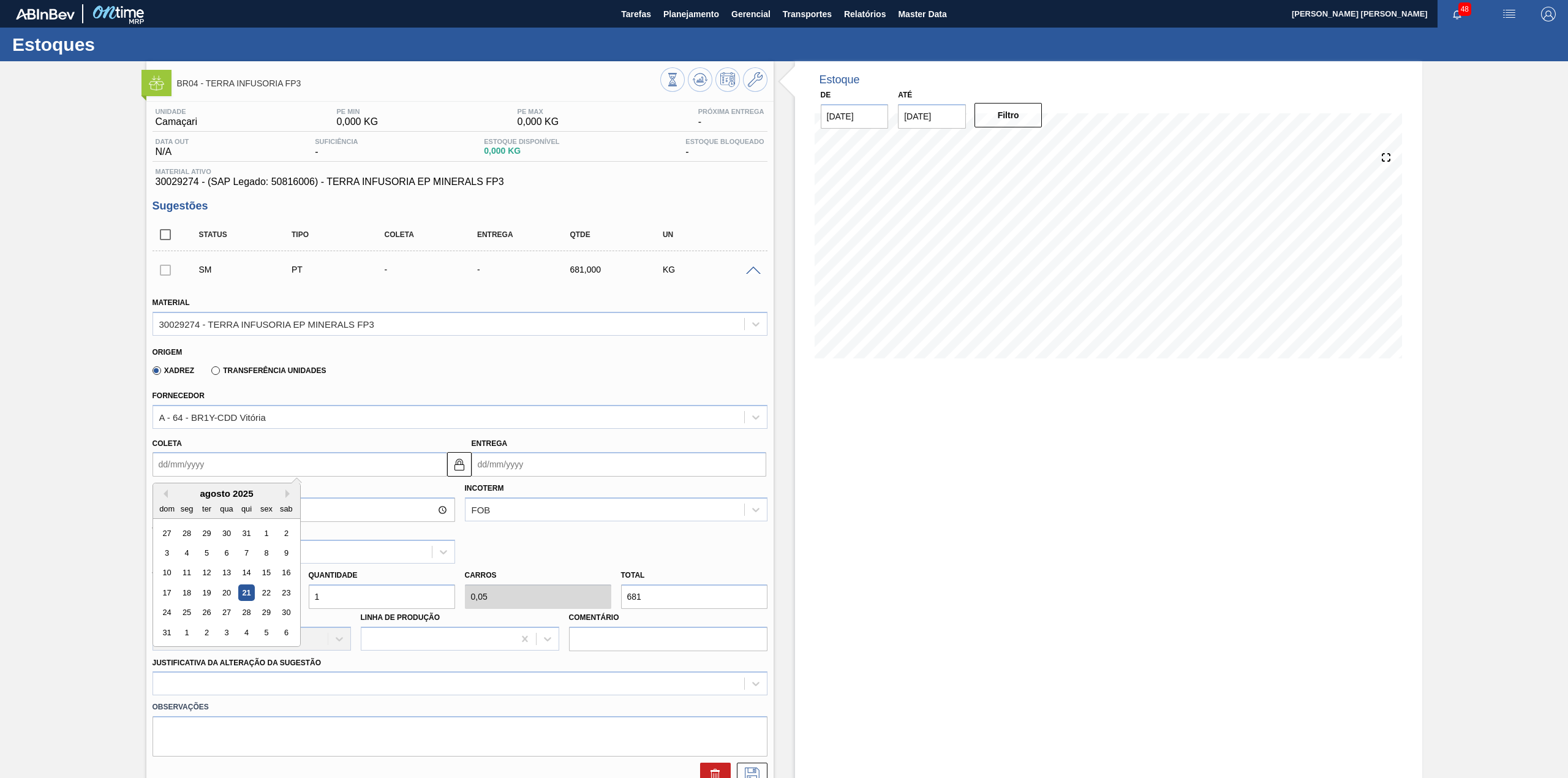
click at [256, 465] on input "Coleta" at bounding box center [300, 464] width 294 height 25
click at [192, 611] on div "25" at bounding box center [186, 612] width 16 height 16
type input "[DATE]"
click at [350, 601] on input "1" at bounding box center [381, 597] width 146 height 25
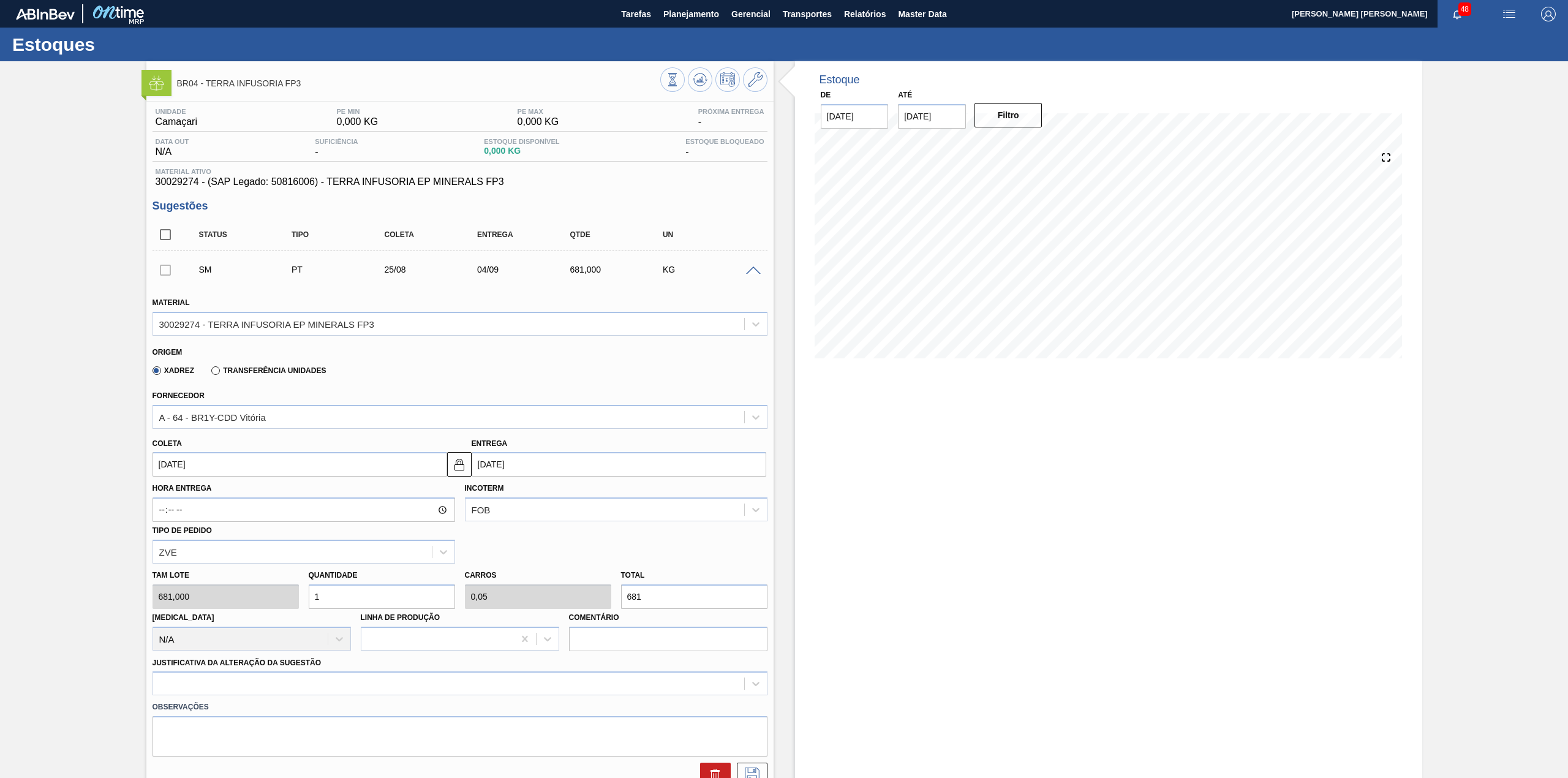
type input "0"
type input "6"
type input "0,3"
type input "4.086"
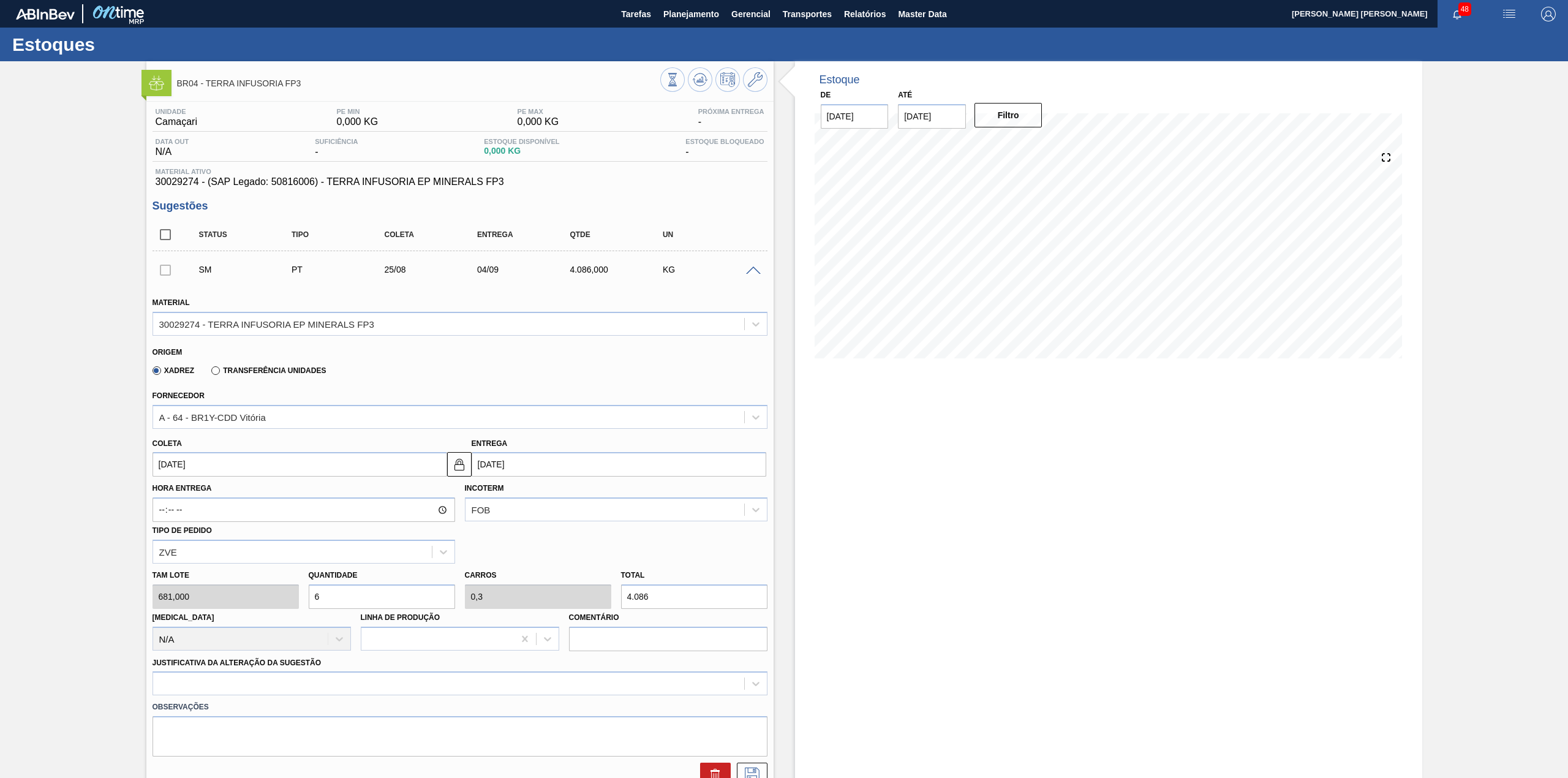
scroll to position [201, 0]
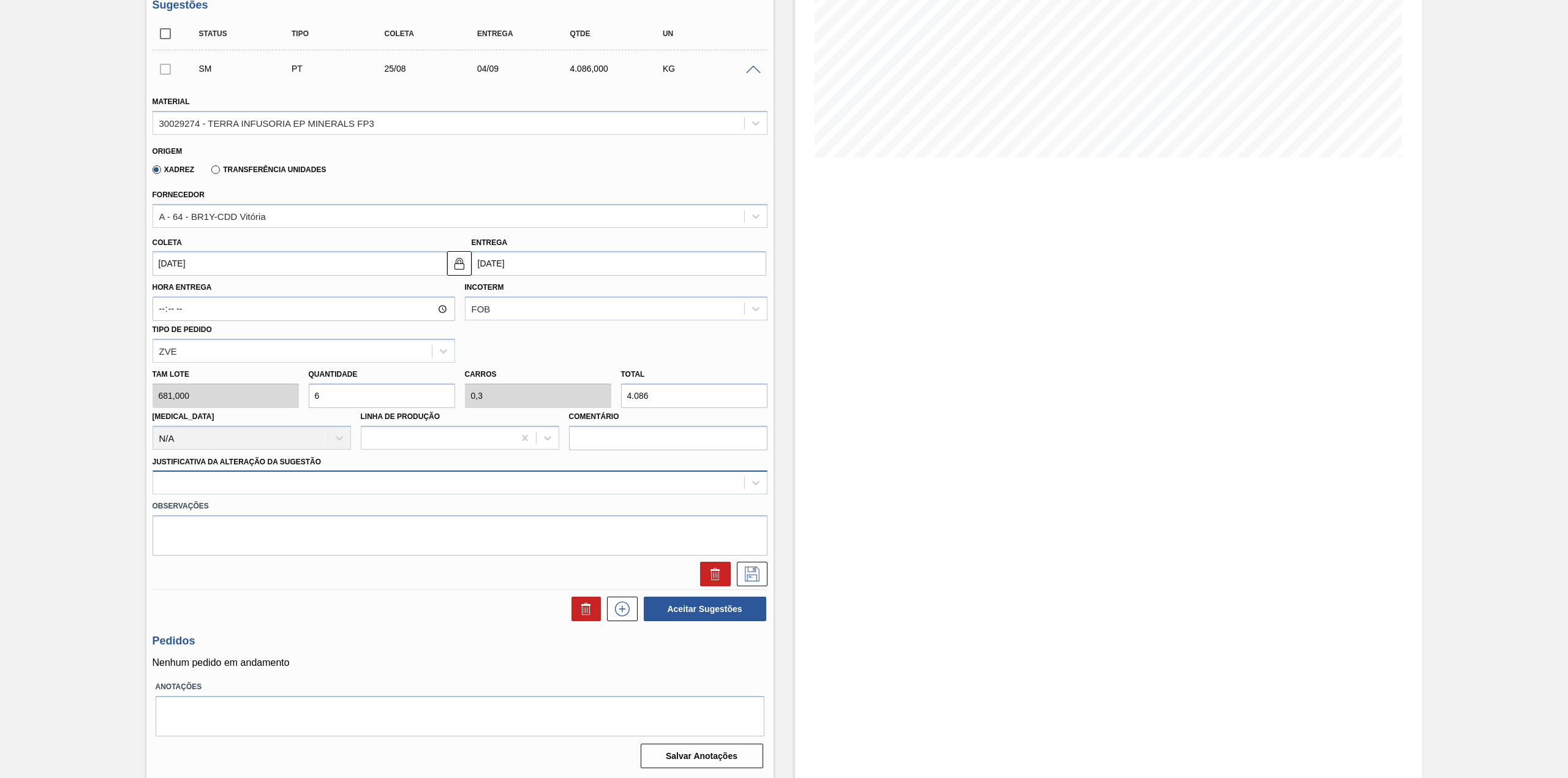
type input "6"
drag, startPoint x: 288, startPoint y: 489, endPoint x: 266, endPoint y: 499, distance: 24.2
click at [284, 489] on div at bounding box center [448, 482] width 591 height 18
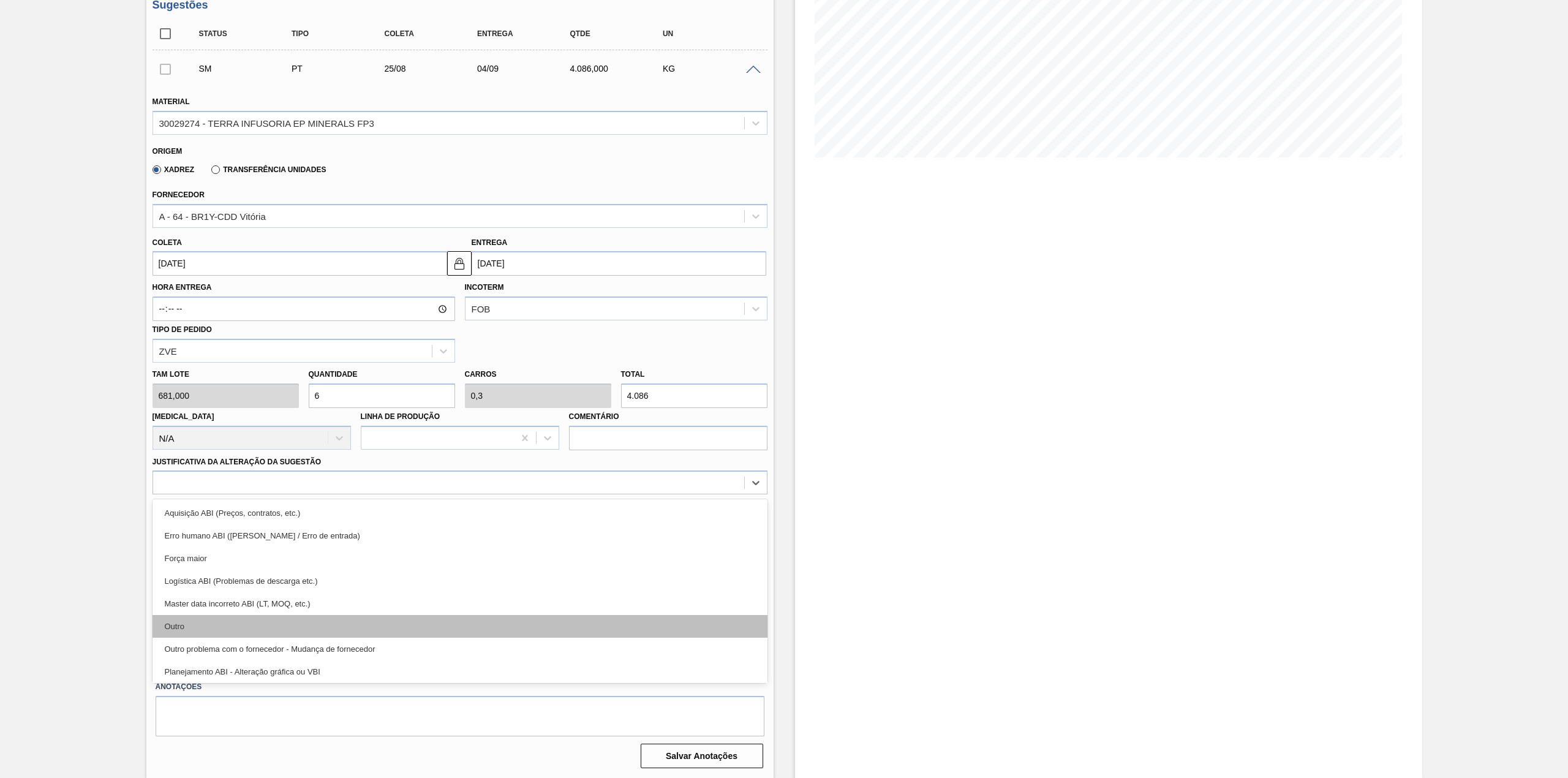
click at [213, 625] on div "Outro" at bounding box center [460, 626] width 615 height 23
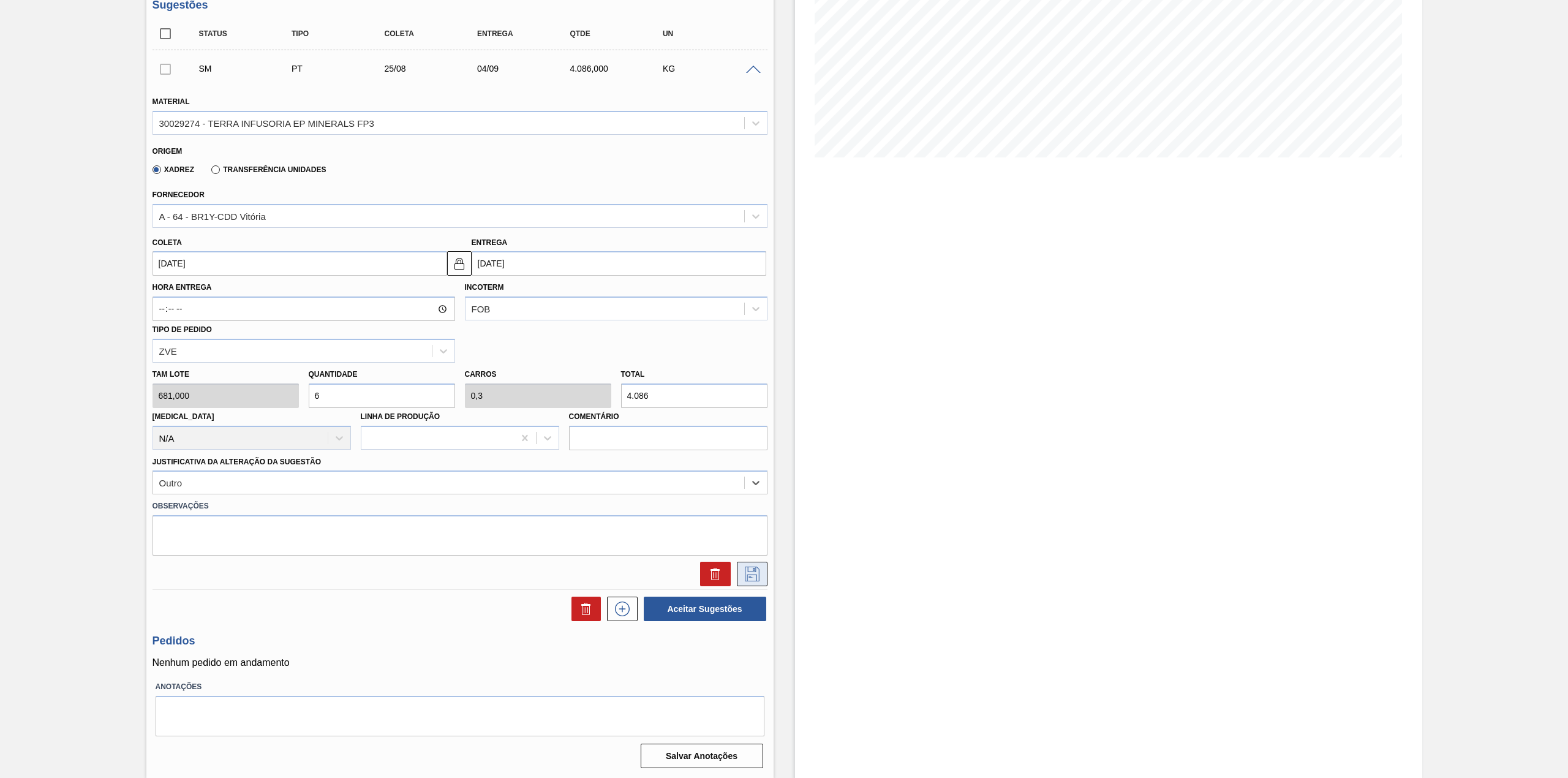
click at [755, 584] on button at bounding box center [752, 574] width 31 height 25
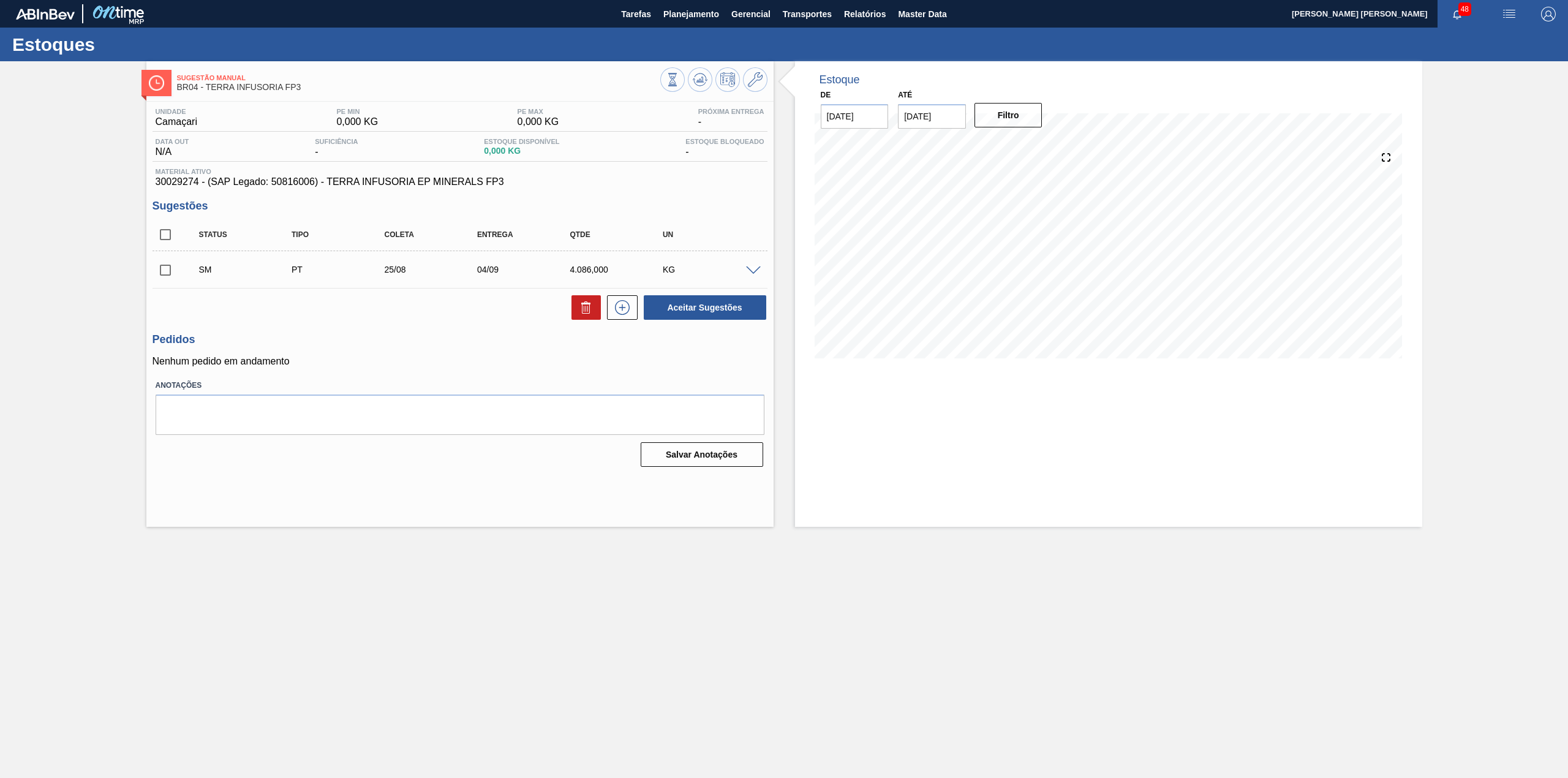
scroll to position [0, 0]
click at [165, 275] on input "checkbox" at bounding box center [166, 270] width 26 height 26
click at [742, 302] on button "Aceitar Sugestões" at bounding box center [704, 307] width 122 height 25
checkbox input "false"
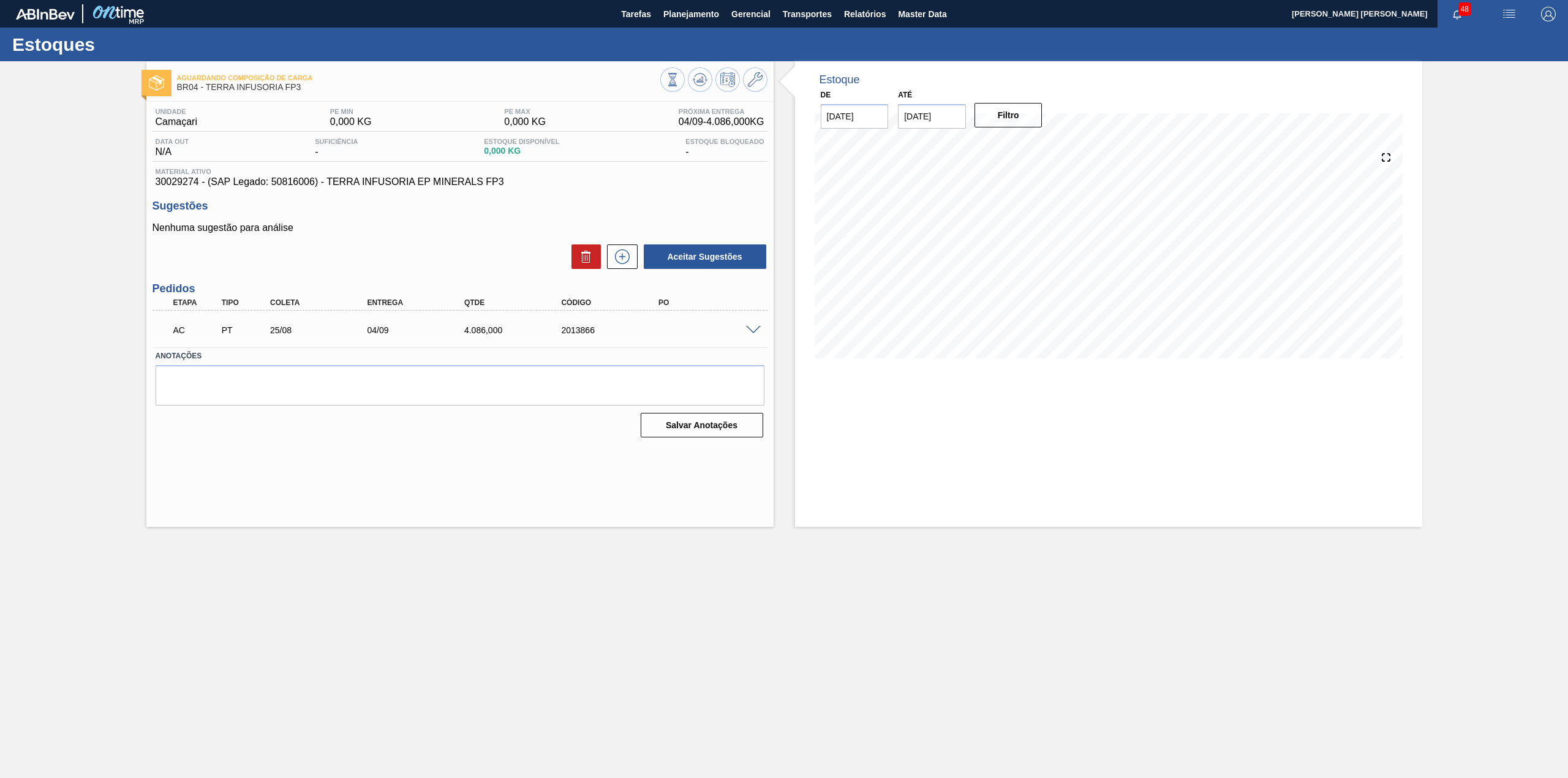
click at [752, 329] on span at bounding box center [753, 330] width 15 height 9
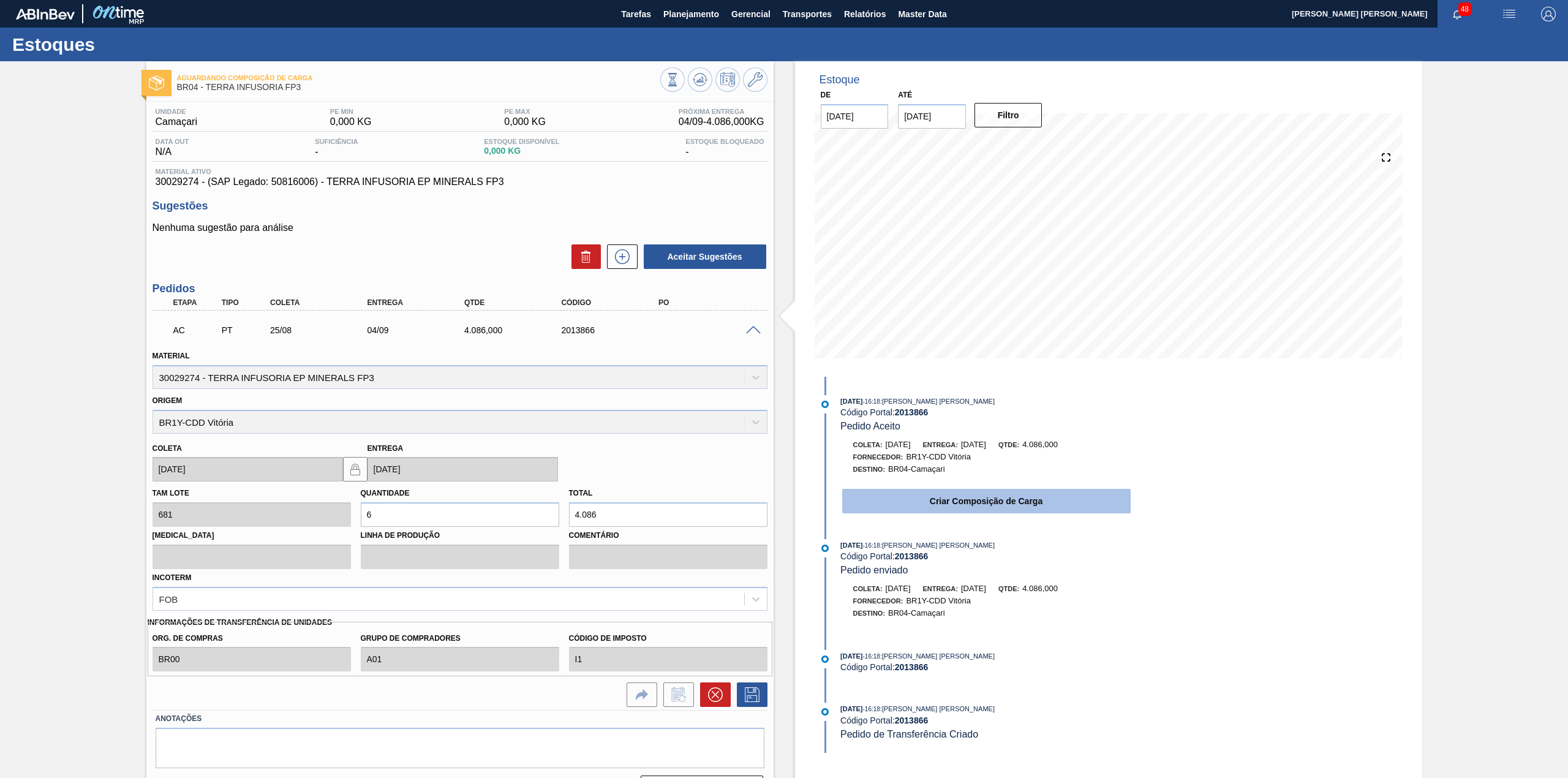
click at [919, 511] on button "Criar Composição de Carga" at bounding box center [986, 501] width 289 height 25
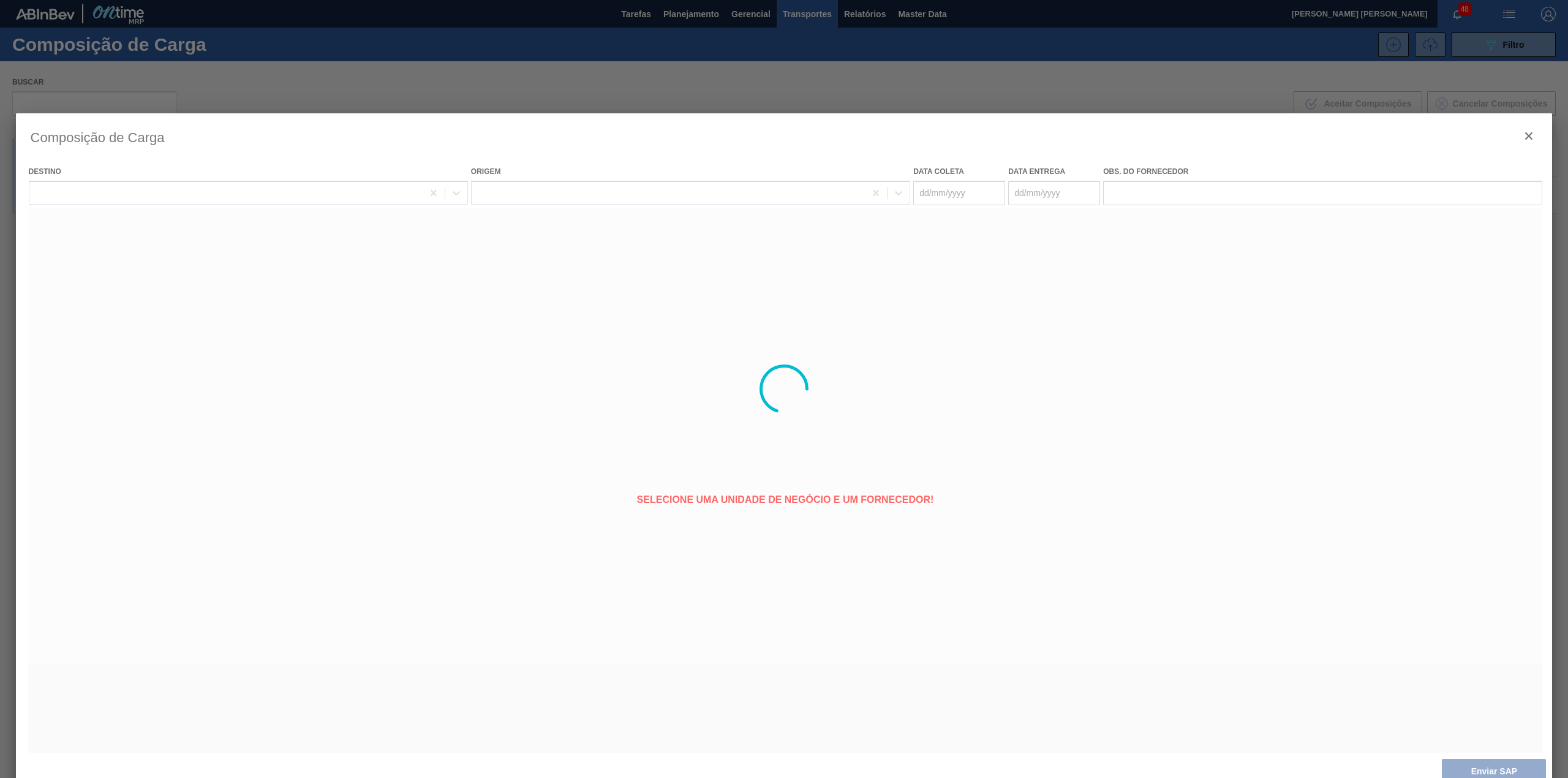
type coleta "[DATE]"
type entrega "[DATE]"
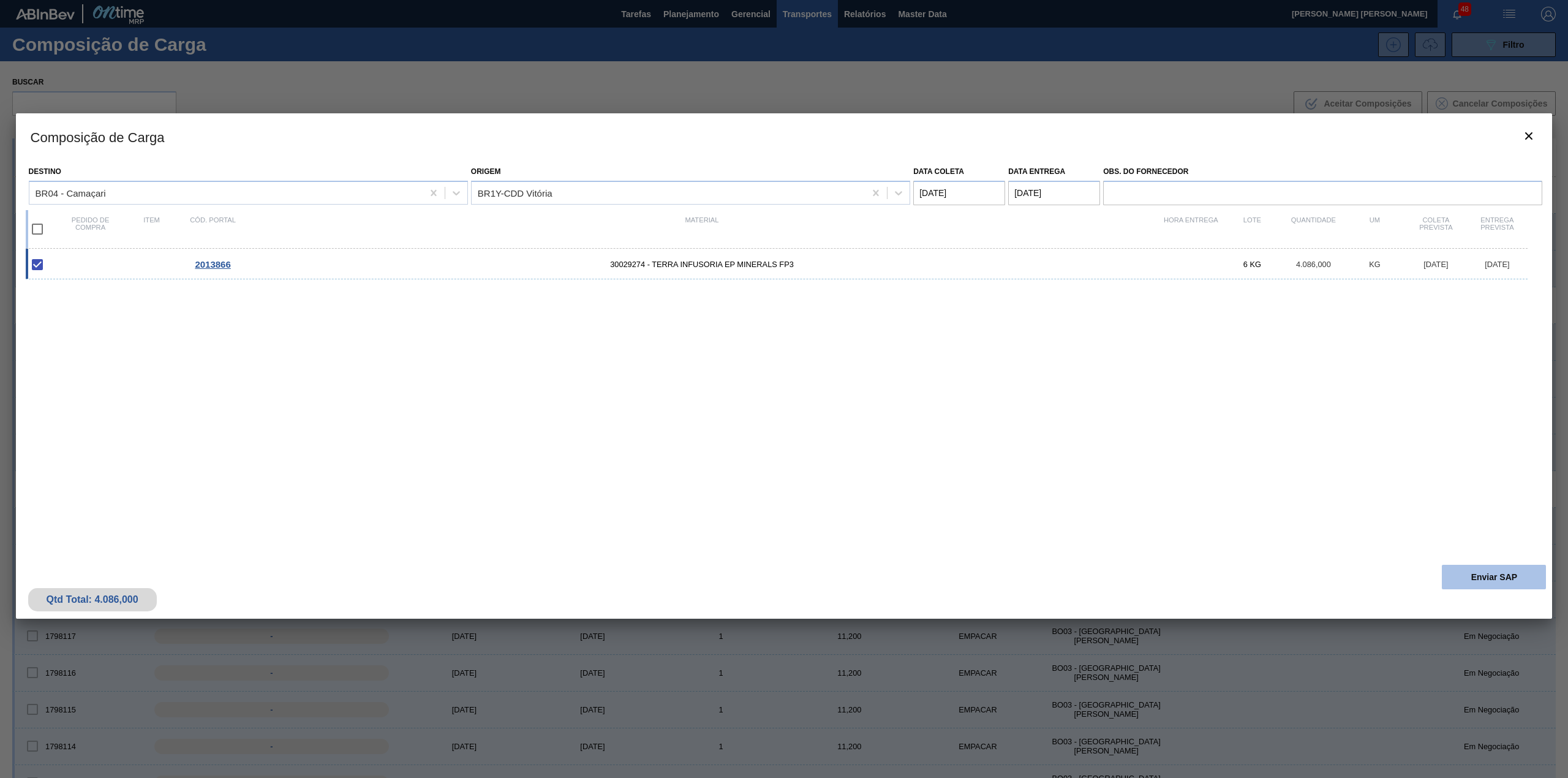
click at [1460, 579] on button "Enviar SAP" at bounding box center [1493, 577] width 104 height 25
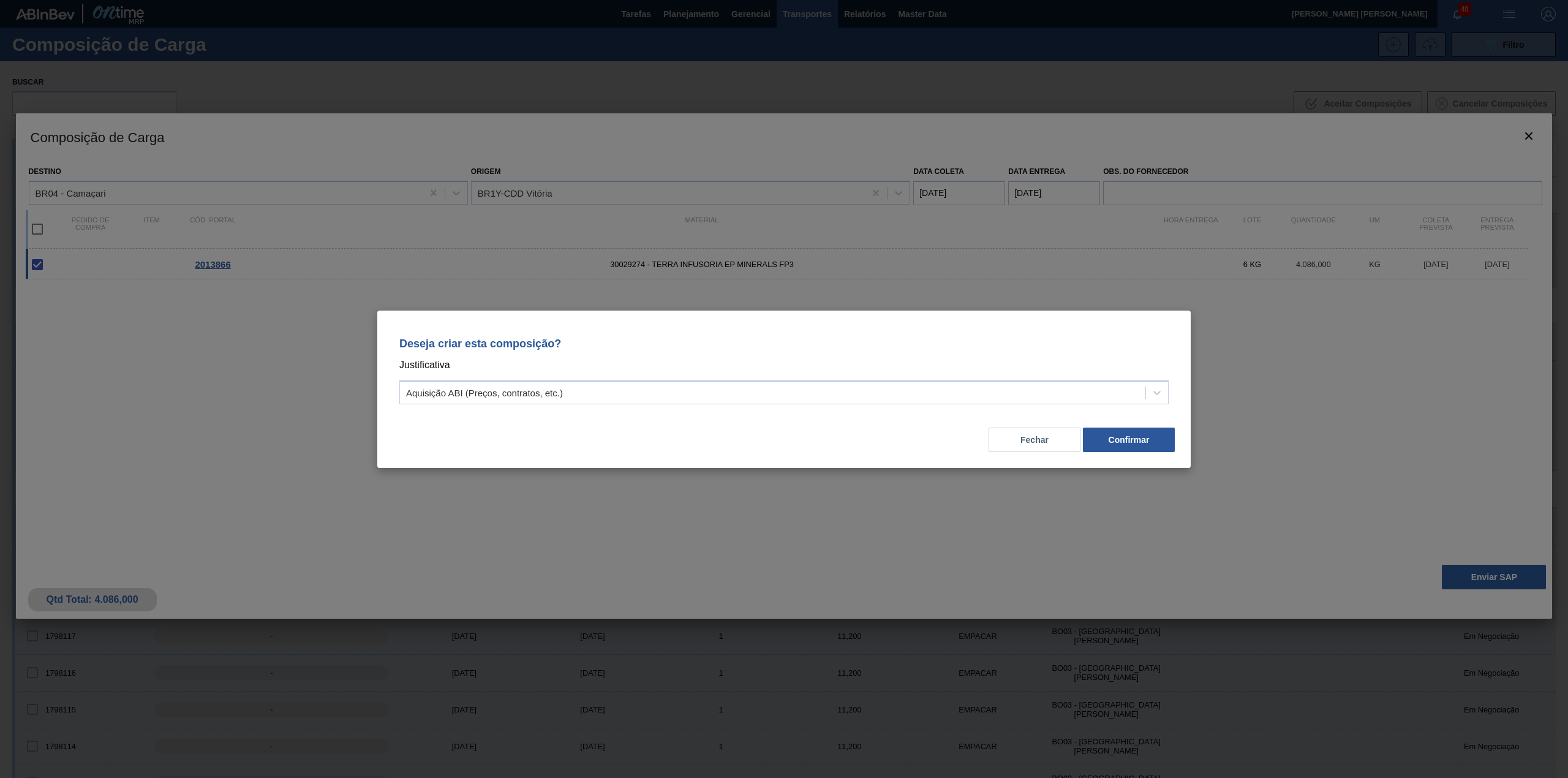
click at [790, 413] on div "Fechar Confirmar" at bounding box center [784, 432] width 784 height 42
click at [760, 392] on div "Aquisição ABI (Preços, contratos, etc.)" at bounding box center [772, 392] width 745 height 18
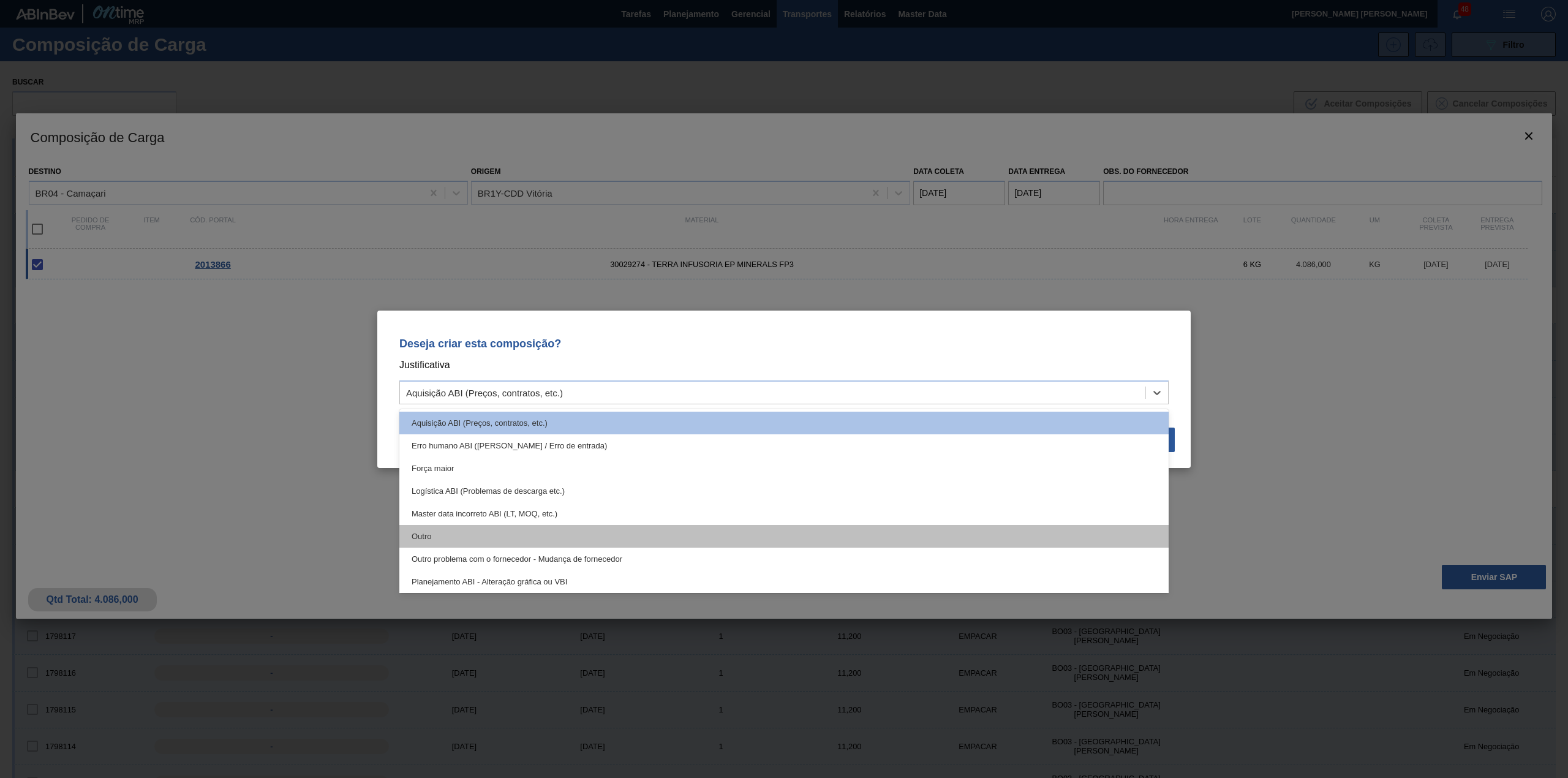
click at [586, 528] on div "Outro" at bounding box center [784, 536] width 769 height 23
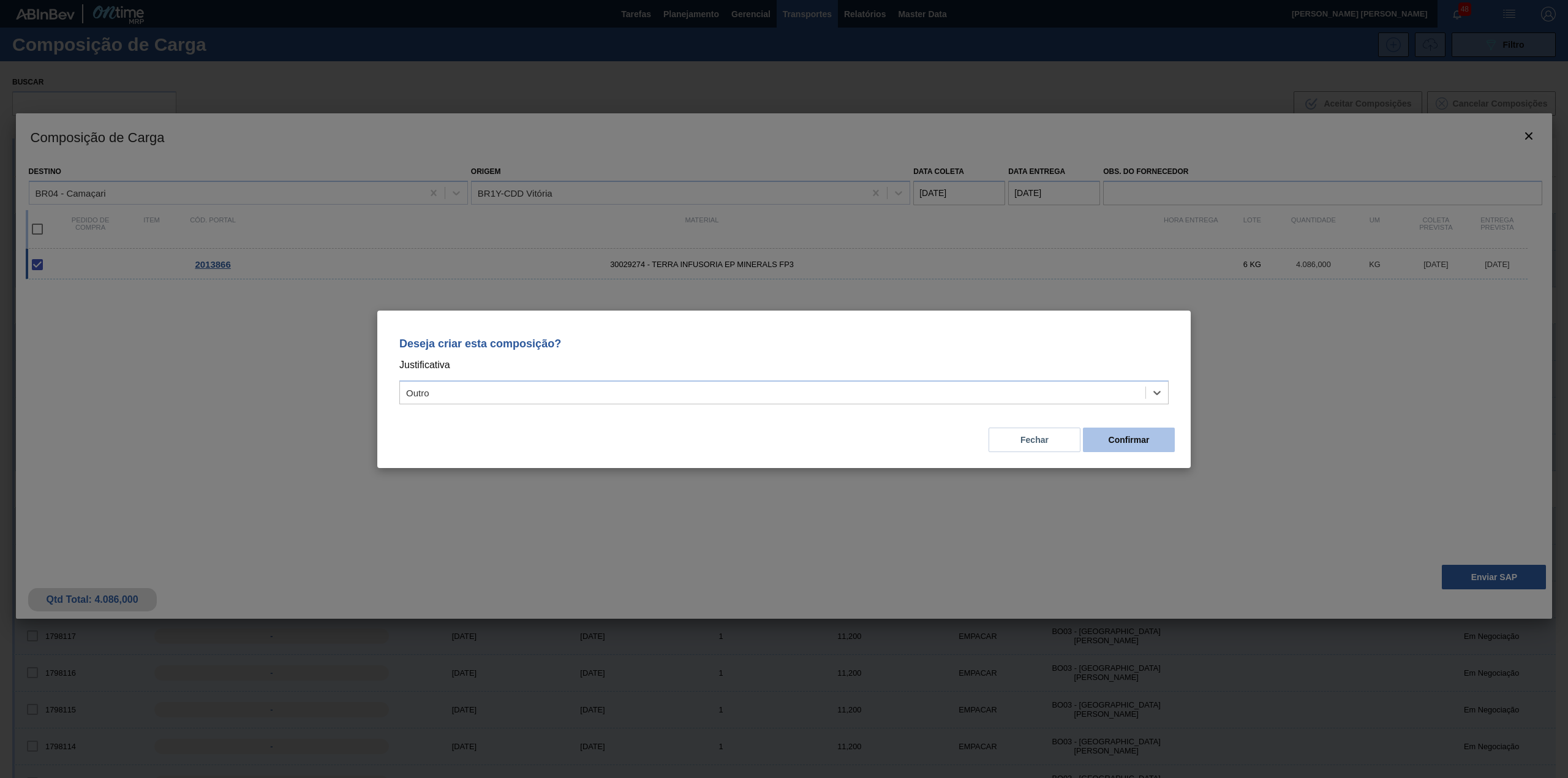
click at [1123, 436] on button "Confirmar" at bounding box center [1128, 440] width 92 height 25
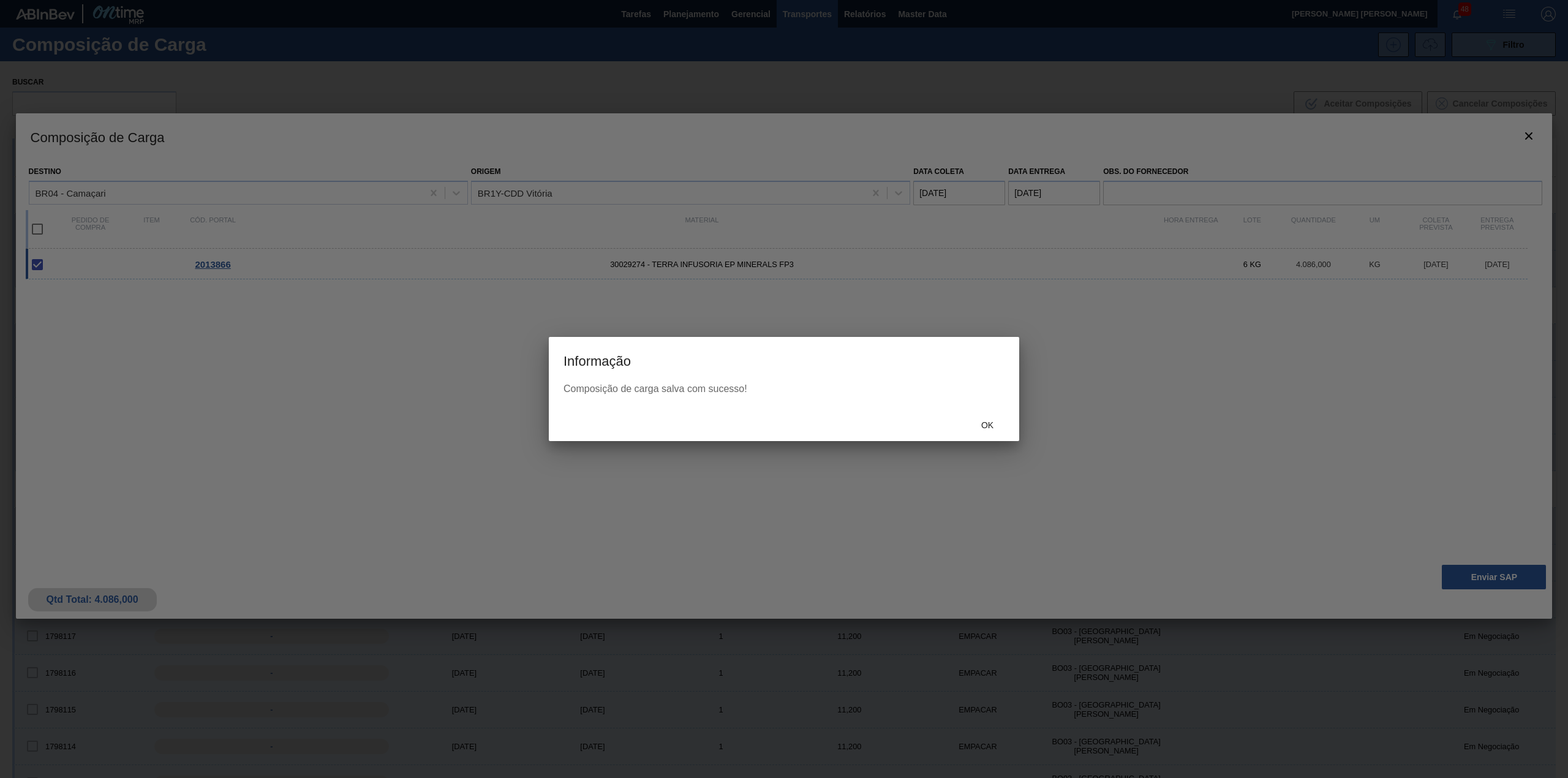
click at [996, 426] on span "Ok" at bounding box center [987, 424] width 32 height 10
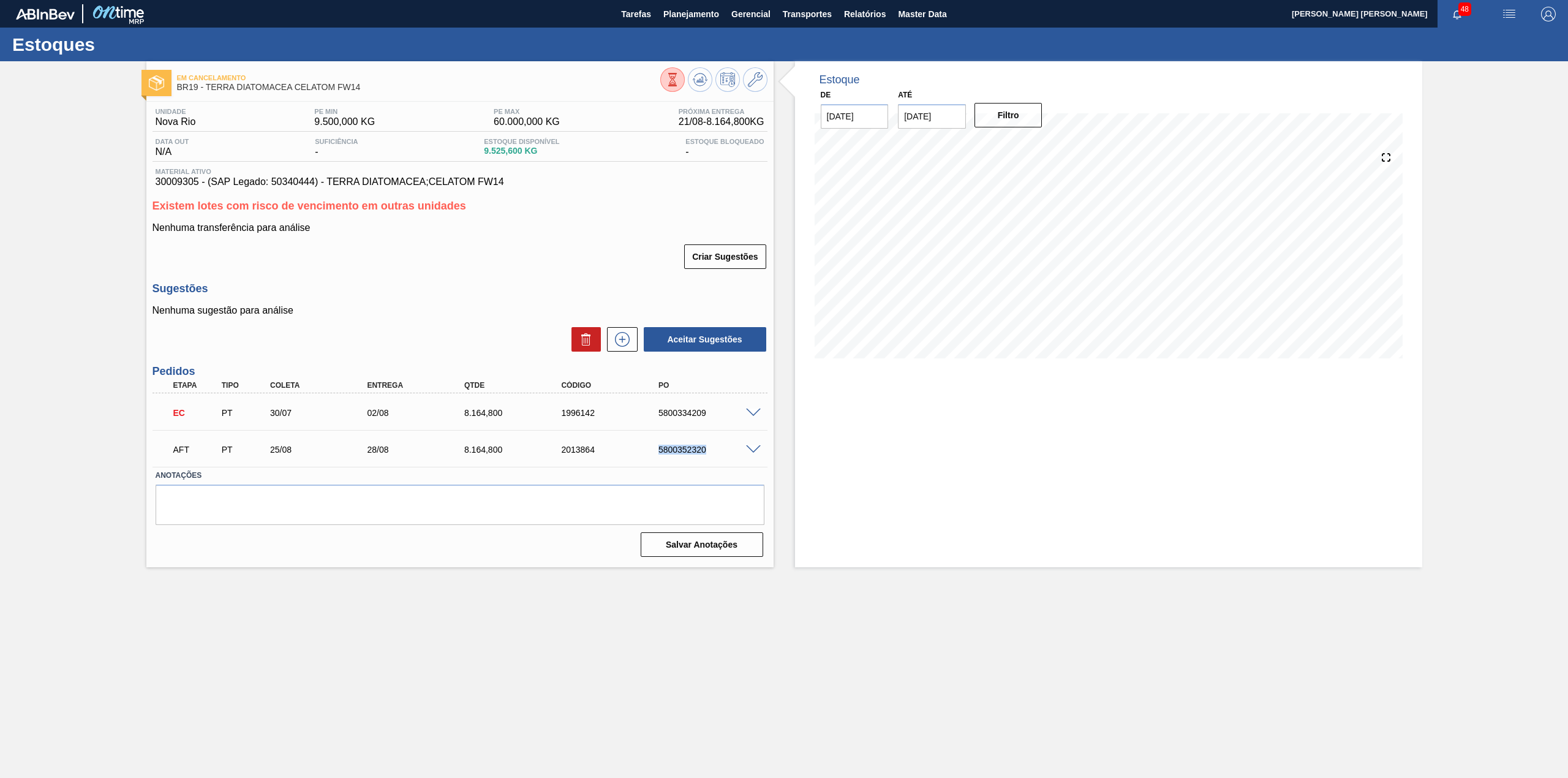
drag, startPoint x: 659, startPoint y: 447, endPoint x: 719, endPoint y: 453, distance: 60.3
click at [719, 453] on div "5800352320" at bounding box center [699, 449] width 97 height 10
copy div "5800352320"
click at [549, 249] on div "Criar Sugestões" at bounding box center [460, 256] width 615 height 27
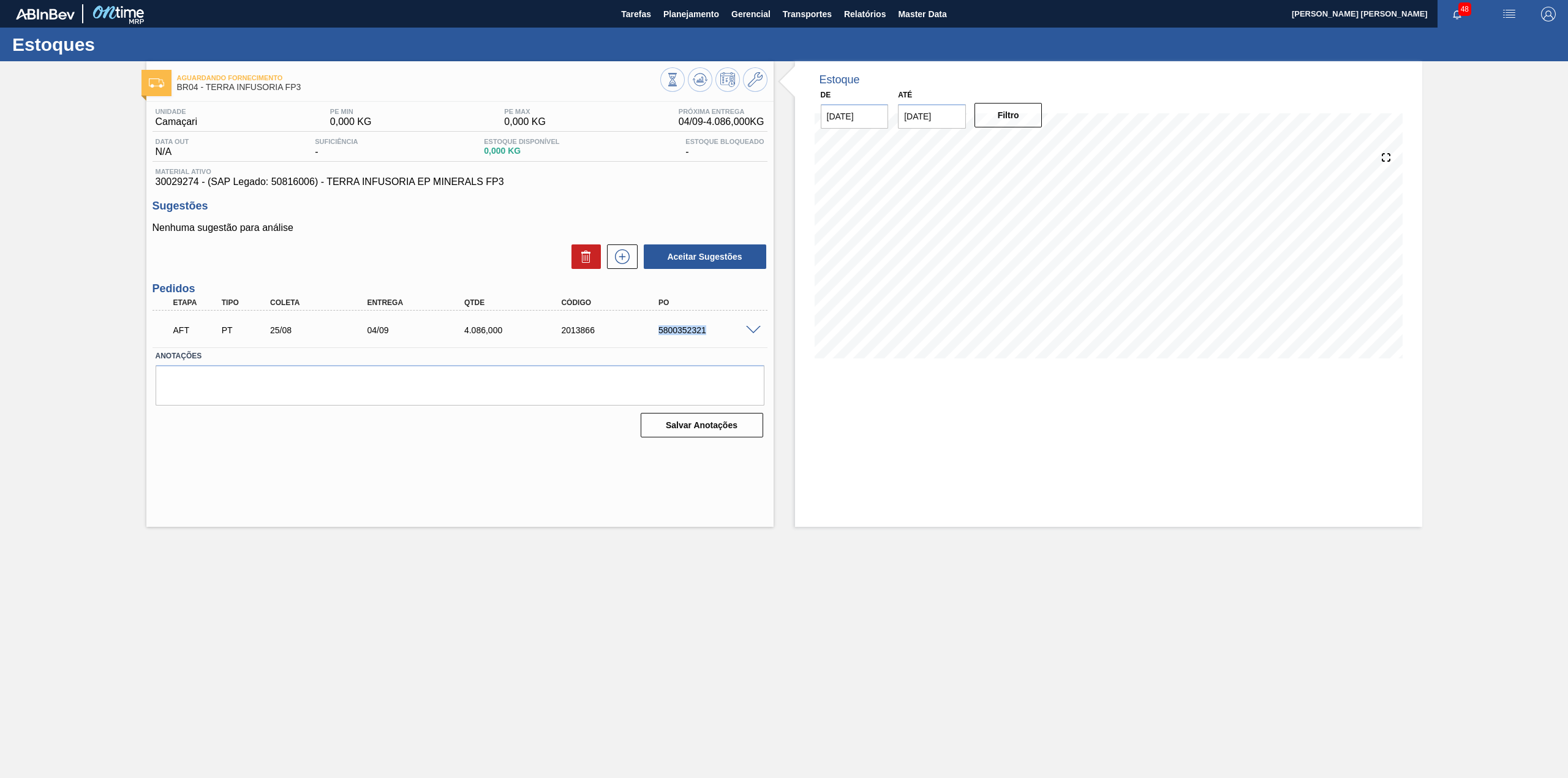
drag, startPoint x: 650, startPoint y: 331, endPoint x: 738, endPoint y: 337, distance: 88.2
click at [738, 337] on div "AFT PT 25/08 04/09 4.086,000 2013866 5800352321" at bounding box center [456, 329] width 582 height 25
copy div "5800352321"
